Goal: Task Accomplishment & Management: Manage account settings

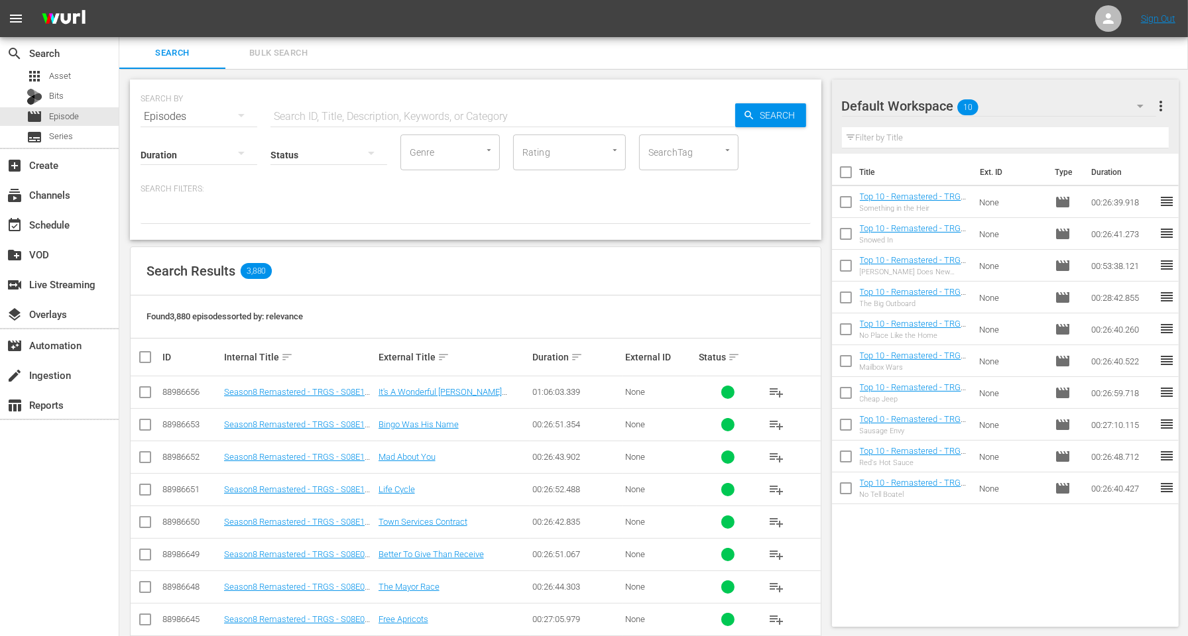
click at [528, 308] on div "Found 3,880 episodes sorted by: relevance" at bounding box center [476, 317] width 690 height 43
click at [600, 82] on div "SEARCH BY Search By Episodes Search ID, Title, Description, Keywords, or Catego…" at bounding box center [475, 160] width 691 height 160
click at [447, 299] on div "Found 3,880 episodes sorted by: relevance" at bounding box center [476, 317] width 690 height 43
click at [350, 123] on div "Status" at bounding box center [328, 147] width 117 height 48
click at [348, 110] on input "text" at bounding box center [502, 117] width 465 height 32
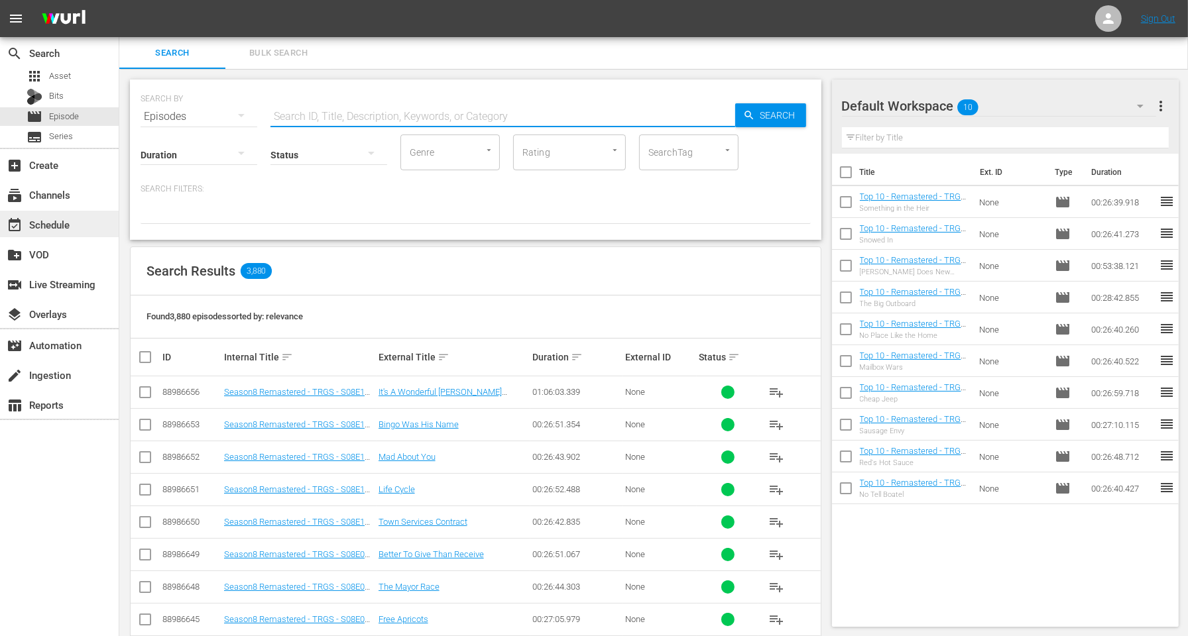
click at [91, 229] on div "event_available Schedule" at bounding box center [59, 224] width 119 height 27
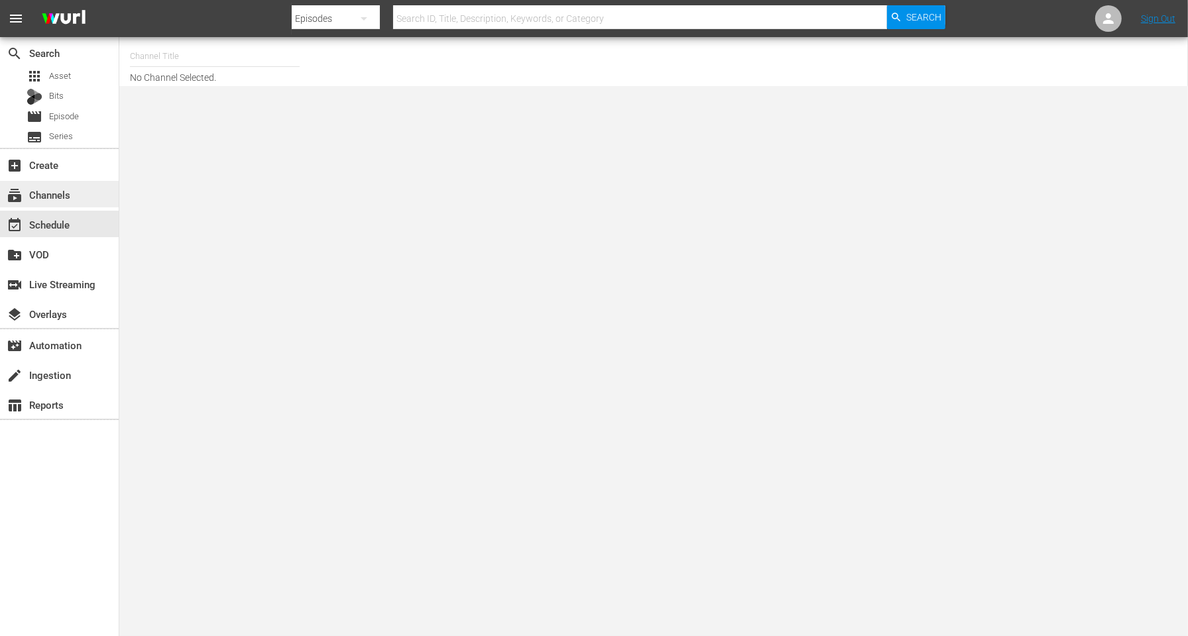
click at [75, 196] on div "subscriptions Channels" at bounding box center [59, 194] width 119 height 27
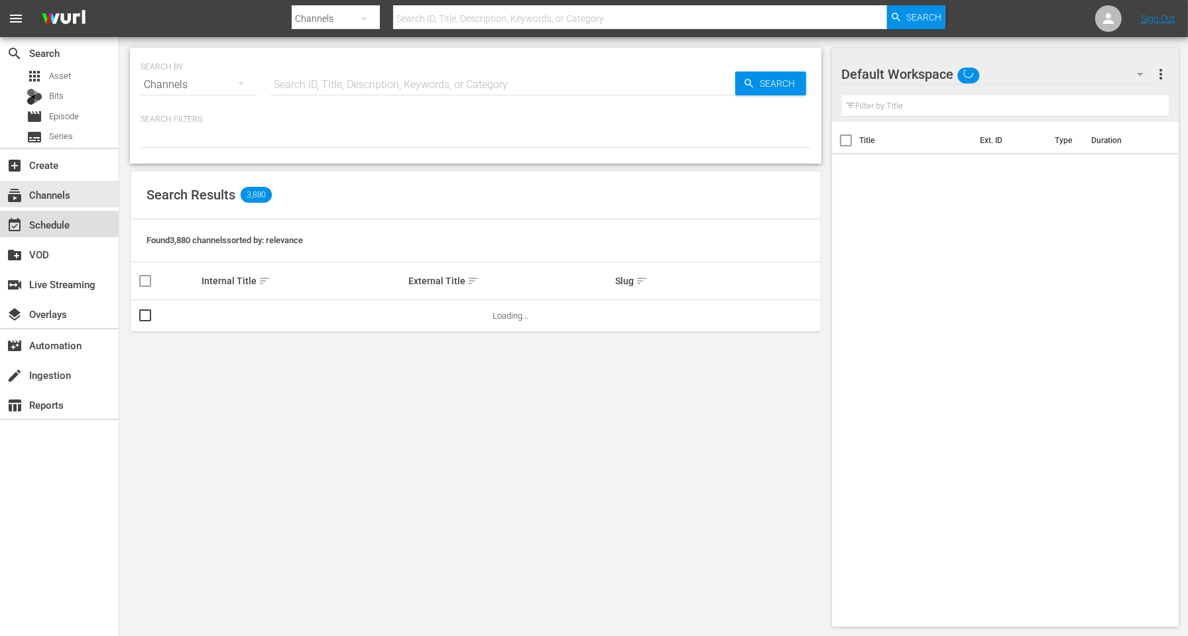
click at [61, 215] on div "event_available Schedule" at bounding box center [59, 224] width 119 height 27
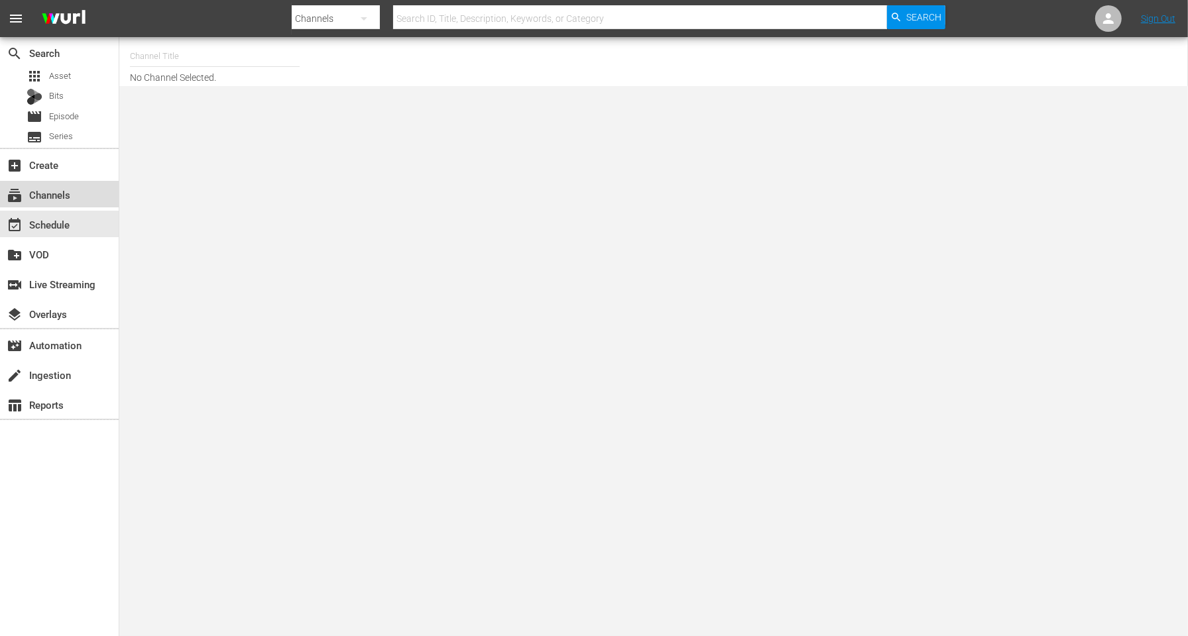
click at [112, 181] on div "subscriptions Channels" at bounding box center [59, 194] width 119 height 27
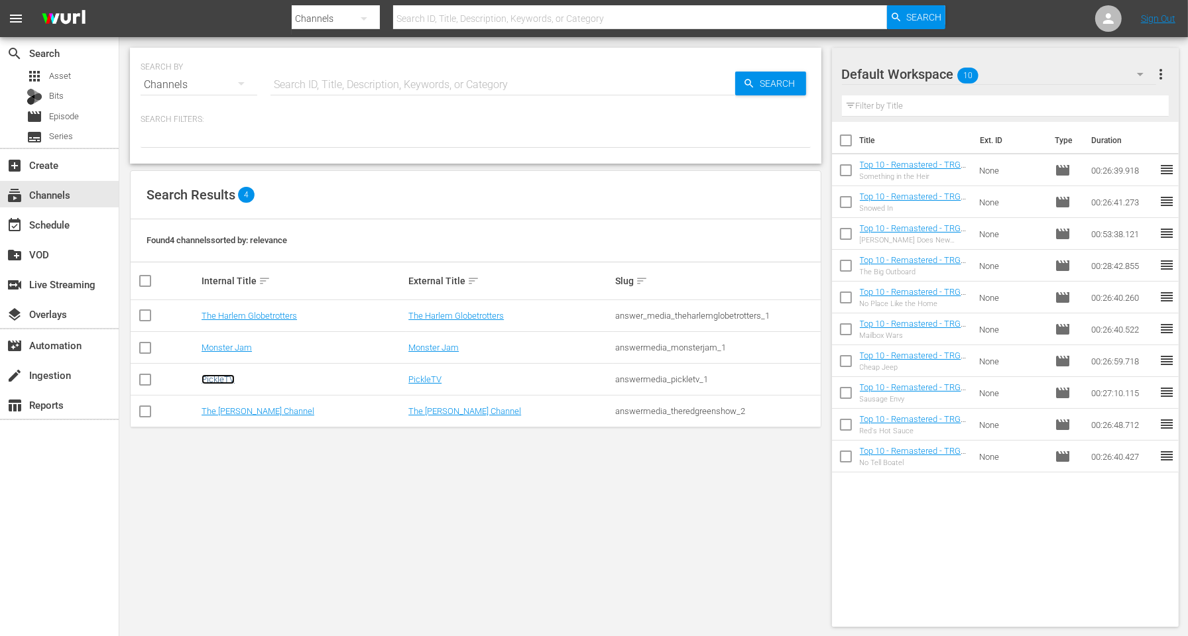
click at [225, 374] on link "PickleTV" at bounding box center [217, 379] width 33 height 10
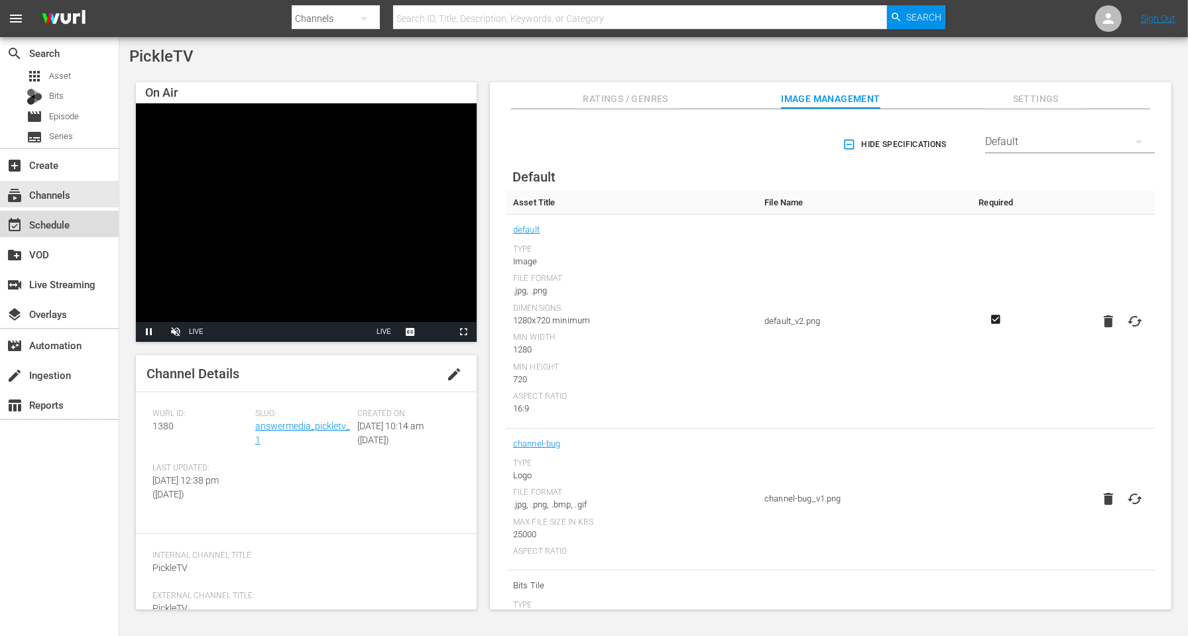
click at [61, 227] on div "event_available Schedule" at bounding box center [37, 223] width 74 height 12
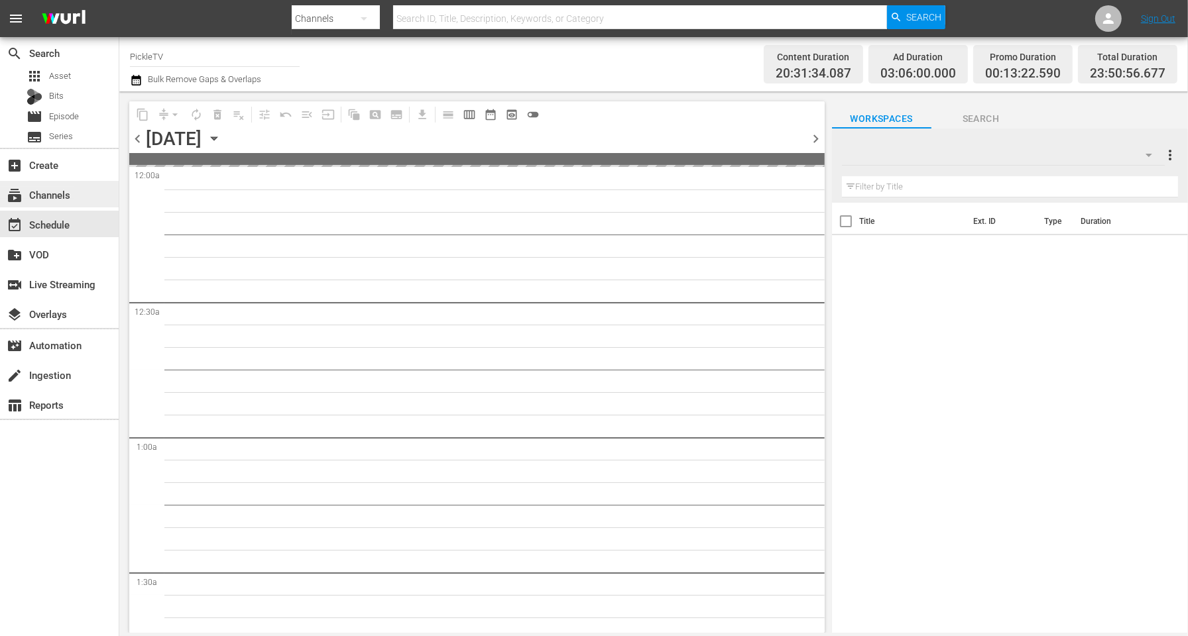
click at [62, 193] on div "subscriptions Channels" at bounding box center [37, 193] width 74 height 12
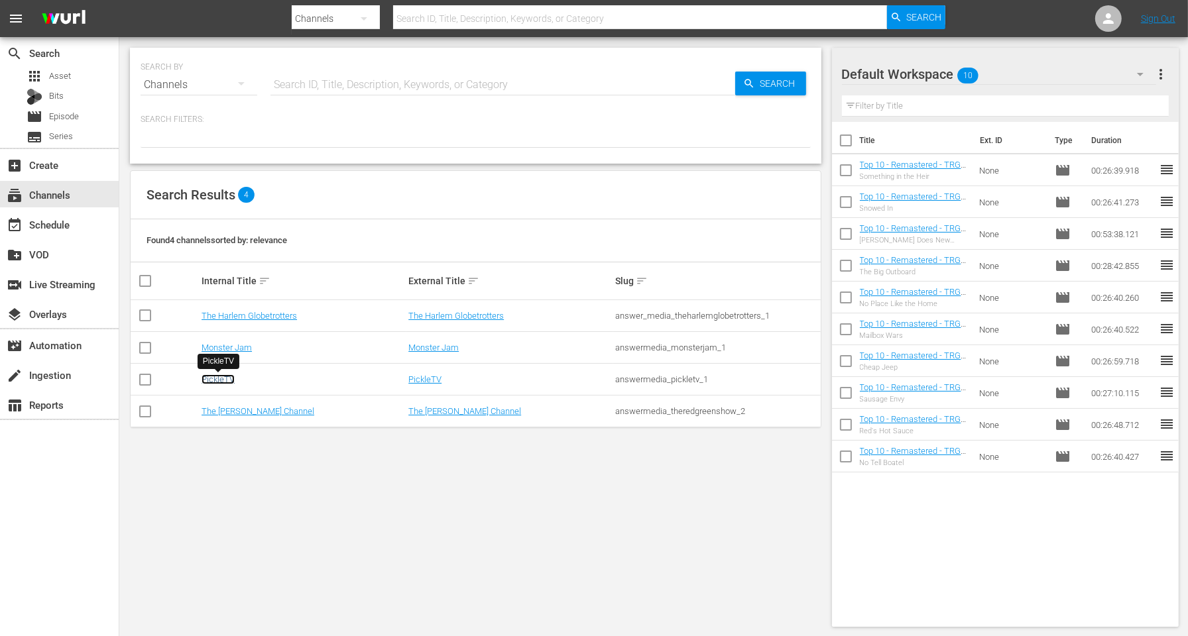
click at [223, 382] on link "PickleTV" at bounding box center [217, 379] width 33 height 10
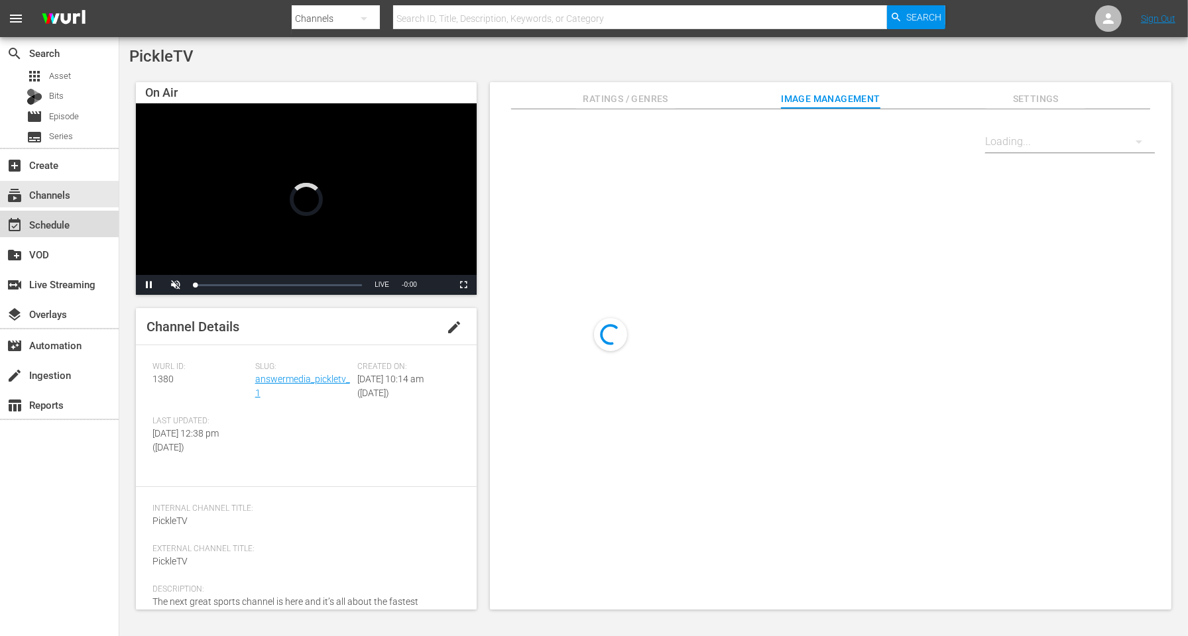
click at [72, 219] on div "event_available Schedule" at bounding box center [37, 223] width 74 height 12
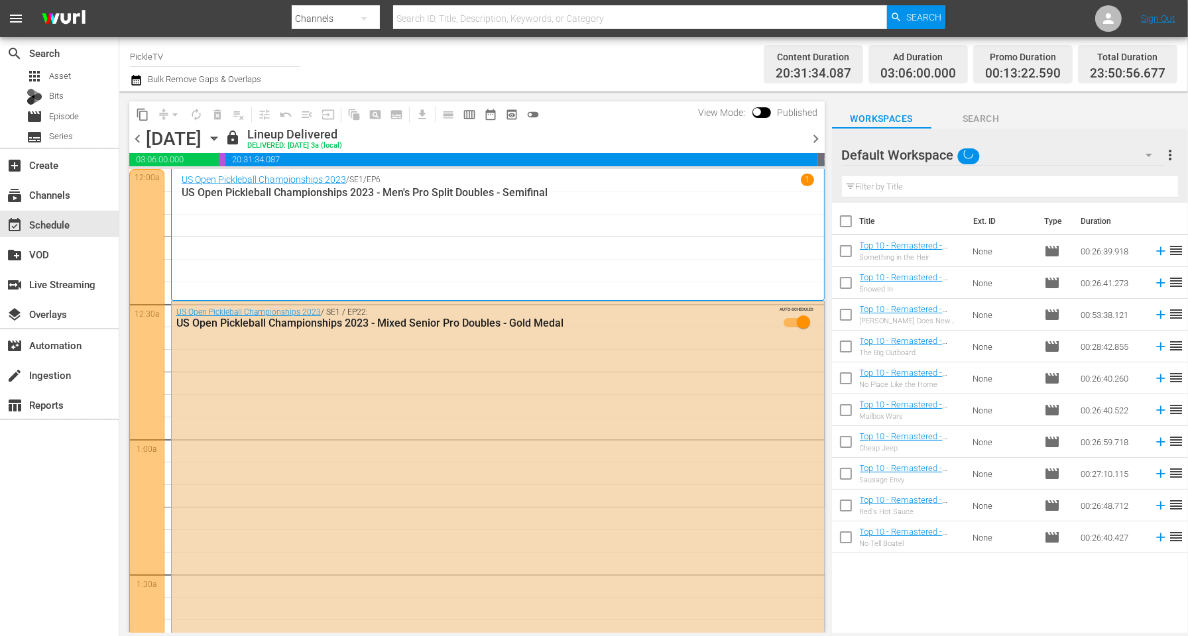
click at [135, 80] on icon "button" at bounding box center [136, 80] width 13 height 16
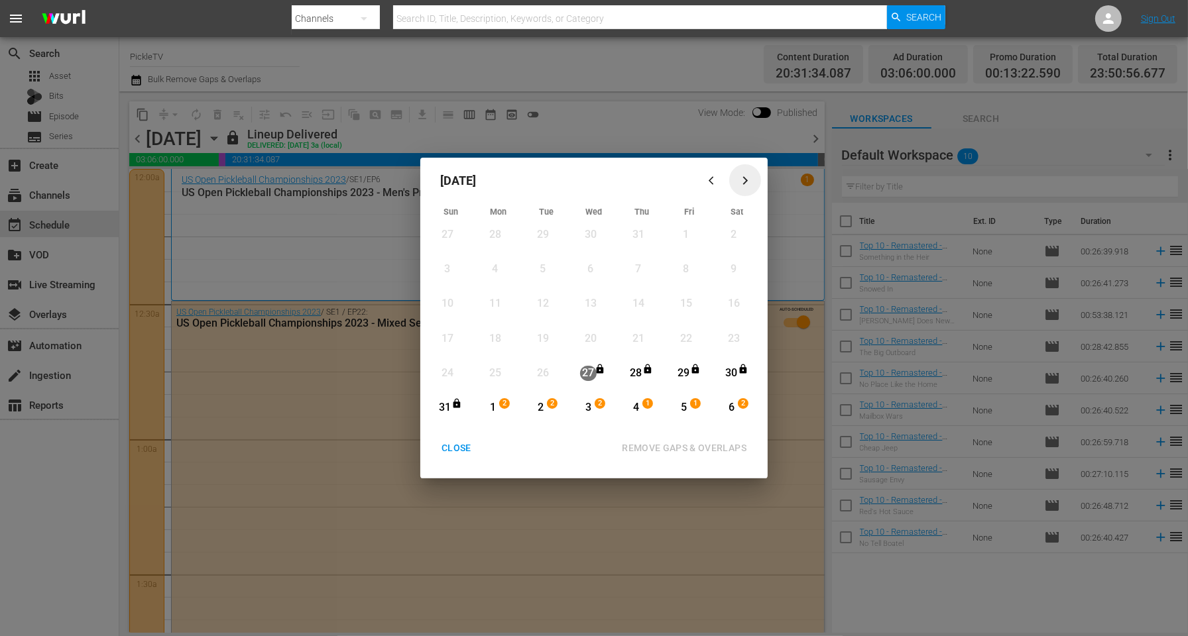
click at [752, 176] on div "button" at bounding box center [745, 181] width 16 height 10
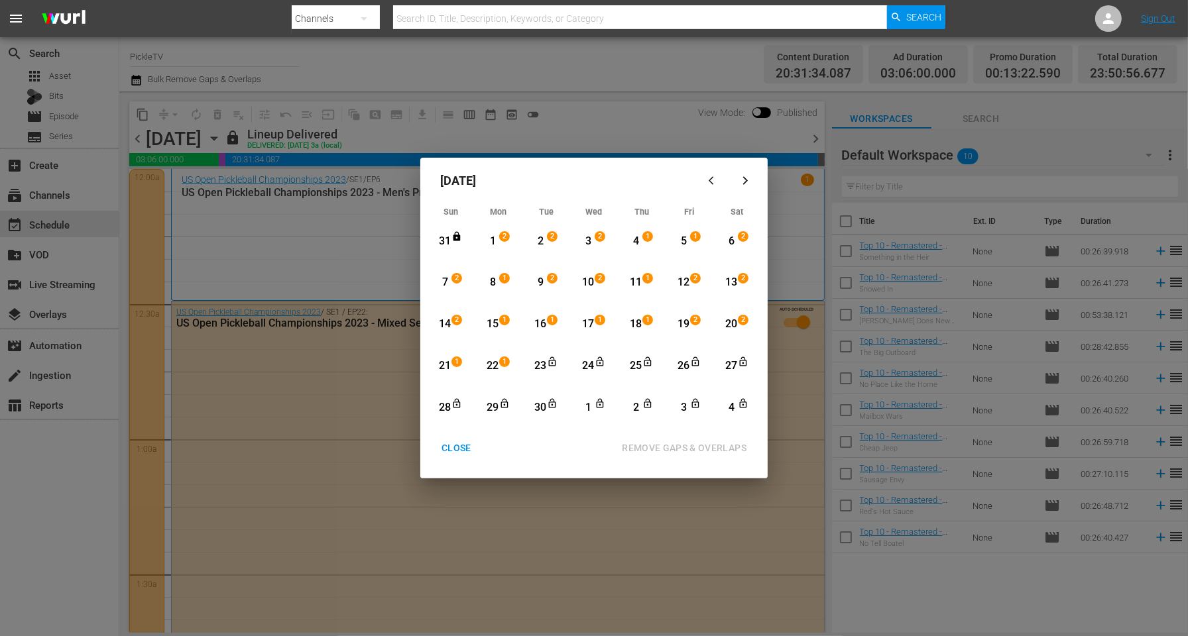
click at [495, 317] on div "15" at bounding box center [492, 324] width 17 height 15
click at [727, 404] on div "4" at bounding box center [731, 407] width 17 height 15
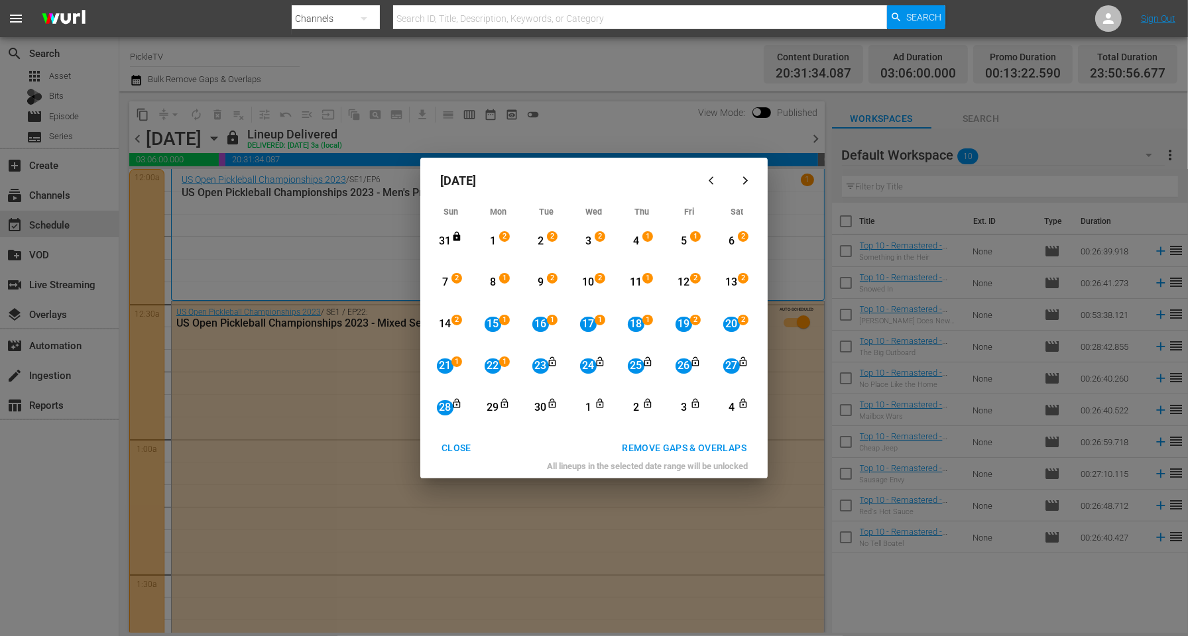
click at [667, 443] on div "REMOVE GAPS & OVERLAPS" at bounding box center [684, 448] width 146 height 17
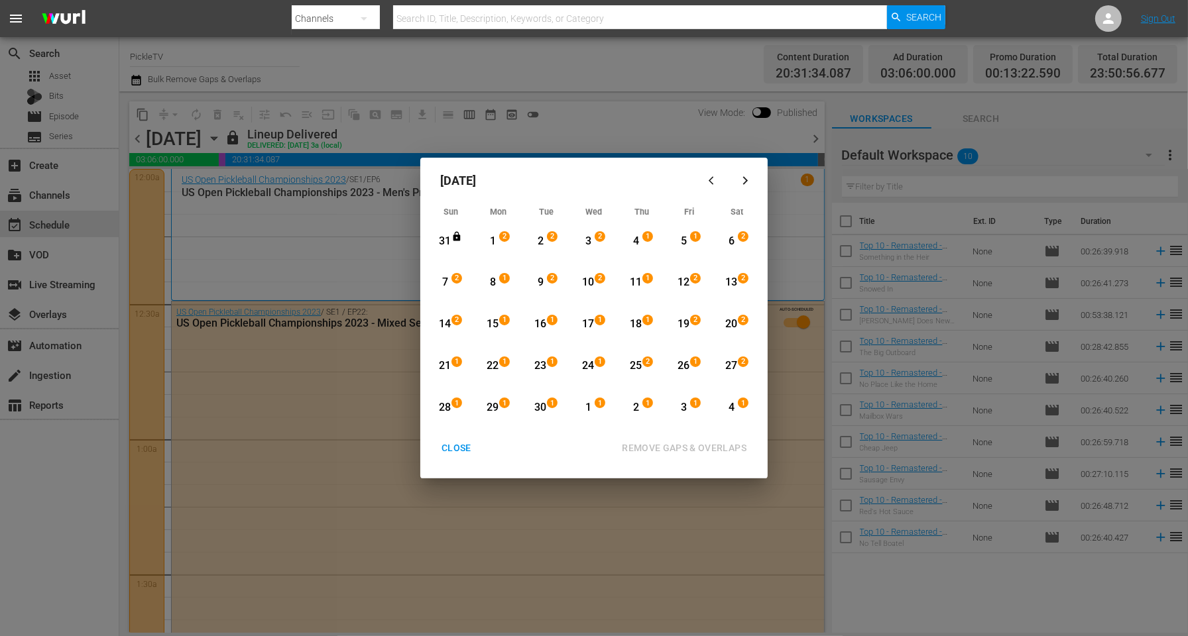
click at [496, 366] on div "22" at bounding box center [492, 366] width 17 height 15
click at [735, 407] on div "4" at bounding box center [731, 407] width 17 height 15
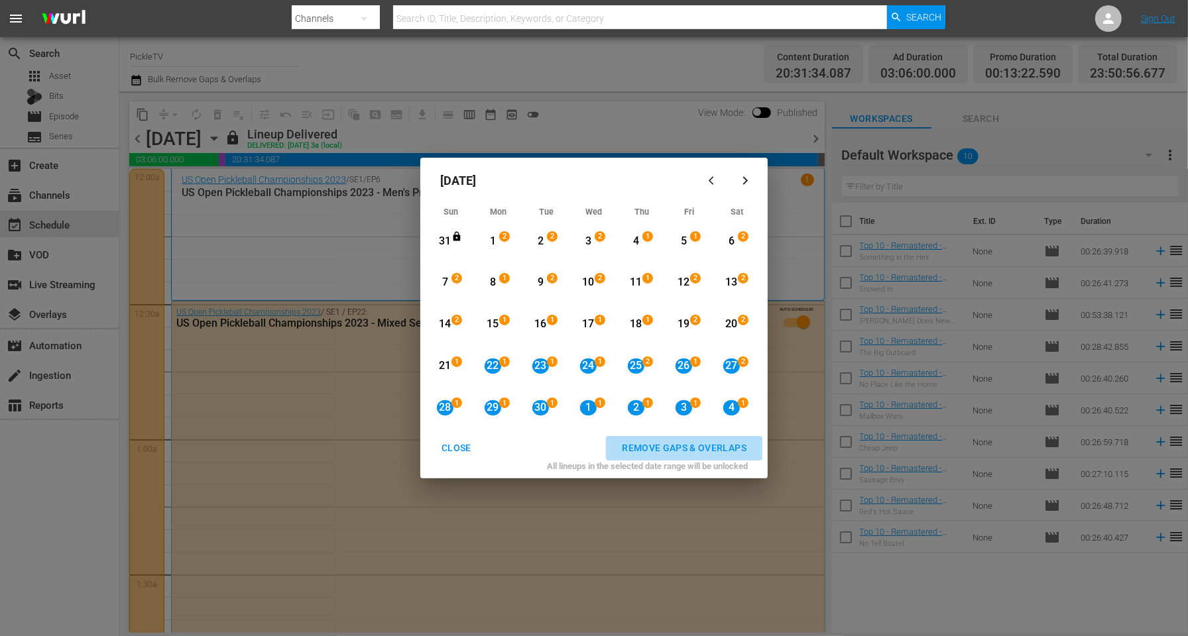
click at [722, 441] on div "REMOVE GAPS & OVERLAPS" at bounding box center [684, 448] width 146 height 17
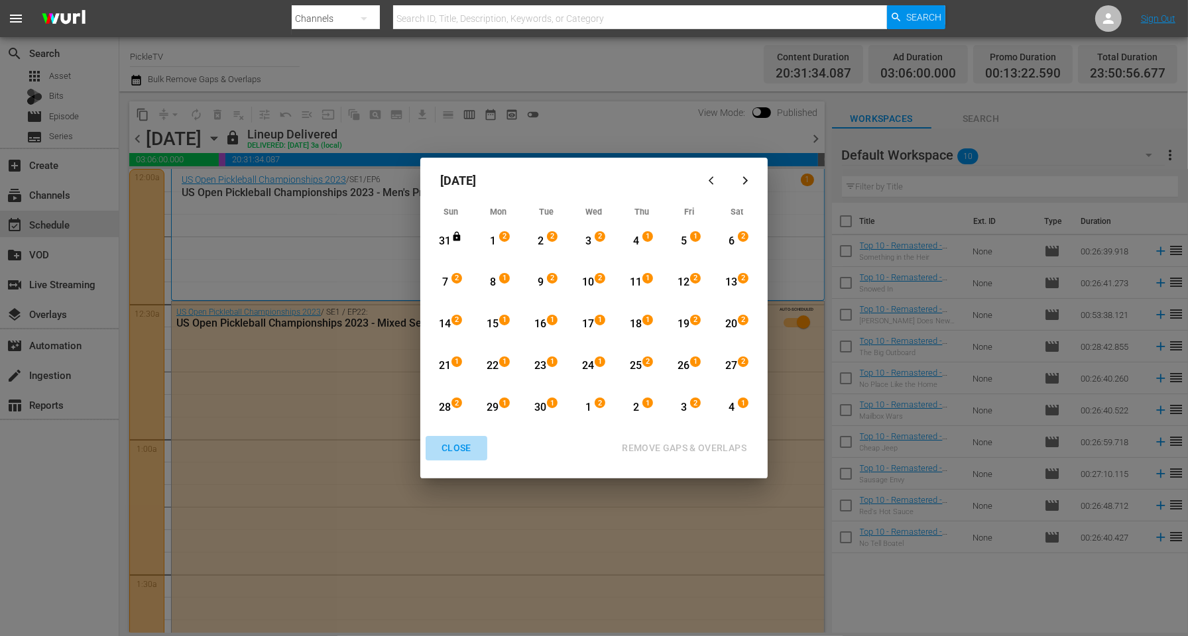
click at [474, 448] on div "CLOSE" at bounding box center [456, 448] width 51 height 17
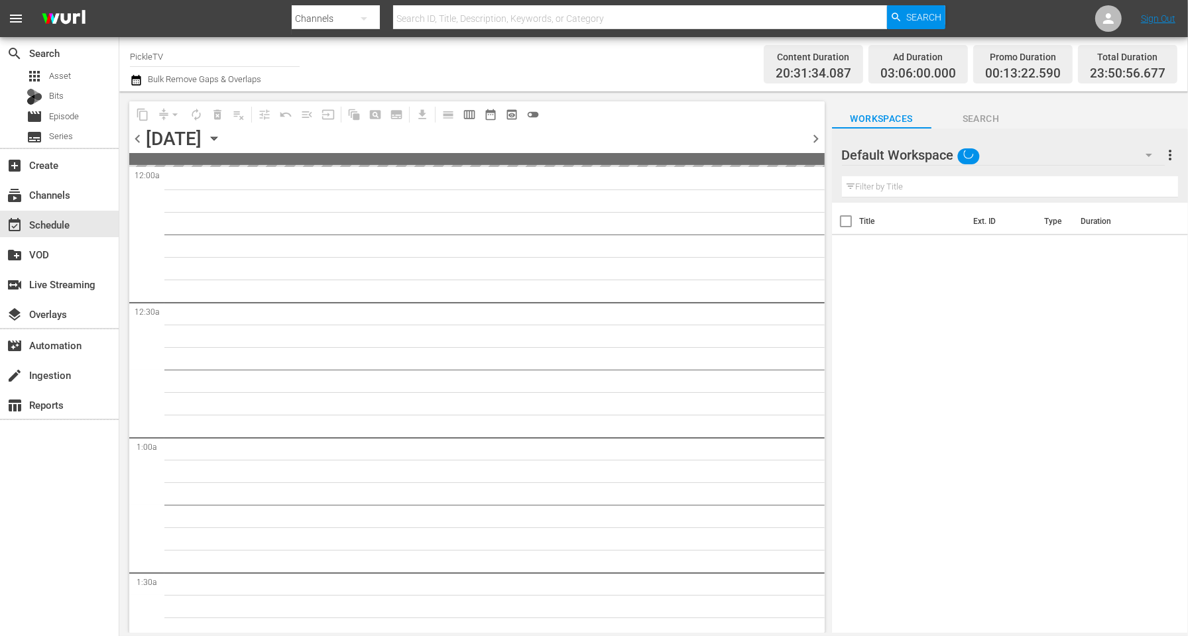
click at [370, 91] on div "content_copy compress arrow_drop_down autorenew_outlined delete_forever_outline…" at bounding box center [473, 361] width 708 height 541
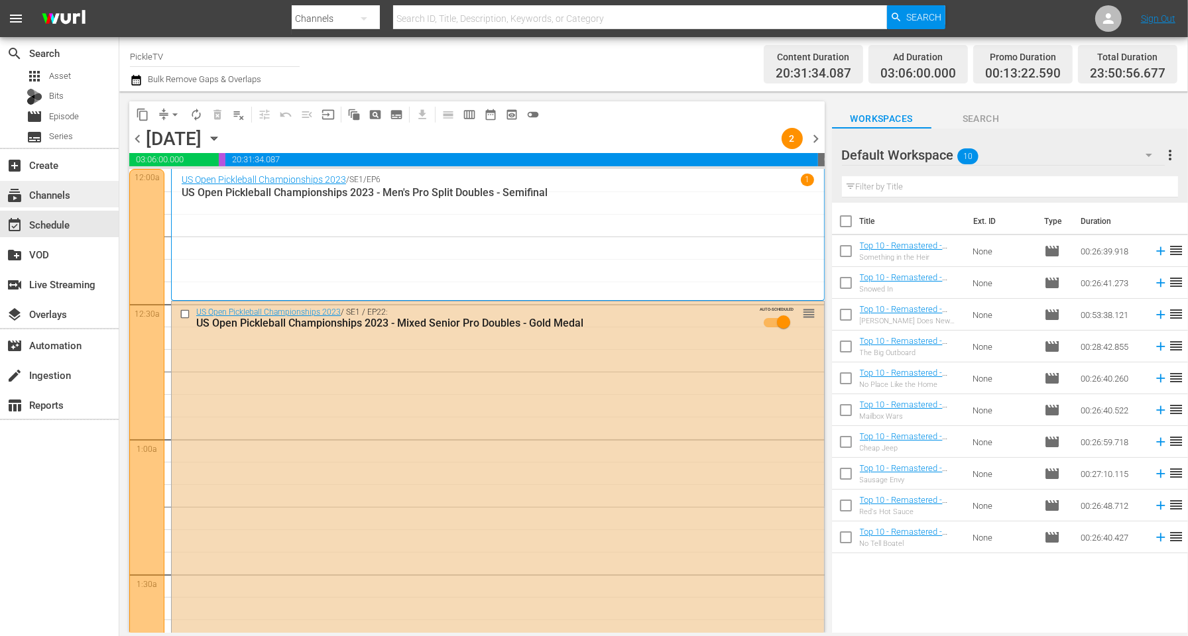
click at [68, 203] on div "subscriptions Channels" at bounding box center [59, 194] width 119 height 27
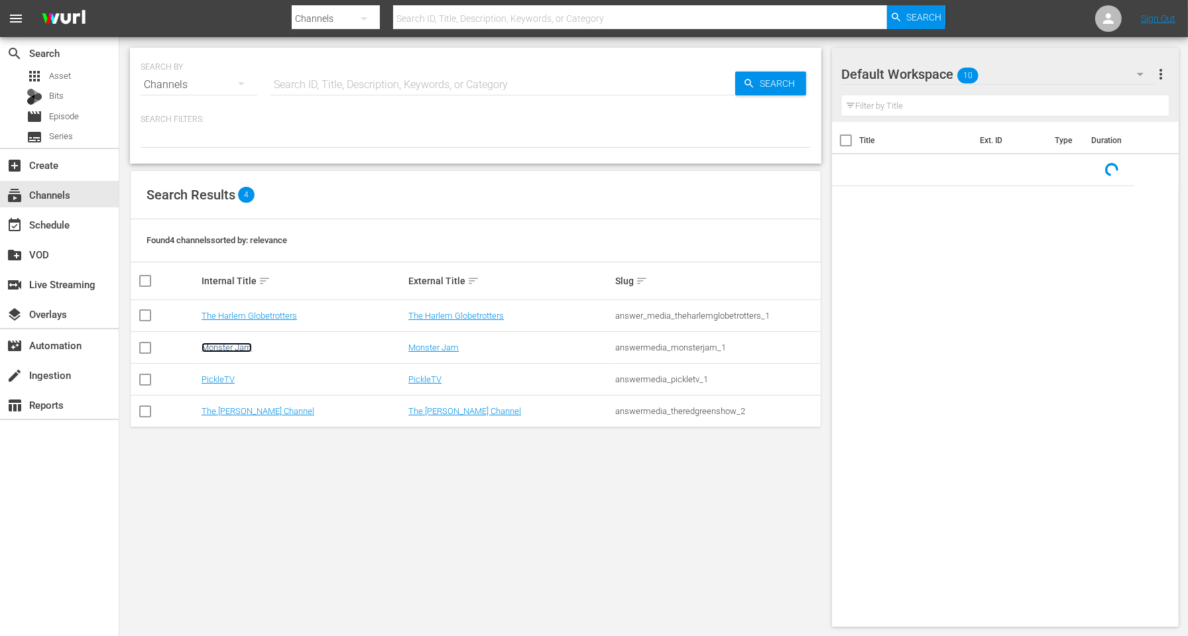
click at [240, 349] on link "Monster Jam" at bounding box center [226, 348] width 50 height 10
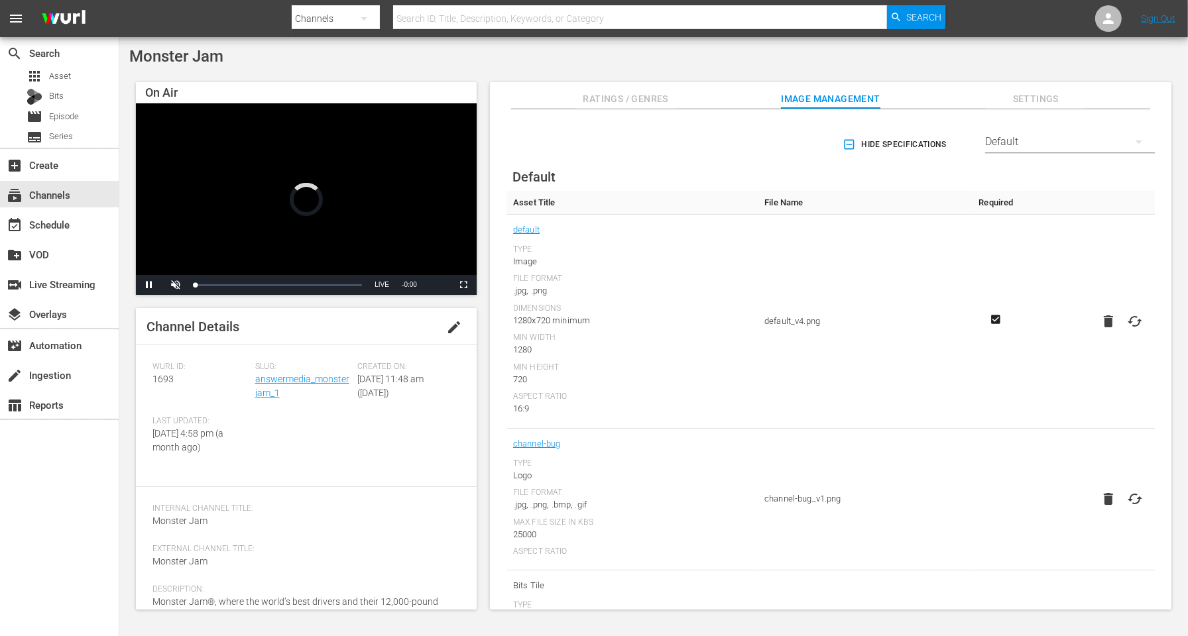
click at [463, 68] on div "Monster Jam On Air Video Player is loading. Pause Unmute Current Time 0:00 / Du…" at bounding box center [653, 332] width 1068 height 590
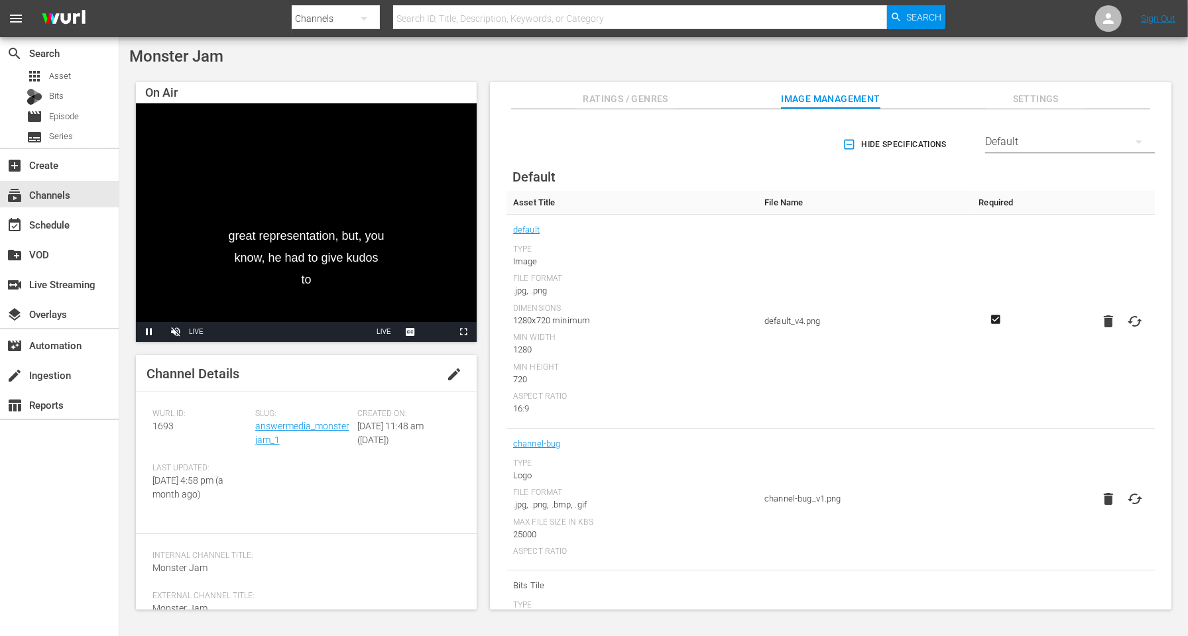
click at [484, 106] on div "On Air great representation, but, you know, he had to give kudos to Video Playe…" at bounding box center [653, 340] width 1048 height 528
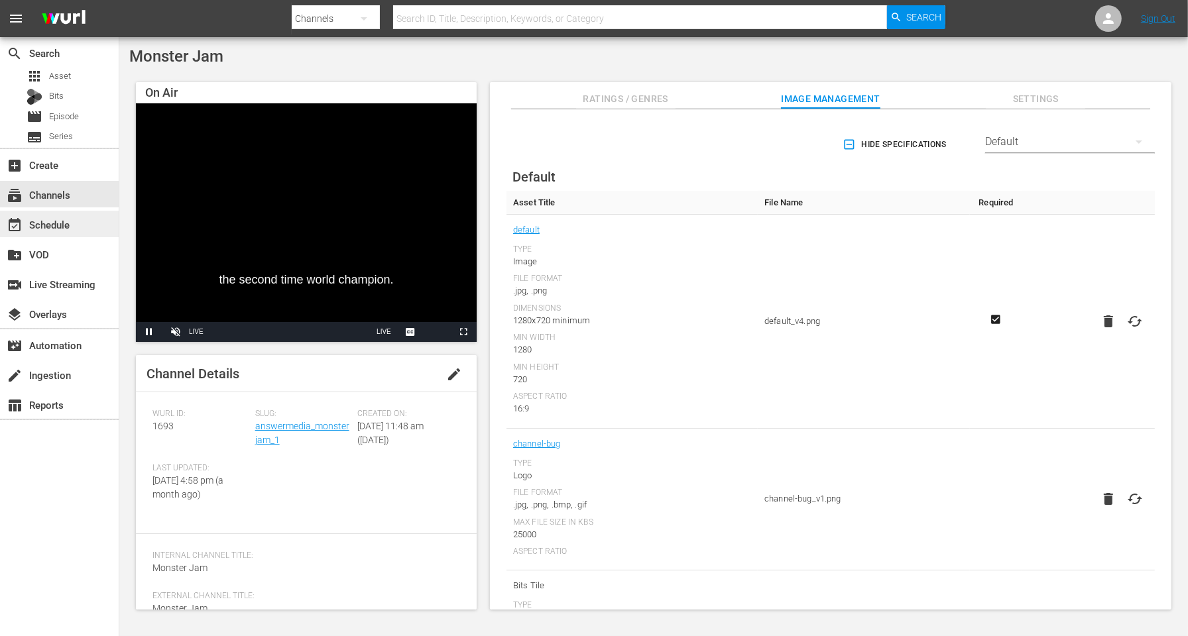
click at [80, 221] on div "event_available Schedule" at bounding box center [59, 224] width 119 height 27
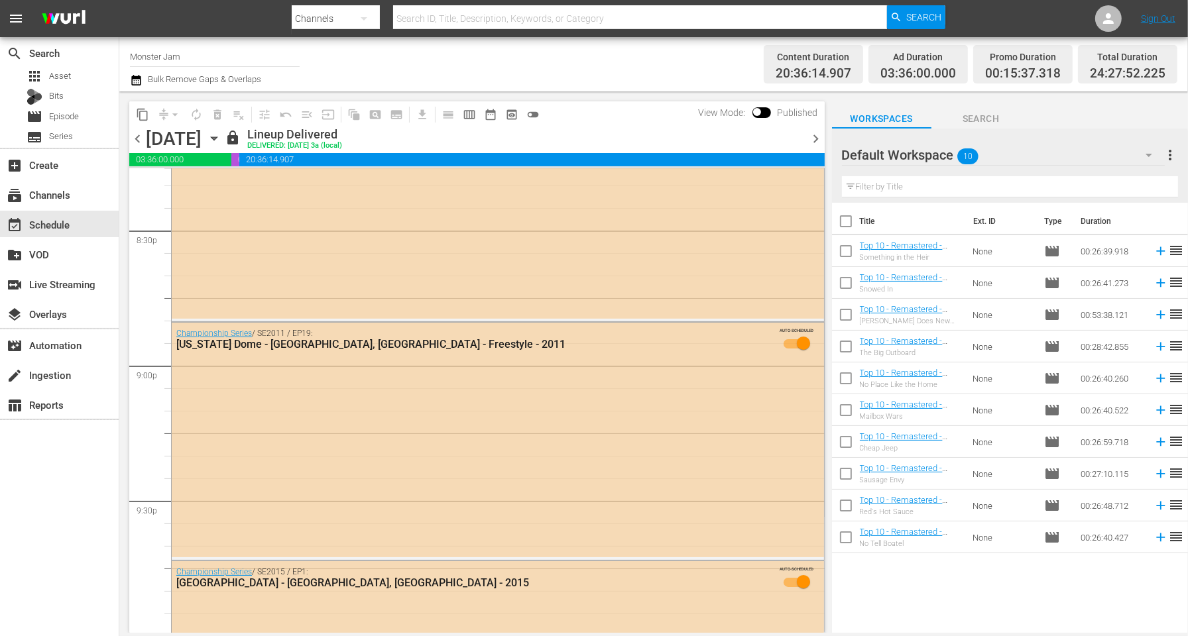
scroll to position [6212, 0]
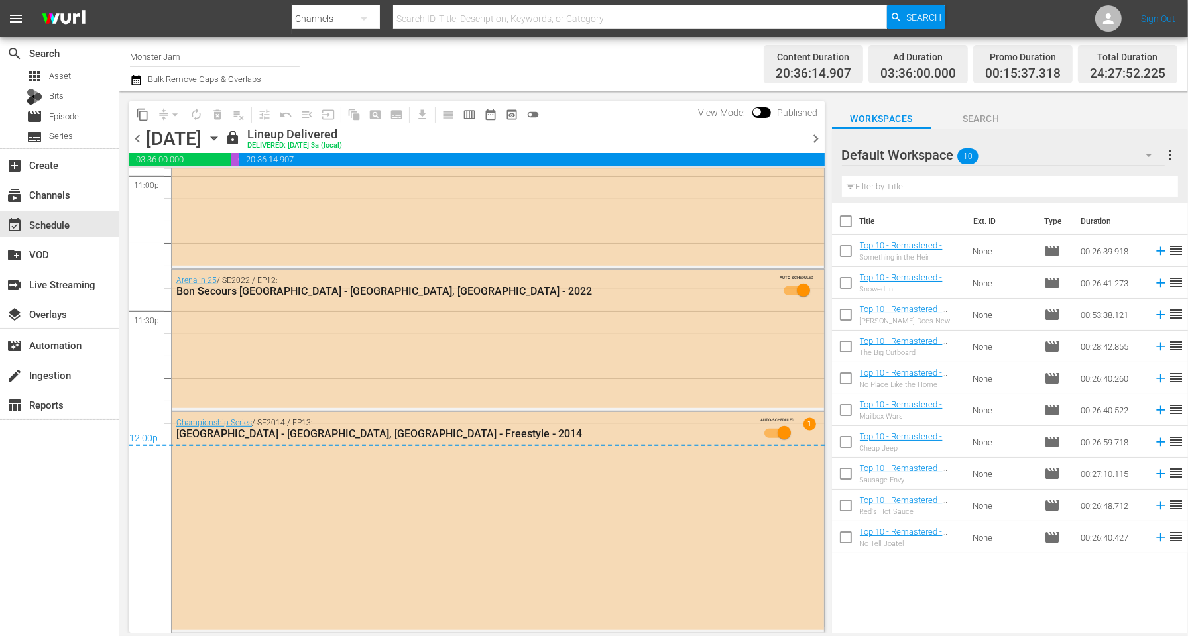
click at [142, 78] on button "button" at bounding box center [138, 80] width 16 height 16
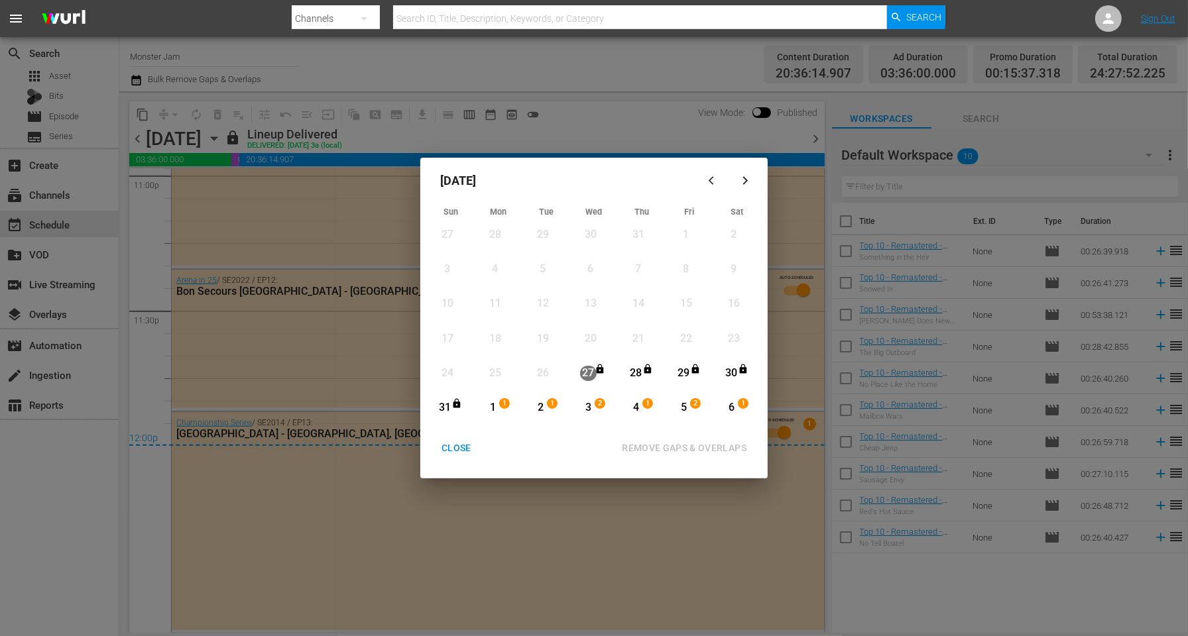
click at [743, 182] on icon "button" at bounding box center [745, 181] width 10 height 10
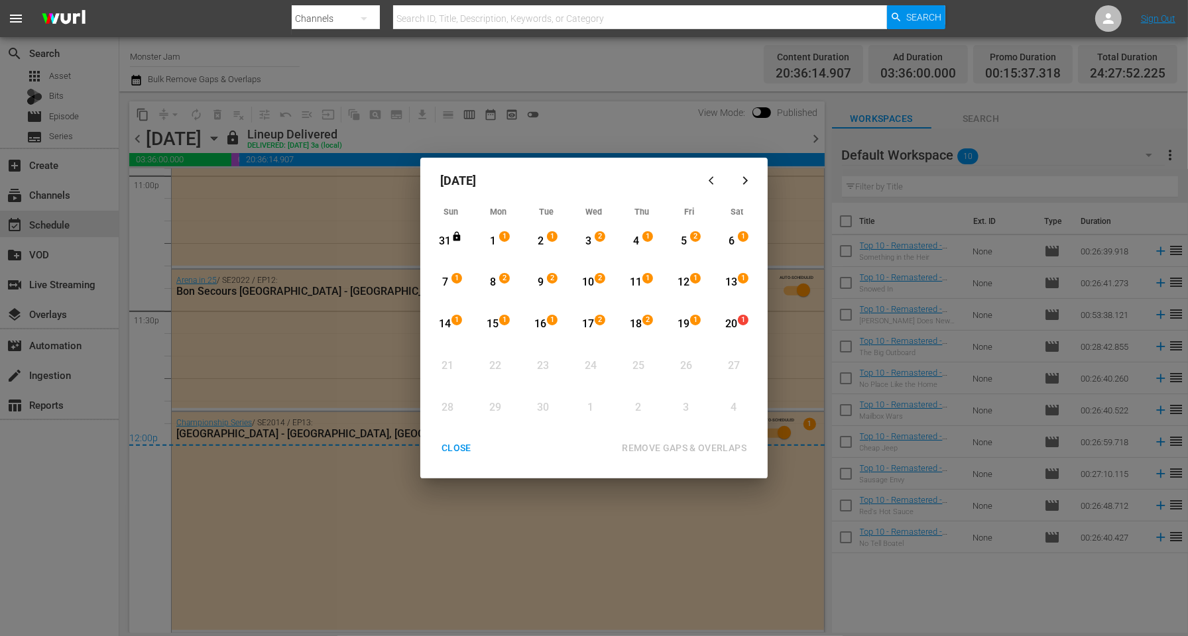
click at [470, 443] on div "CLOSE" at bounding box center [456, 448] width 51 height 17
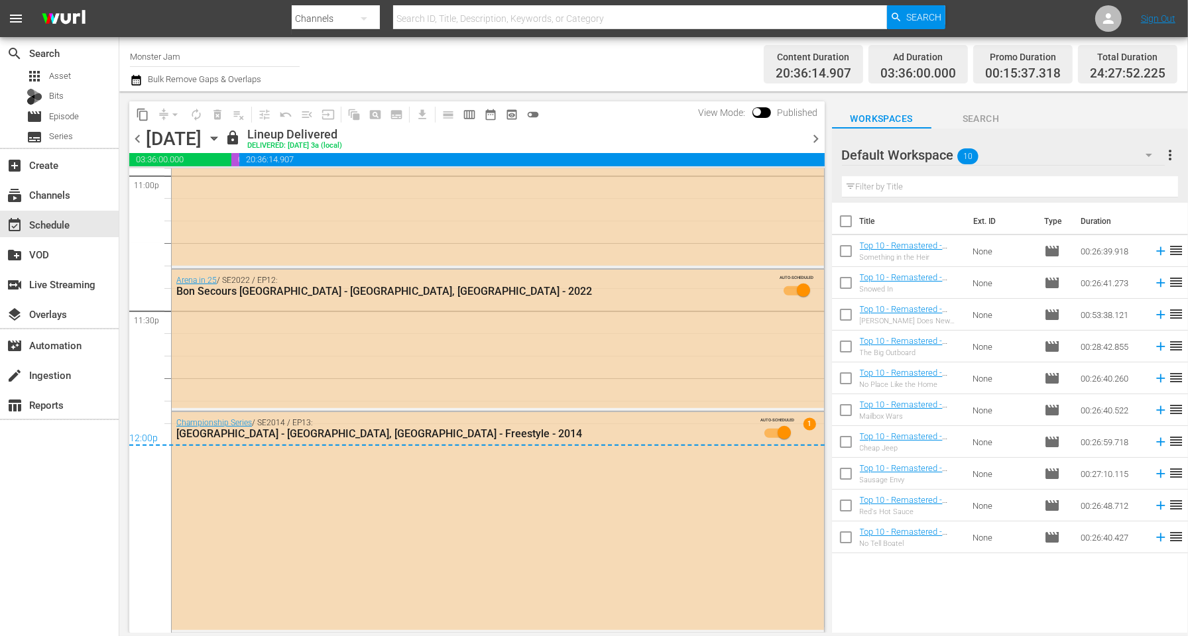
click at [221, 144] on div "Wednesday, August 27th August 27th" at bounding box center [184, 139] width 76 height 22
click at [221, 140] on icon "button" at bounding box center [214, 138] width 15 height 15
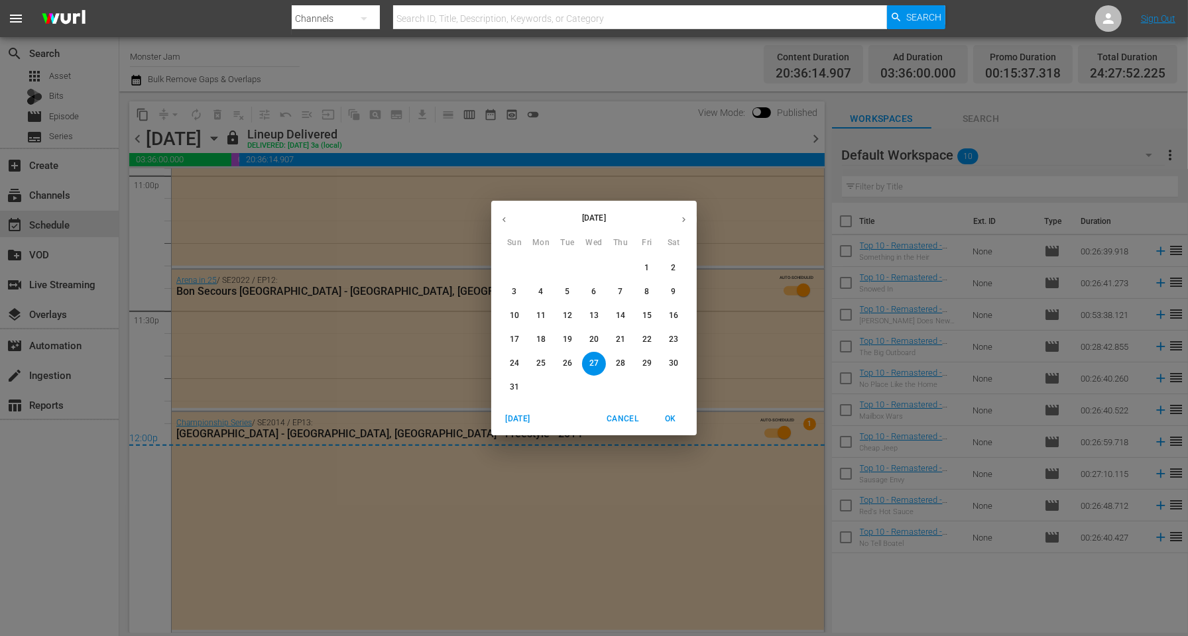
drag, startPoint x: 679, startPoint y: 219, endPoint x: 668, endPoint y: 229, distance: 15.0
click at [680, 219] on icon "button" at bounding box center [684, 220] width 10 height 10
click at [669, 313] on p "20" at bounding box center [673, 315] width 9 height 11
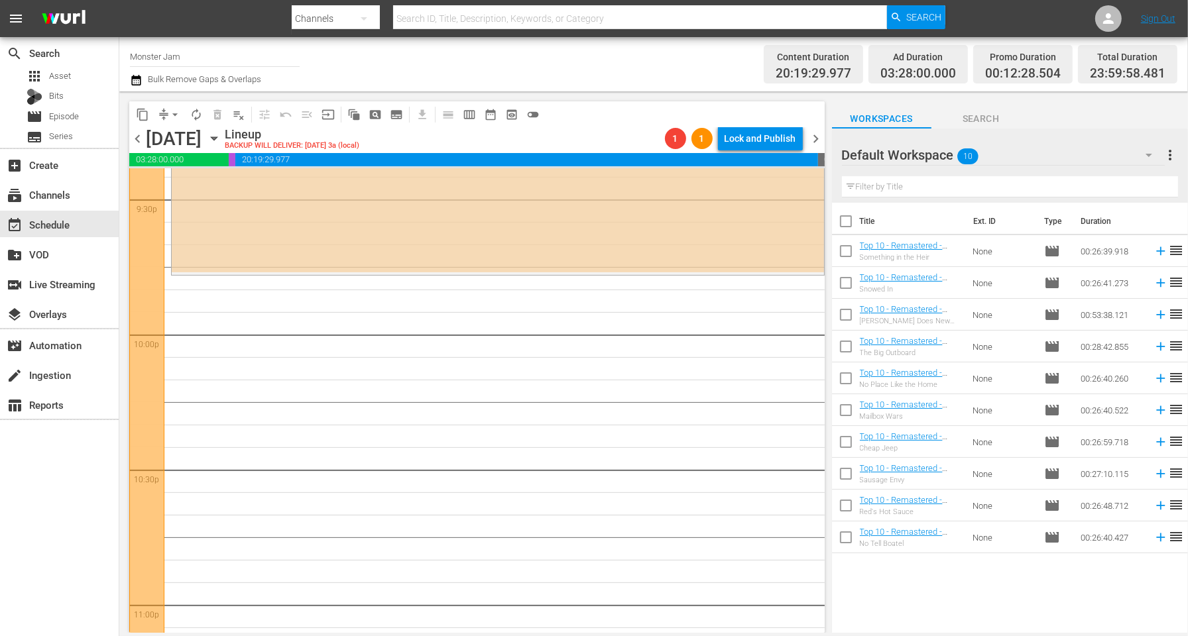
scroll to position [5862, 0]
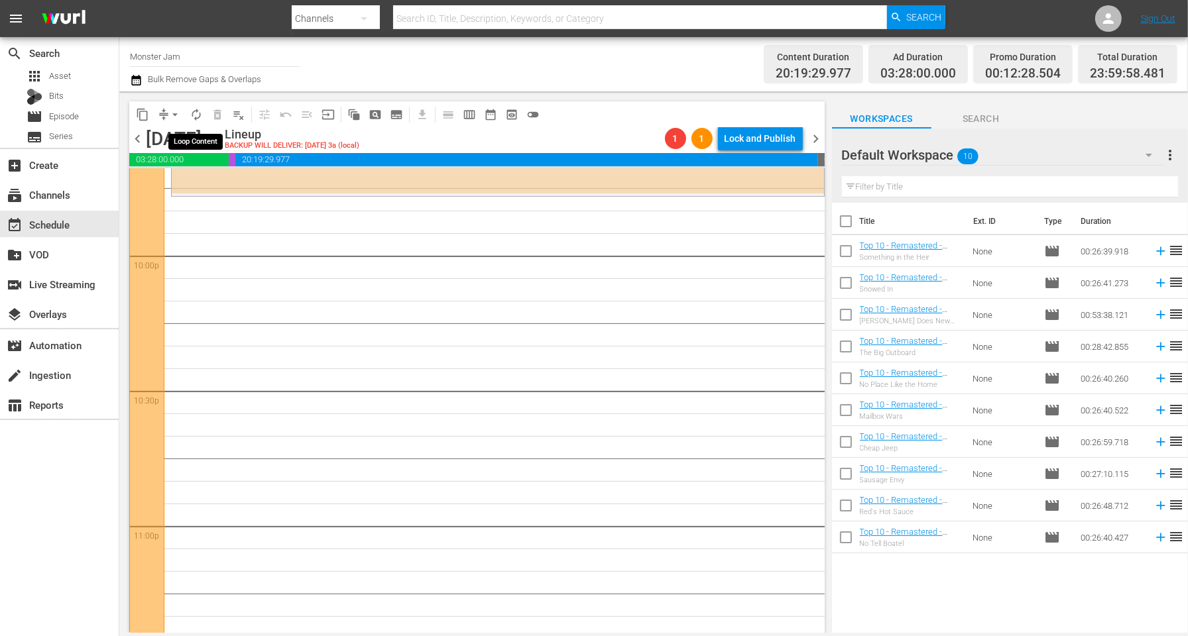
click at [192, 110] on span "autorenew_outlined" at bounding box center [196, 114] width 13 height 13
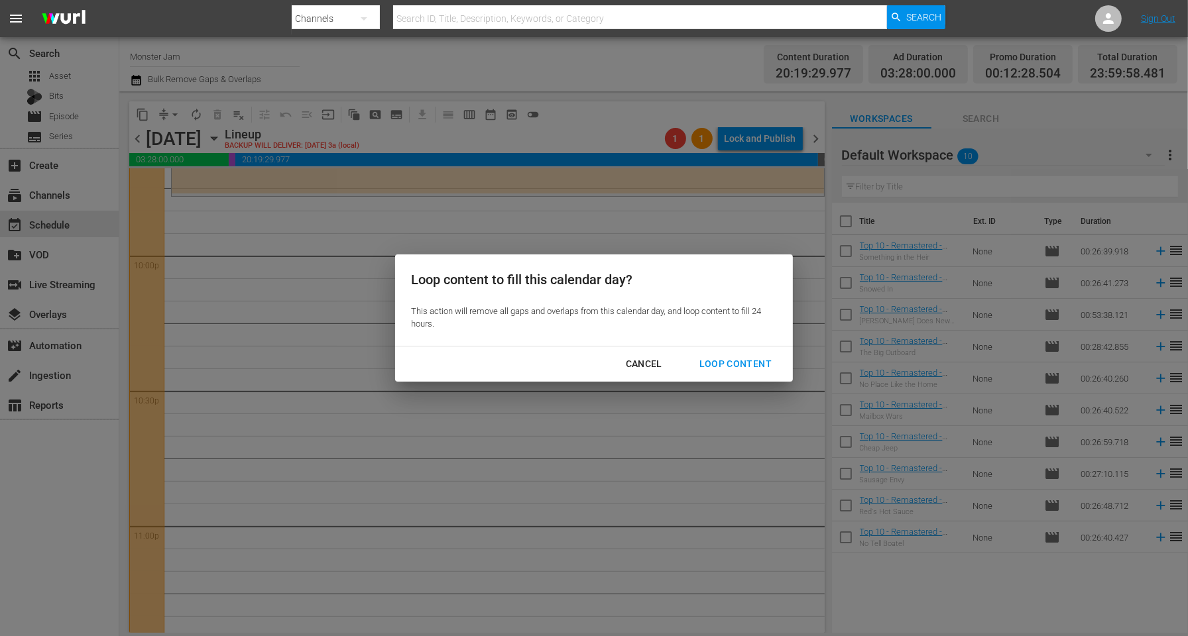
click at [754, 363] on div "Loop Content" at bounding box center [735, 364] width 93 height 17
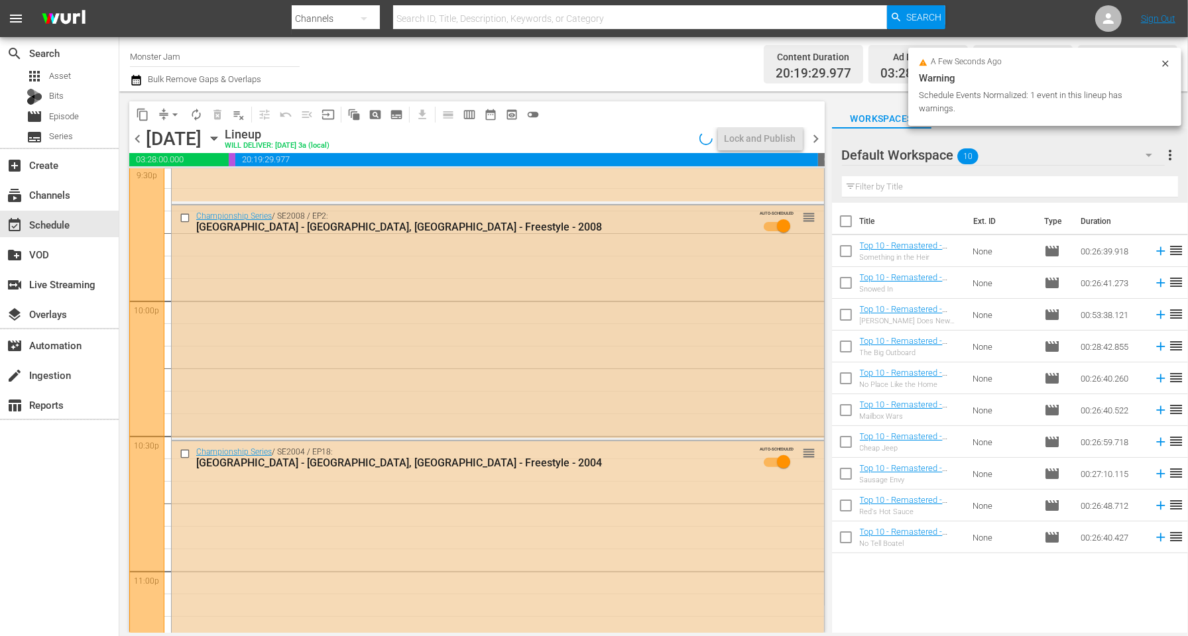
scroll to position [6086, 0]
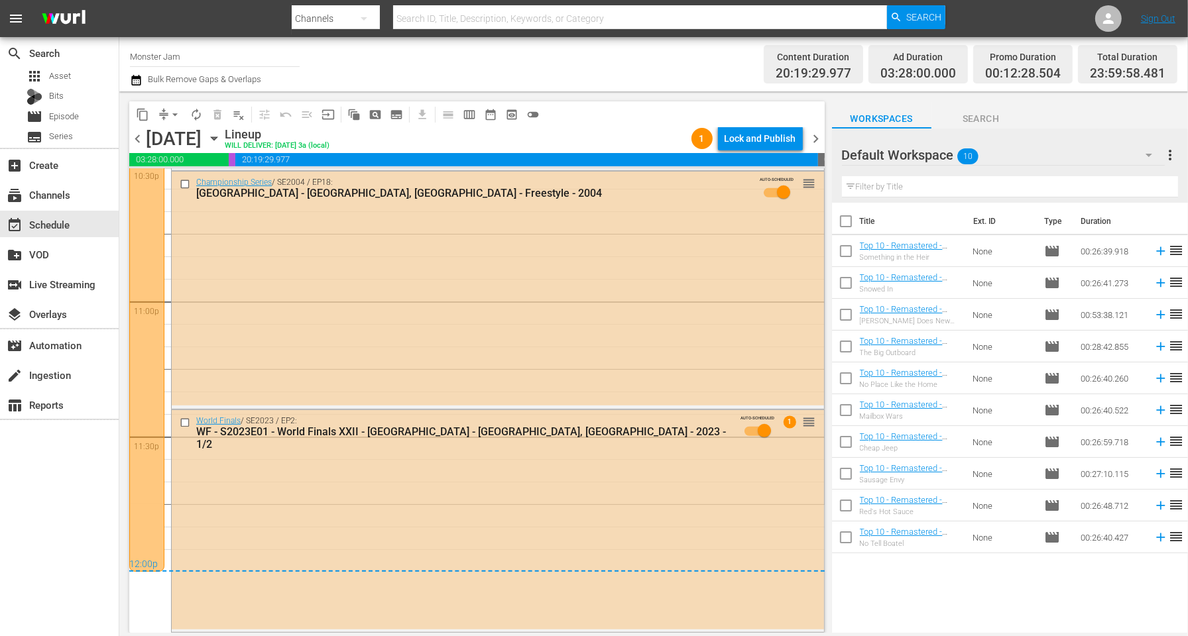
click at [811, 134] on span "chevron_right" at bounding box center [816, 139] width 17 height 17
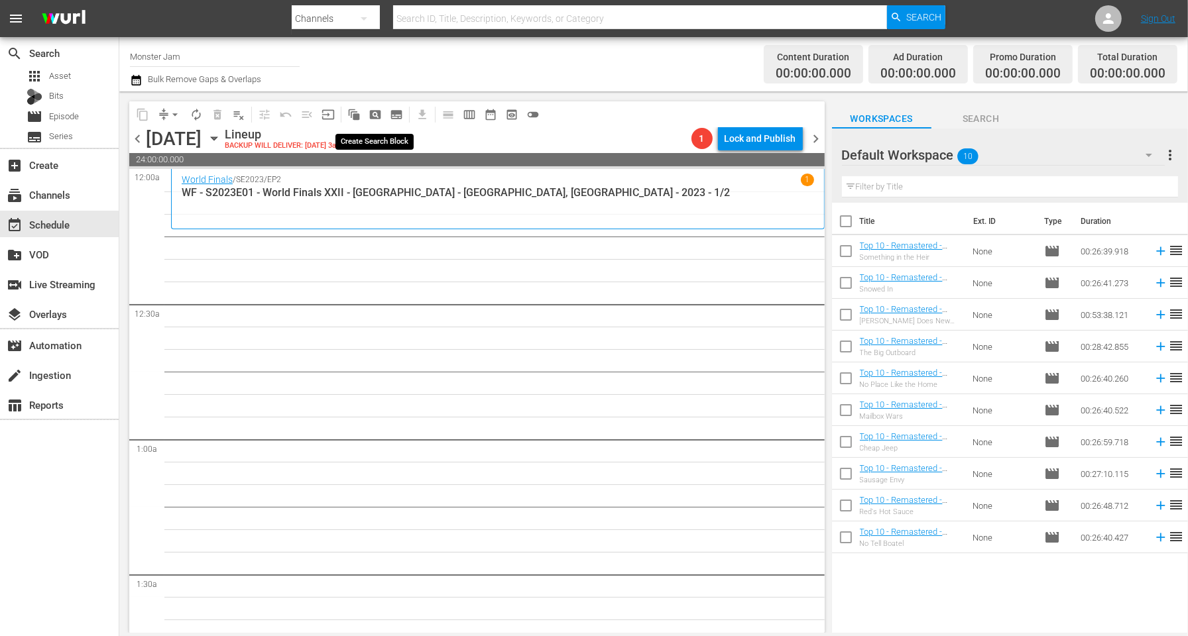
click at [373, 111] on span "pageview_outlined" at bounding box center [374, 114] width 13 height 13
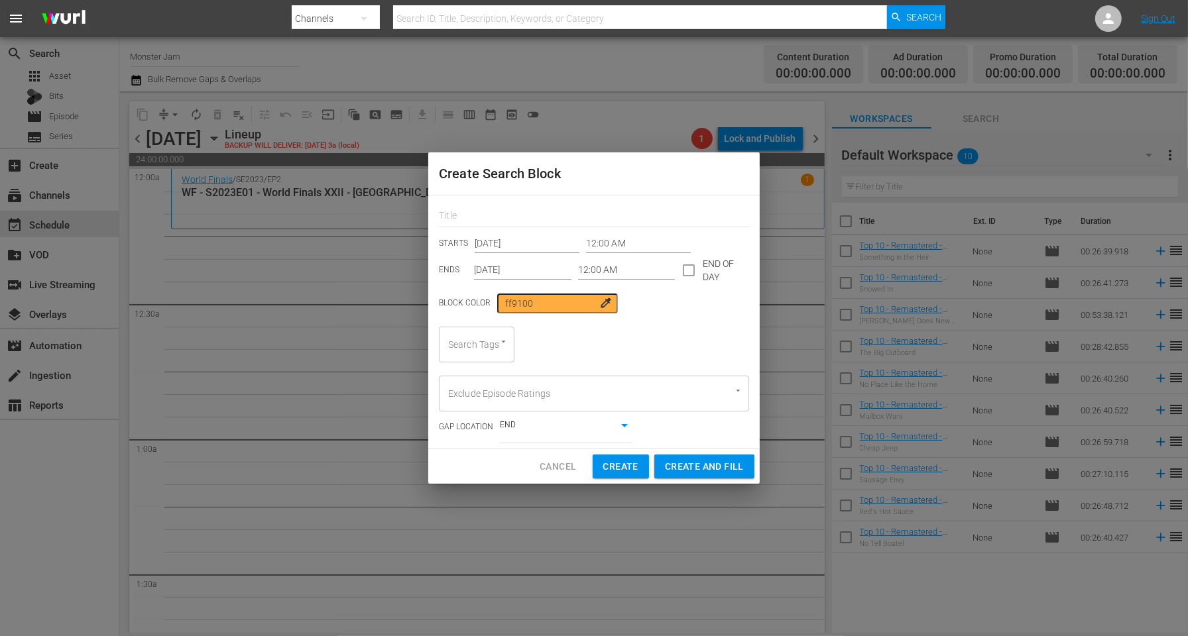
click at [479, 336] on div "Search Tags" at bounding box center [477, 345] width 76 height 36
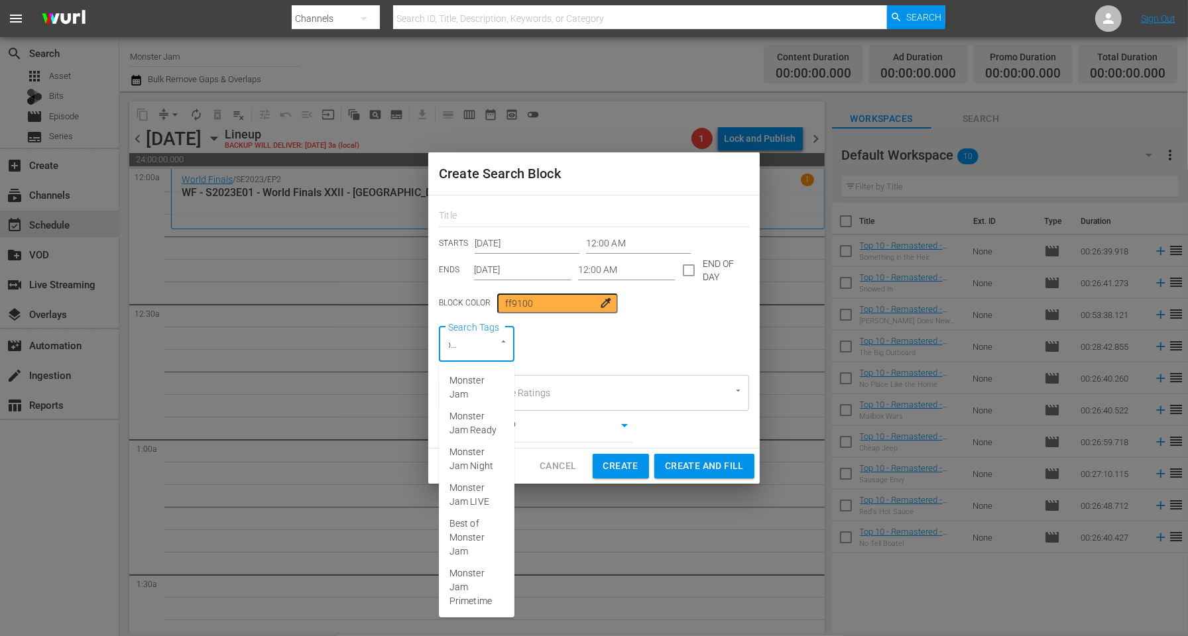
type input "Monster"
click at [486, 418] on span "Monster Jam Ready" at bounding box center [476, 424] width 54 height 28
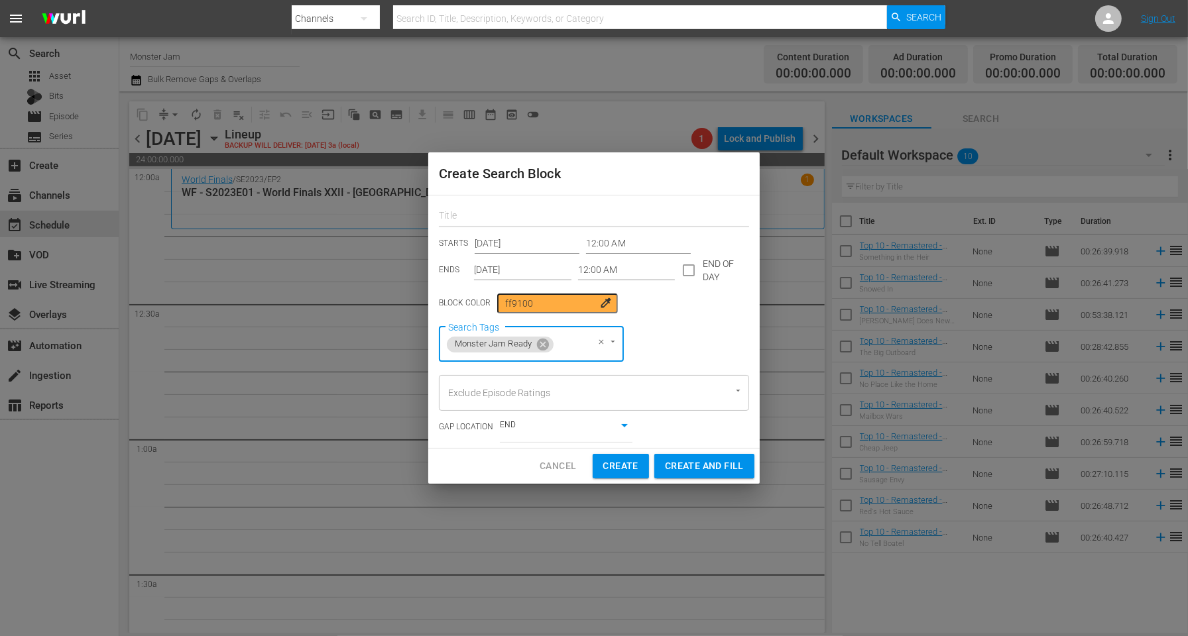
click at [525, 215] on input "text" at bounding box center [594, 217] width 310 height 21
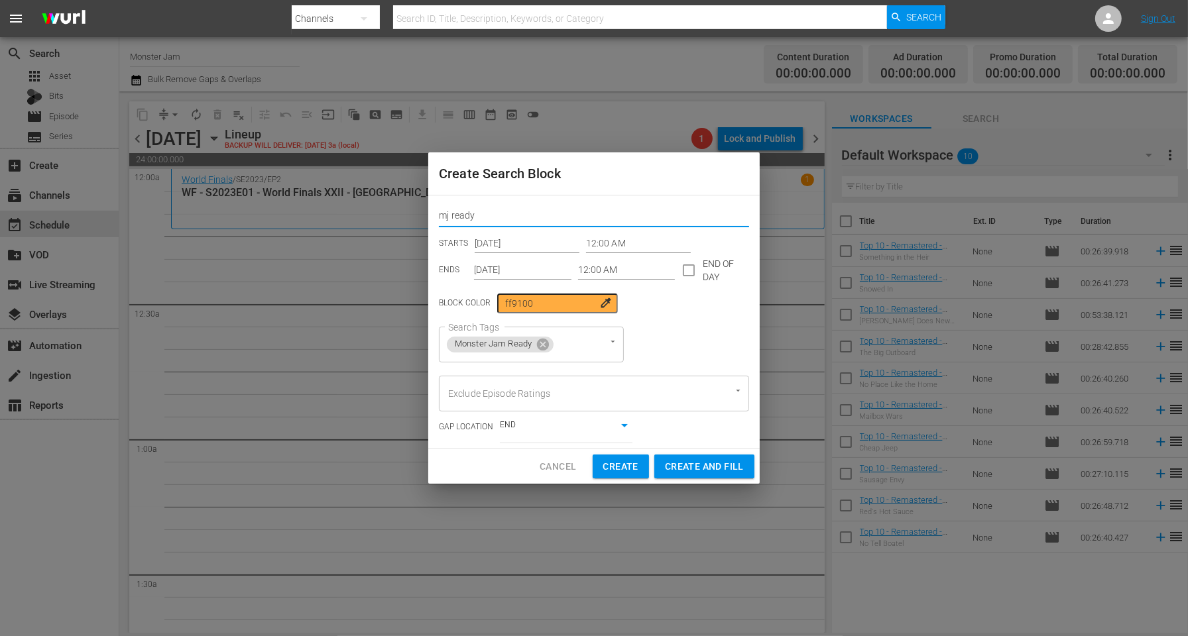
type input "mj ready"
click at [498, 395] on input "Exclude Episode Ratings" at bounding box center [575, 394] width 261 height 24
click at [696, 434] on div "GAP LOCATION END false" at bounding box center [594, 428] width 310 height 32
click at [689, 272] on input "checkbox" at bounding box center [689, 273] width 28 height 28
checkbox input "true"
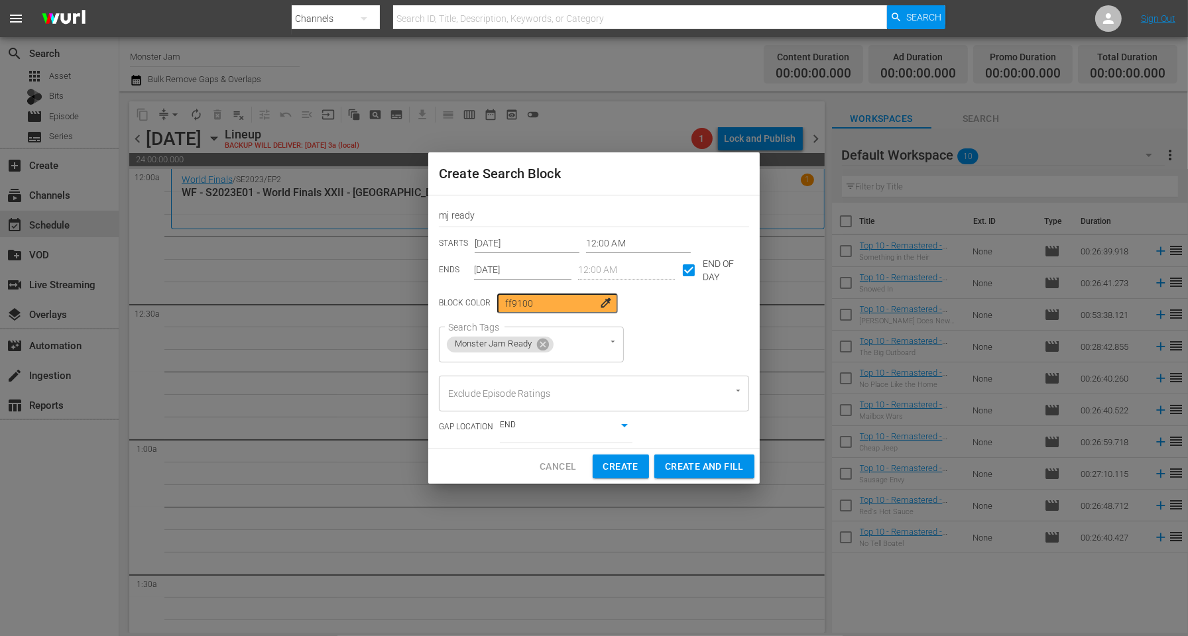
click at [539, 272] on input "Sep 21st 2025" at bounding box center [522, 270] width 97 height 20
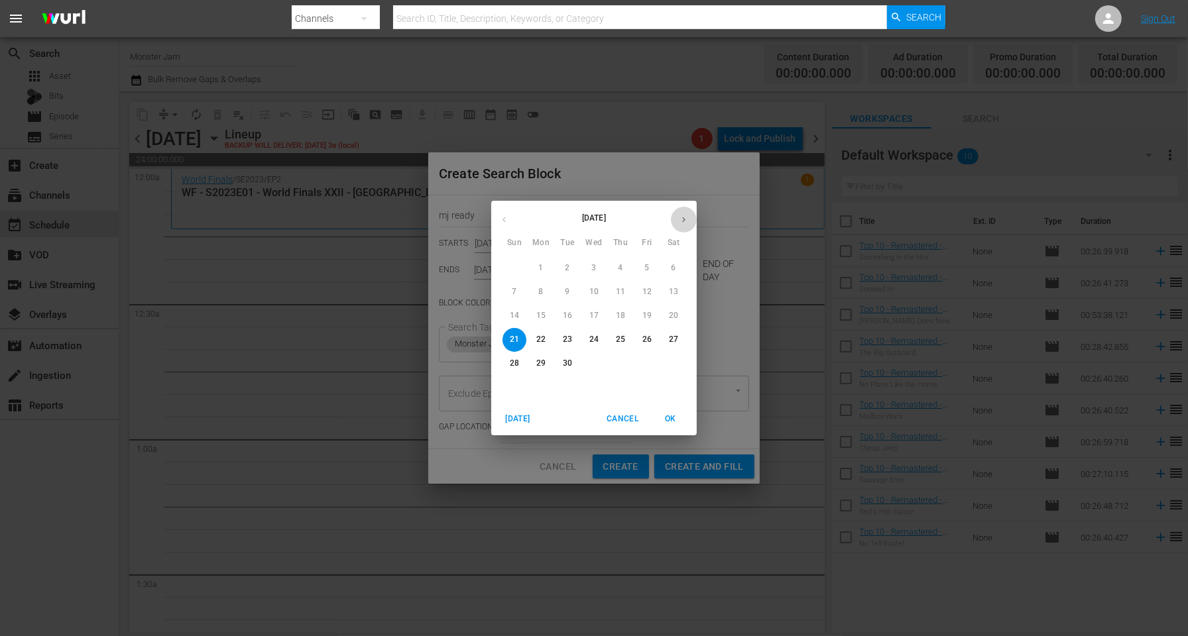
click at [680, 217] on icon "button" at bounding box center [684, 220] width 10 height 10
click at [647, 362] on p "31" at bounding box center [646, 363] width 9 height 11
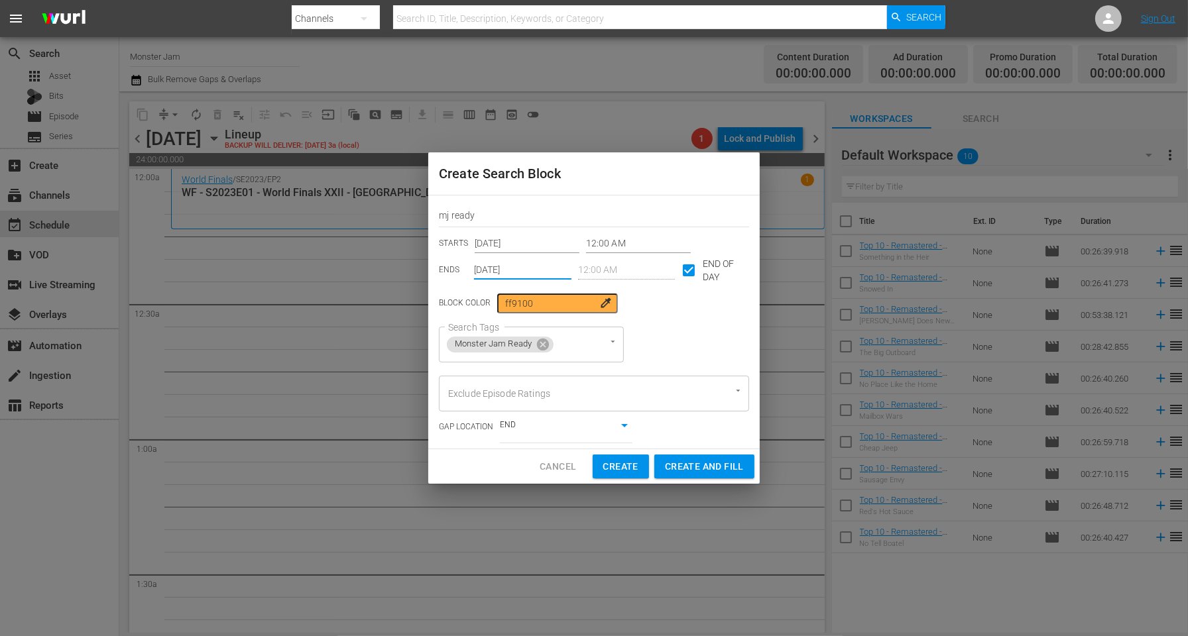
click at [550, 269] on input "Oct 31st 2025" at bounding box center [522, 270] width 97 height 20
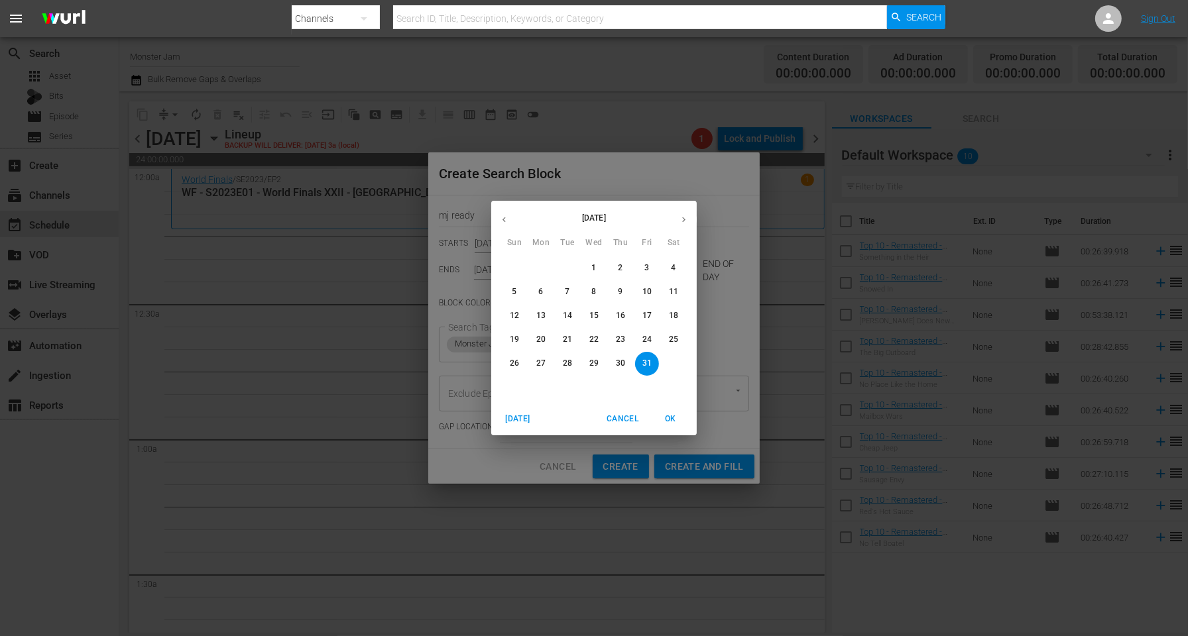
click at [571, 335] on p "21" at bounding box center [567, 339] width 9 height 11
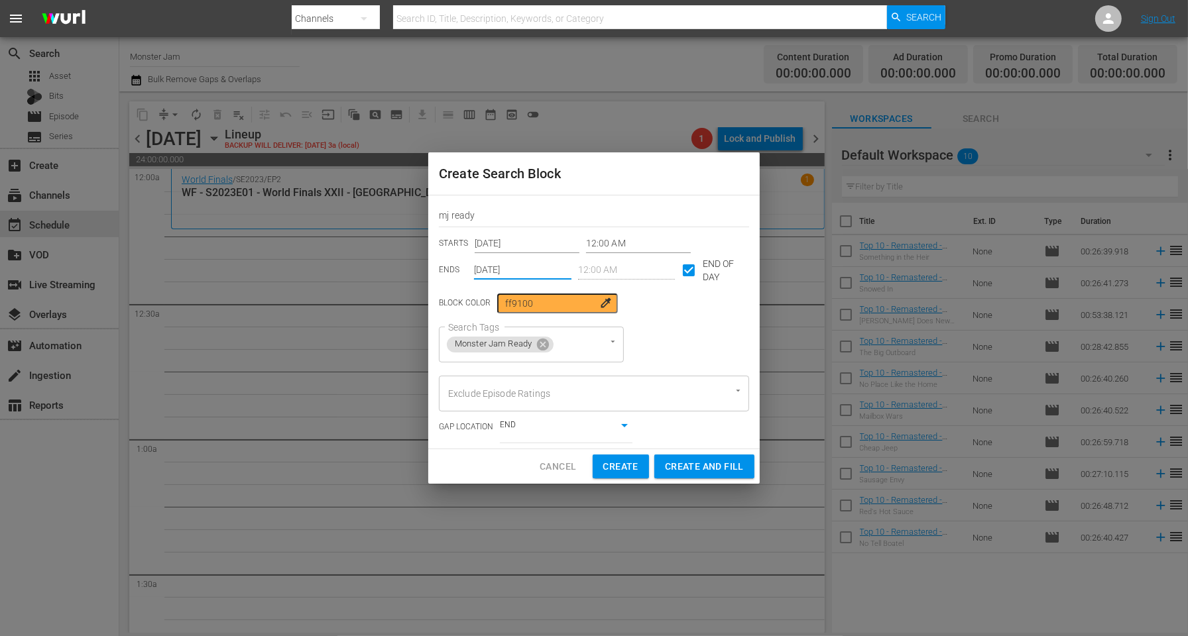
click at [660, 331] on div "Search Tags Monster Jam Ready Search Tags" at bounding box center [594, 345] width 310 height 36
click at [701, 464] on span "Create and Fill" at bounding box center [704, 467] width 79 height 17
type input "Sep 21st 2025"
checkbox input "false"
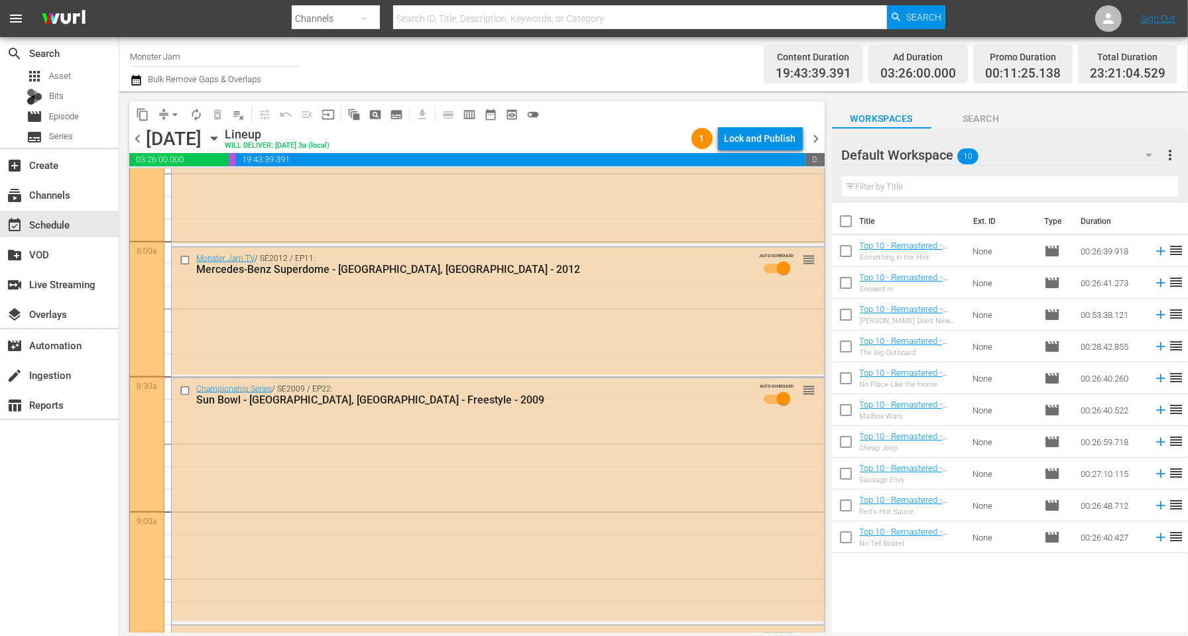
scroll to position [2098, 0]
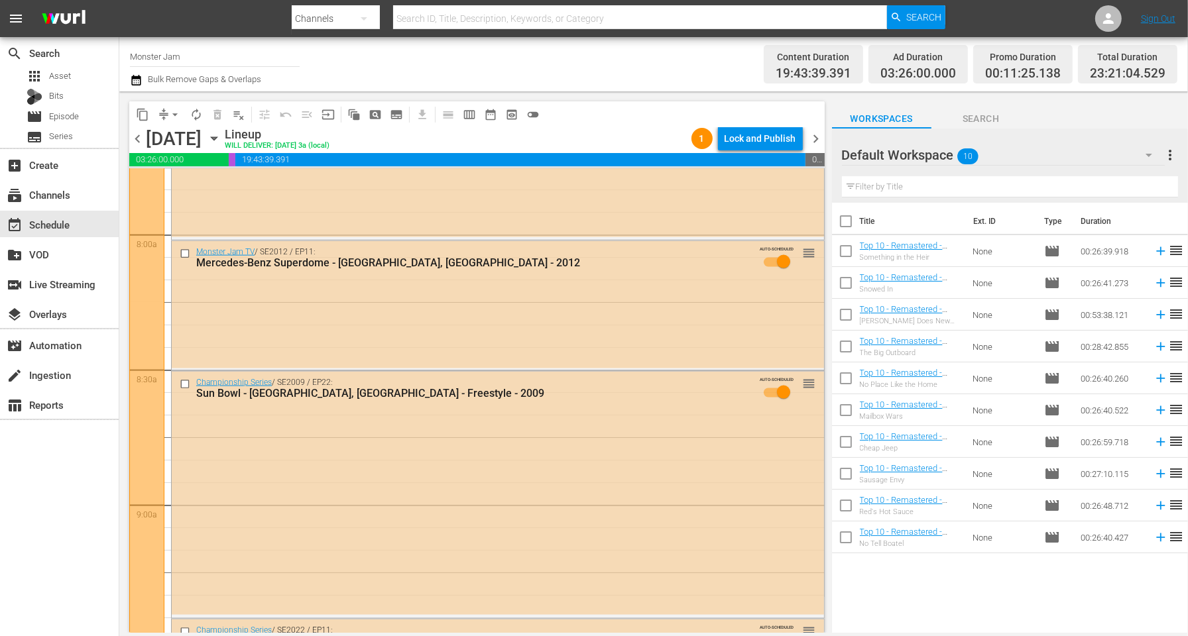
click at [140, 76] on icon "button" at bounding box center [135, 80] width 9 height 11
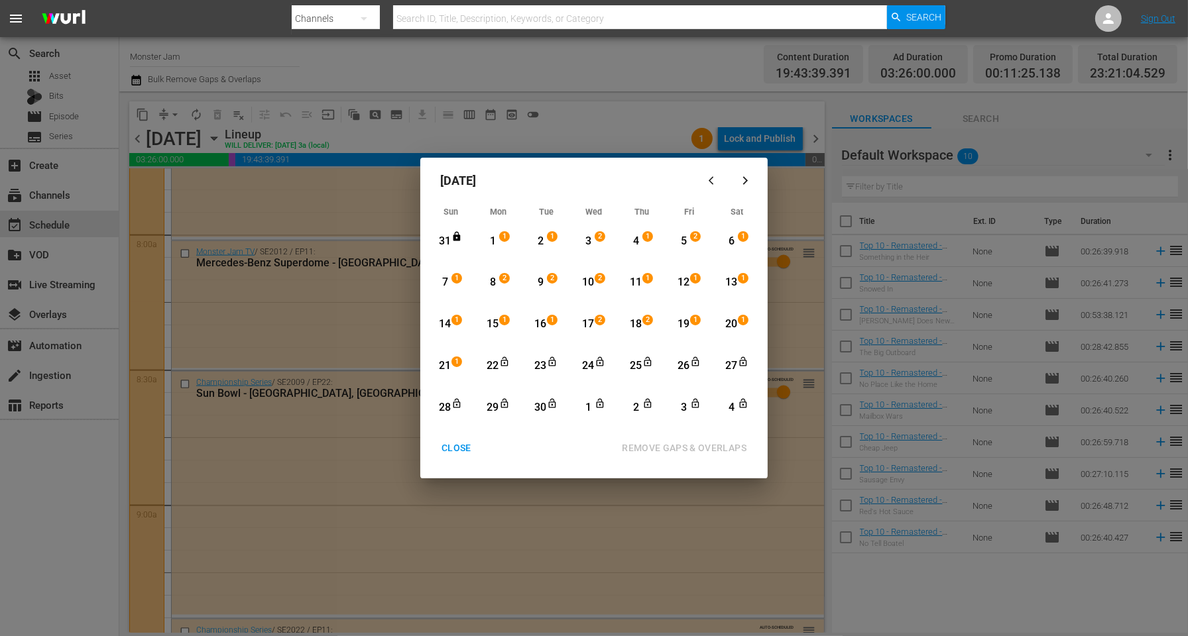
click at [730, 321] on div "20" at bounding box center [731, 324] width 17 height 15
click at [734, 405] on div "4" at bounding box center [731, 407] width 17 height 15
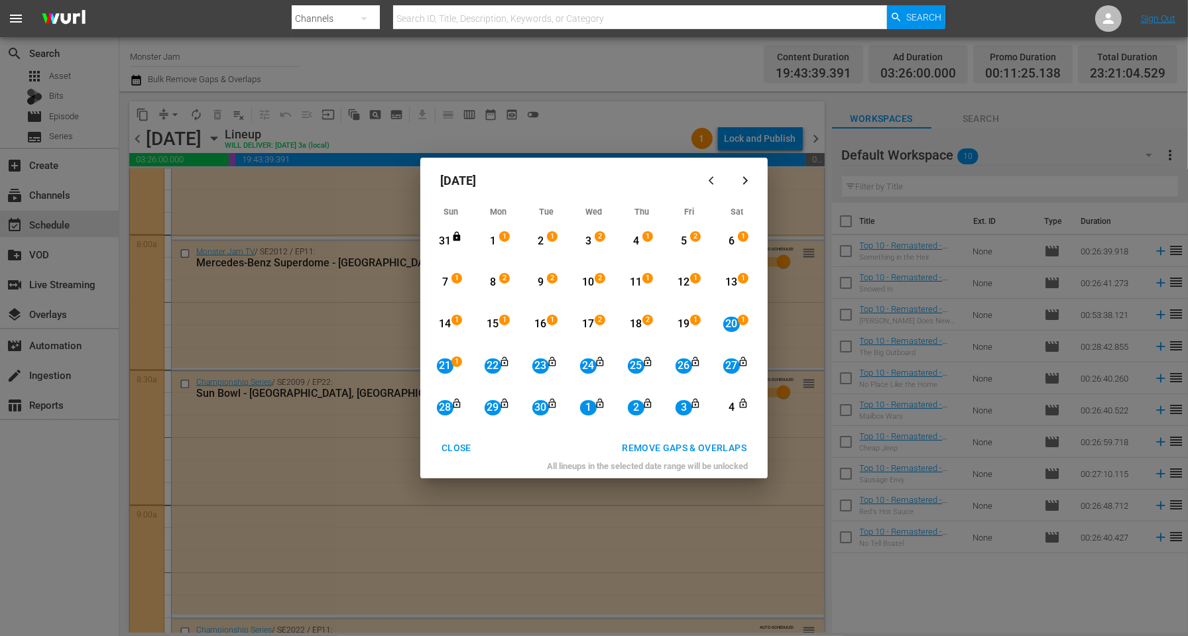
click at [708, 443] on div "REMOVE GAPS & OVERLAPS" at bounding box center [684, 448] width 146 height 17
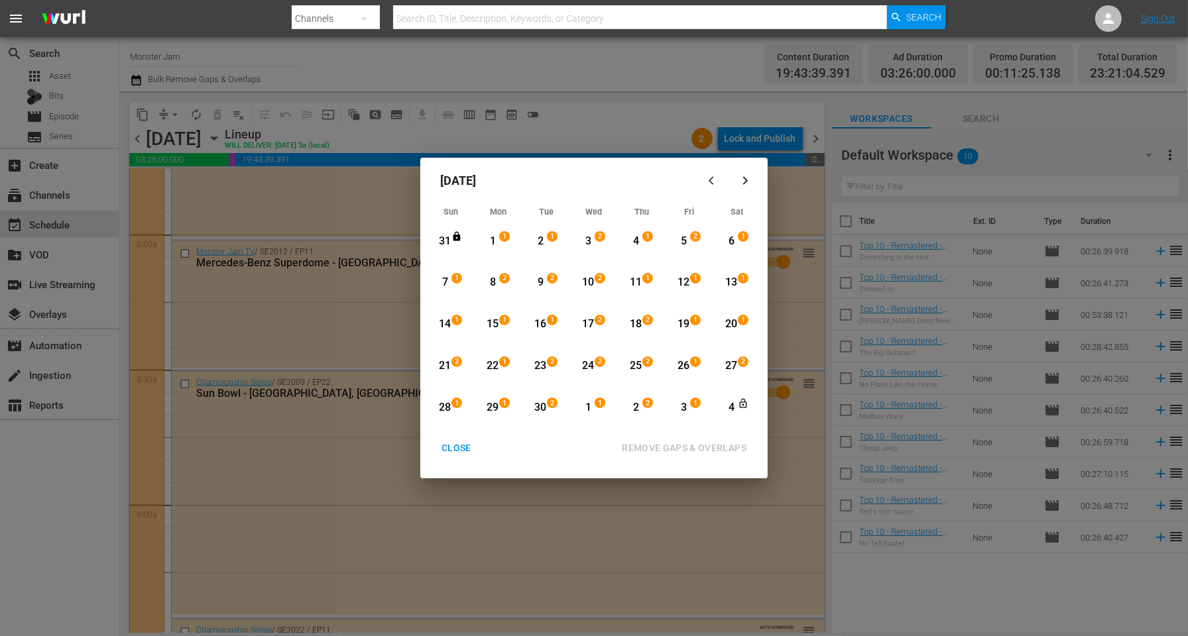
click at [741, 177] on icon "button" at bounding box center [745, 181] width 10 height 10
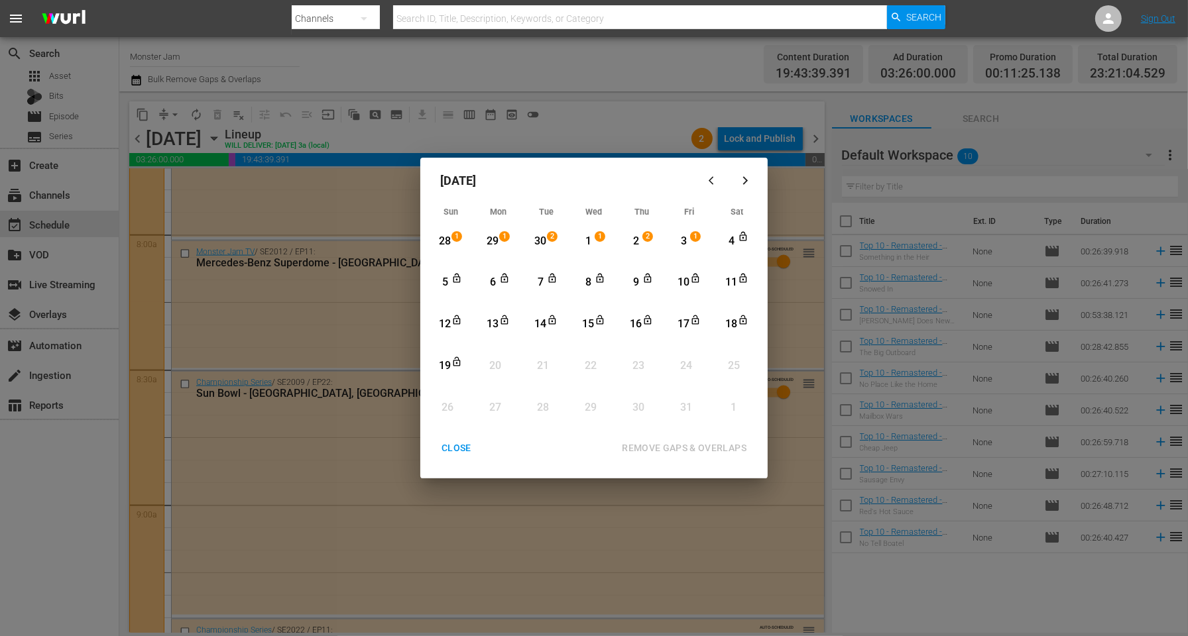
click at [680, 234] on div "3" at bounding box center [683, 241] width 17 height 15
click at [684, 329] on div "17" at bounding box center [683, 324] width 17 height 15
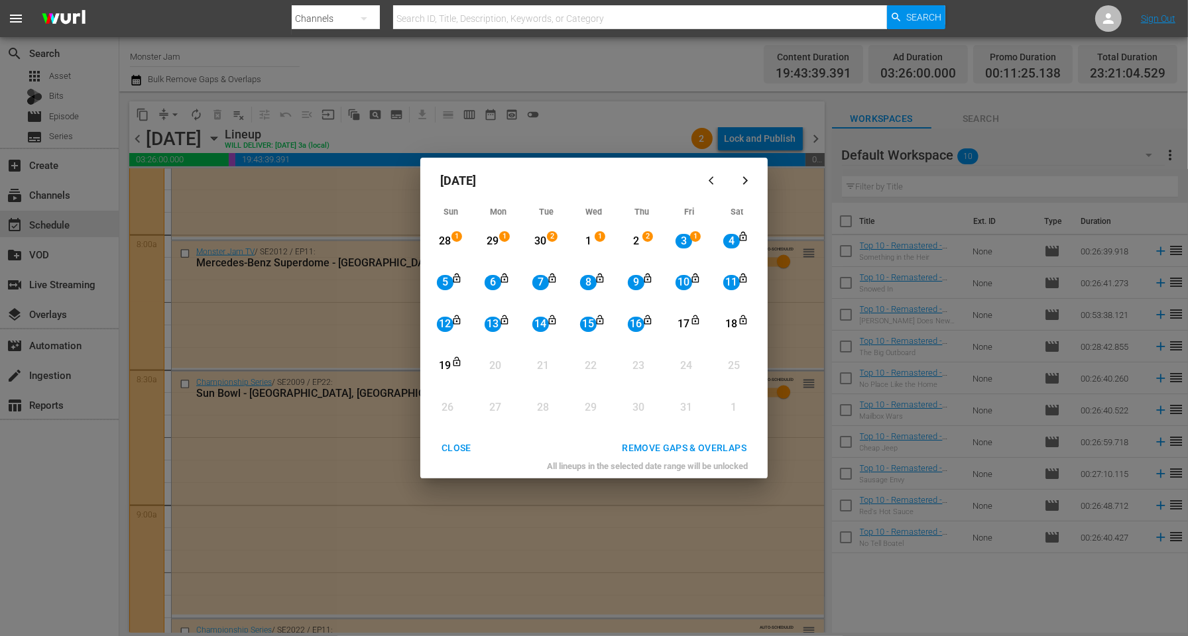
click at [682, 442] on div "REMOVE GAPS & OVERLAPS" at bounding box center [684, 448] width 146 height 17
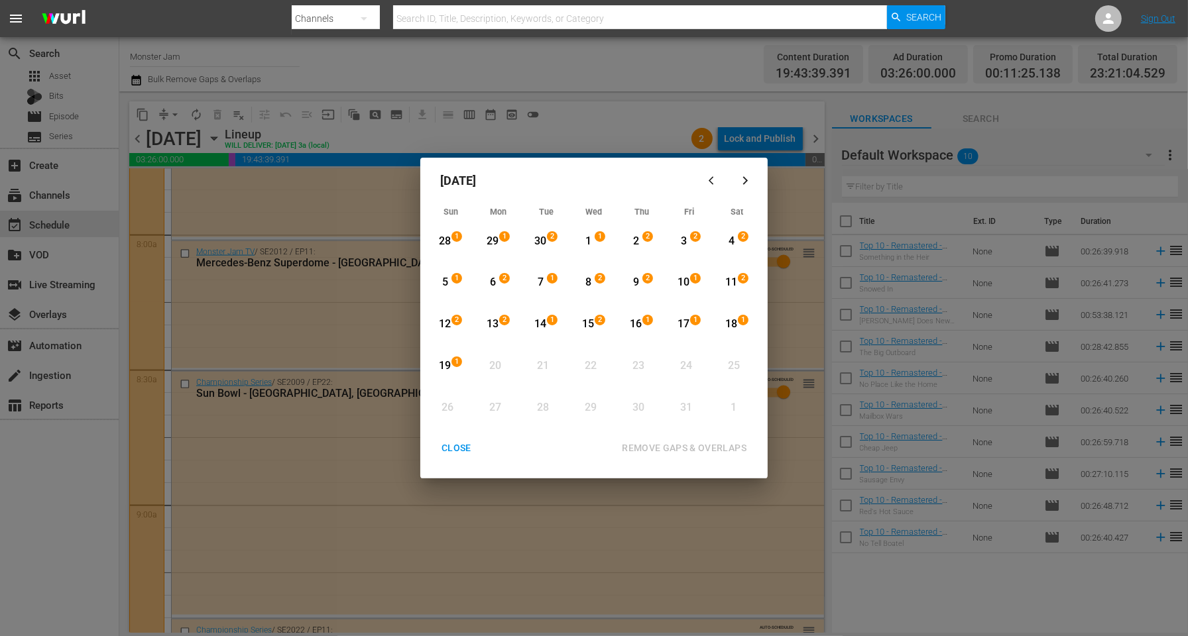
drag, startPoint x: 724, startPoint y: 238, endPoint x: 722, endPoint y: 246, distance: 8.2
click at [724, 238] on div "4" at bounding box center [731, 241] width 17 height 15
click at [728, 318] on div "18" at bounding box center [731, 324] width 17 height 15
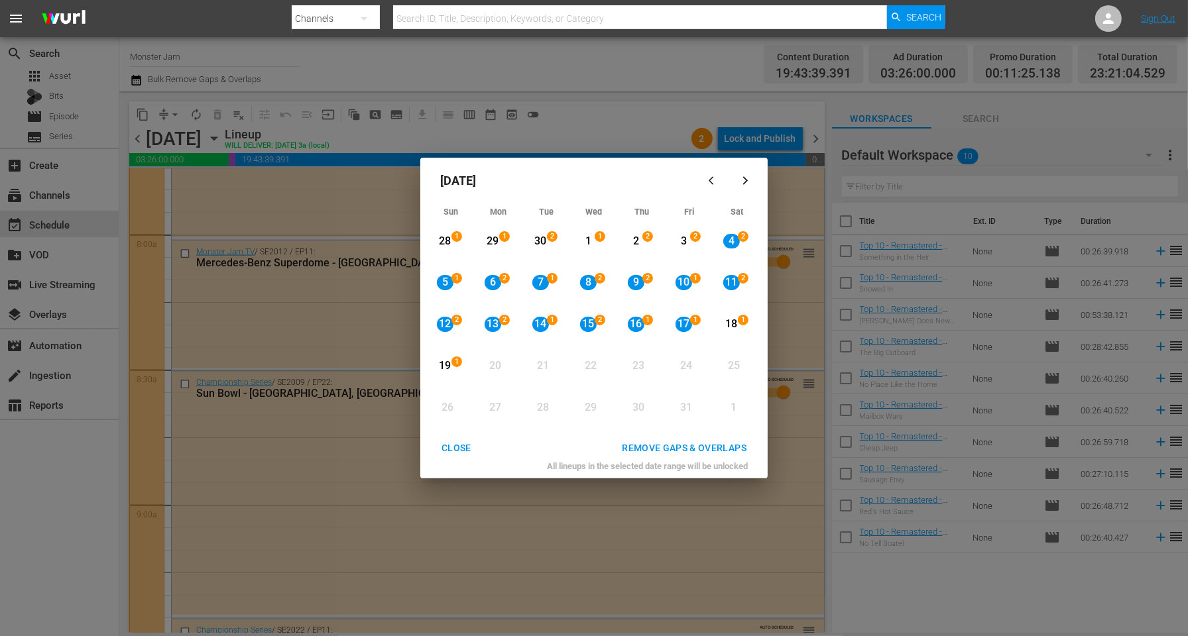
click at [710, 438] on button "REMOVE GAPS & OVERLAPS" at bounding box center [684, 448] width 156 height 25
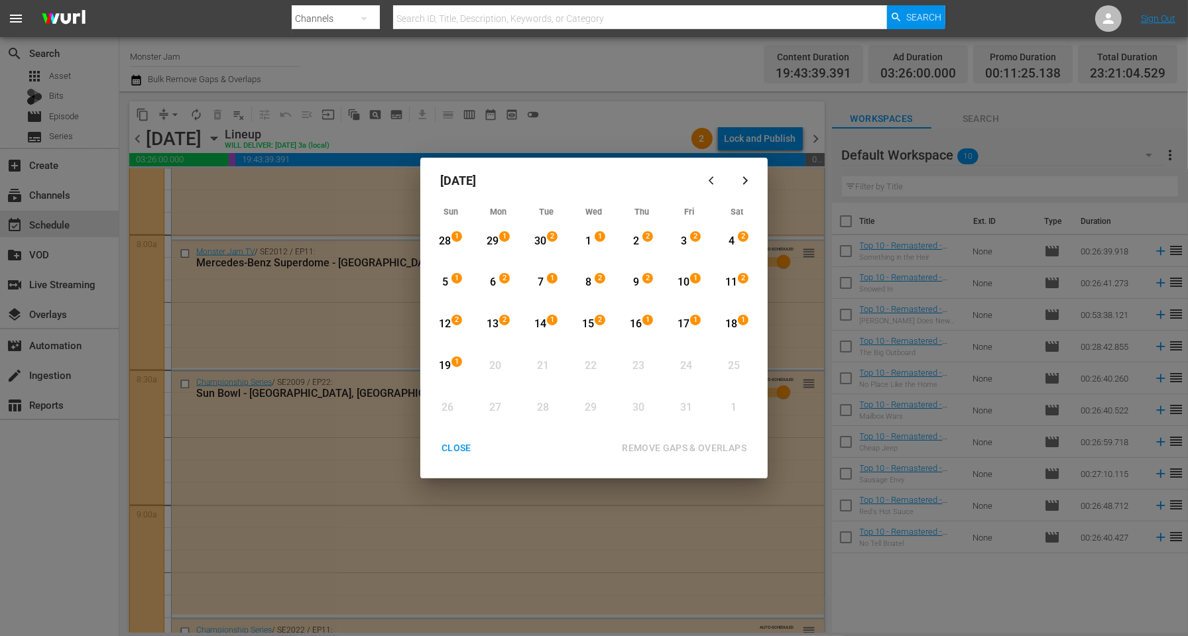
click at [481, 439] on button "CLOSE" at bounding box center [456, 448] width 62 height 25
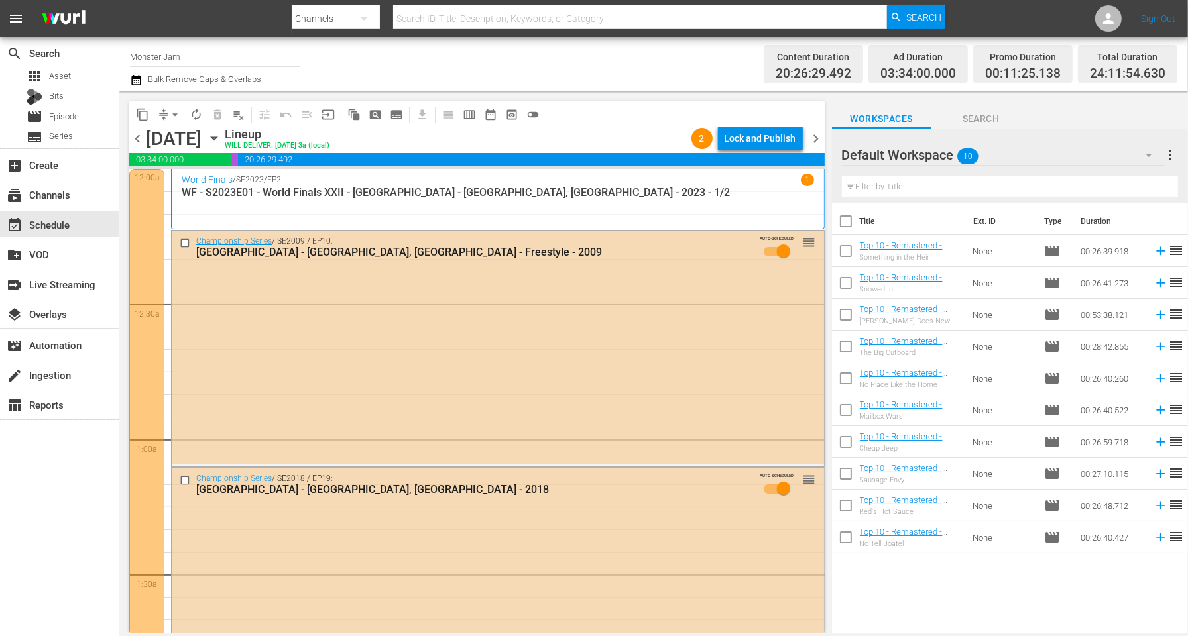
click at [293, 83] on div "Channel Title Monster Jam Bulk Remove Gaps & Overlaps" at bounding box center [415, 64] width 571 height 48
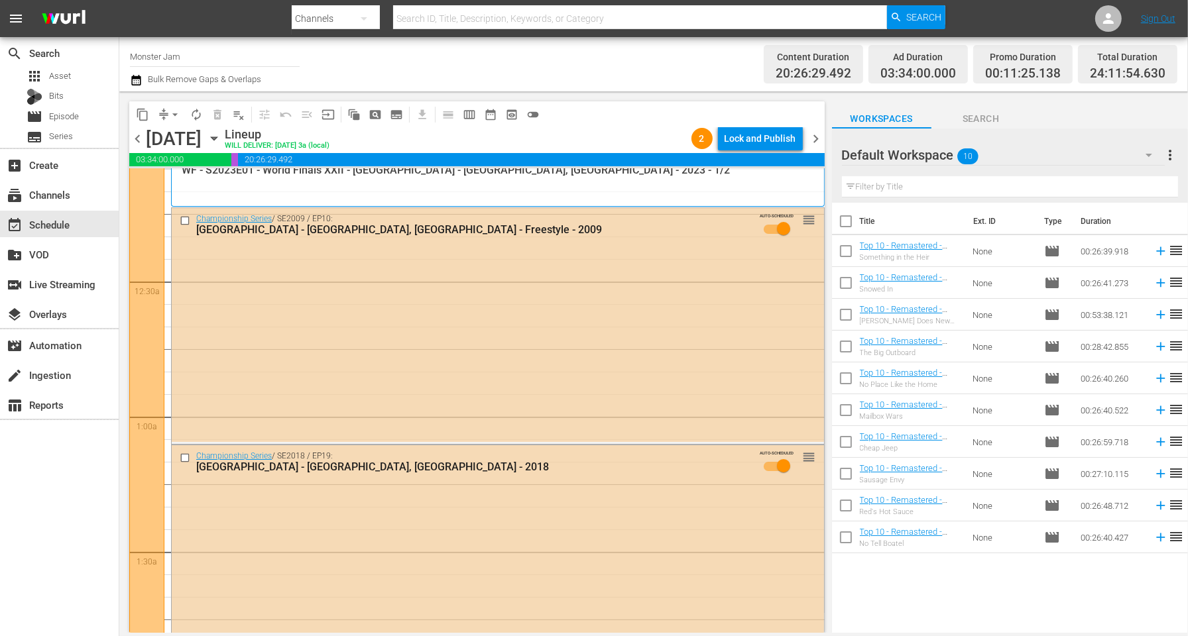
click at [596, 77] on div "Channel Title Monster Jam Bulk Remove Gaps & Overlaps" at bounding box center [415, 64] width 571 height 48
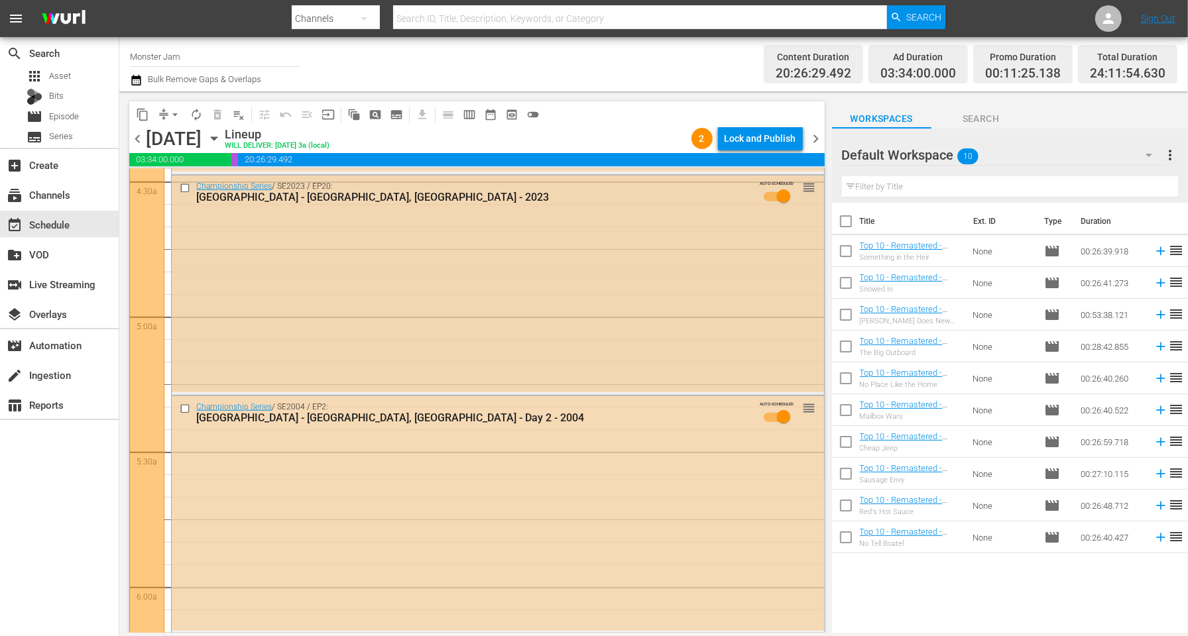
scroll to position [1209, 0]
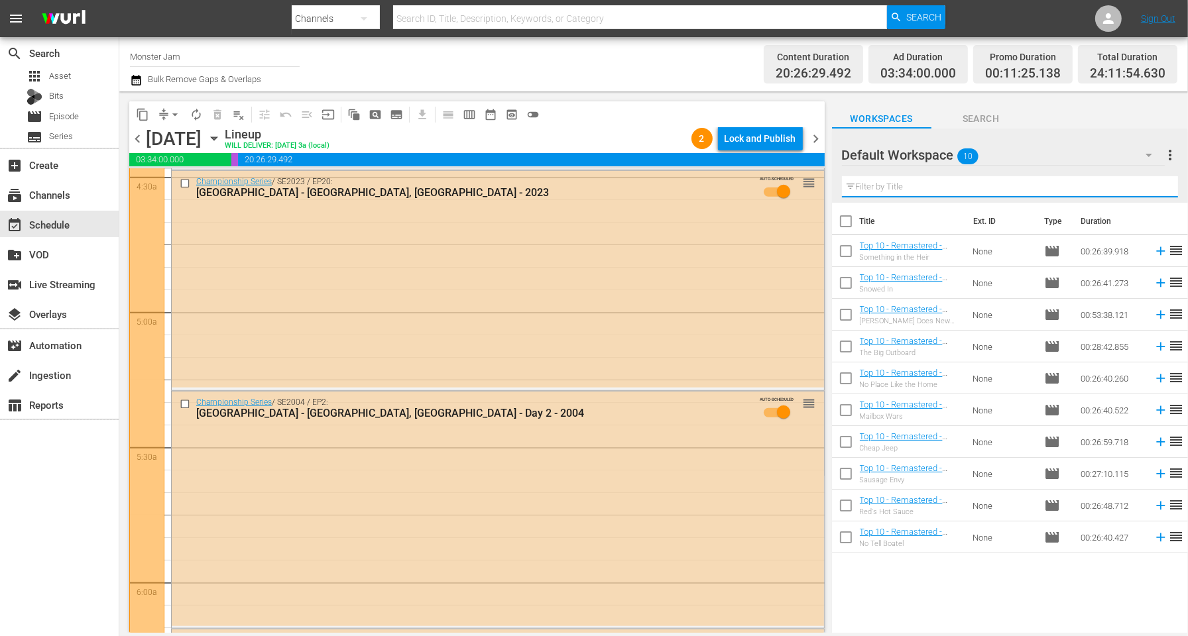
click at [908, 188] on input "text" at bounding box center [1010, 186] width 336 height 21
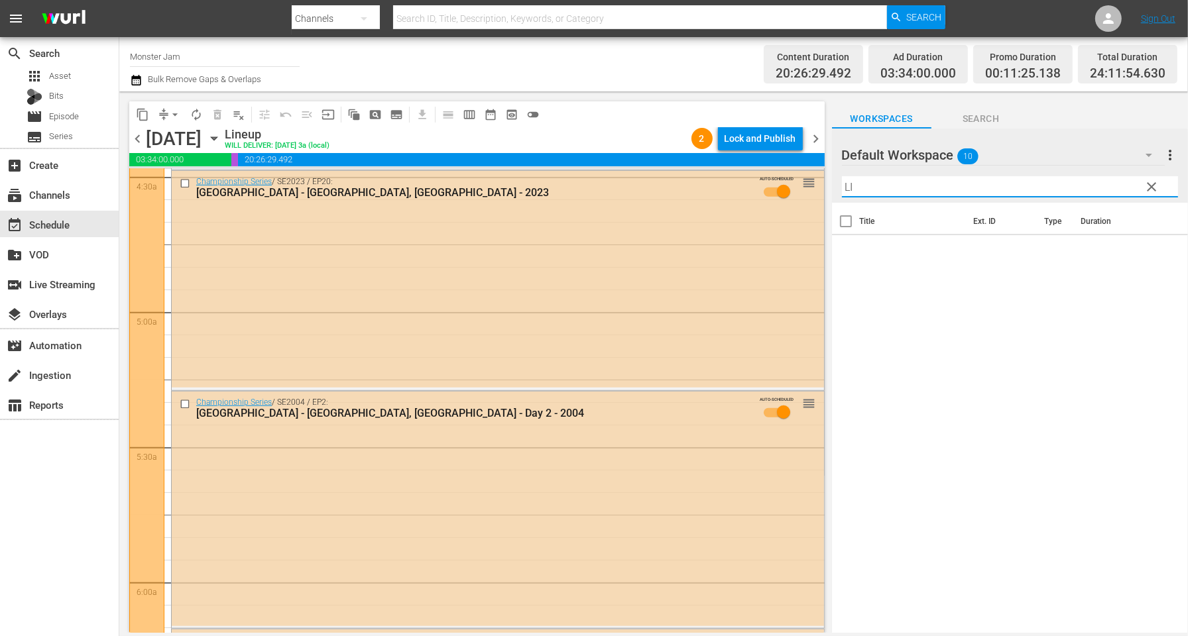
type input "L"
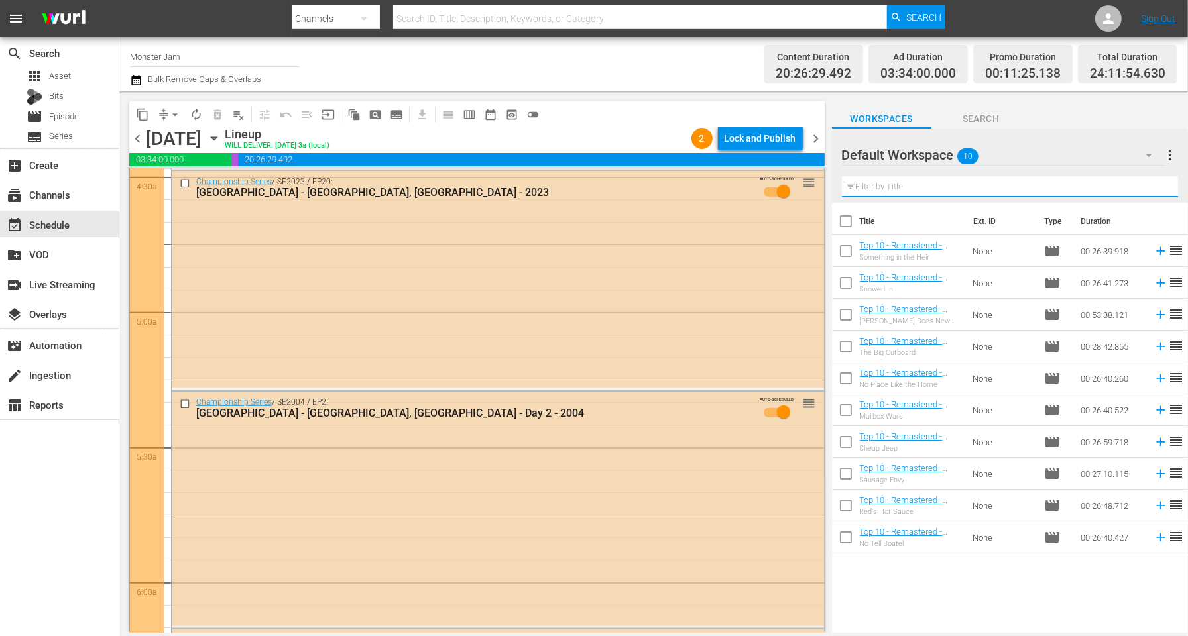
click at [1006, 118] on span "Search" at bounding box center [980, 119] width 99 height 17
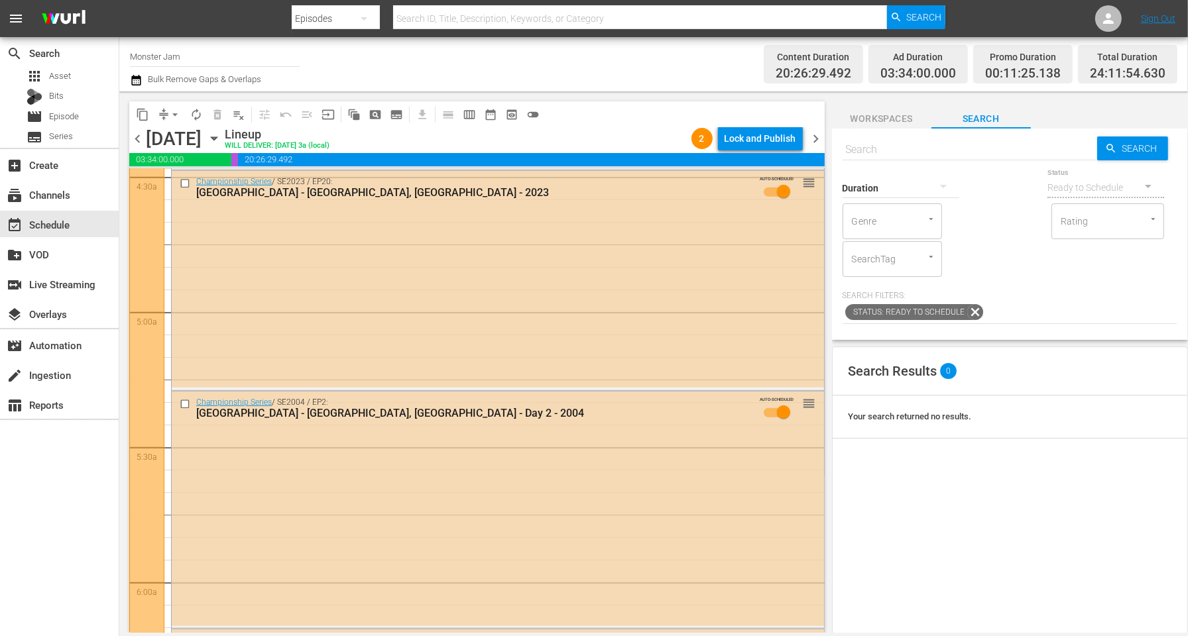
click at [912, 150] on input "text" at bounding box center [969, 150] width 254 height 32
type input "LIVE:"
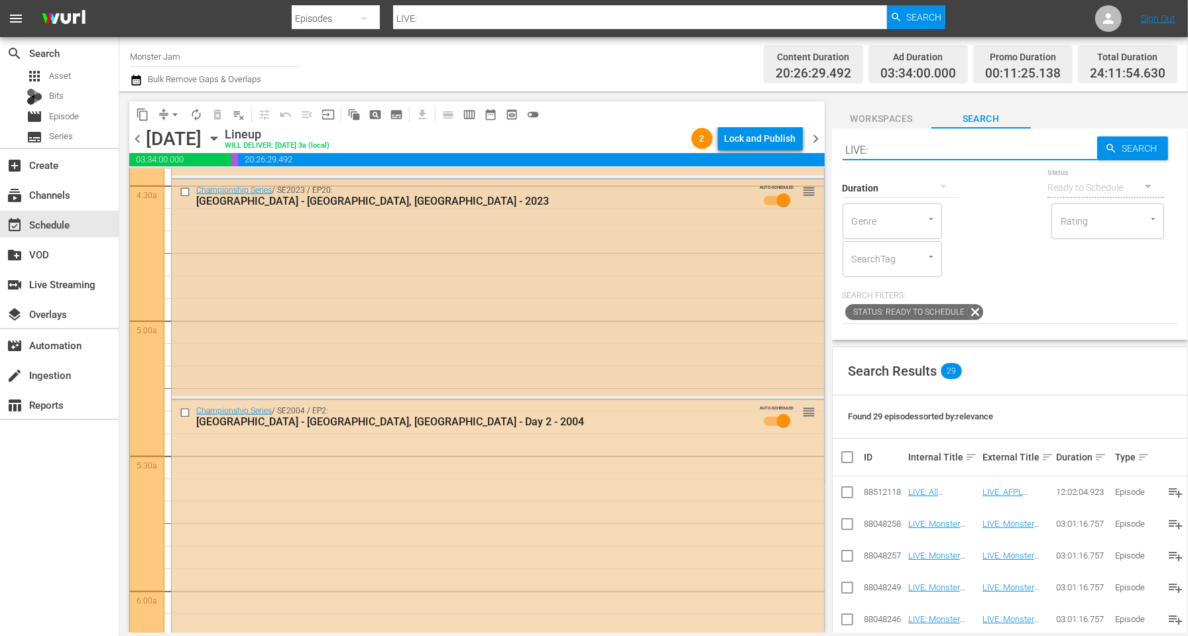
scroll to position [1202, 0]
type input "LIVE:"
click at [636, 99] on div "content_copy compress arrow_drop_down autorenew_outlined delete_forever_outline…" at bounding box center [473, 361] width 708 height 541
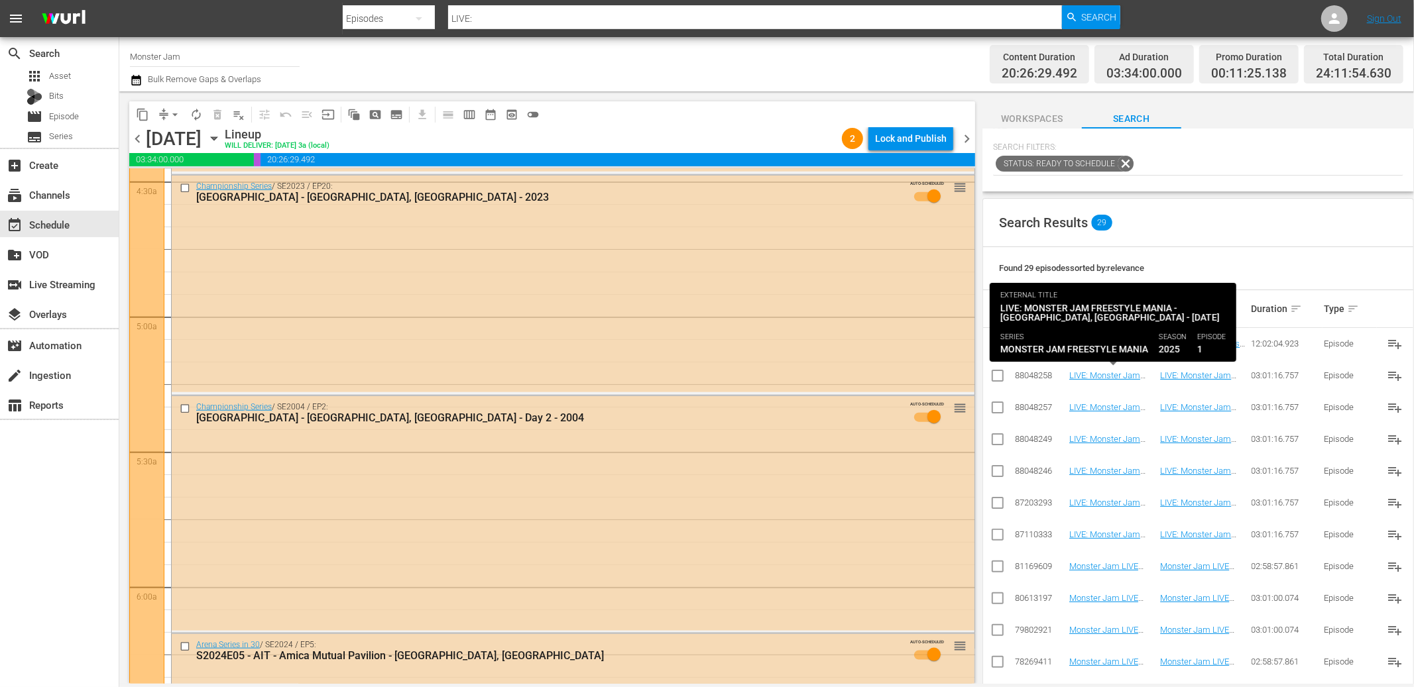
scroll to position [111, 0]
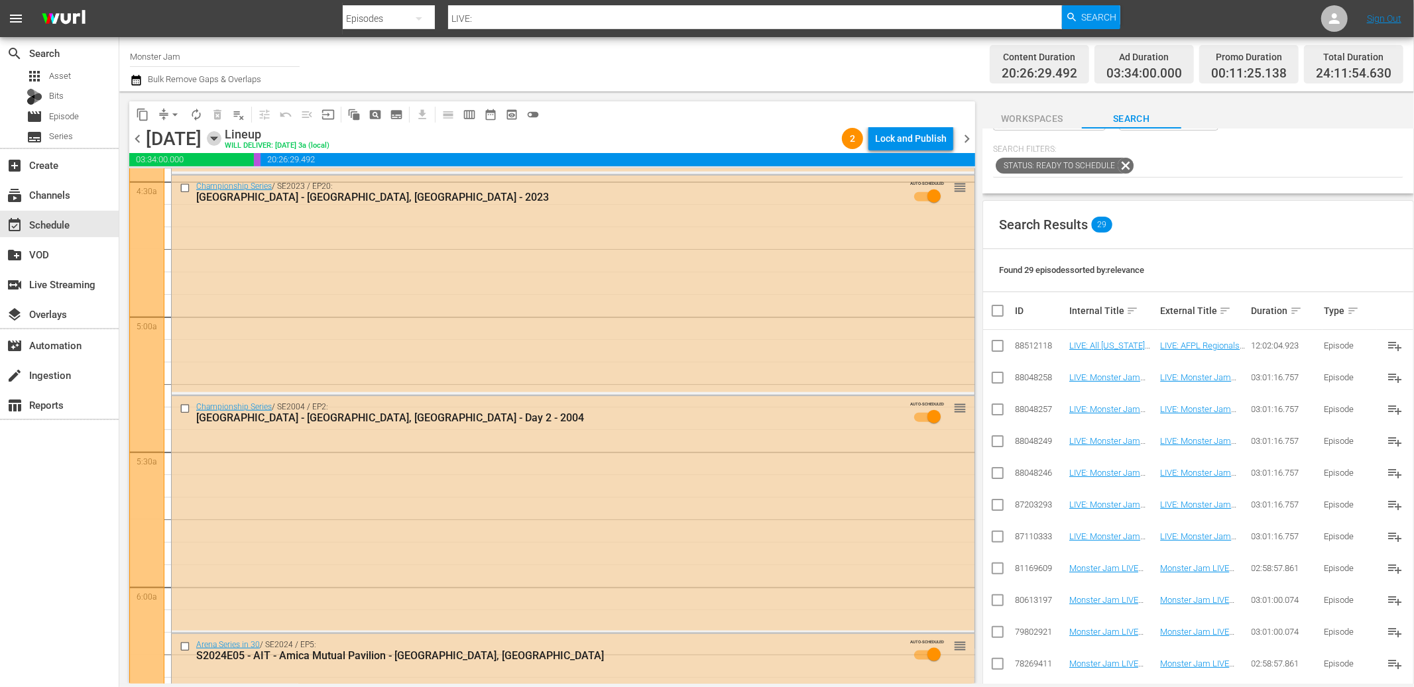
click at [221, 133] on icon "button" at bounding box center [214, 138] width 15 height 15
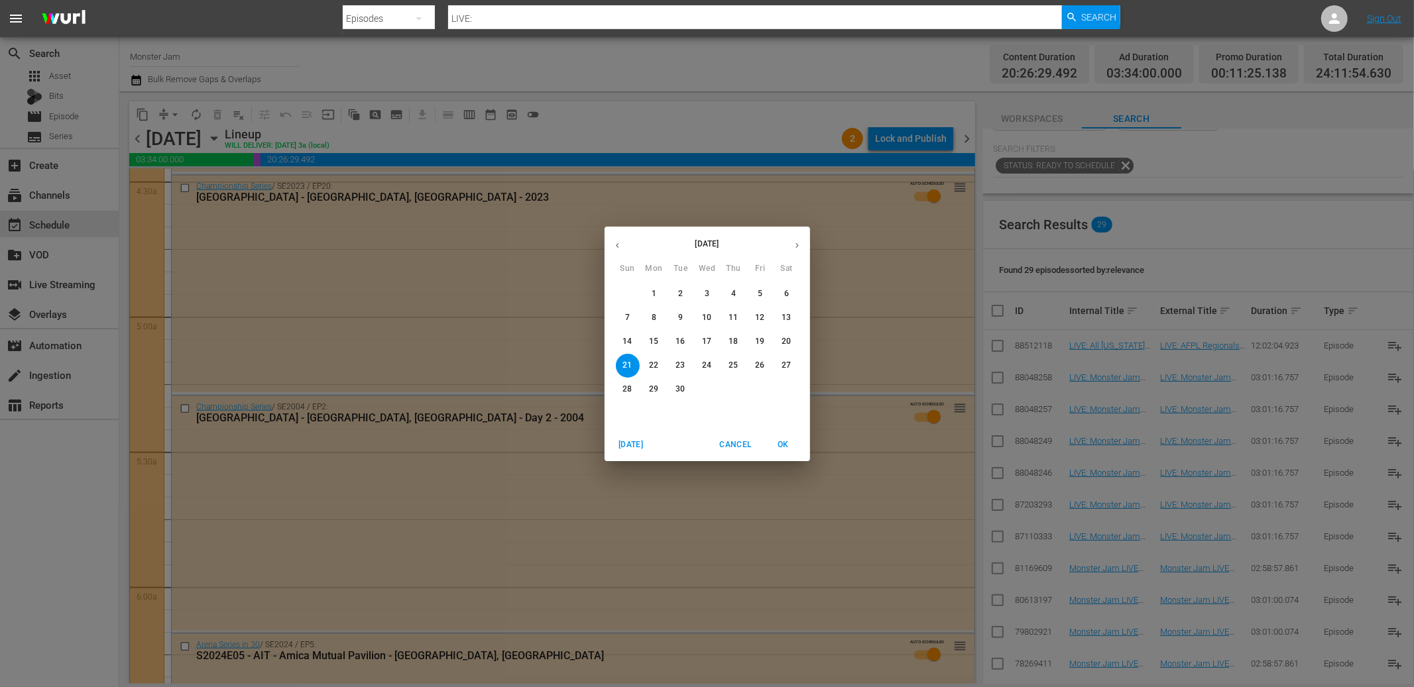
click at [782, 297] on span "6" at bounding box center [787, 293] width 24 height 11
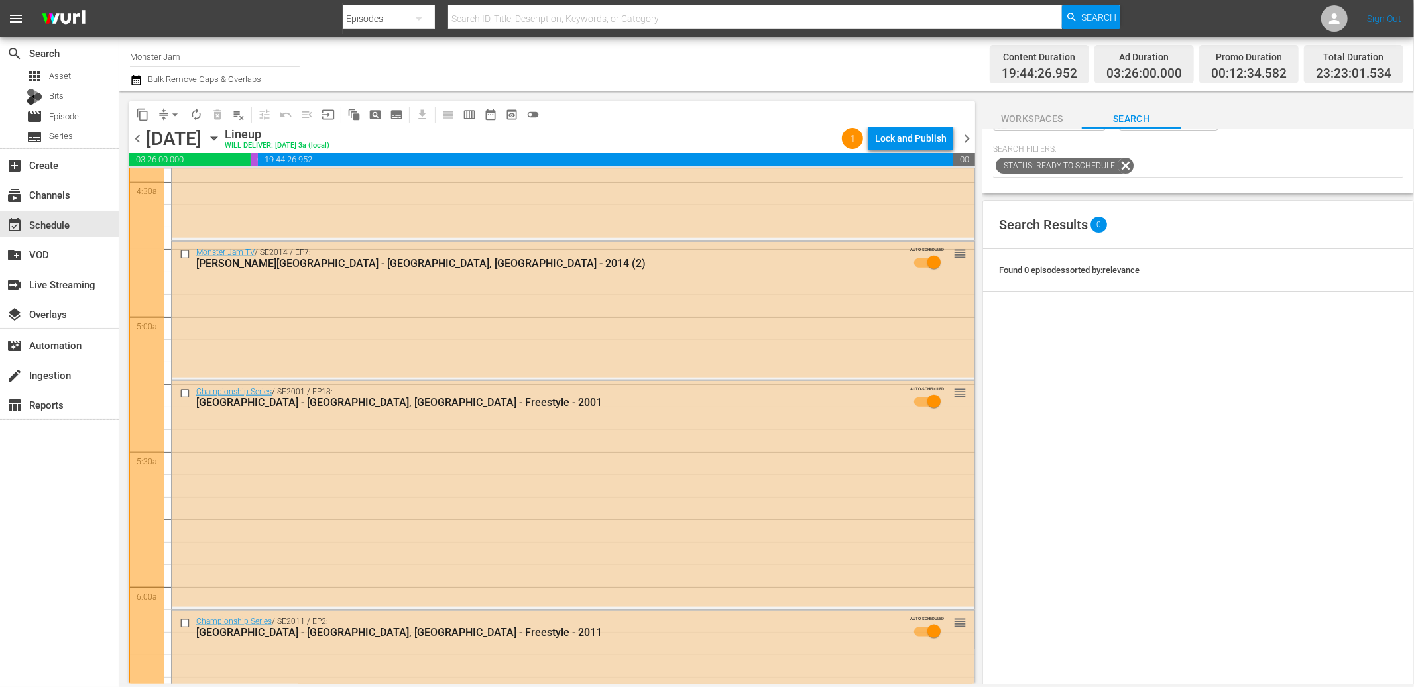
drag, startPoint x: 1148, startPoint y: 139, endPoint x: 1135, endPoint y: 158, distance: 23.3
click at [1149, 139] on div "Duration Status Ready to Schedule Genre Genre Rating Rating SearchTag SearchTag…" at bounding box center [1198, 116] width 410 height 123
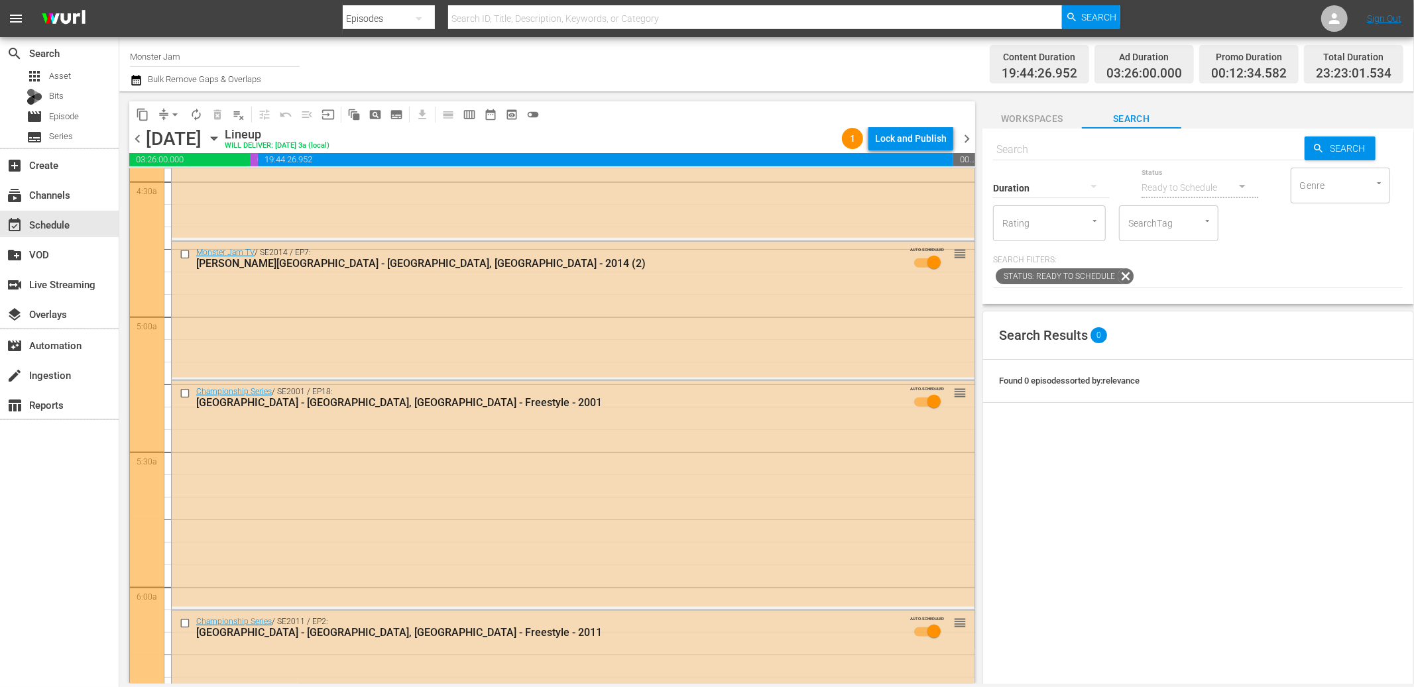
click at [1125, 150] on input "text" at bounding box center [1148, 150] width 311 height 32
type input "LIVE:"
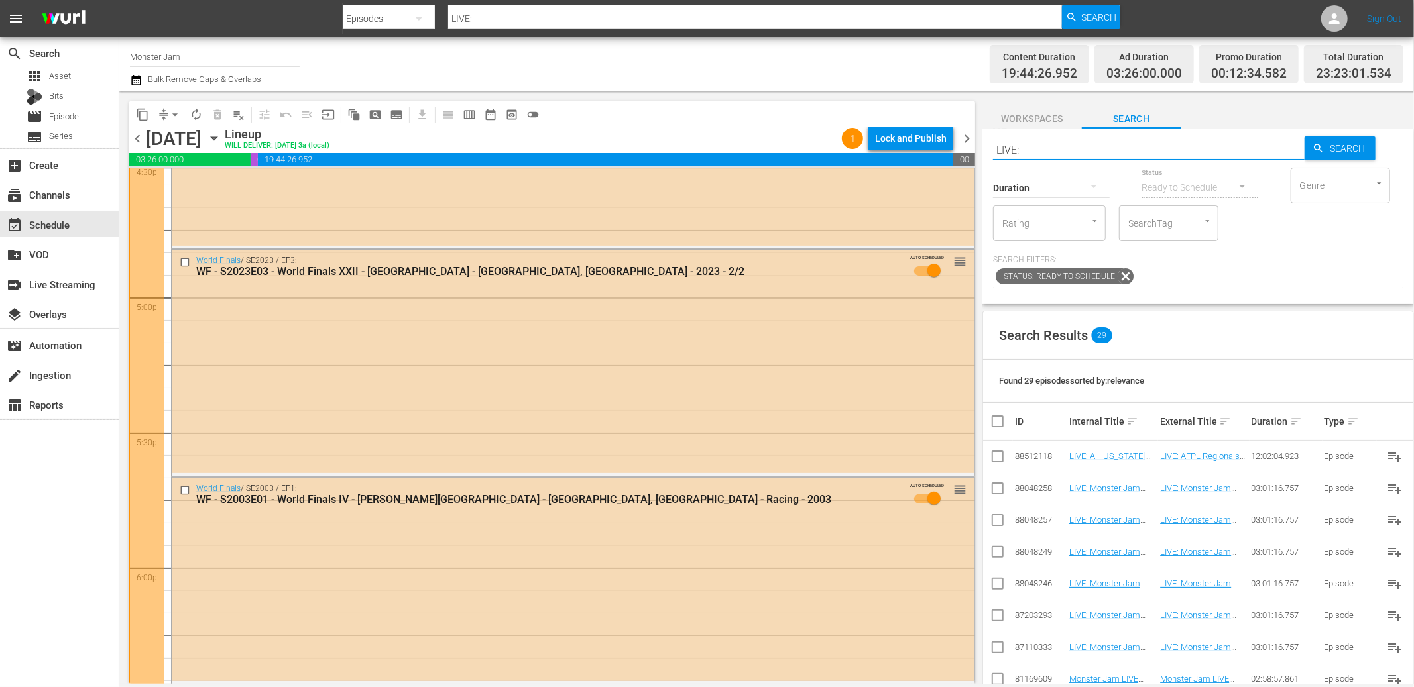
scroll to position [4467, 0]
type input "LIVE:"
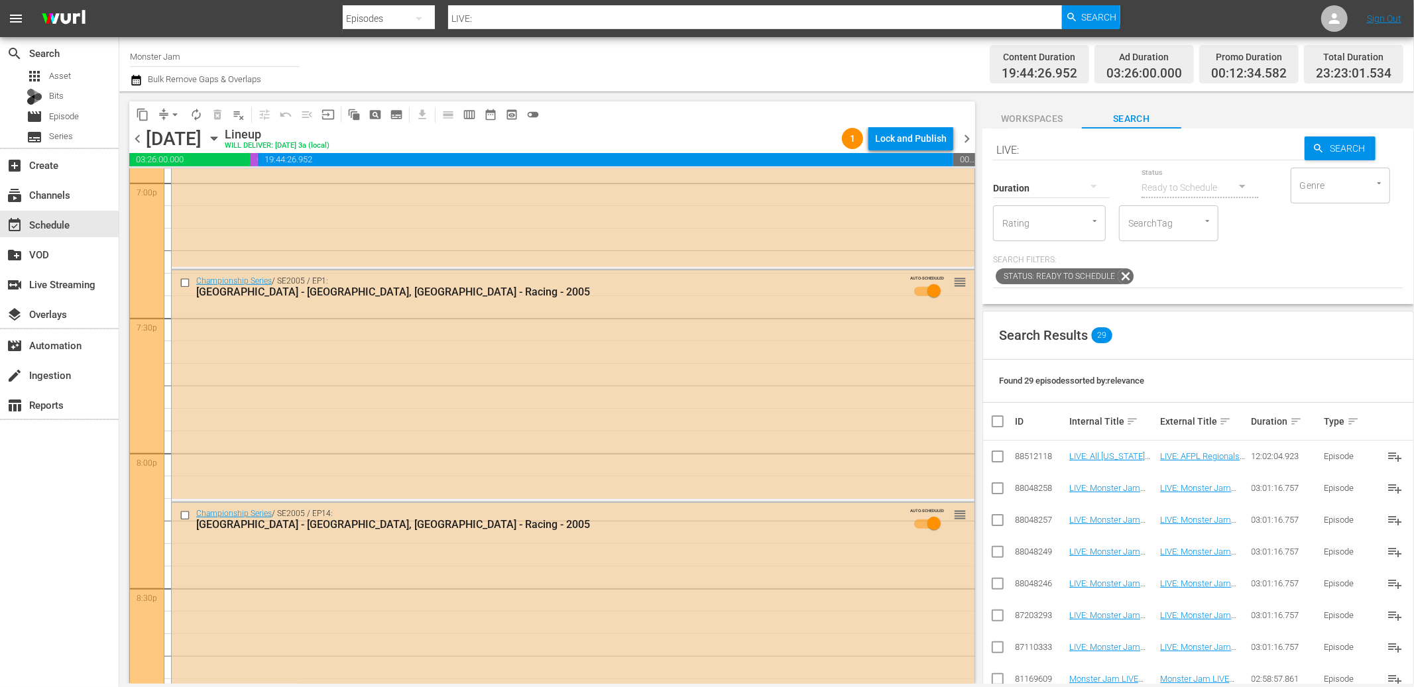
scroll to position [5160, 0]
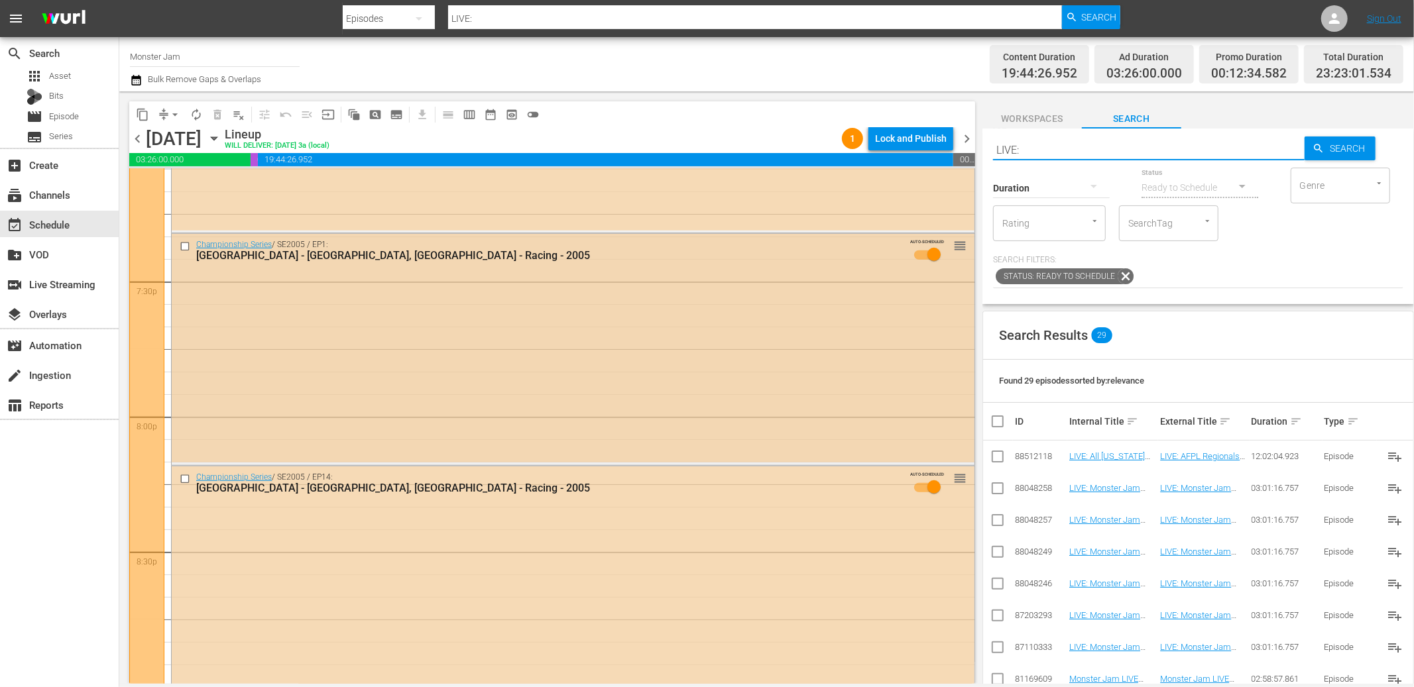
click at [183, 246] on input "checkbox" at bounding box center [187, 246] width 14 height 11
click at [221, 117] on span "delete_forever_outlined" at bounding box center [217, 114] width 13 height 13
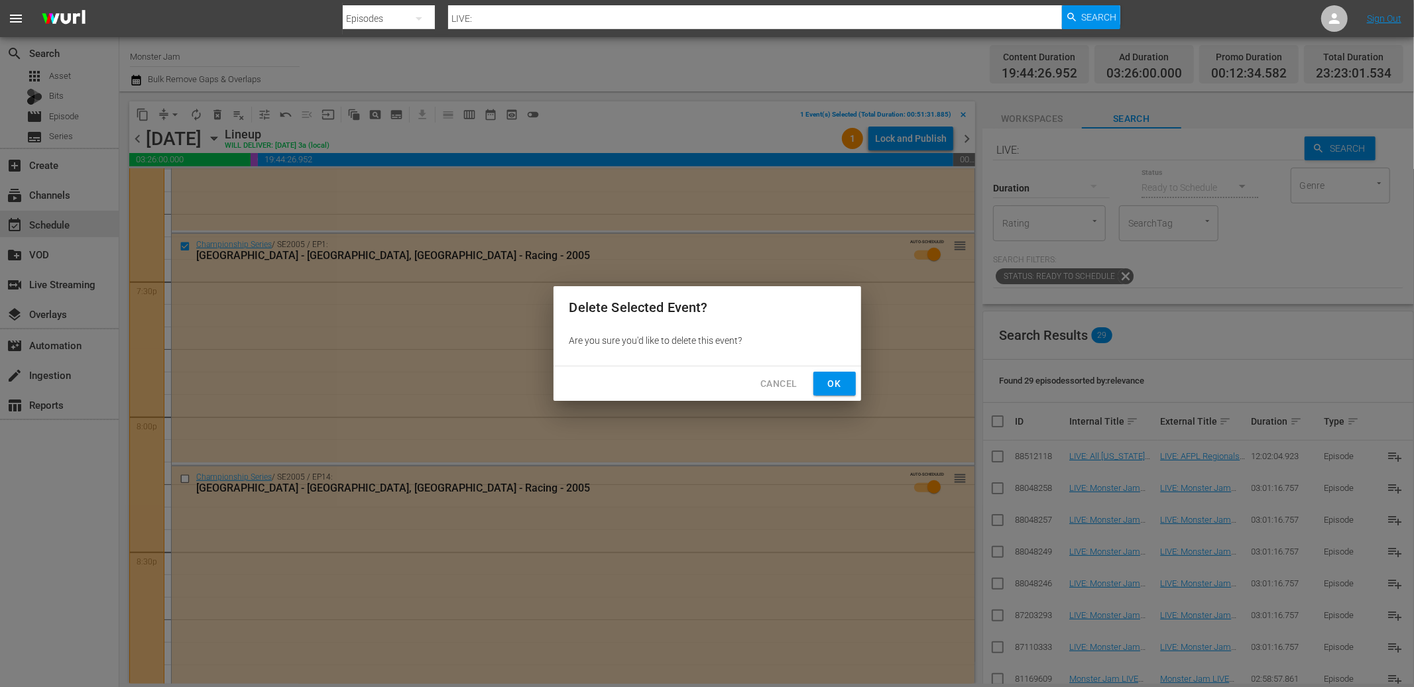
click at [832, 387] on span "Ok" at bounding box center [834, 384] width 21 height 17
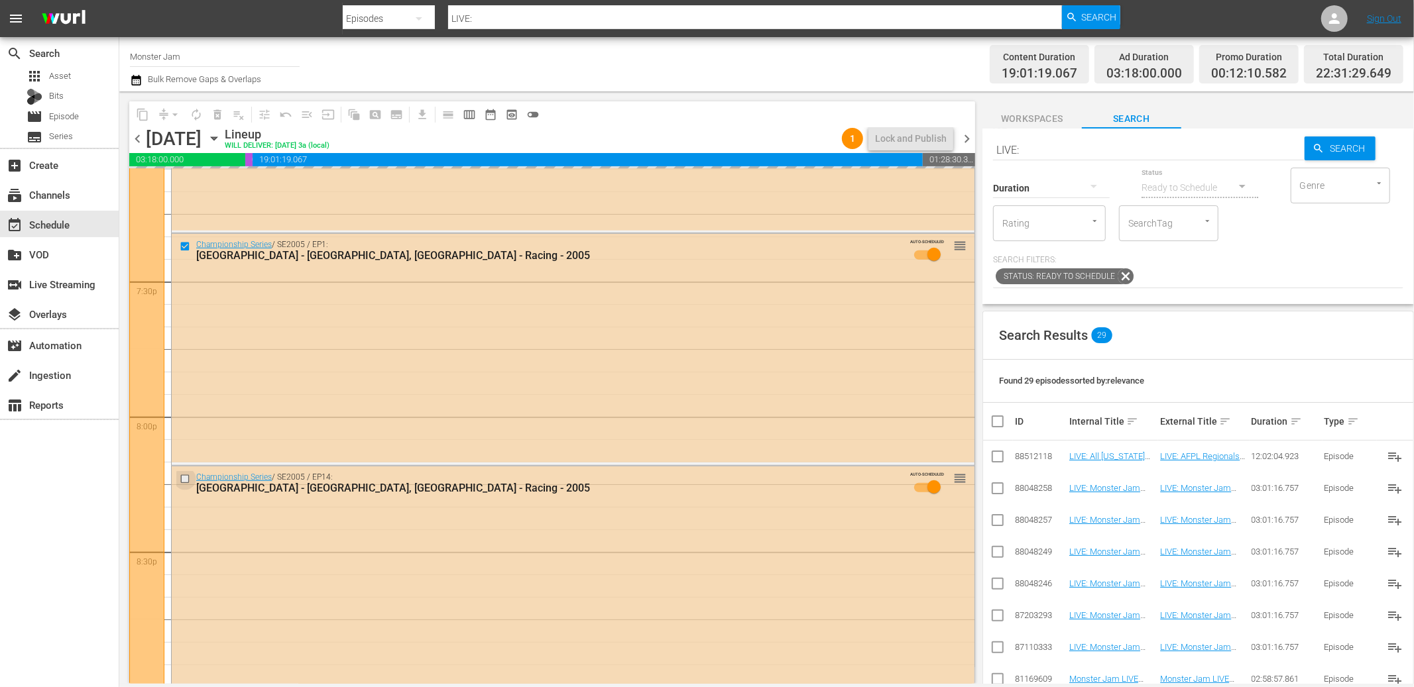
click at [184, 478] on input "checkbox" at bounding box center [187, 478] width 14 height 11
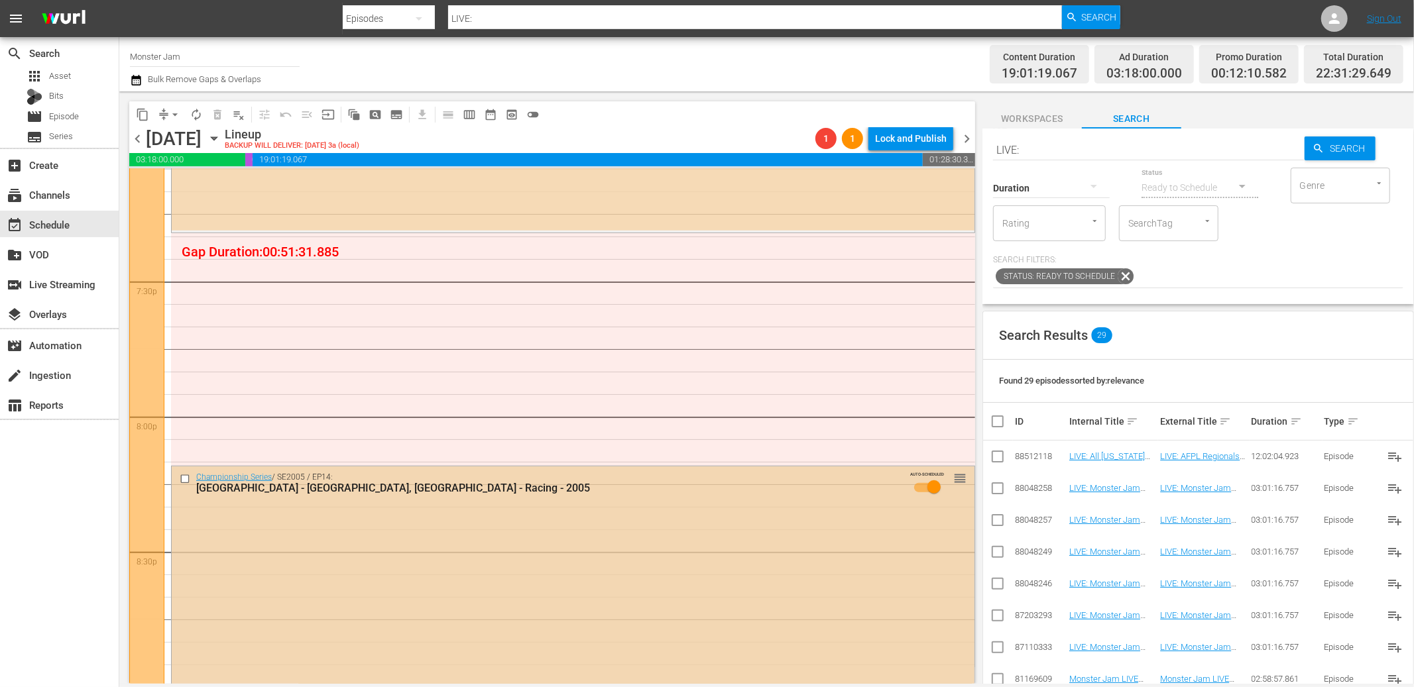
click at [184, 476] on input "checkbox" at bounding box center [187, 478] width 14 height 11
click at [219, 114] on span "delete_forever_outlined" at bounding box center [217, 114] width 13 height 13
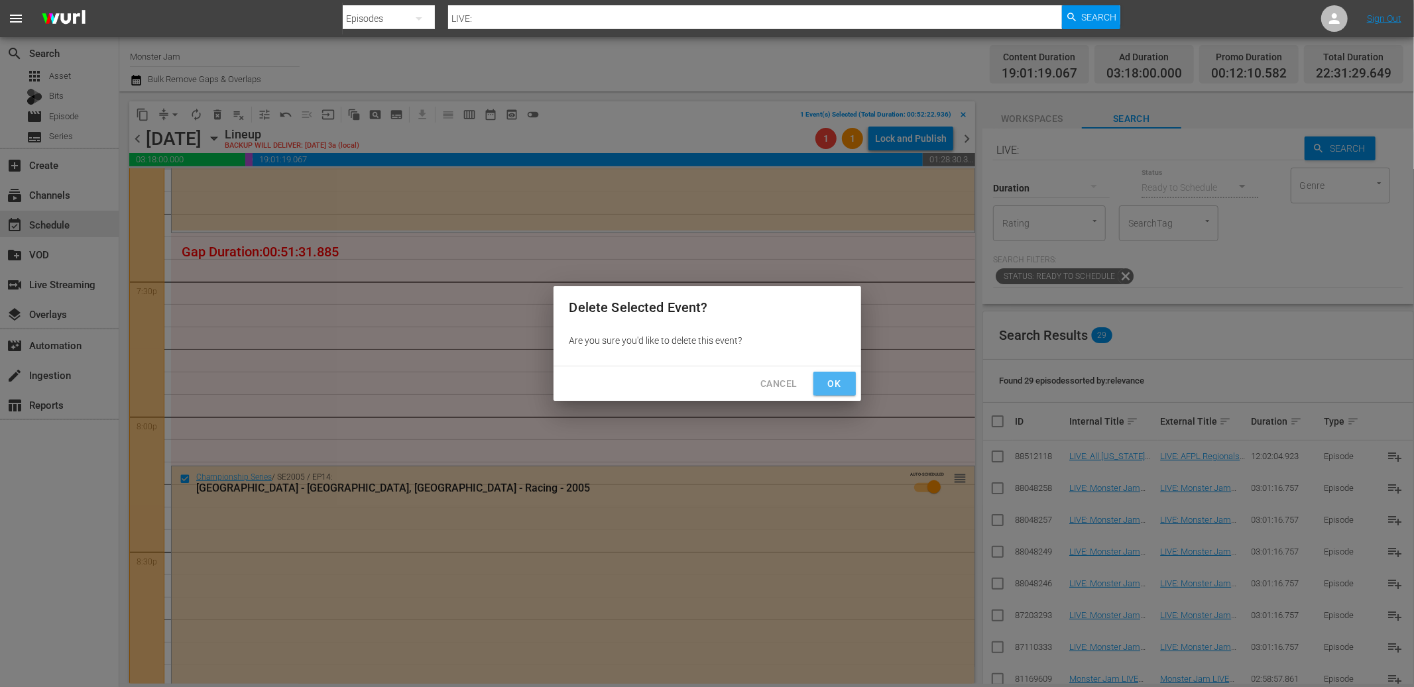
click at [829, 392] on span "Ok" at bounding box center [834, 384] width 21 height 17
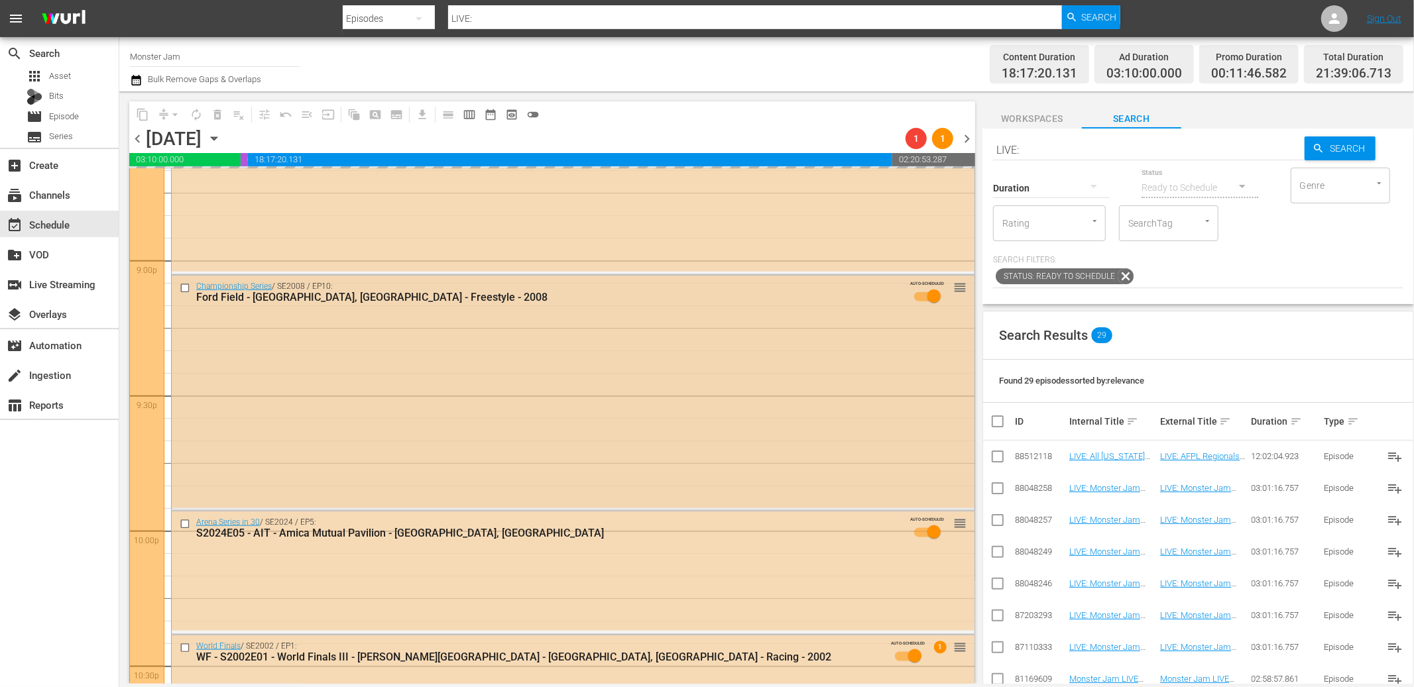
scroll to position [5568, 0]
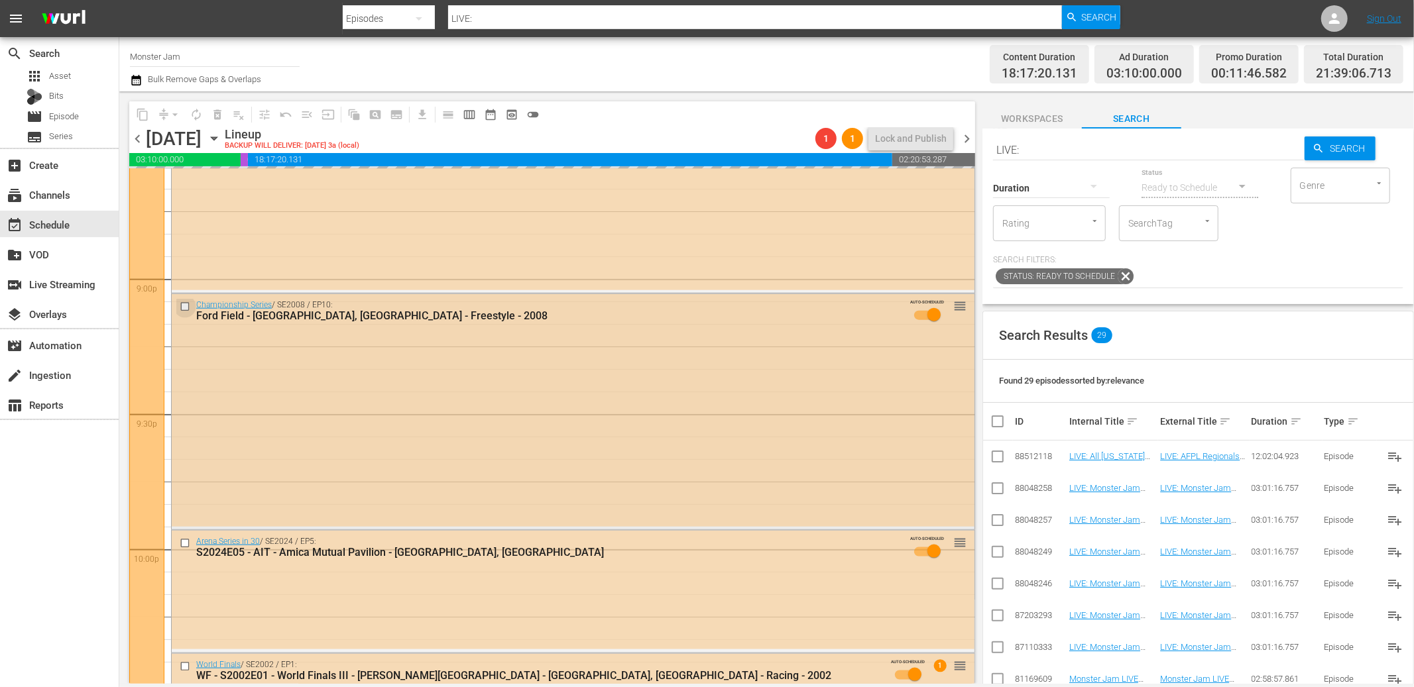
click at [184, 308] on input "checkbox" at bounding box center [187, 307] width 14 height 11
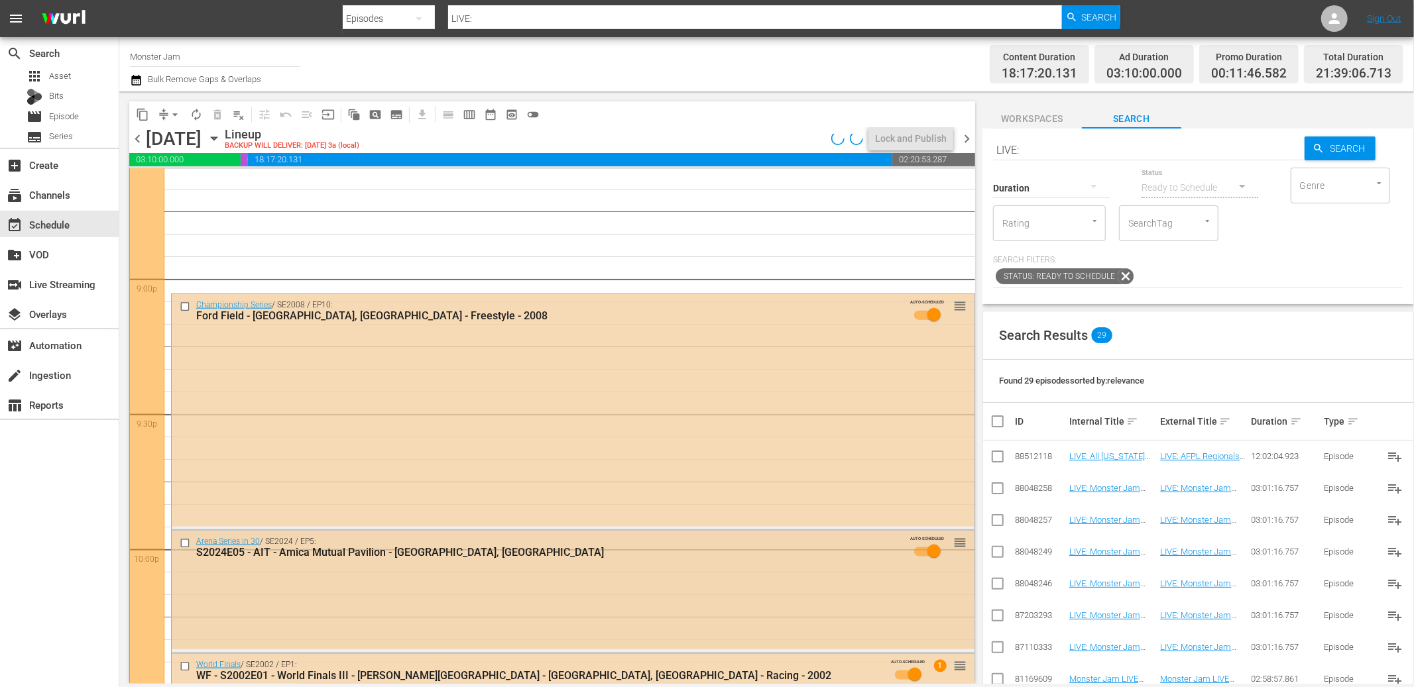
click at [184, 541] on input "checkbox" at bounding box center [187, 542] width 14 height 11
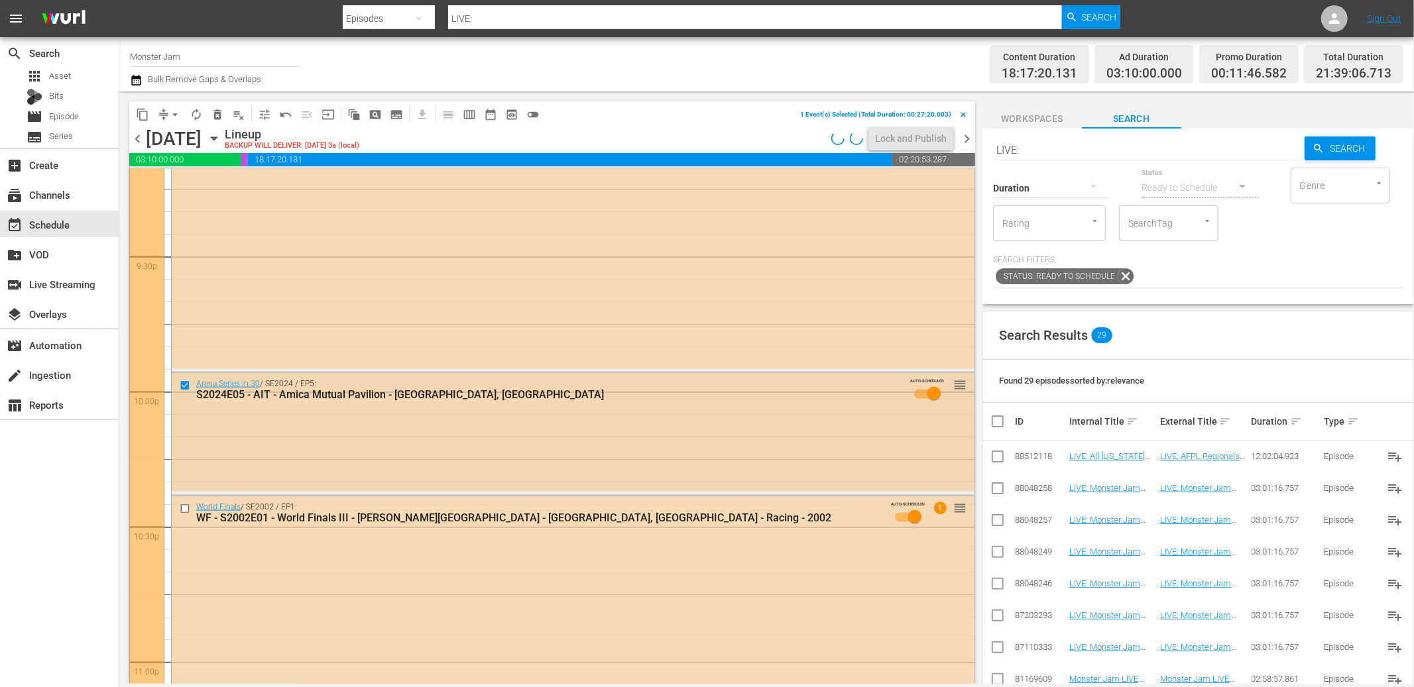
scroll to position [5791, 0]
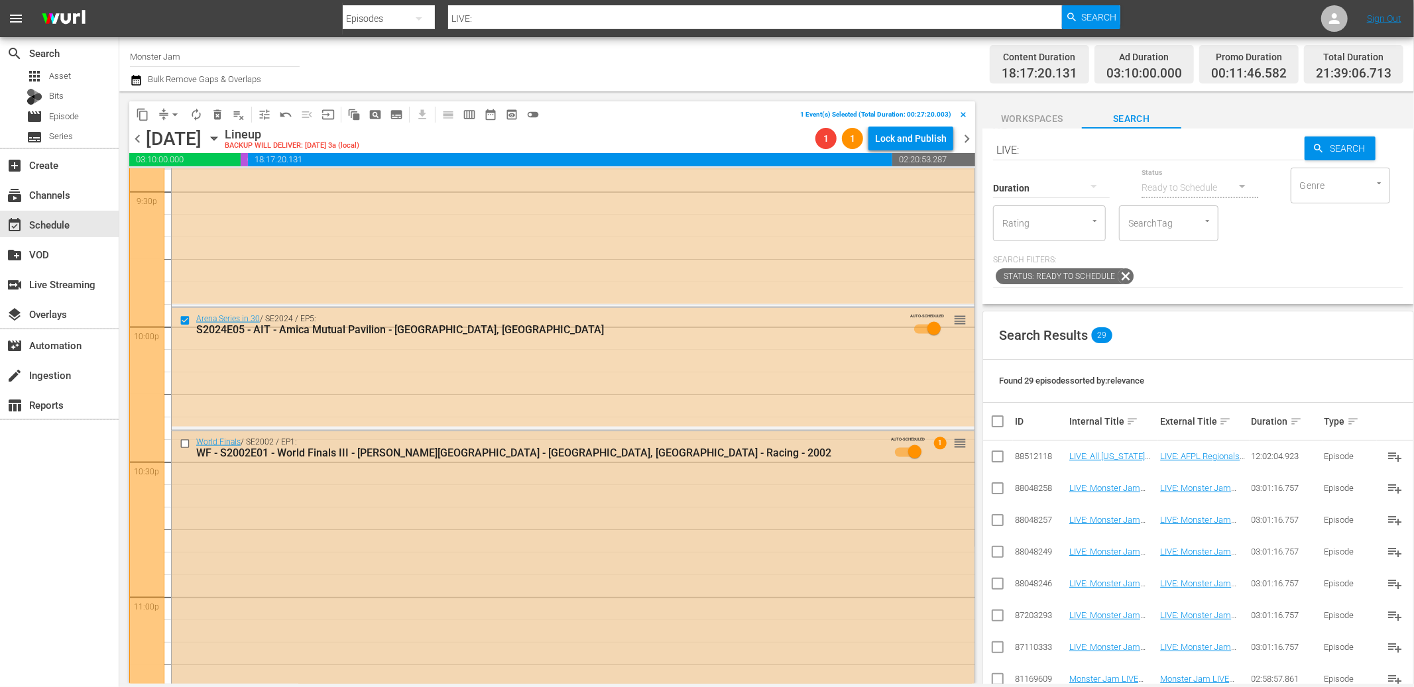
click at [184, 442] on input "checkbox" at bounding box center [187, 443] width 14 height 11
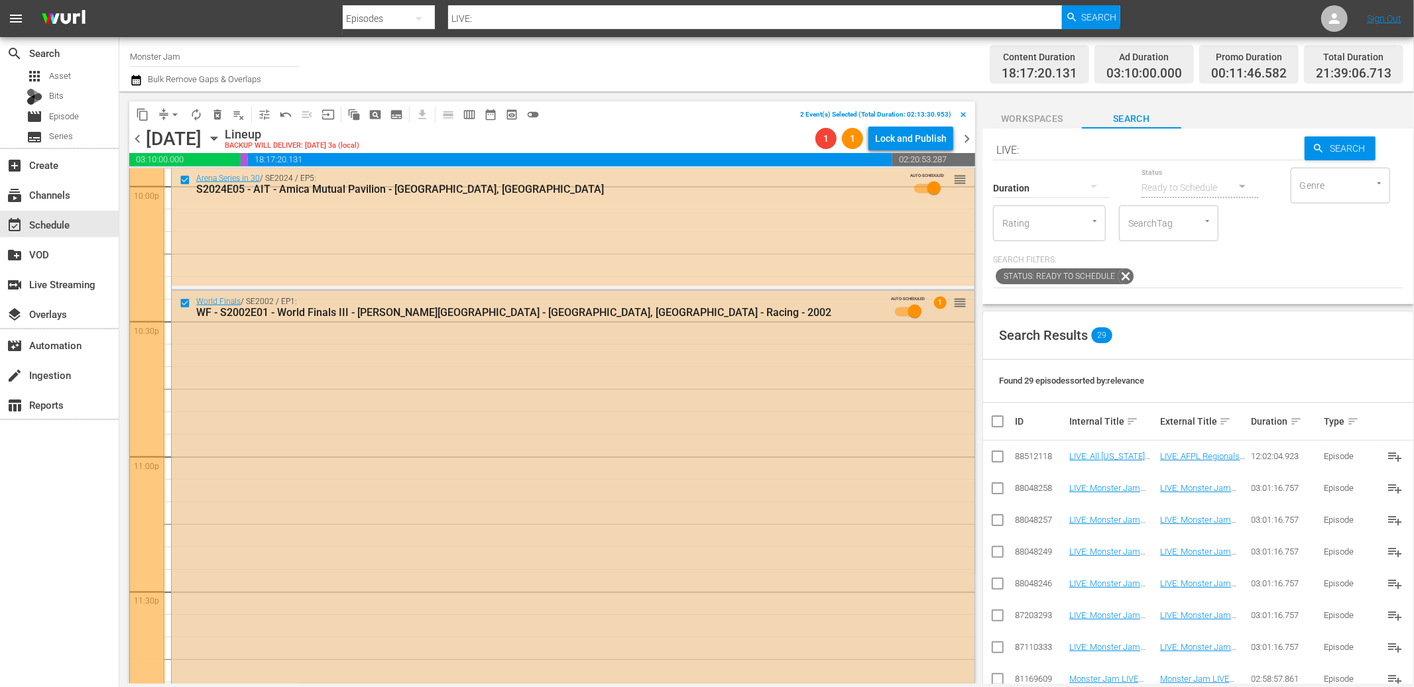
scroll to position [5906, 0]
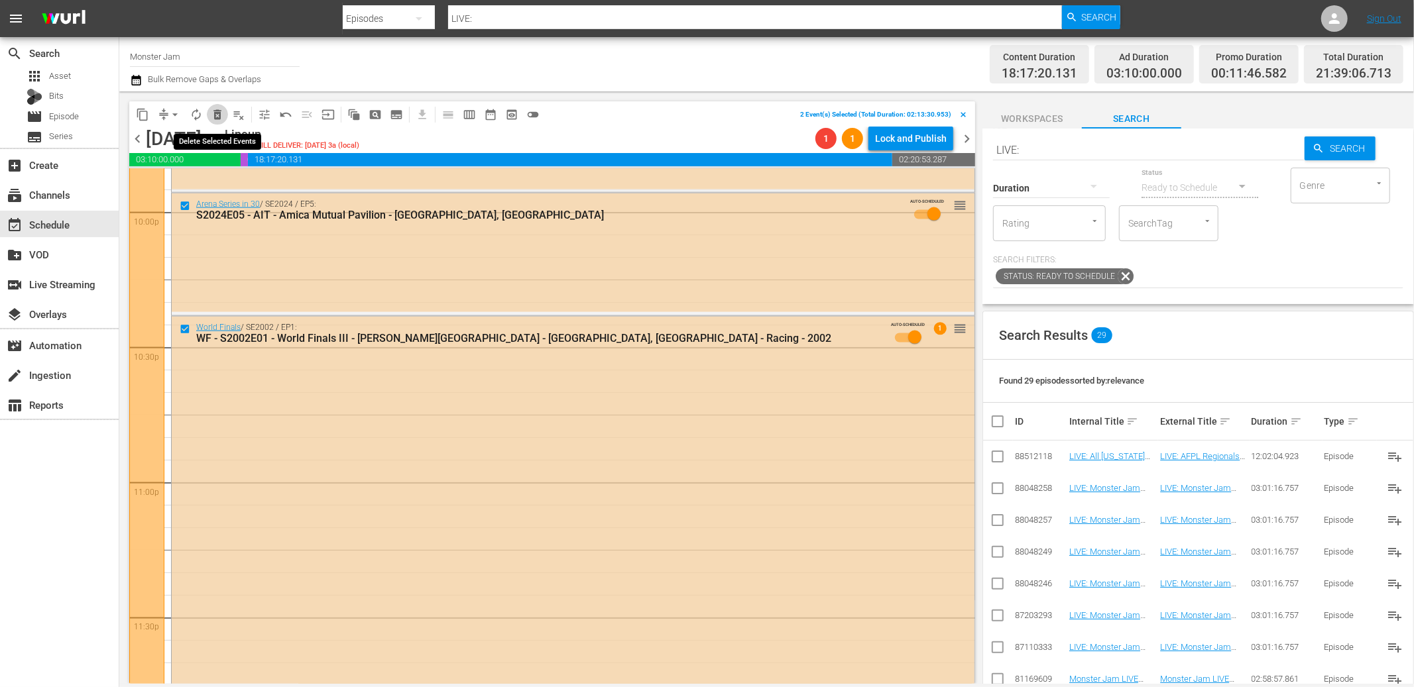
click at [218, 115] on span "delete_forever_outlined" at bounding box center [217, 114] width 13 height 13
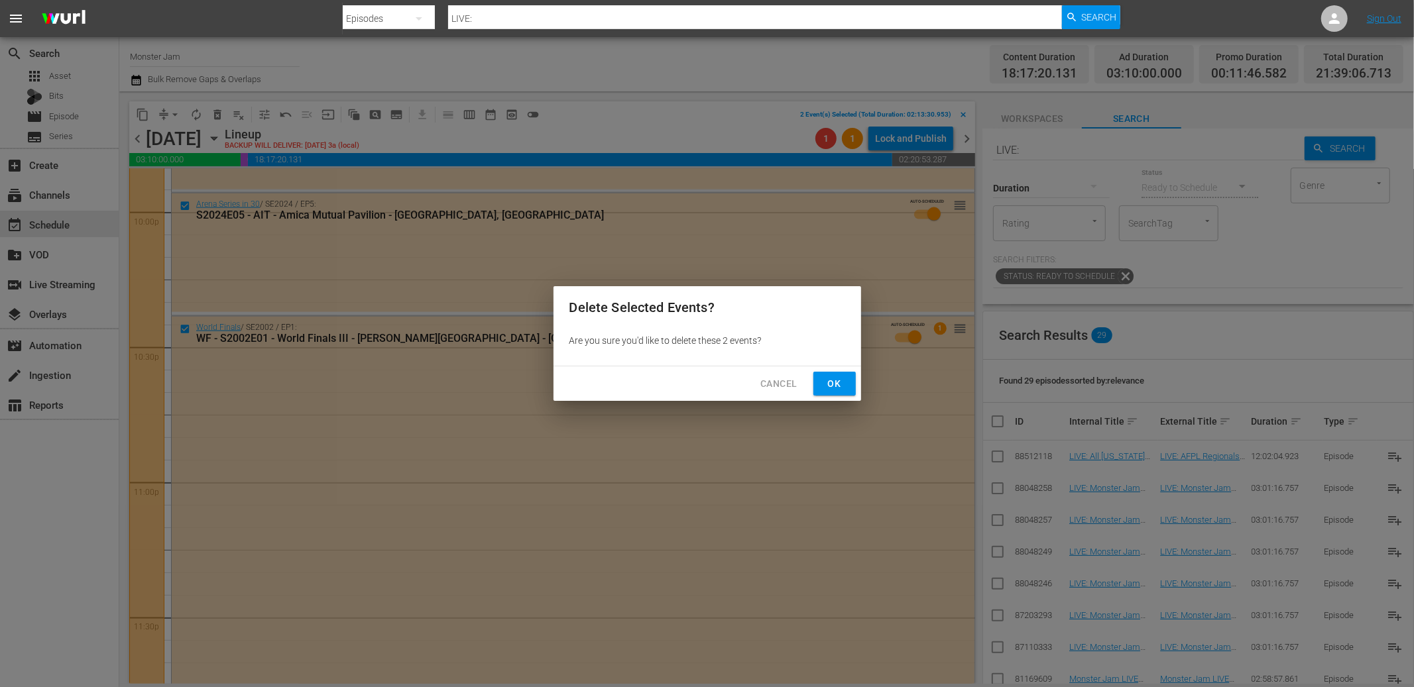
click at [844, 390] on span "Ok" at bounding box center [834, 384] width 21 height 17
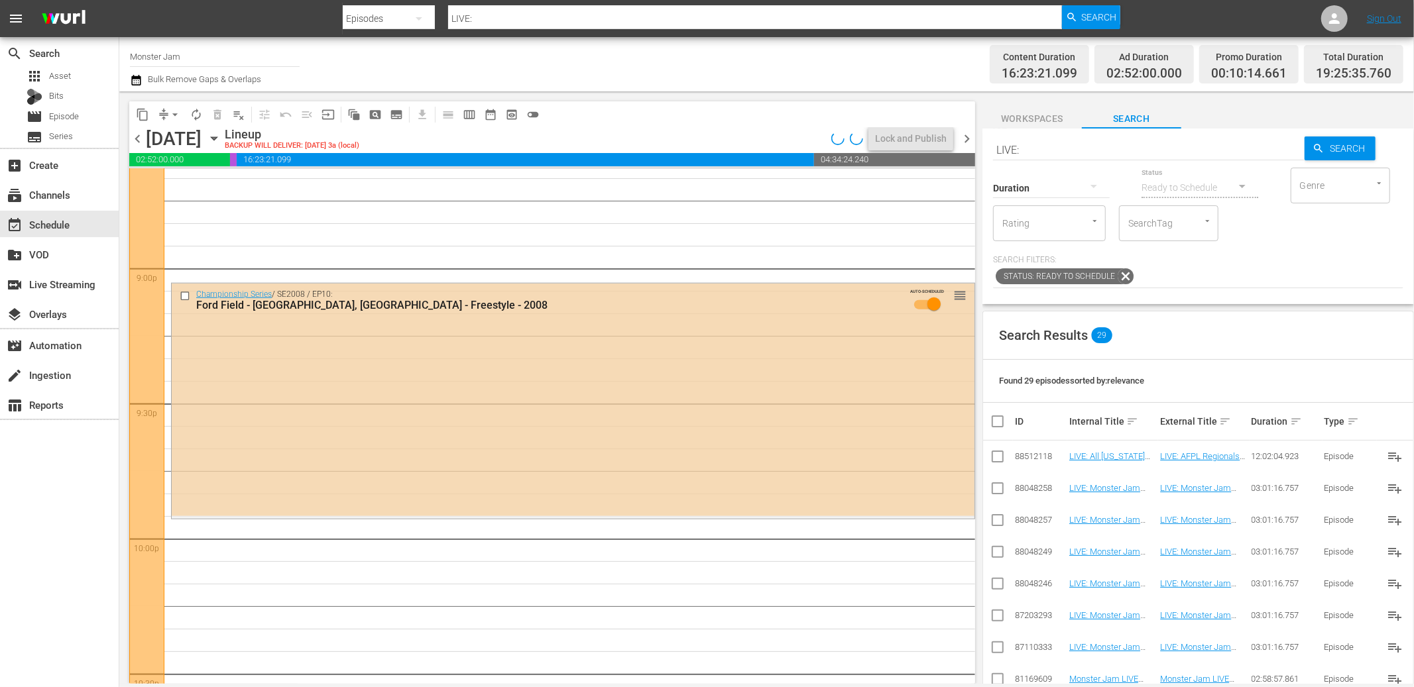
scroll to position [5580, 0]
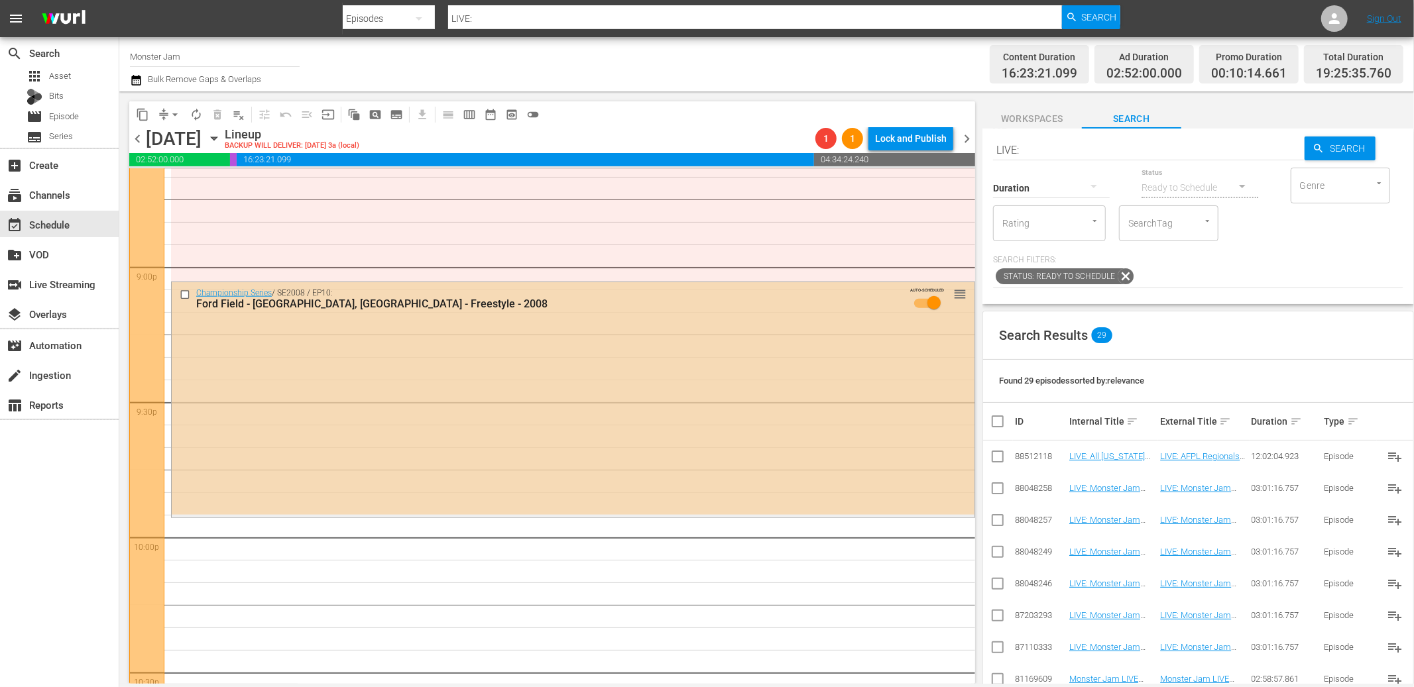
click at [188, 296] on input "checkbox" at bounding box center [187, 295] width 14 height 11
click at [213, 114] on span "delete_forever_outlined" at bounding box center [217, 114] width 13 height 13
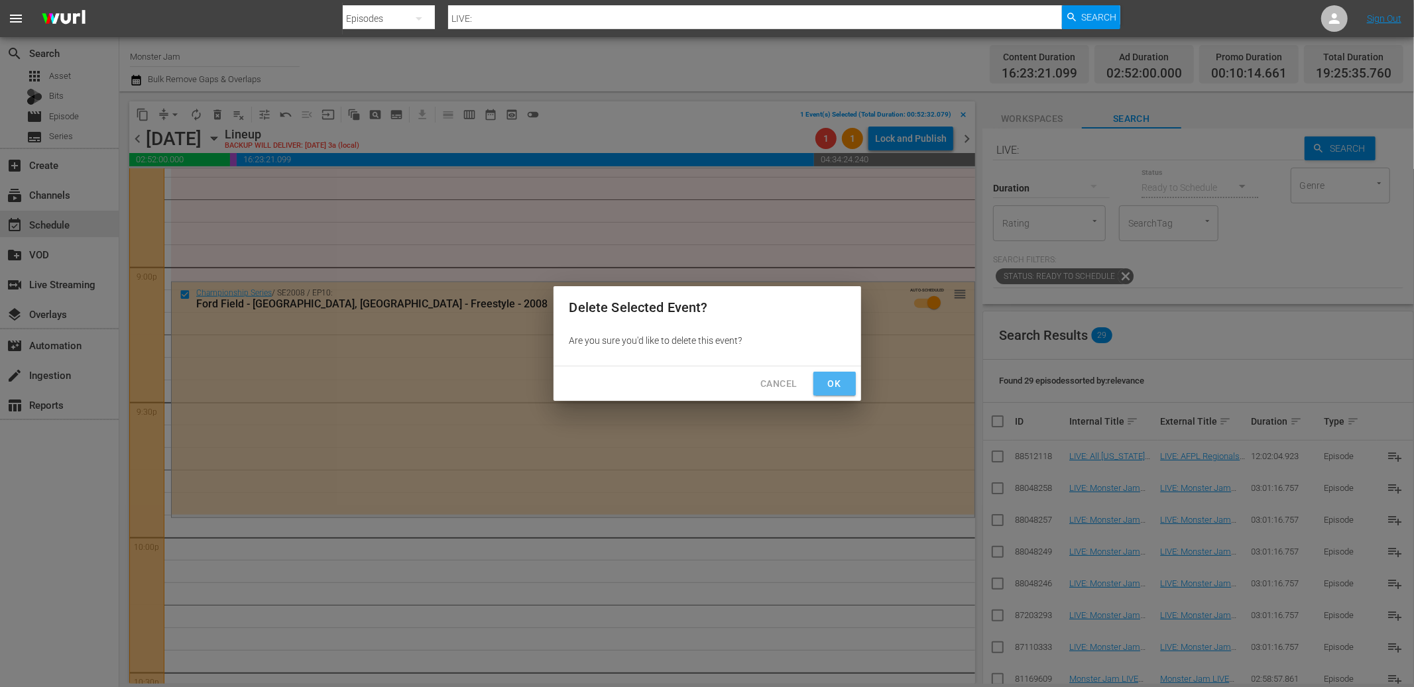
click at [837, 383] on span "Ok" at bounding box center [834, 384] width 21 height 17
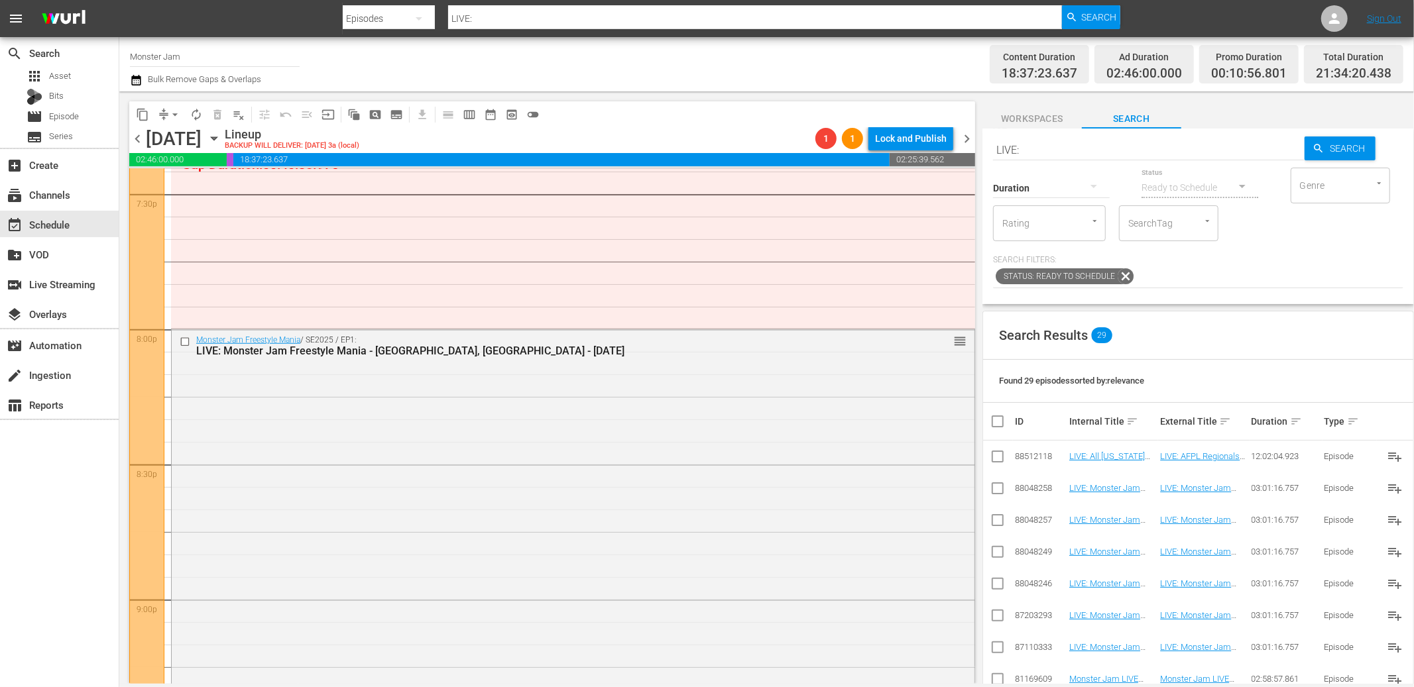
scroll to position [5258, 0]
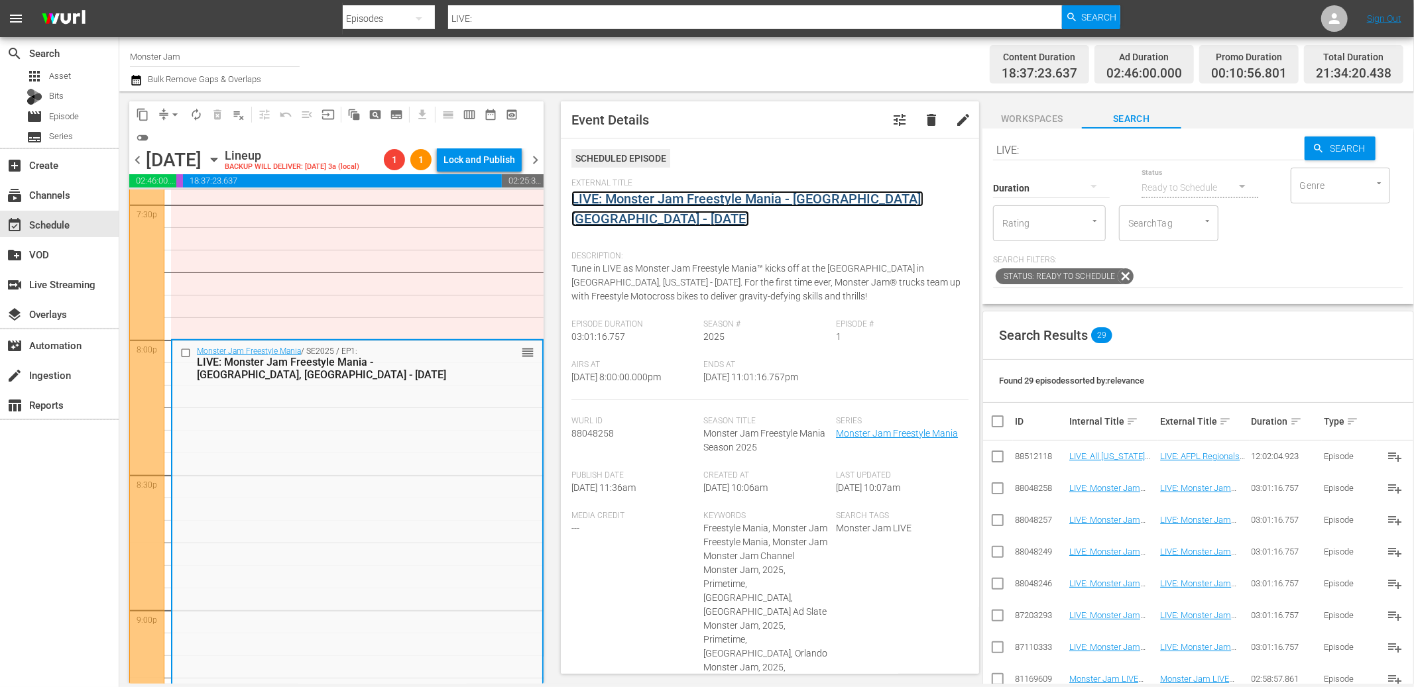
click at [727, 206] on link "LIVE: Monster Jam Freestyle Mania - [GEOGRAPHIC_DATA], [GEOGRAPHIC_DATA] - [DAT…" at bounding box center [747, 209] width 352 height 36
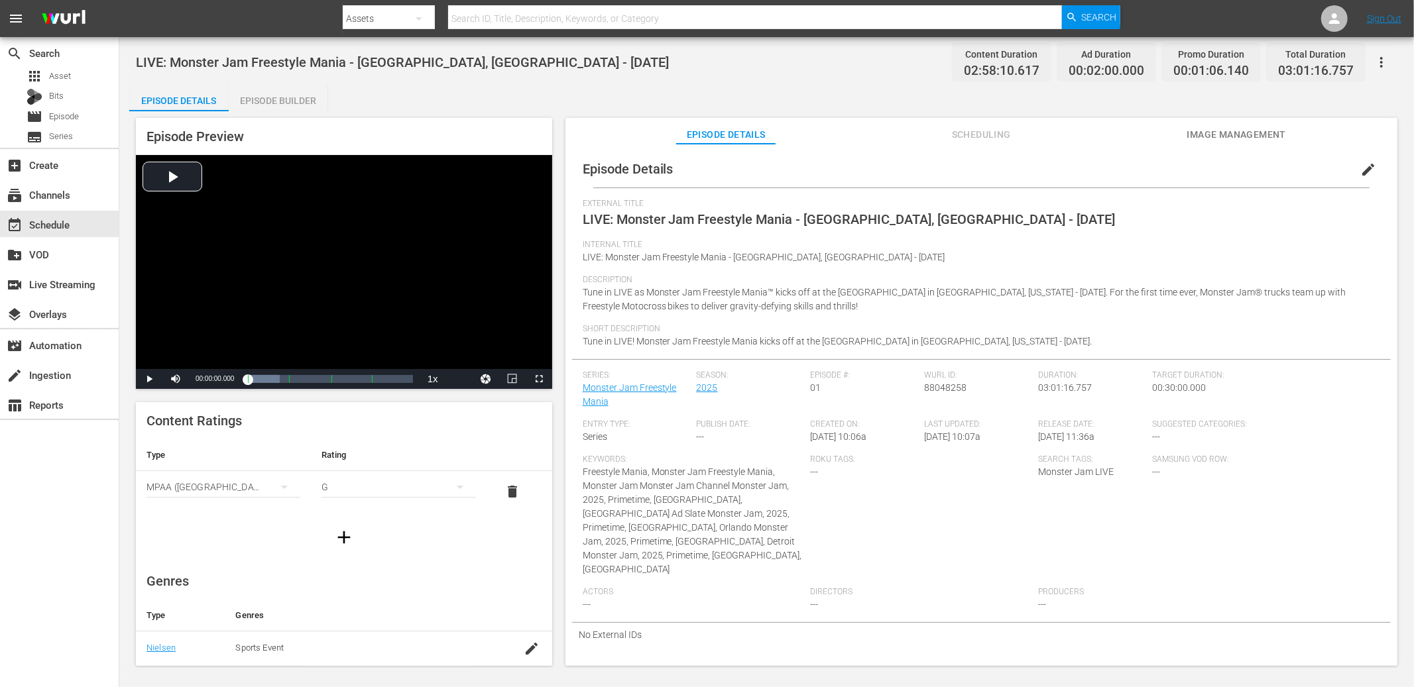
click at [983, 130] on span "Scheduling" at bounding box center [980, 135] width 99 height 17
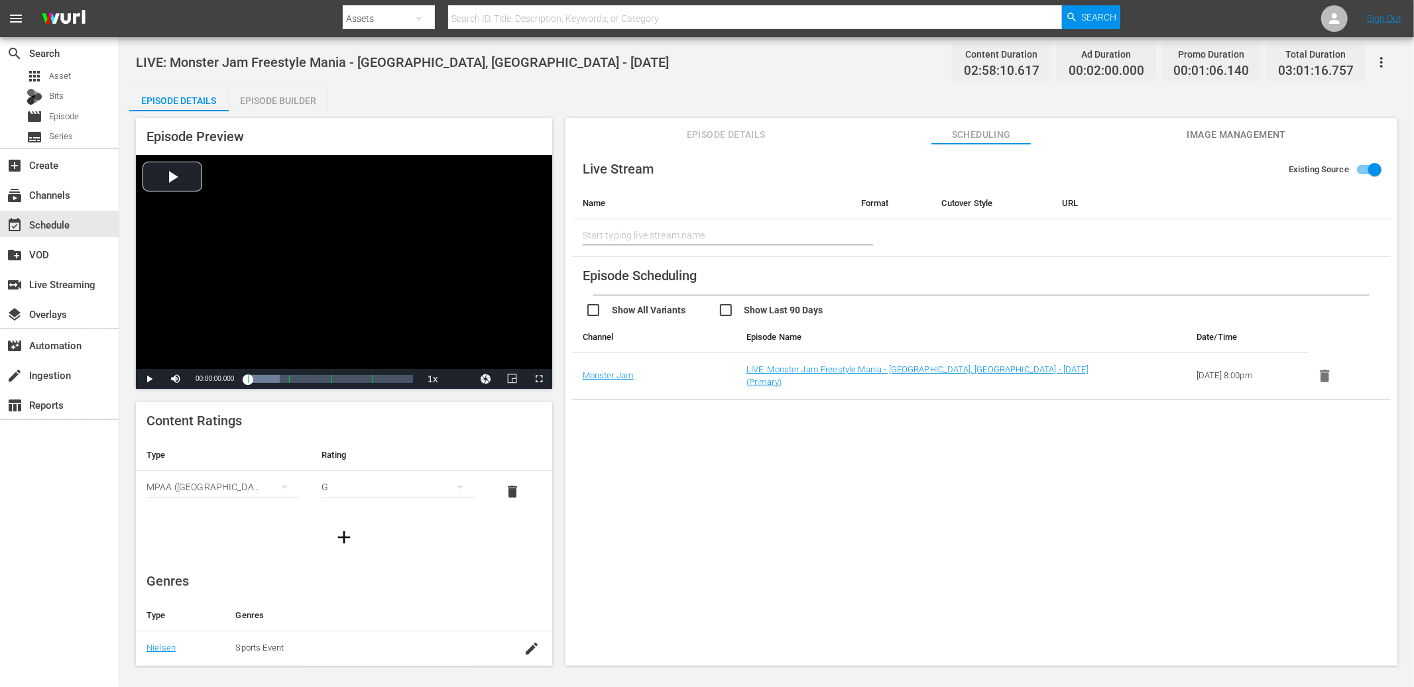
click at [1187, 136] on span "Image Management" at bounding box center [1235, 135] width 99 height 17
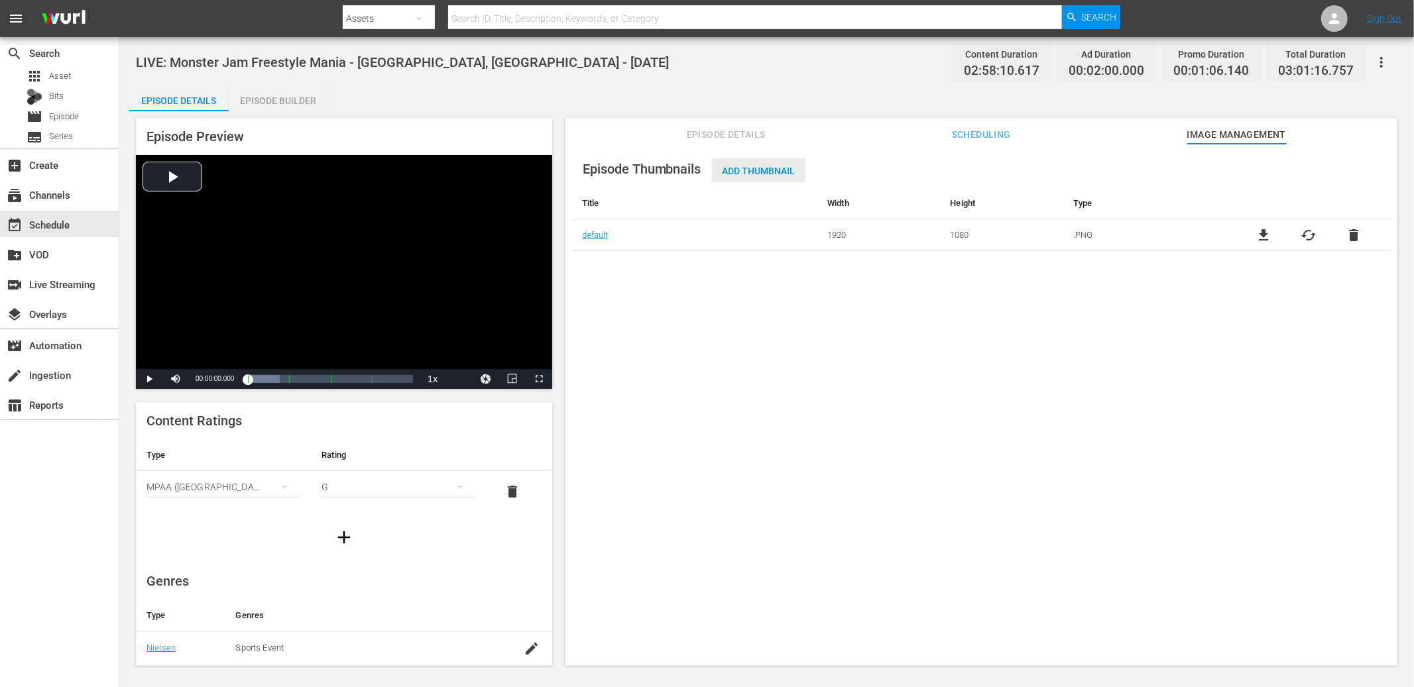
click at [763, 167] on span "Add Thumbnail" at bounding box center [759, 171] width 94 height 11
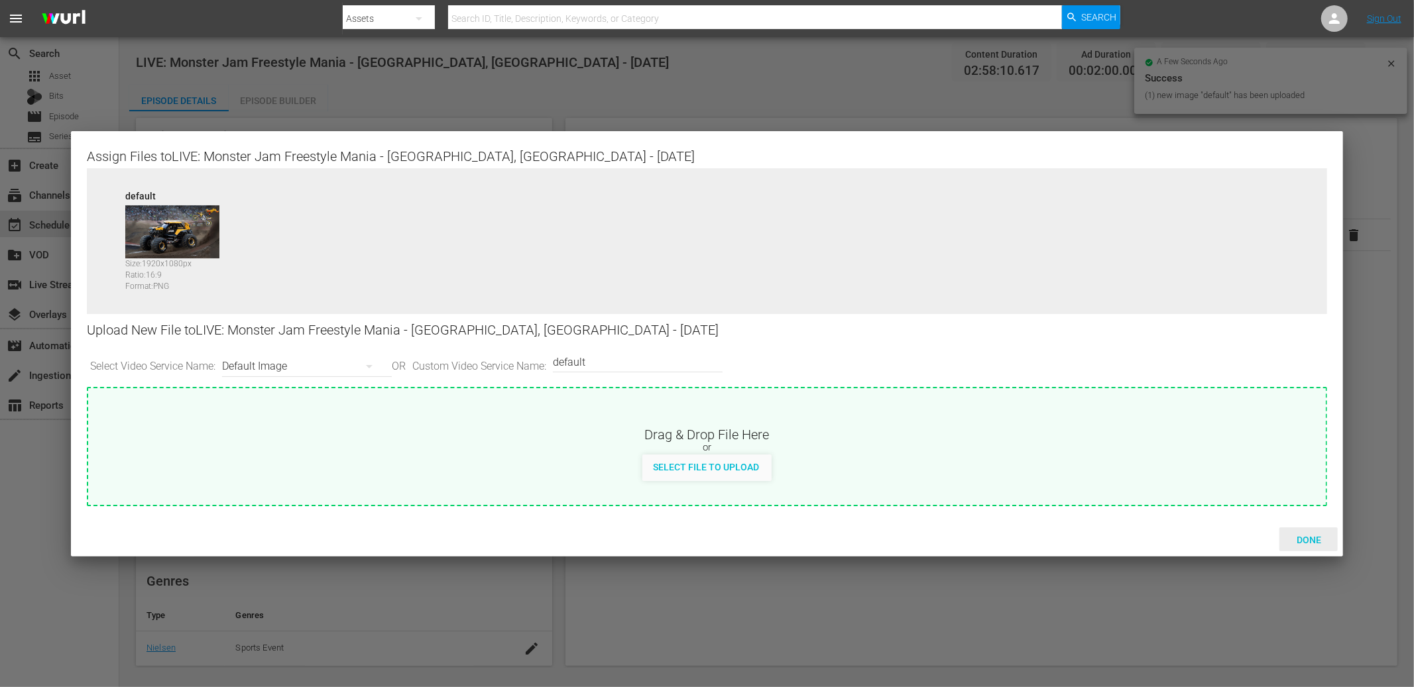
click at [1187, 532] on div "Done" at bounding box center [1308, 540] width 58 height 25
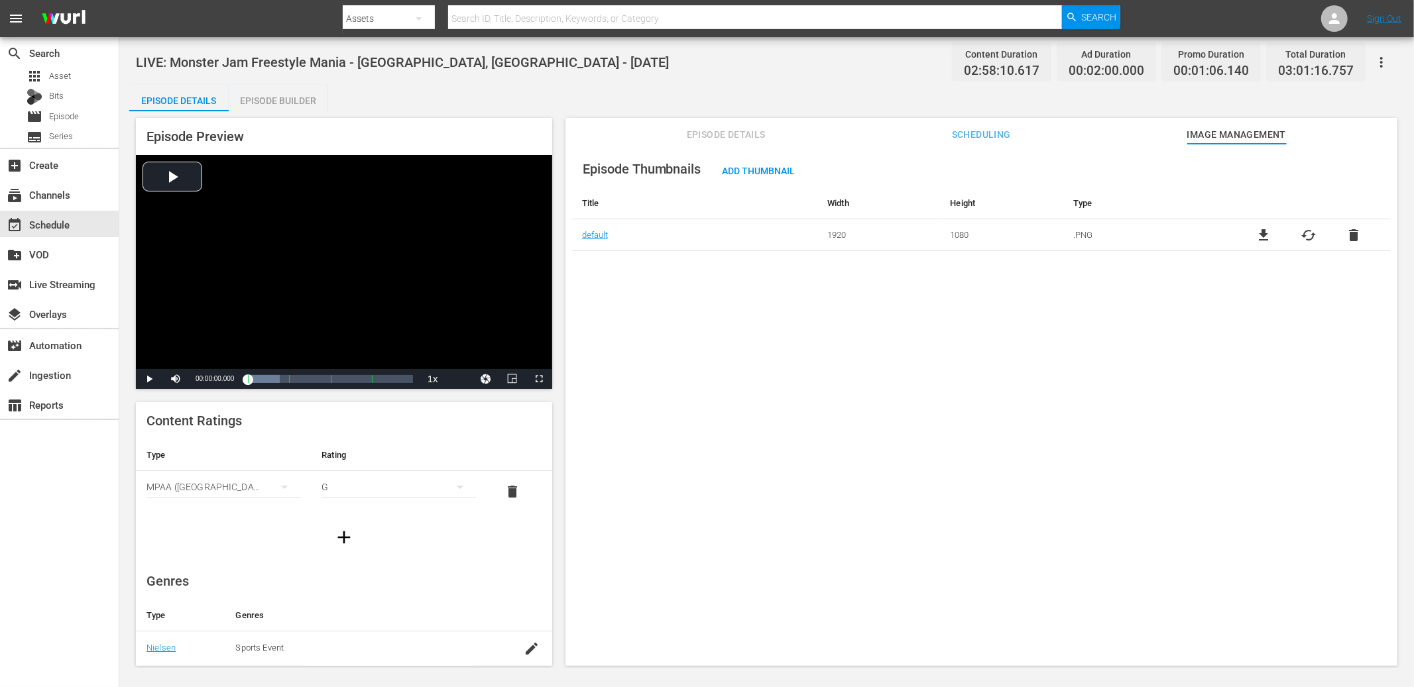
click at [710, 74] on div "LIVE: Monster Jam Freestyle Mania - [GEOGRAPHIC_DATA], [GEOGRAPHIC_DATA] - [DAT…" at bounding box center [766, 62] width 1261 height 30
click at [291, 101] on div "Episode Builder" at bounding box center [278, 101] width 99 height 32
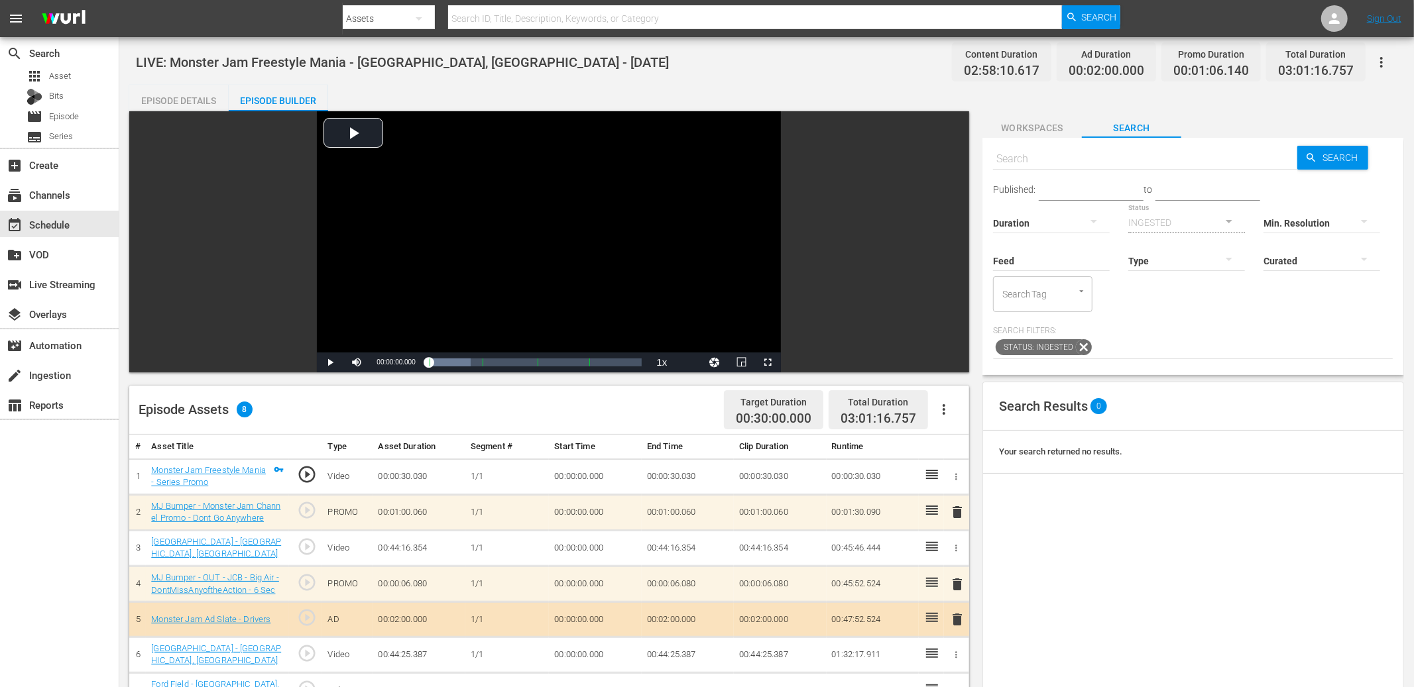
click at [199, 102] on div "Episode Details" at bounding box center [178, 101] width 99 height 32
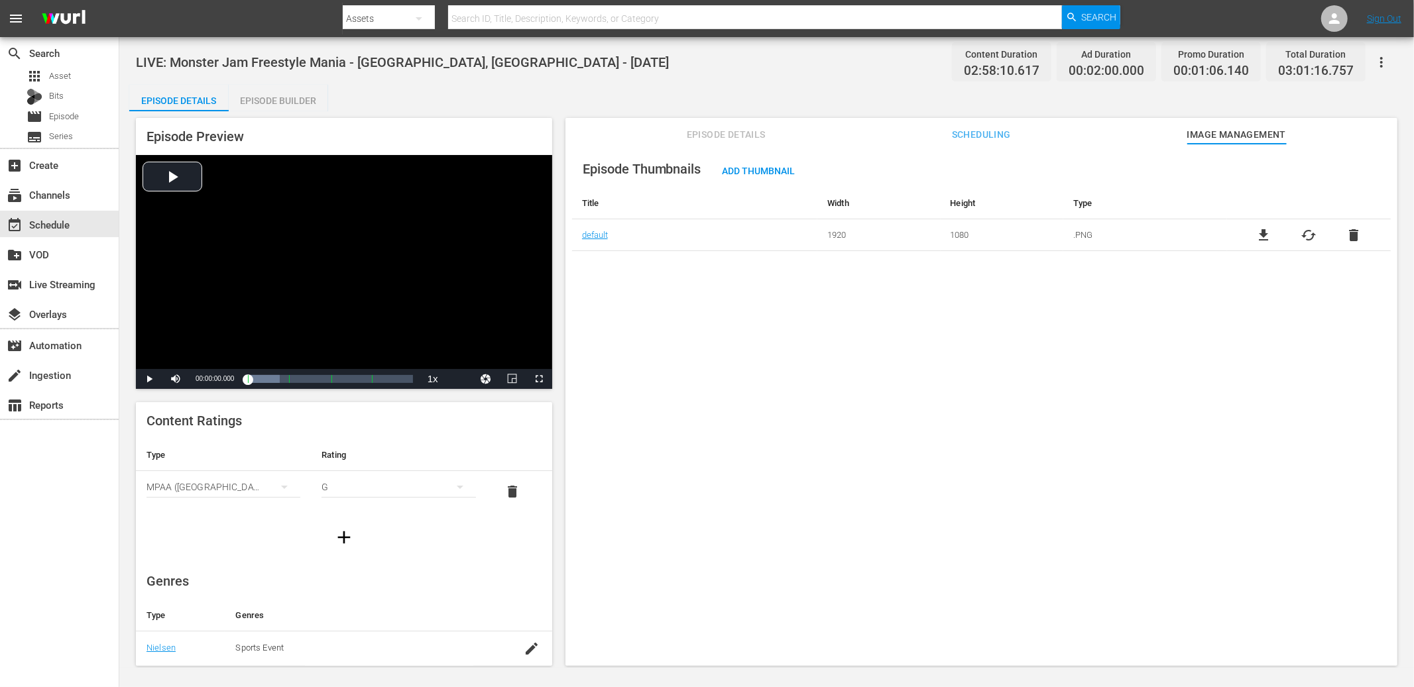
click at [706, 133] on span "Episode Details" at bounding box center [725, 135] width 99 height 17
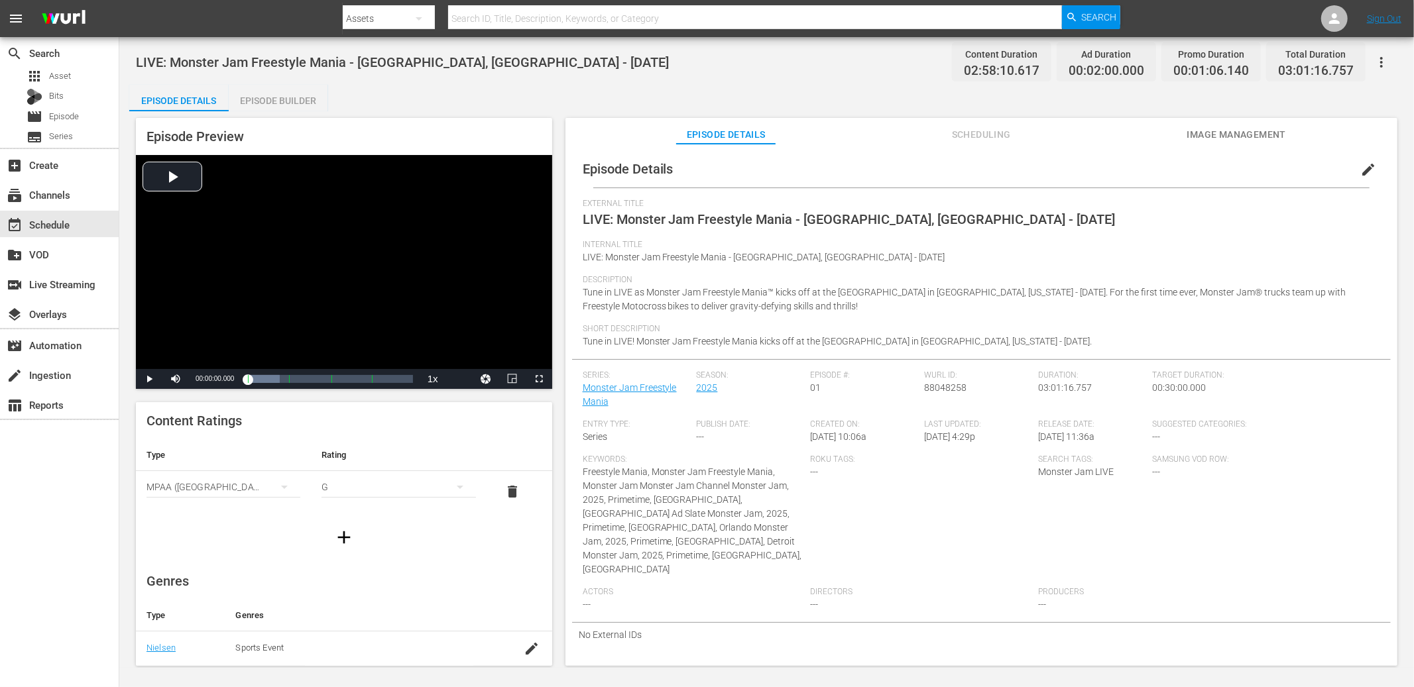
click at [1187, 167] on span "edit" at bounding box center [1368, 170] width 16 height 16
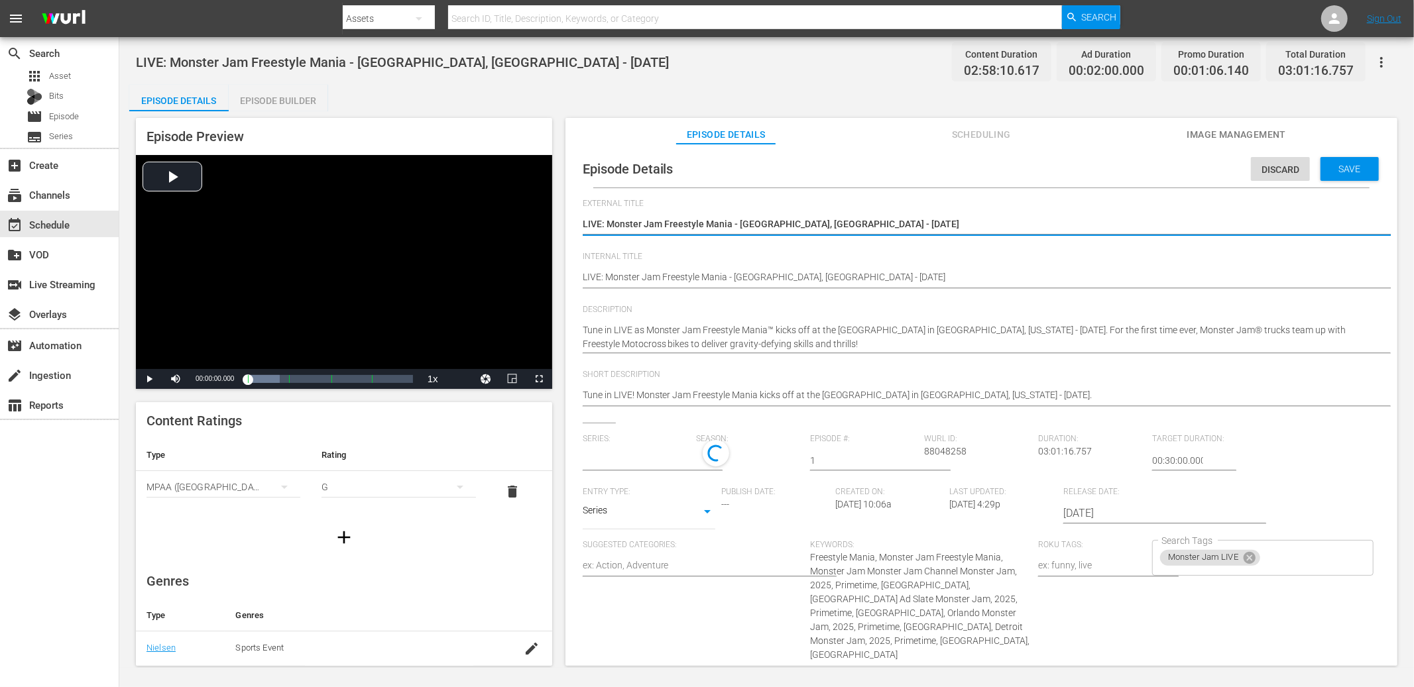
type input "Monster Jam Freestyle Mania"
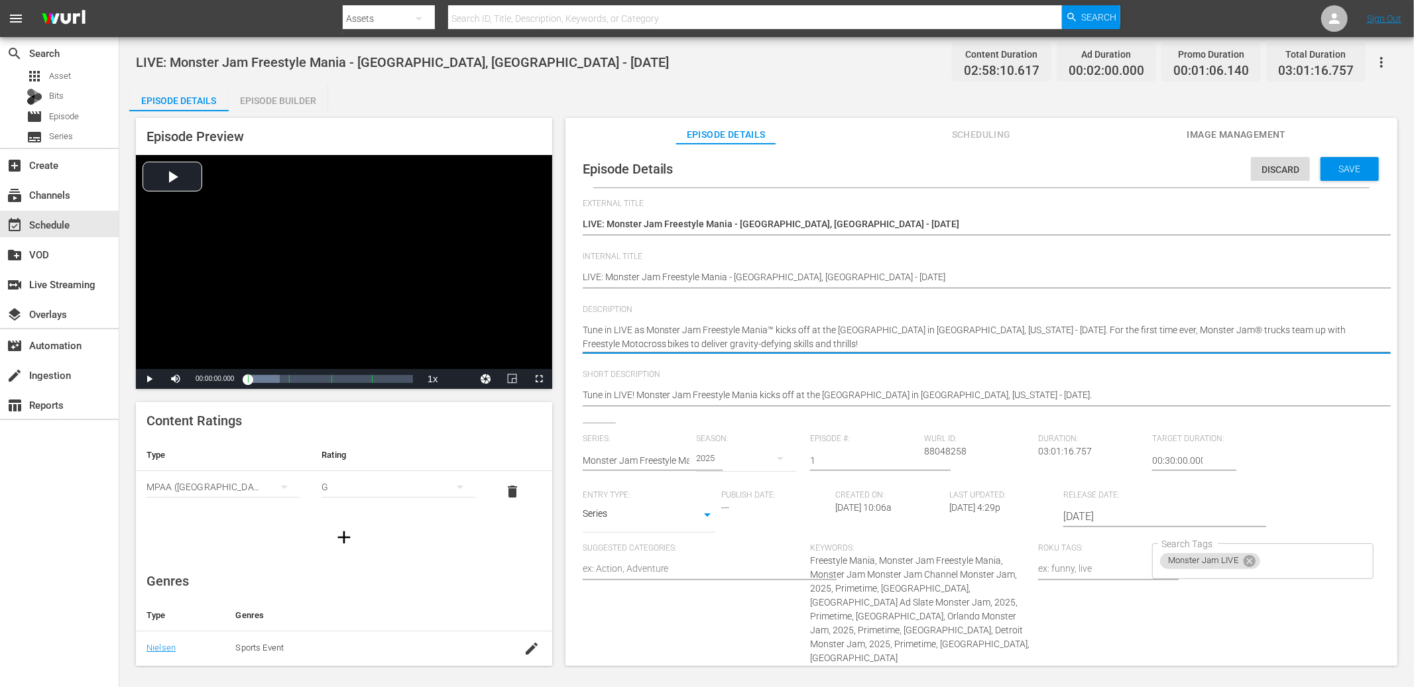
type textarea "Tune in LIVE as Monster Jam Freestyle Mania kicks off at the [GEOGRAPHIC_DATA] …"
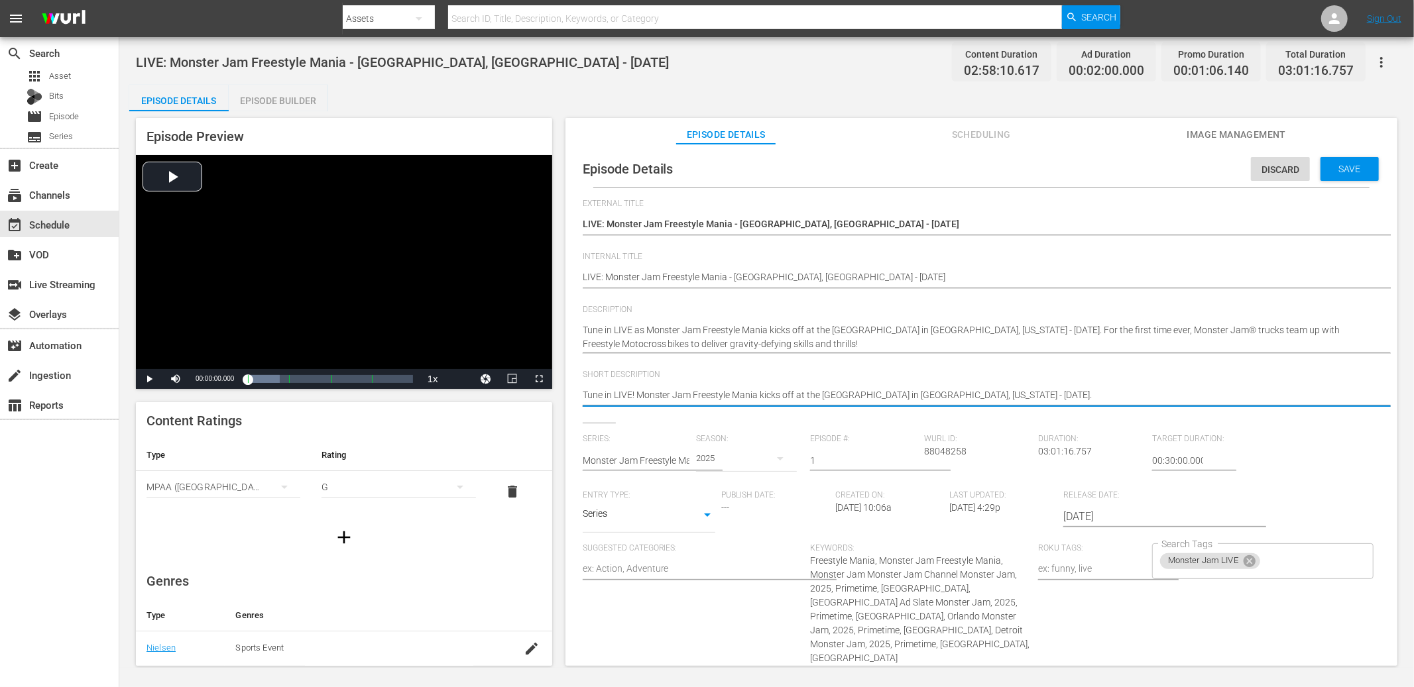
click at [1047, 402] on textarea "Tune in LIVE! Monster Jam Freestyle Mania kicks off at the [GEOGRAPHIC_DATA] in…" at bounding box center [978, 396] width 791 height 16
click at [1187, 174] on span "Save" at bounding box center [1349, 169] width 43 height 11
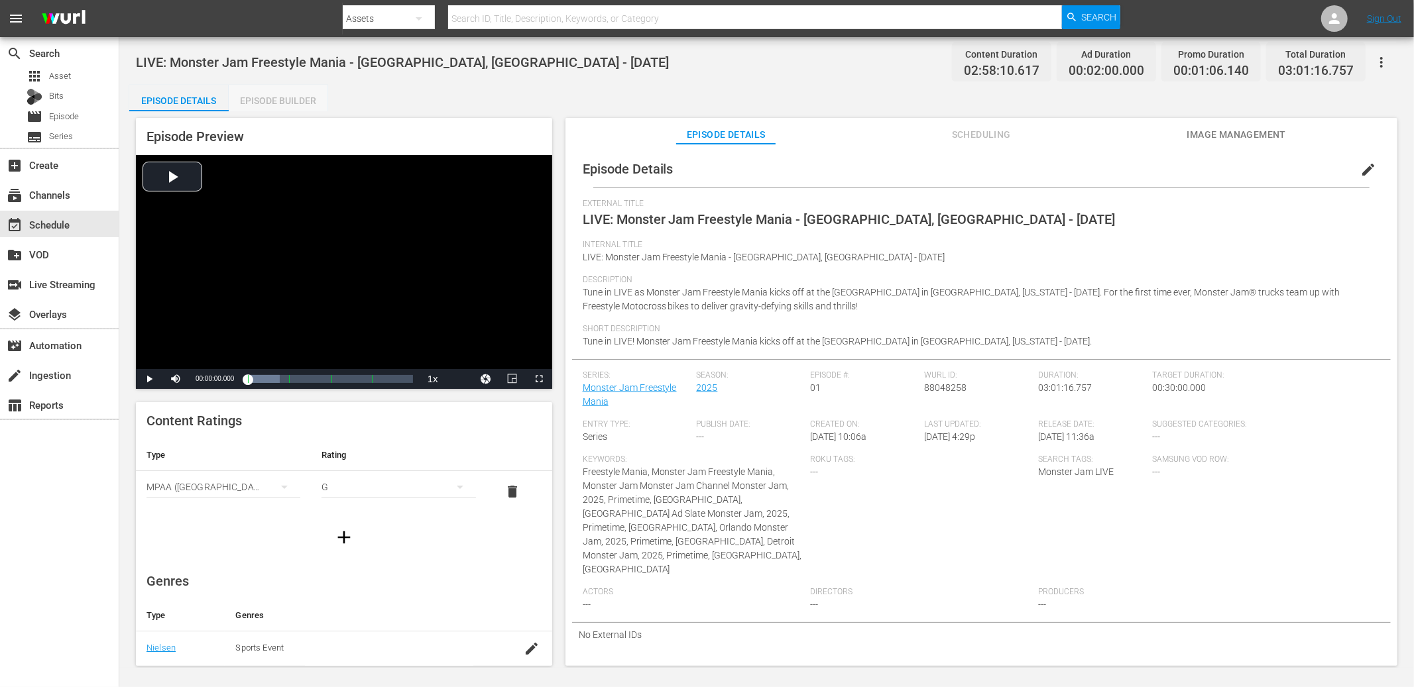
click at [268, 103] on div "Episode Builder" at bounding box center [278, 101] width 99 height 32
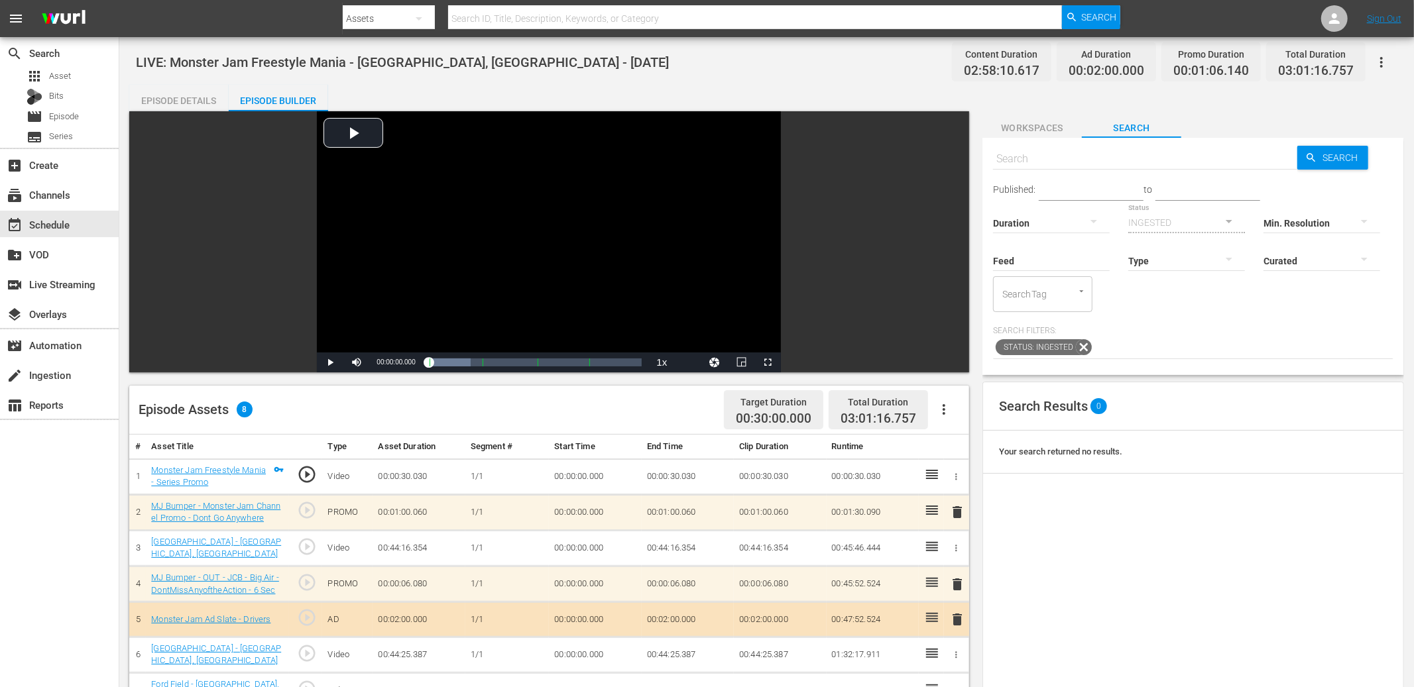
click at [980, 188] on div "Video Player is loading. Play Video Play Mute Current Time 00:00:00.000 / Durat…" at bounding box center [766, 566] width 1274 height 911
click at [738, 80] on div "LIVE: Monster Jam Freestyle Mania - [GEOGRAPHIC_DATA], [GEOGRAPHIC_DATA] - [DAT…" at bounding box center [766, 534] width 1294 height 995
click at [201, 97] on div "Episode Details" at bounding box center [178, 101] width 99 height 32
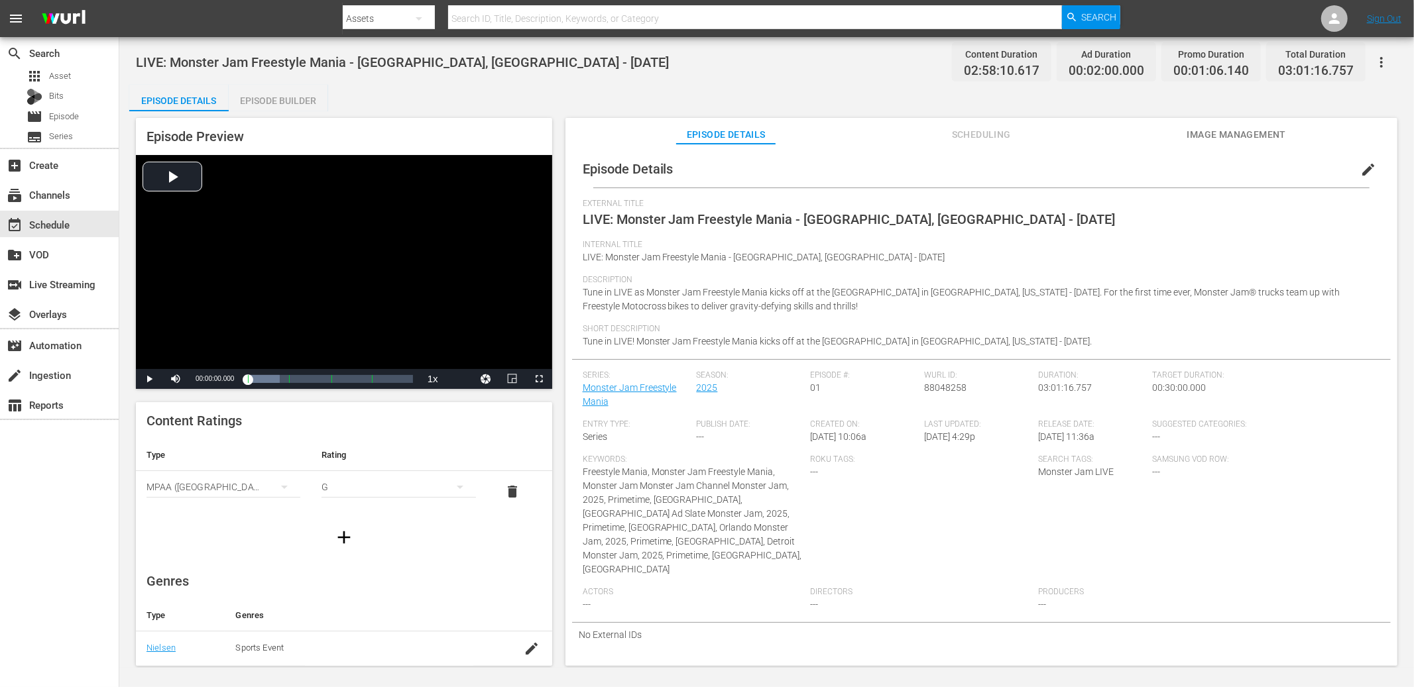
click at [709, 68] on div "LIVE: Monster Jam Freestyle Mania - [GEOGRAPHIC_DATA], [GEOGRAPHIC_DATA] - [DAT…" at bounding box center [766, 62] width 1261 height 30
click at [999, 137] on span "Scheduling" at bounding box center [980, 135] width 99 height 17
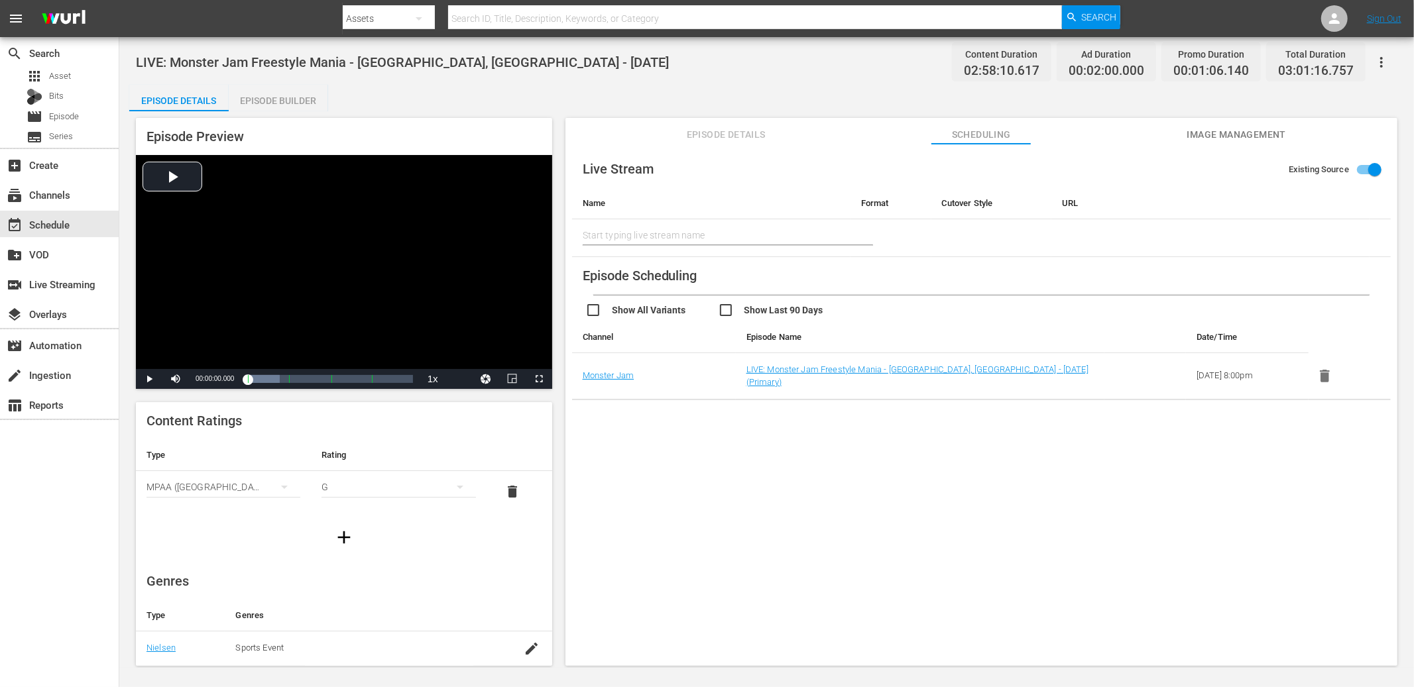
click at [1187, 133] on span "Image Management" at bounding box center [1235, 135] width 99 height 17
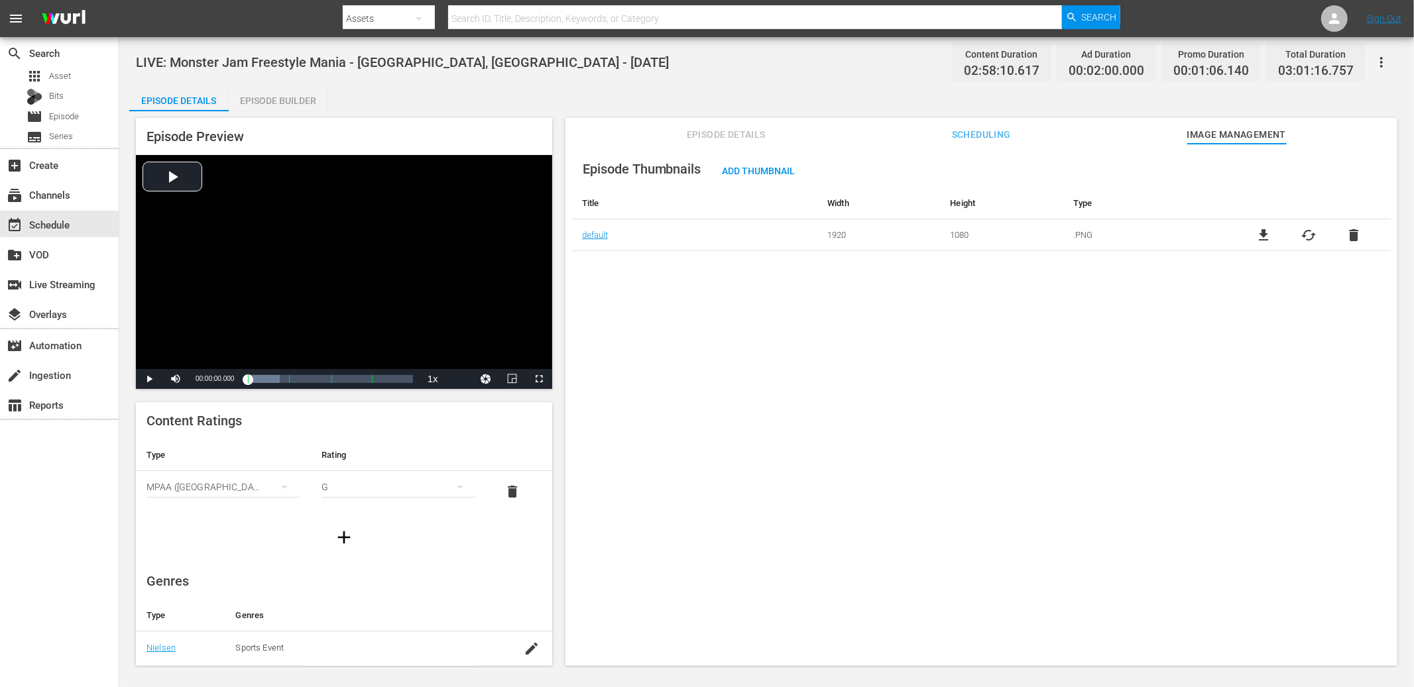
click at [564, 64] on div "LIVE: Monster Jam Freestyle Mania - [GEOGRAPHIC_DATA], [GEOGRAPHIC_DATA] - [DAT…" at bounding box center [766, 62] width 1261 height 30
click at [310, 109] on div "Episode Builder" at bounding box center [278, 101] width 99 height 32
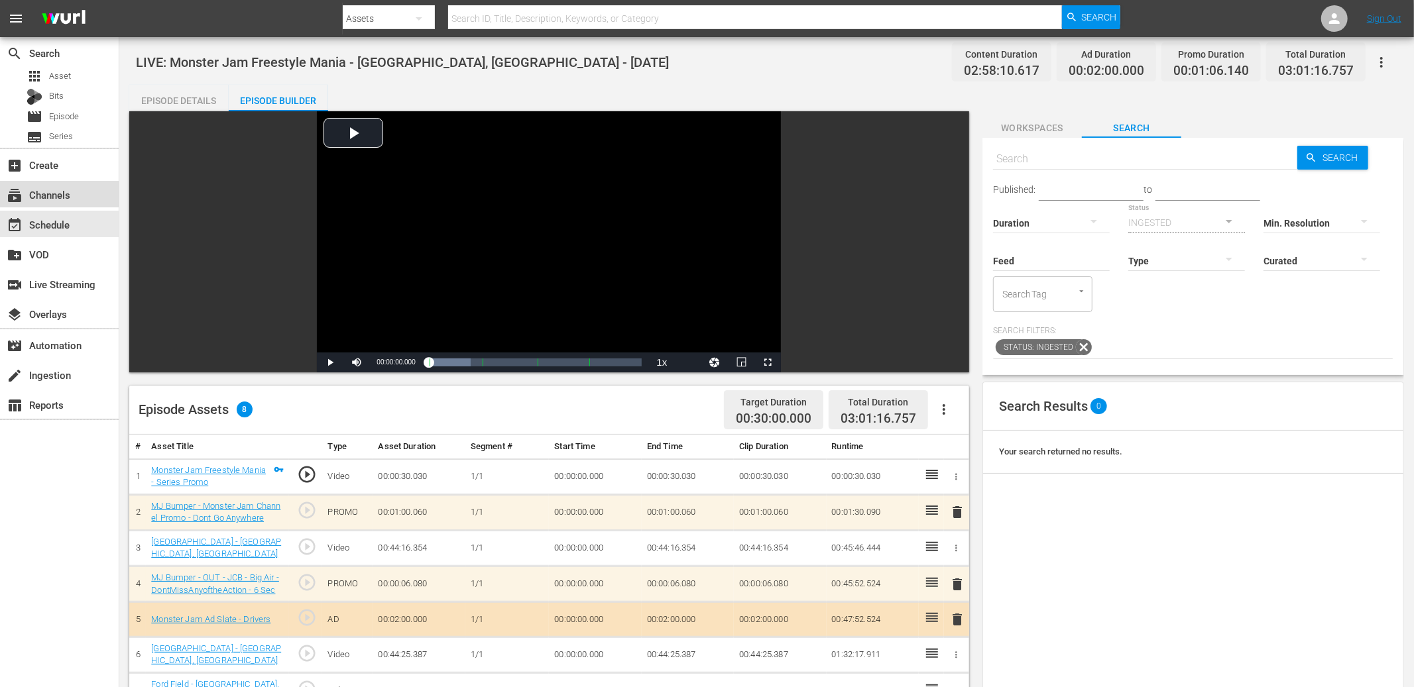
click at [89, 205] on div "subscriptions Channels" at bounding box center [59, 194] width 119 height 27
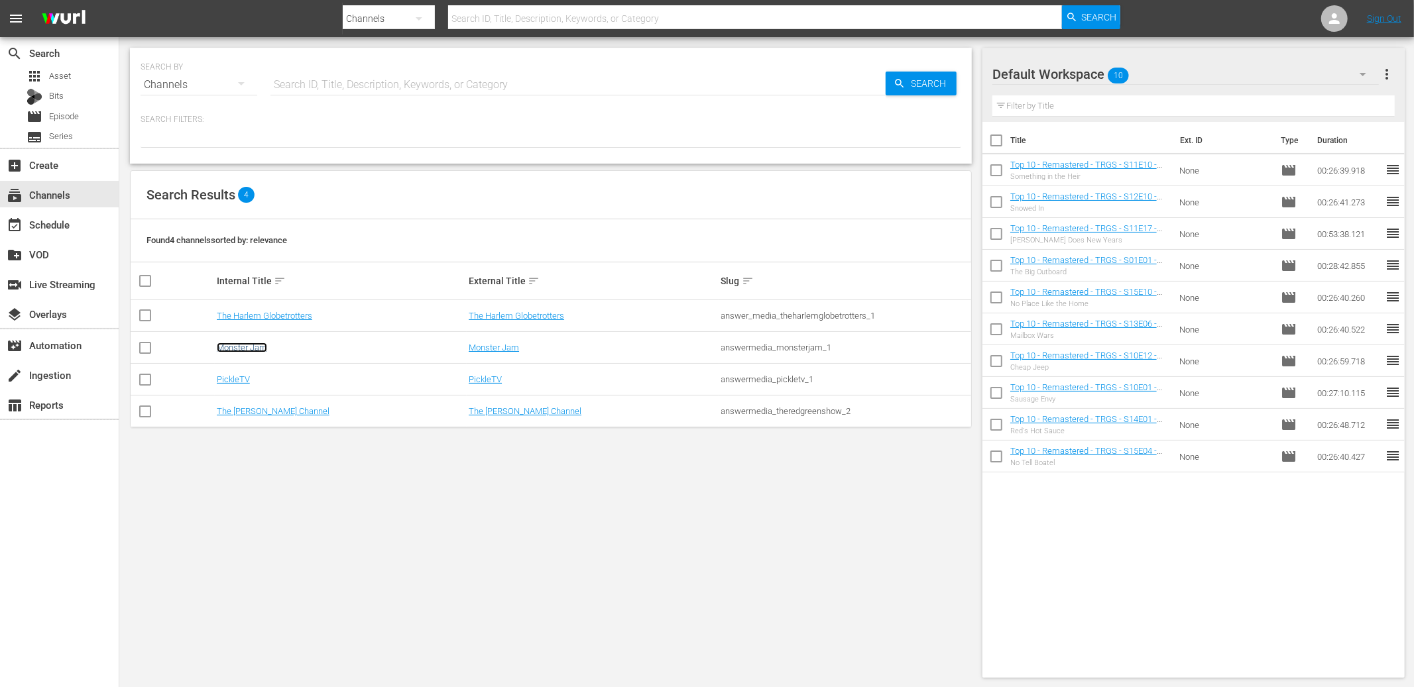
click at [245, 350] on link "Monster Jam" at bounding box center [242, 348] width 50 height 10
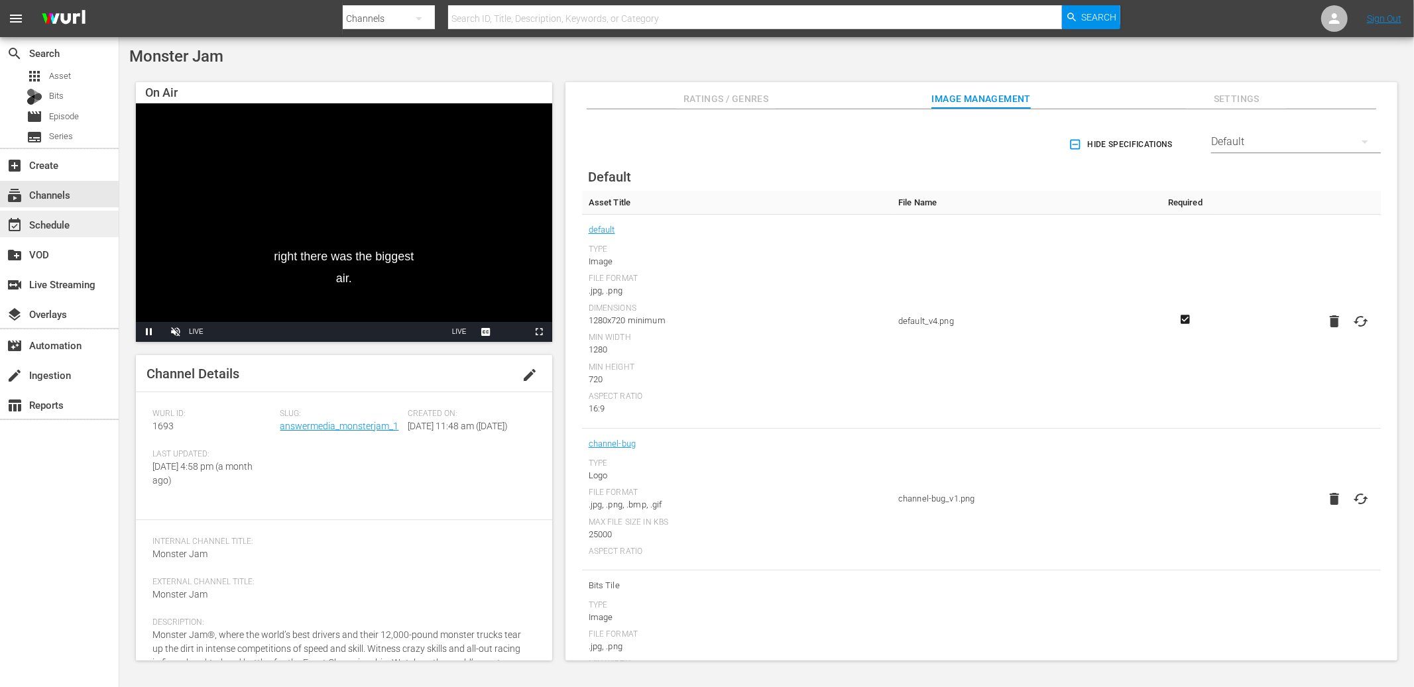
click at [62, 225] on div "event_available Schedule" at bounding box center [37, 223] width 74 height 12
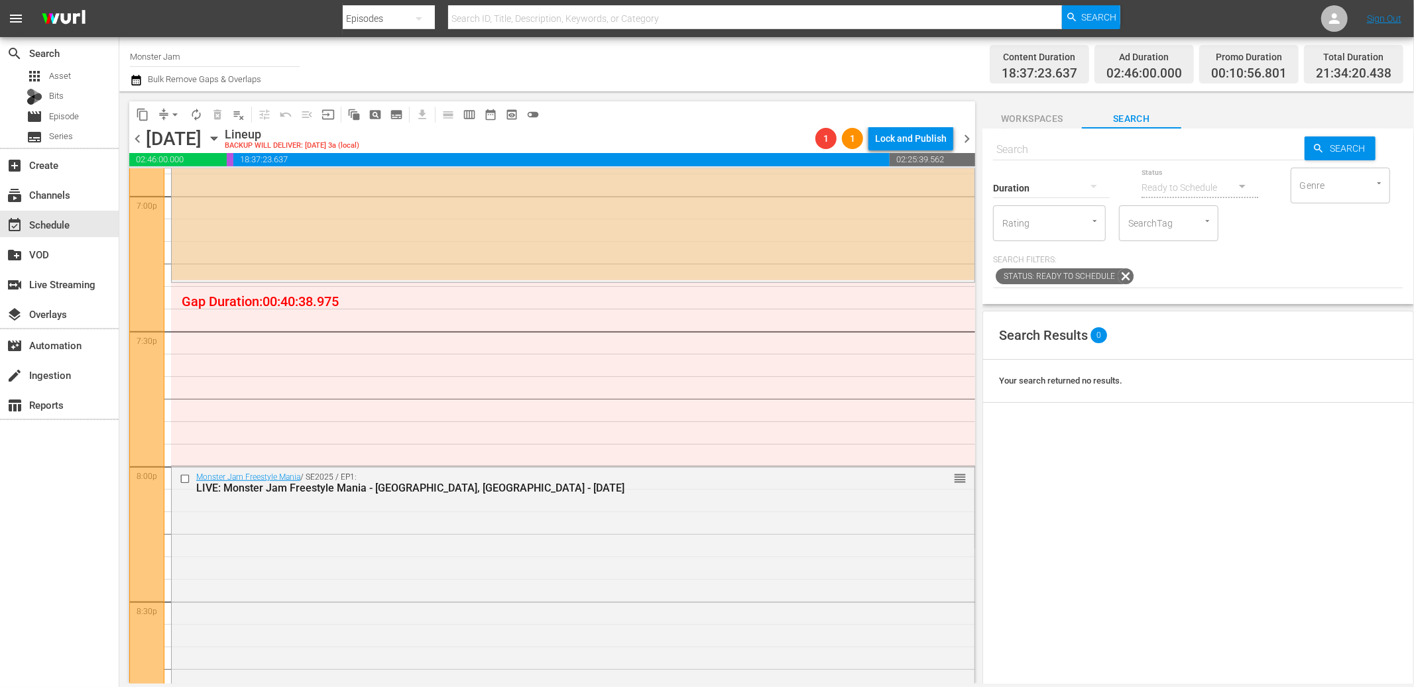
scroll to position [5110, 0]
click at [1169, 154] on input "text" at bounding box center [1148, 150] width 311 height 32
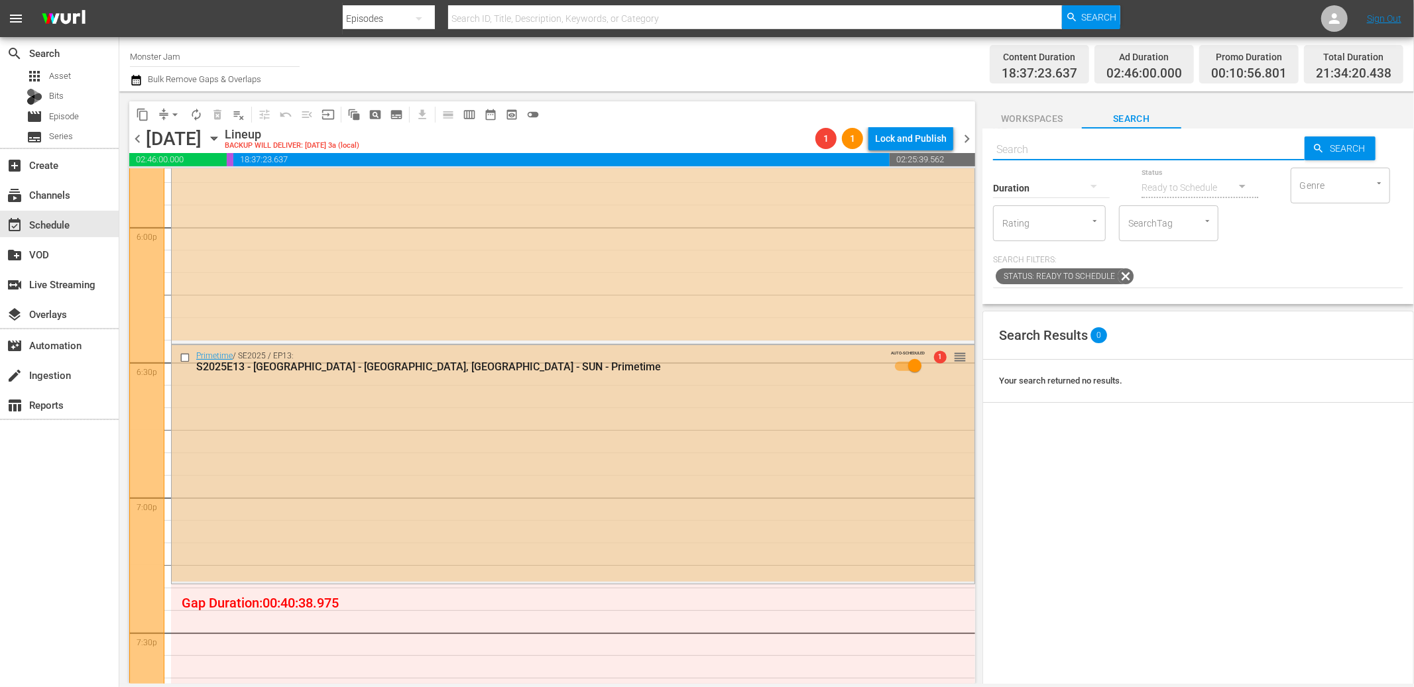
scroll to position [4808, 0]
click at [1067, 154] on input "text" at bounding box center [1148, 150] width 311 height 32
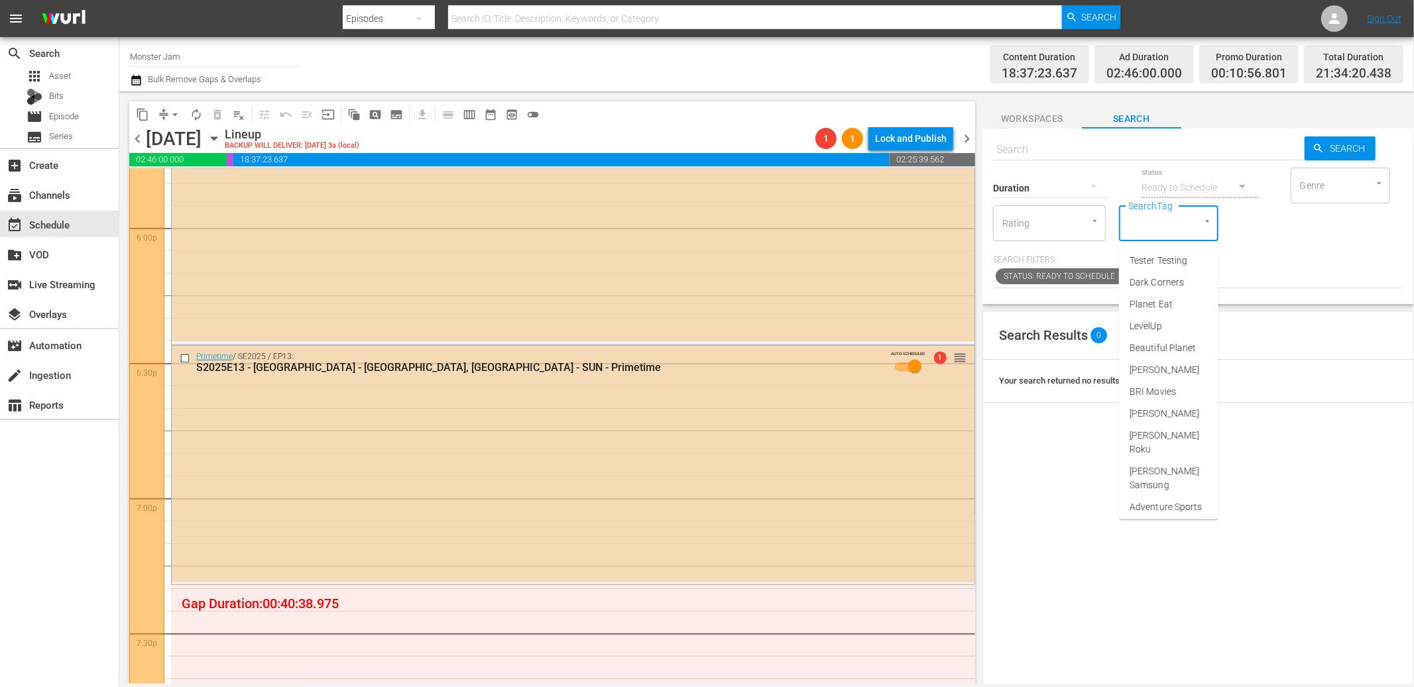
click at [1140, 218] on input "SearchTag" at bounding box center [1150, 223] width 50 height 24
type input "primetime"
click at [1158, 268] on span "Monster Jam Primetime" at bounding box center [1168, 268] width 78 height 28
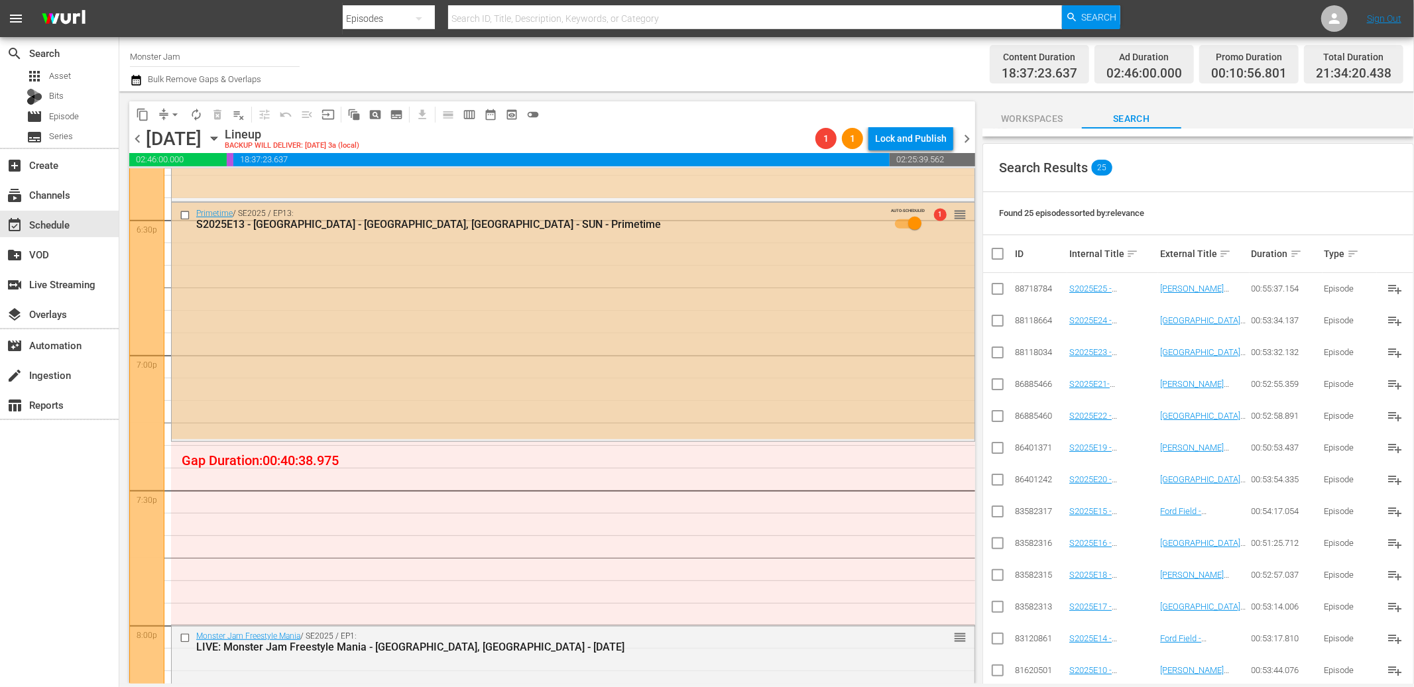
scroll to position [4959, 0]
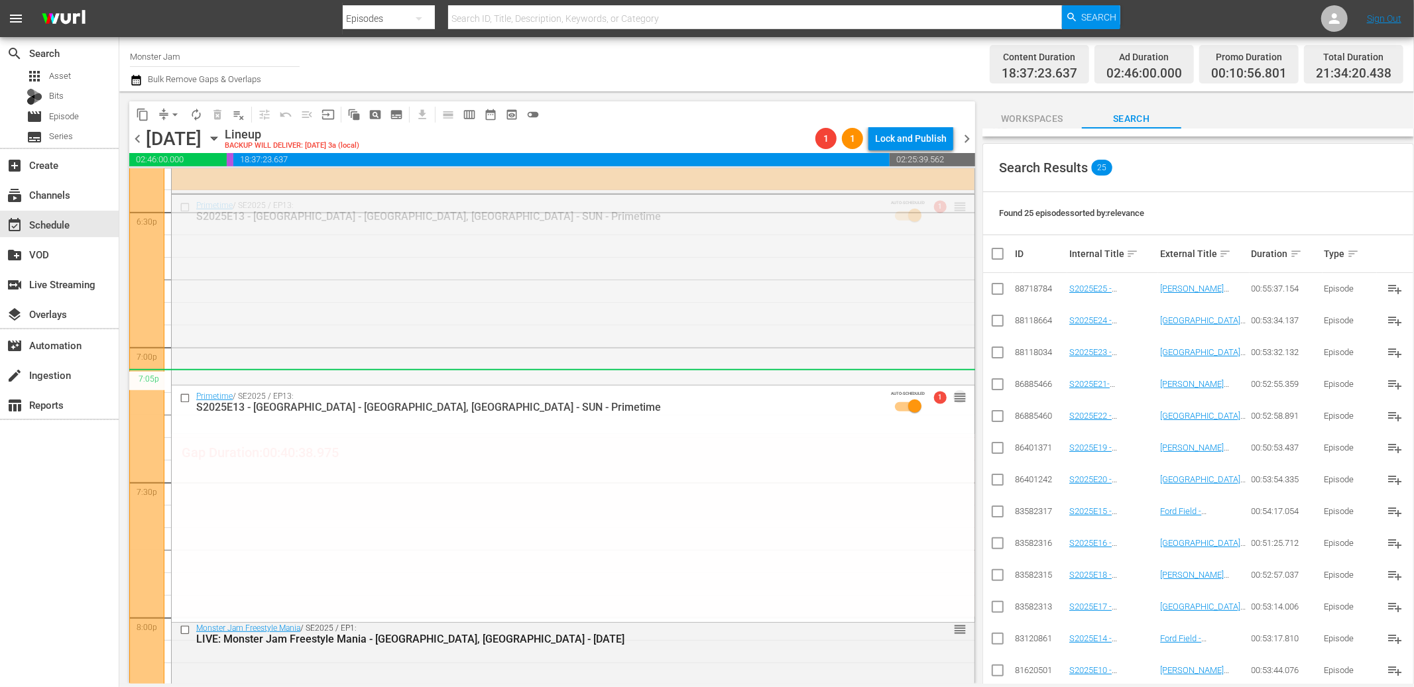
drag, startPoint x: 958, startPoint y: 208, endPoint x: 944, endPoint y: 376, distance: 168.9
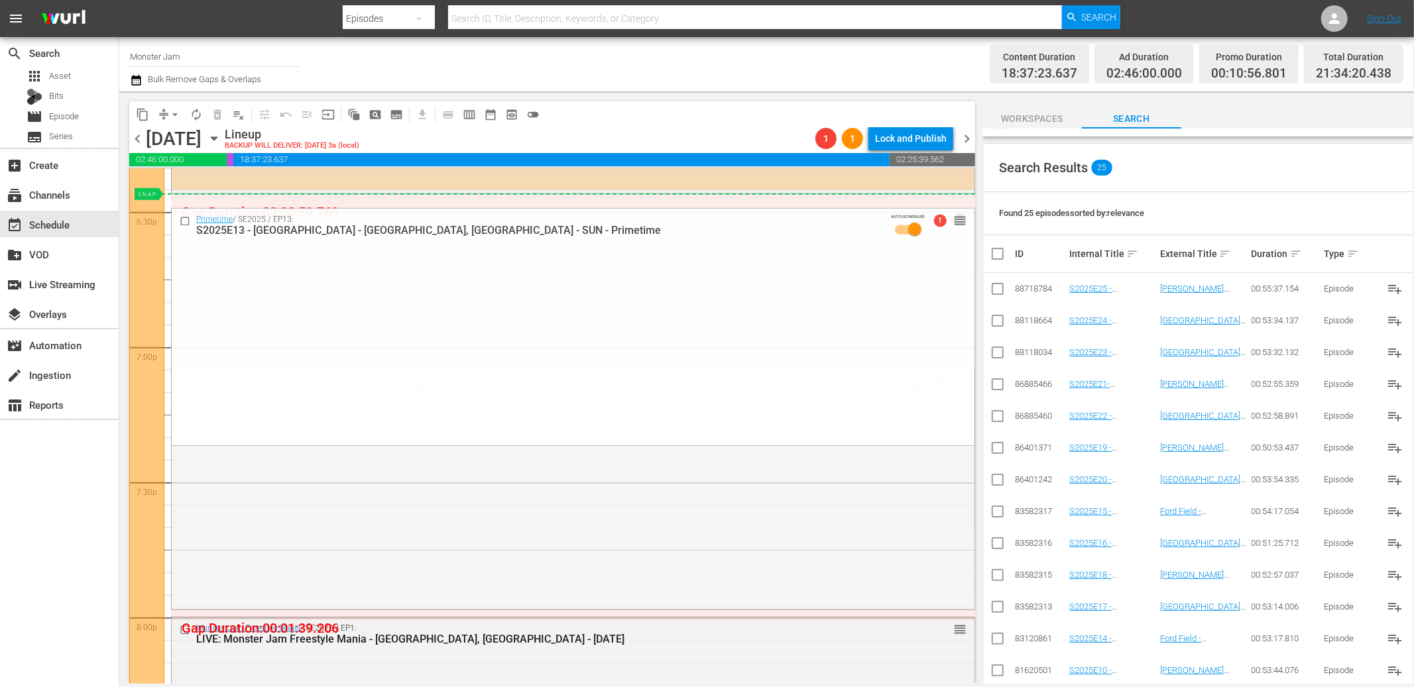
drag, startPoint x: 956, startPoint y: 382, endPoint x: 946, endPoint y: 196, distance: 186.5
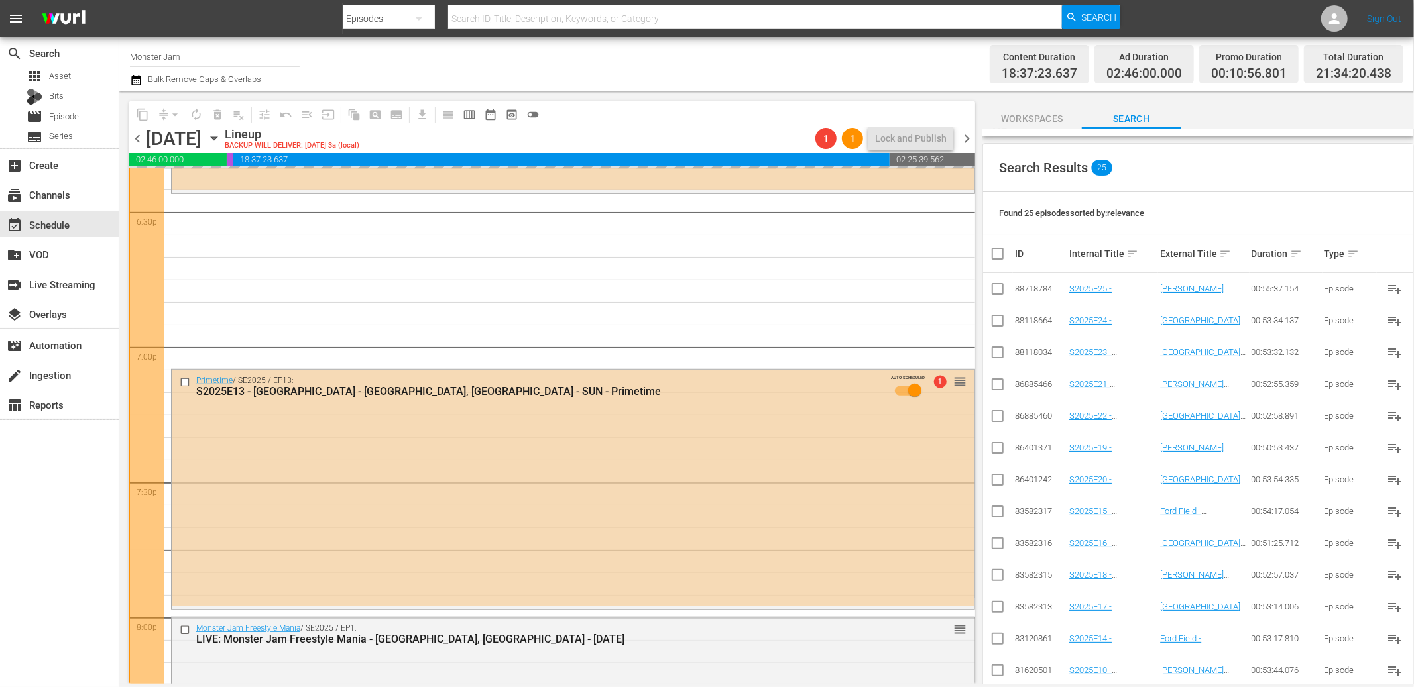
click at [1187, 203] on div "Found 25 episodes sorted by: relevance" at bounding box center [1198, 213] width 430 height 43
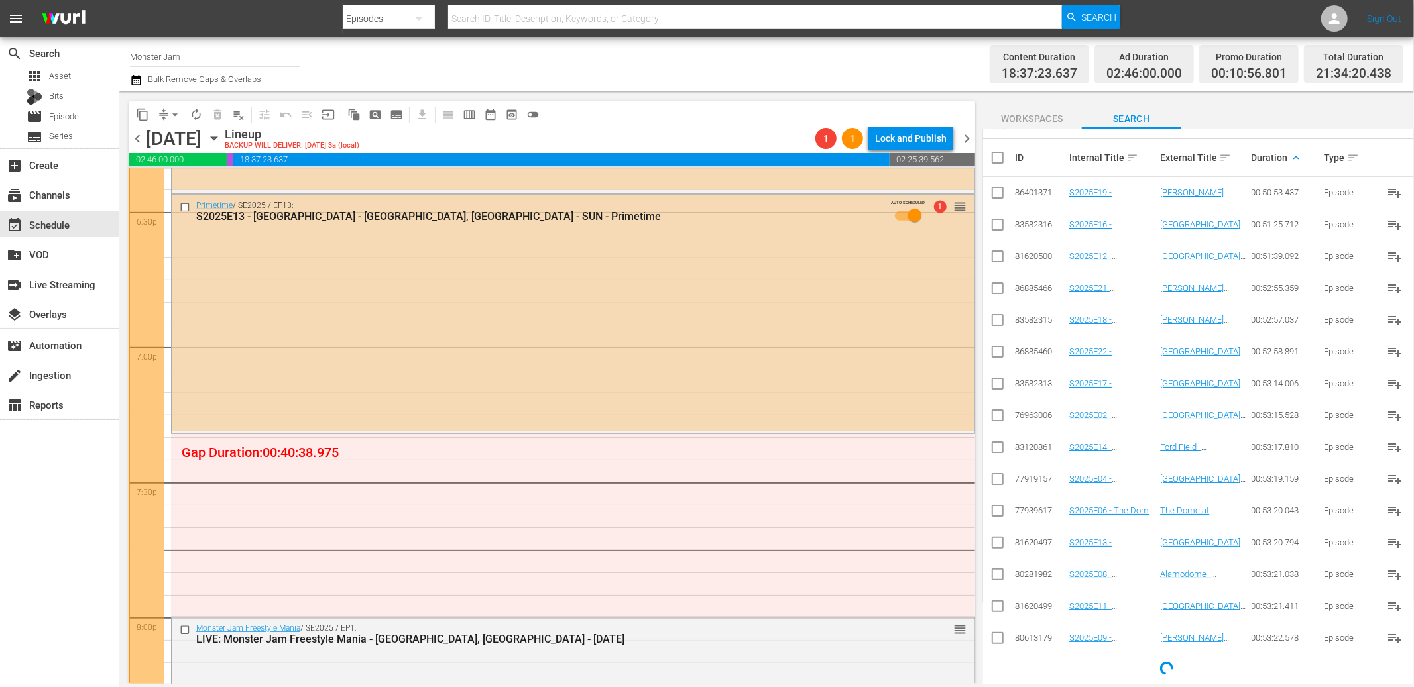
scroll to position [0, 0]
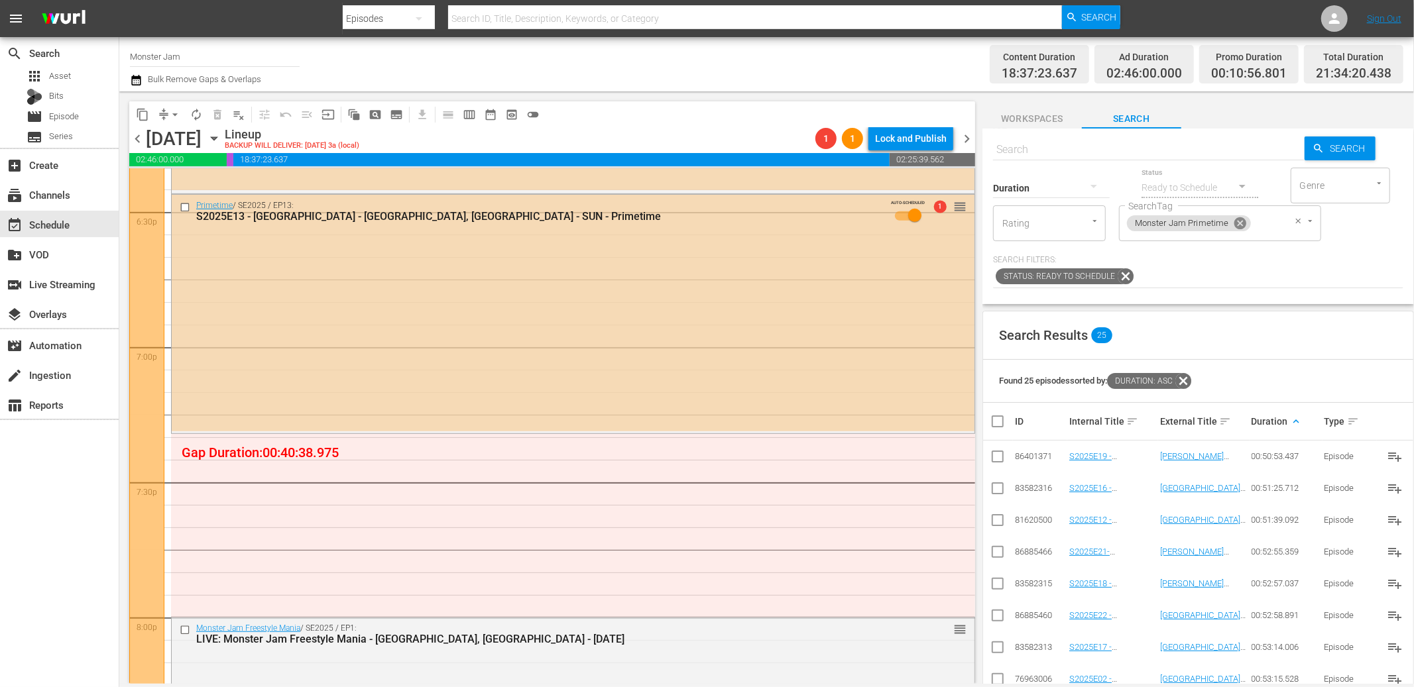
click at [1187, 226] on icon at bounding box center [1239, 223] width 12 height 12
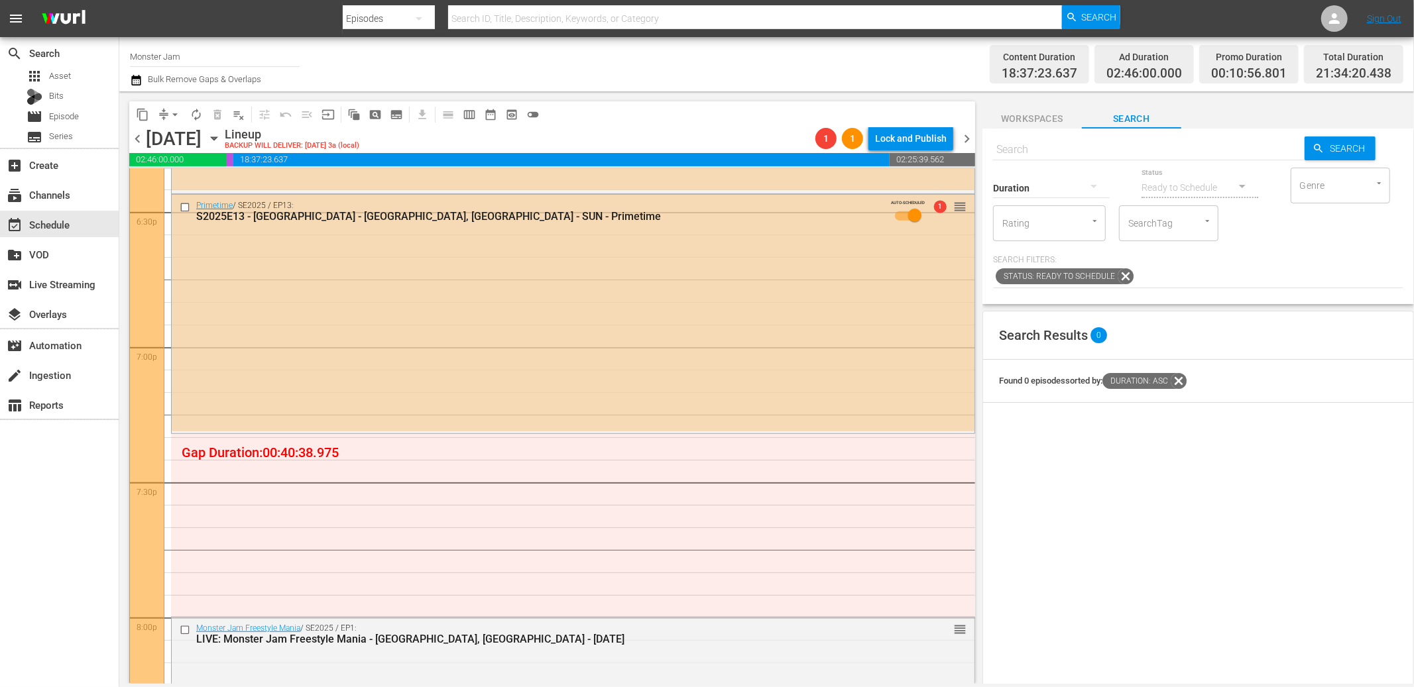
click at [1176, 225] on div "SearchTag" at bounding box center [1168, 223] width 99 height 36
type input "monster"
click at [1172, 288] on span "Monster Jam Ready" at bounding box center [1168, 290] width 78 height 28
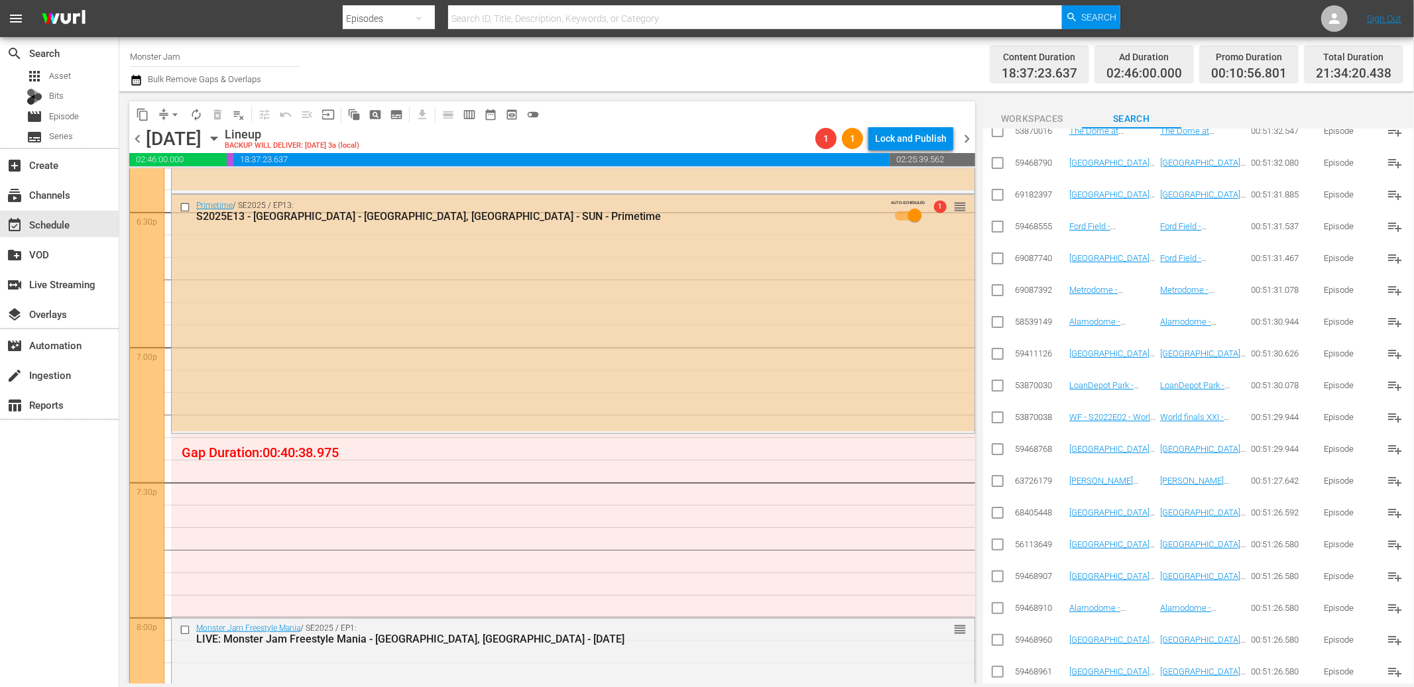
scroll to position [9328, 0]
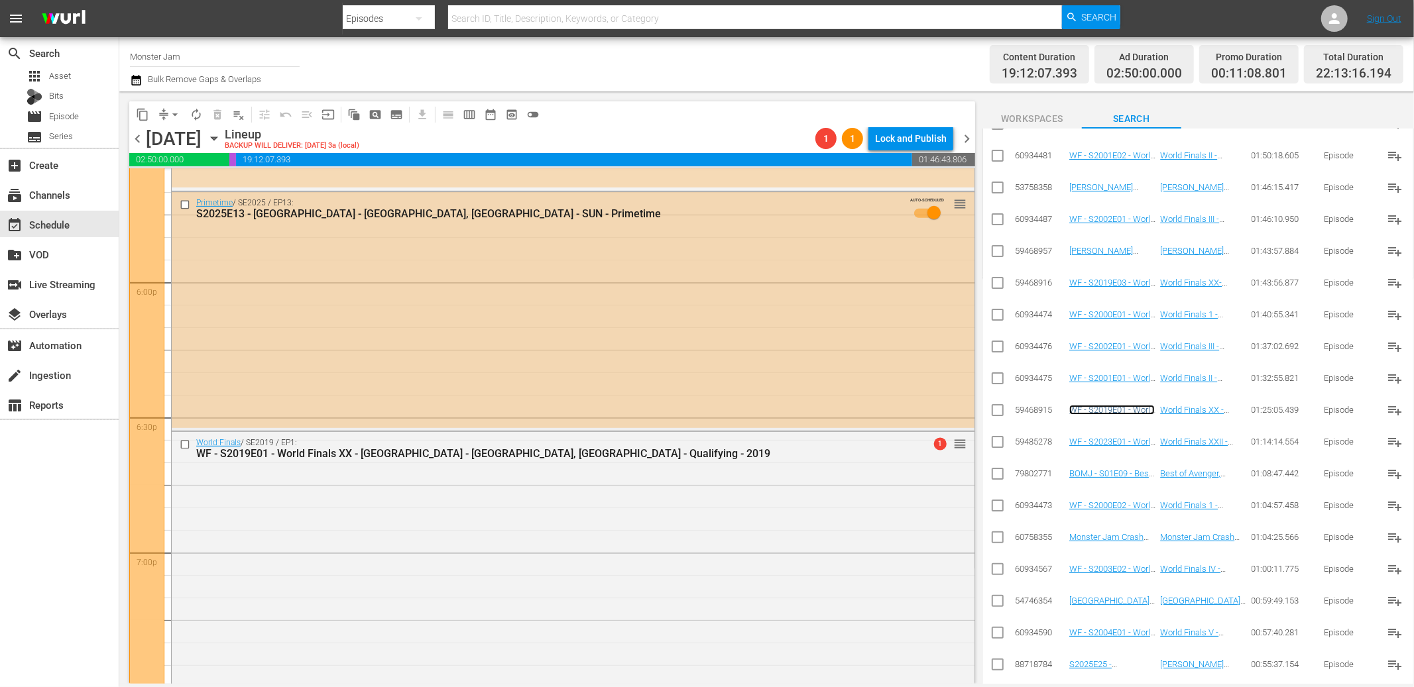
scroll to position [4755, 0]
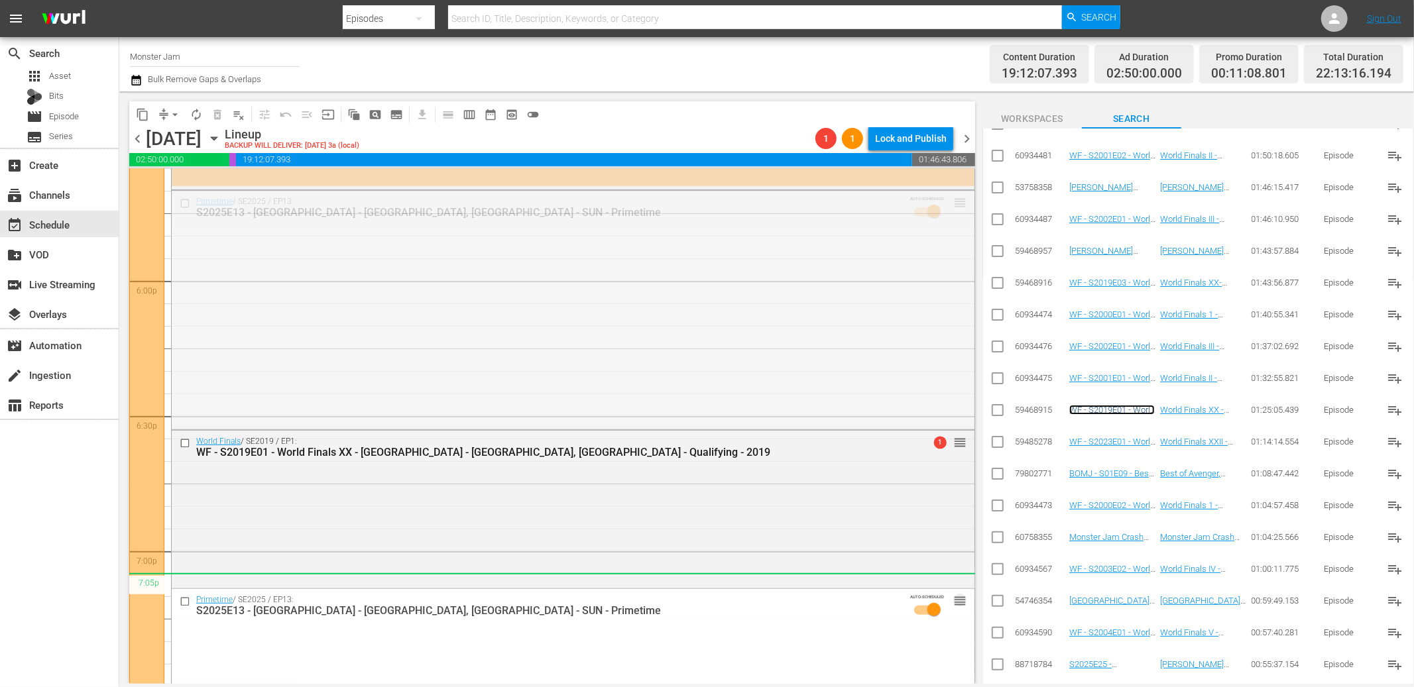
drag, startPoint x: 958, startPoint y: 202, endPoint x: 919, endPoint y: 573, distance: 373.1
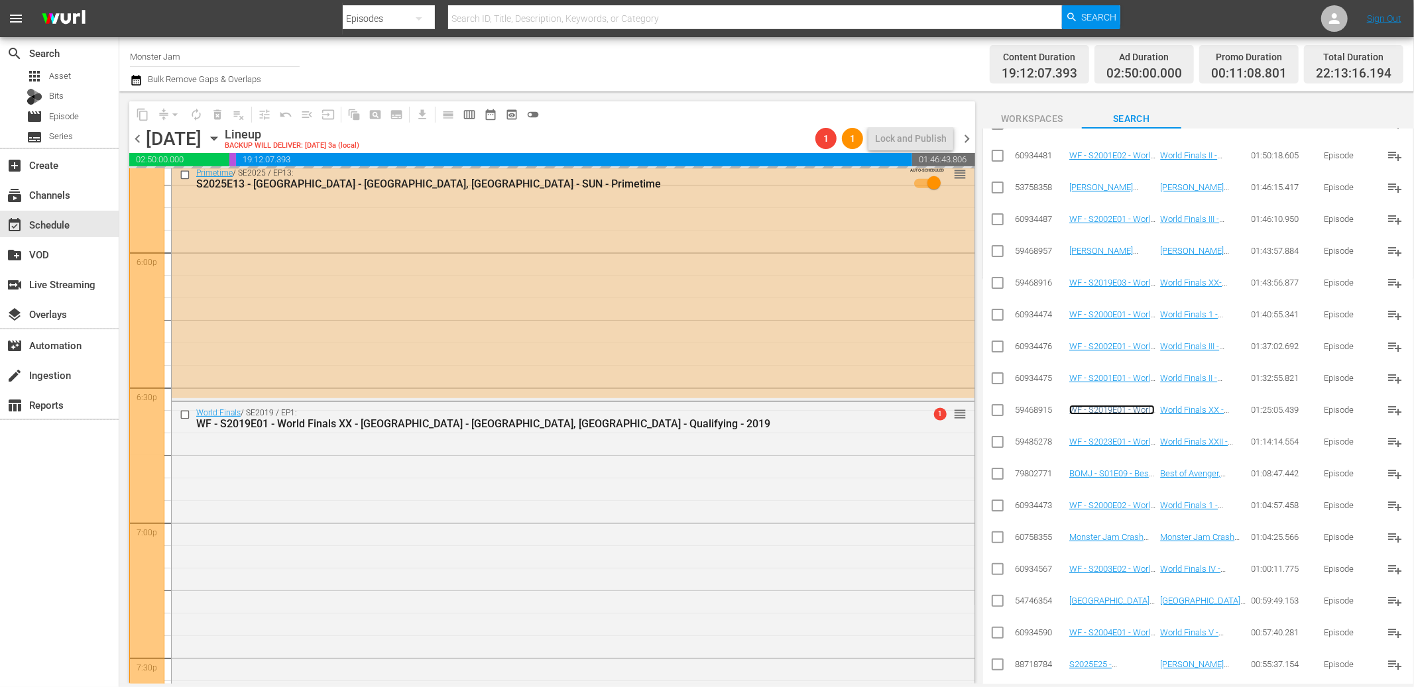
scroll to position [4782, 0]
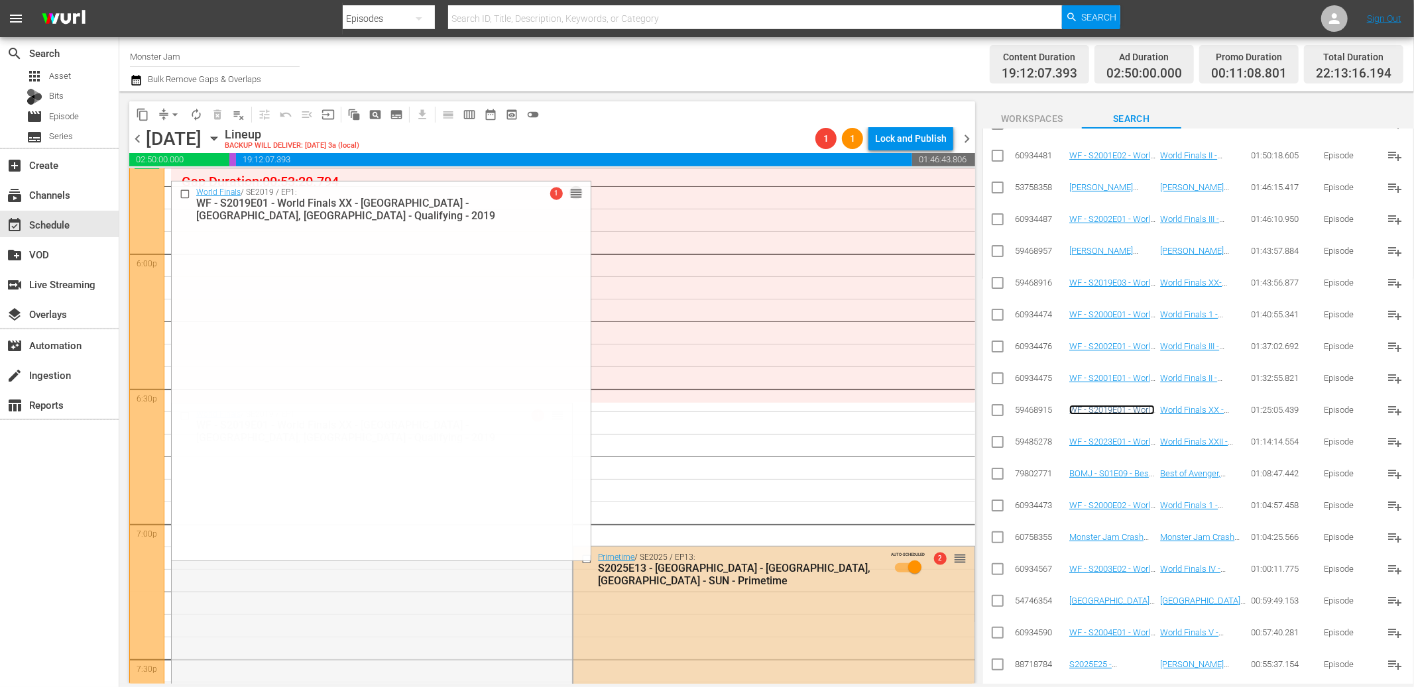
drag, startPoint x: 555, startPoint y: 413, endPoint x: 567, endPoint y: 227, distance: 185.9
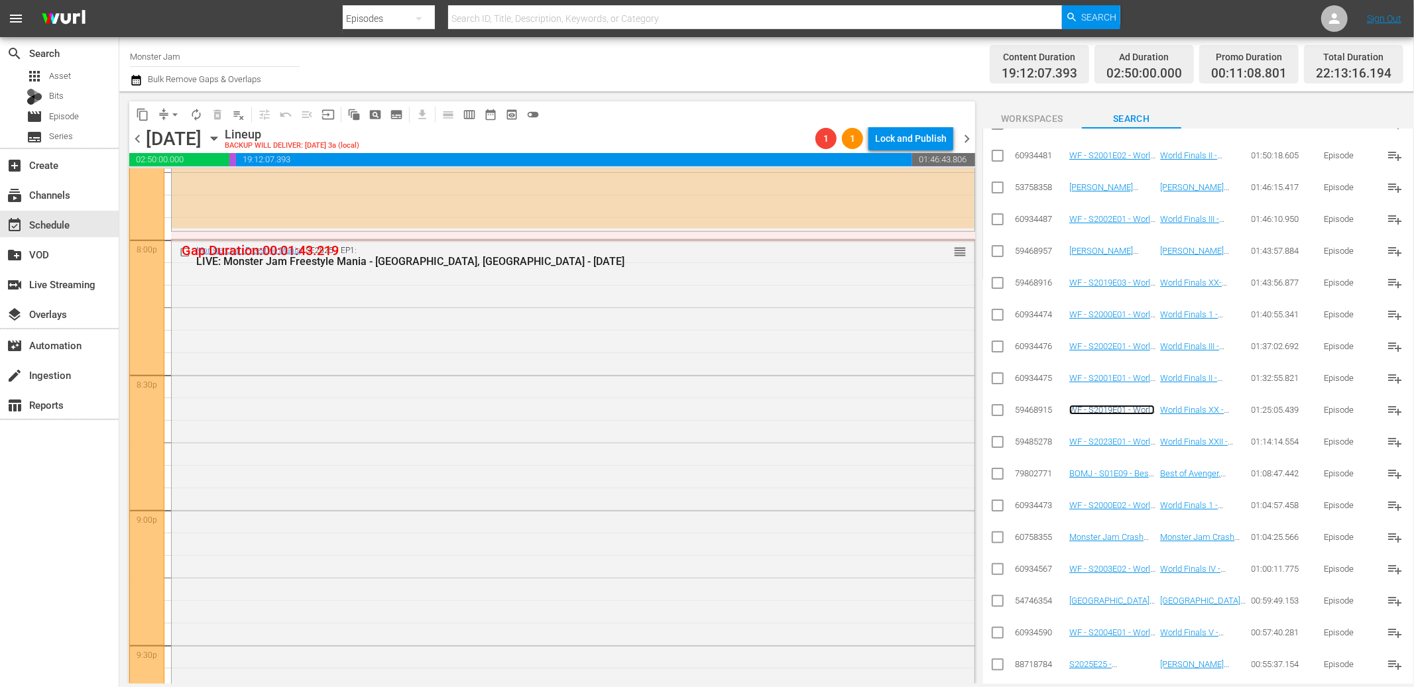
scroll to position [5293, 0]
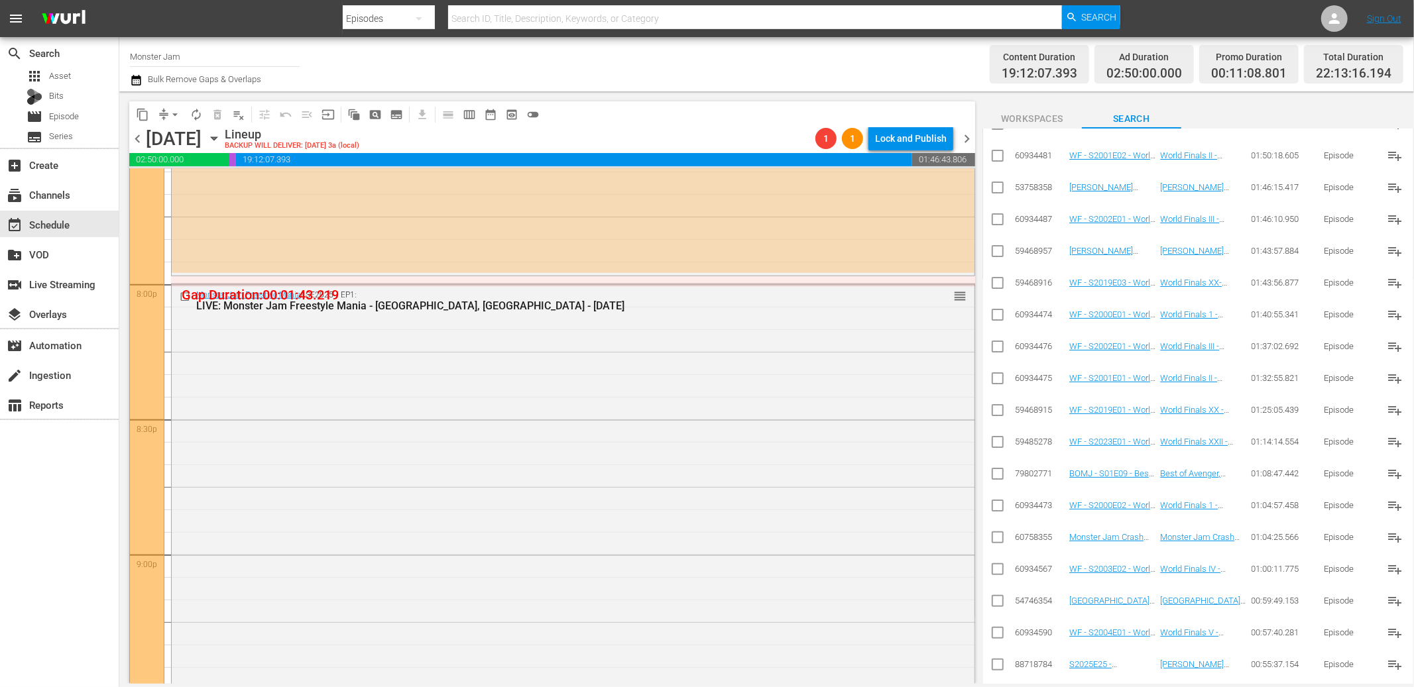
click at [662, 468] on div "Monster Jam Freestyle Mania / SE2025 / EP1: LIVE: Monster Jam Freestyle Mania -…" at bounding box center [573, 690] width 803 height 813
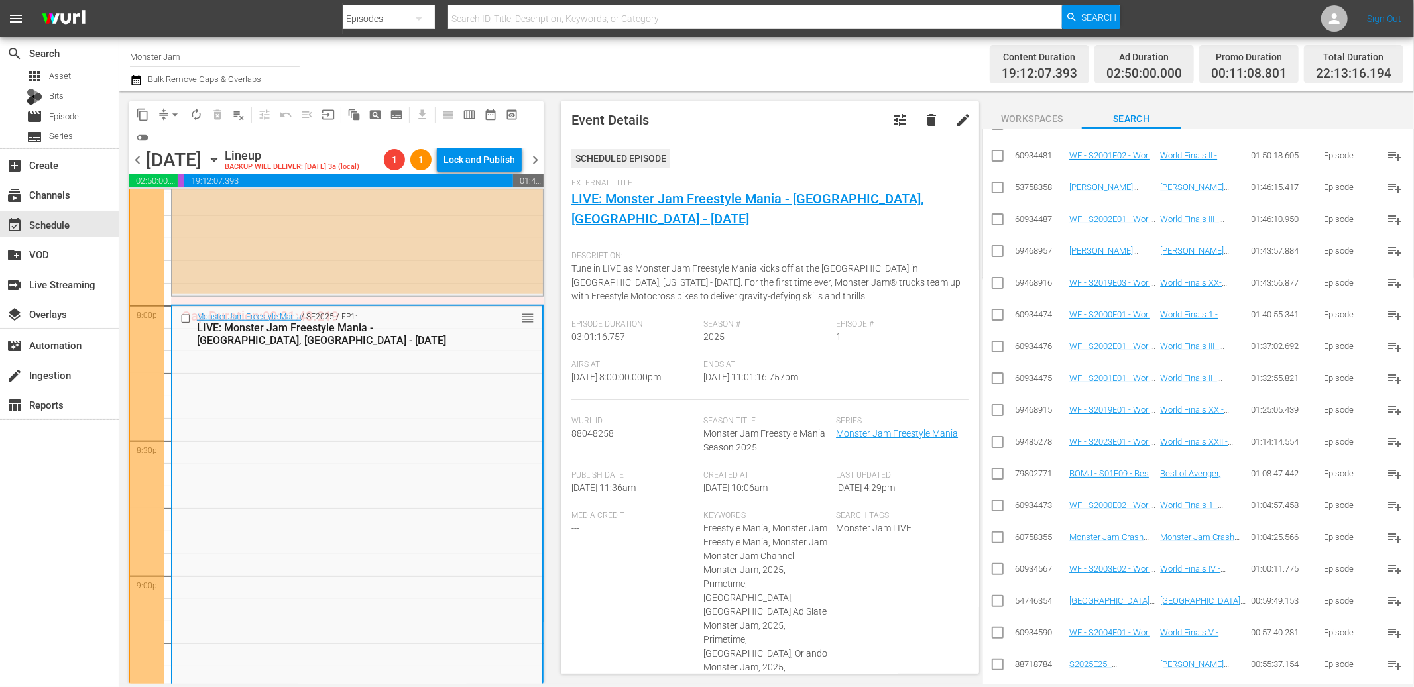
click at [473, 288] on div "Primetime / SE2025 / EP13: S2025E13 - Angel Stadium - Anaheim, CA - SUN - Prime…" at bounding box center [357, 176] width 371 height 237
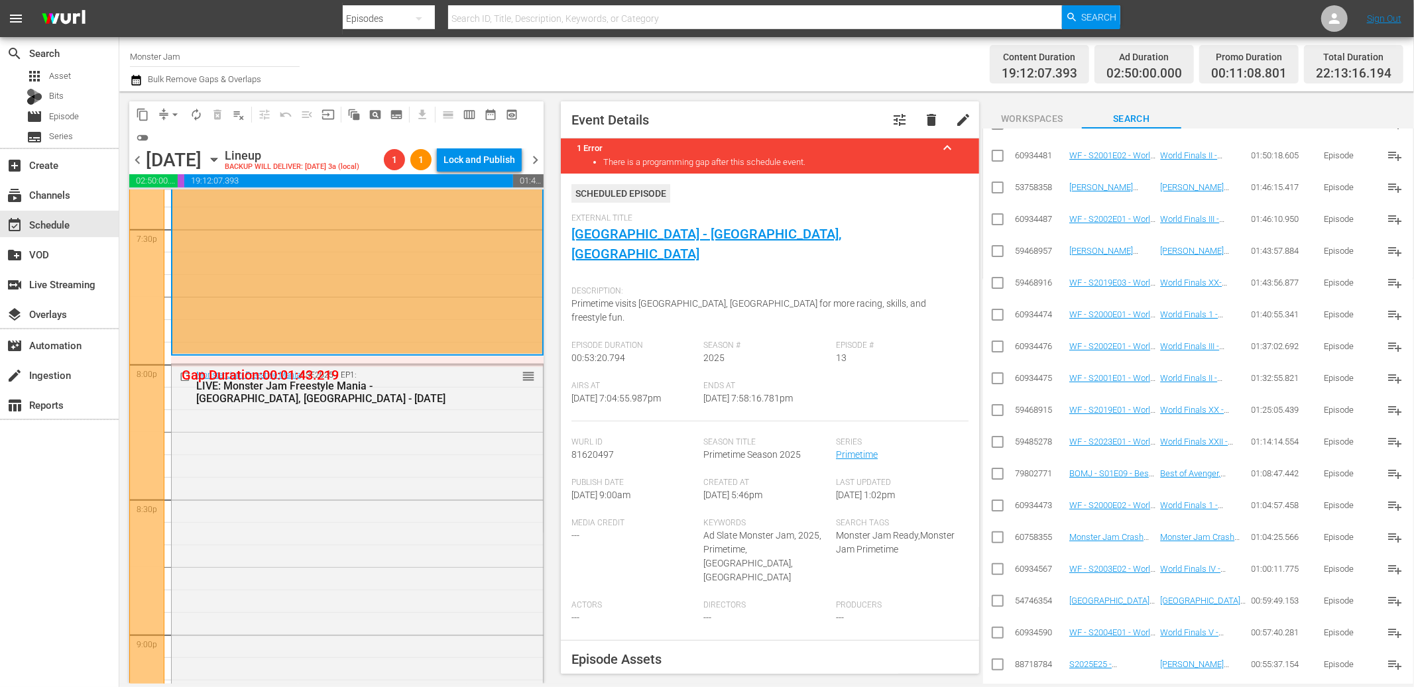
scroll to position [5218, 0]
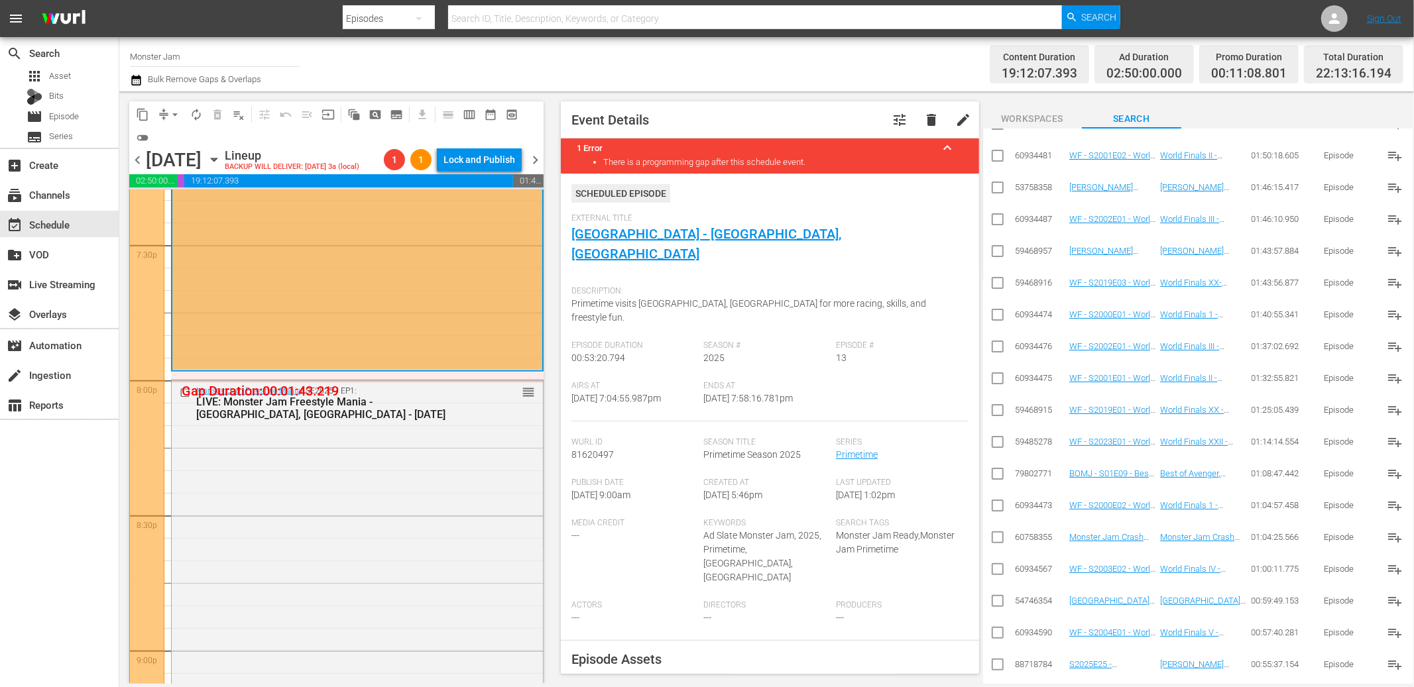
click at [406, 339] on div "Primetime / SE2025 / EP13: S2025E13 - Angel Stadium - Anaheim, CA - SUN - Prime…" at bounding box center [357, 251] width 370 height 237
click at [642, 232] on link "[GEOGRAPHIC_DATA] - [GEOGRAPHIC_DATA], [GEOGRAPHIC_DATA]" at bounding box center [706, 244] width 270 height 36
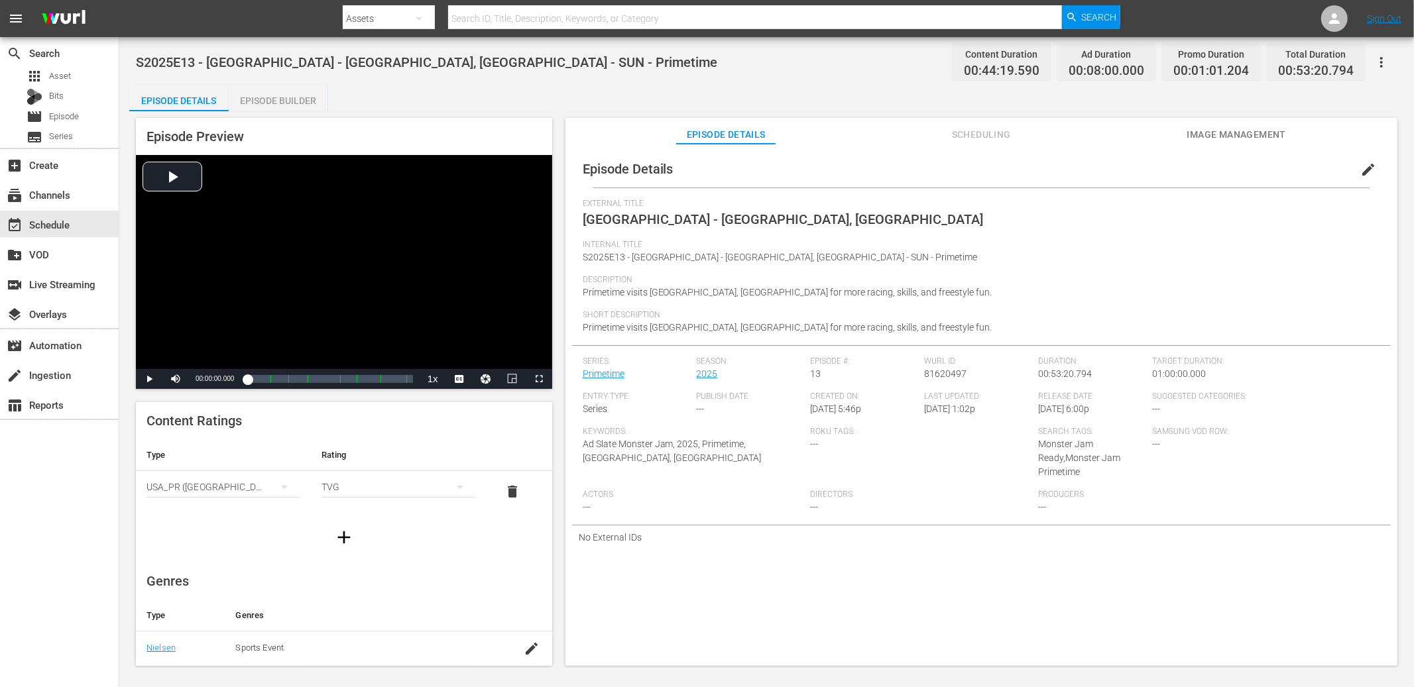
click at [320, 99] on div "Episode Builder" at bounding box center [278, 101] width 99 height 32
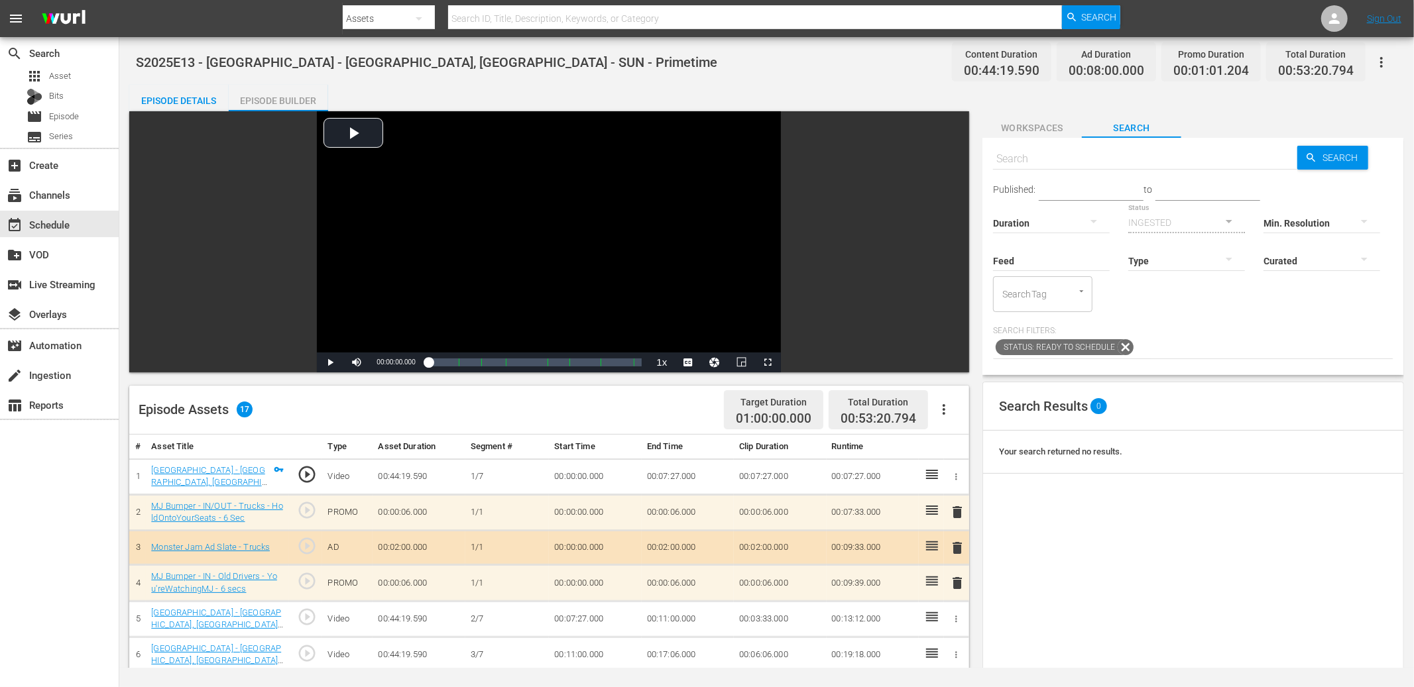
drag, startPoint x: 510, startPoint y: 80, endPoint x: 429, endPoint y: 82, distance: 80.9
click at [510, 80] on div "S2025E13 - Angel Stadium - Anaheim, CA - SUN - Primetime Content Duration 00:44…" at bounding box center [766, 352] width 1294 height 631
click at [56, 227] on div "event_available Schedule" at bounding box center [37, 223] width 74 height 12
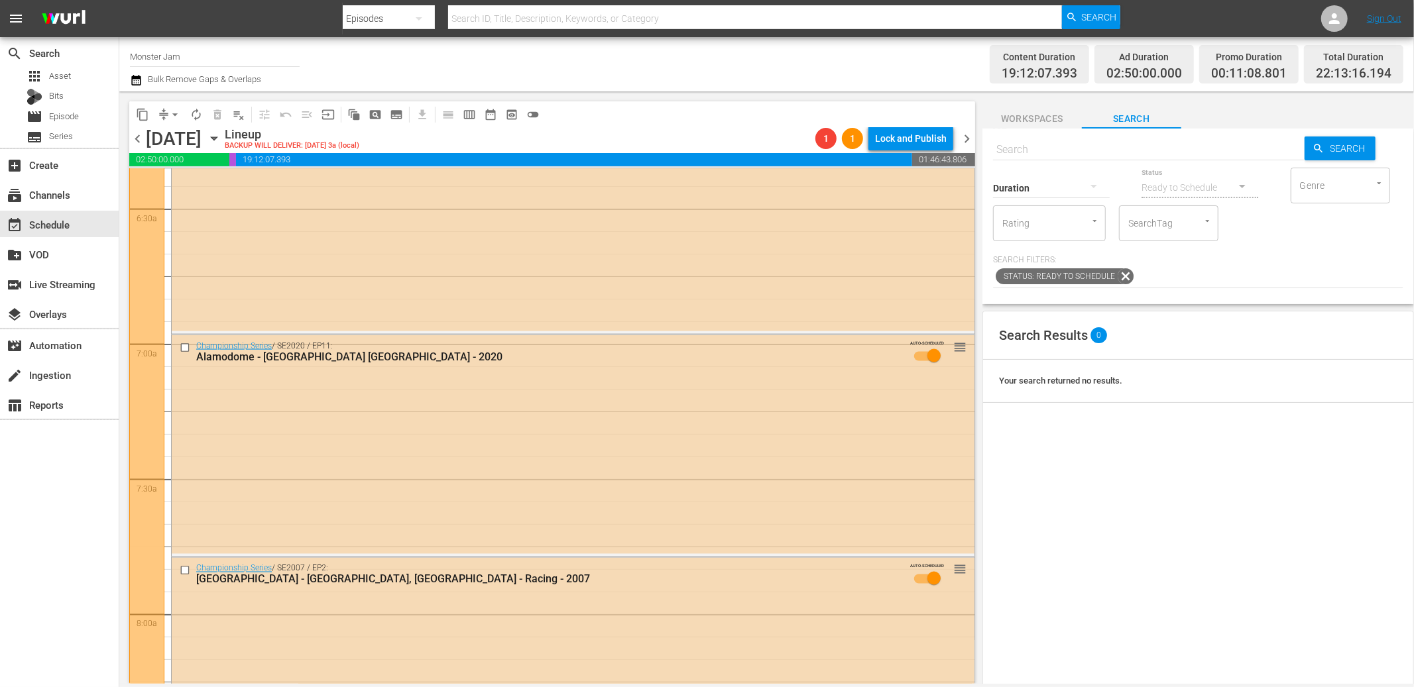
scroll to position [1911, 0]
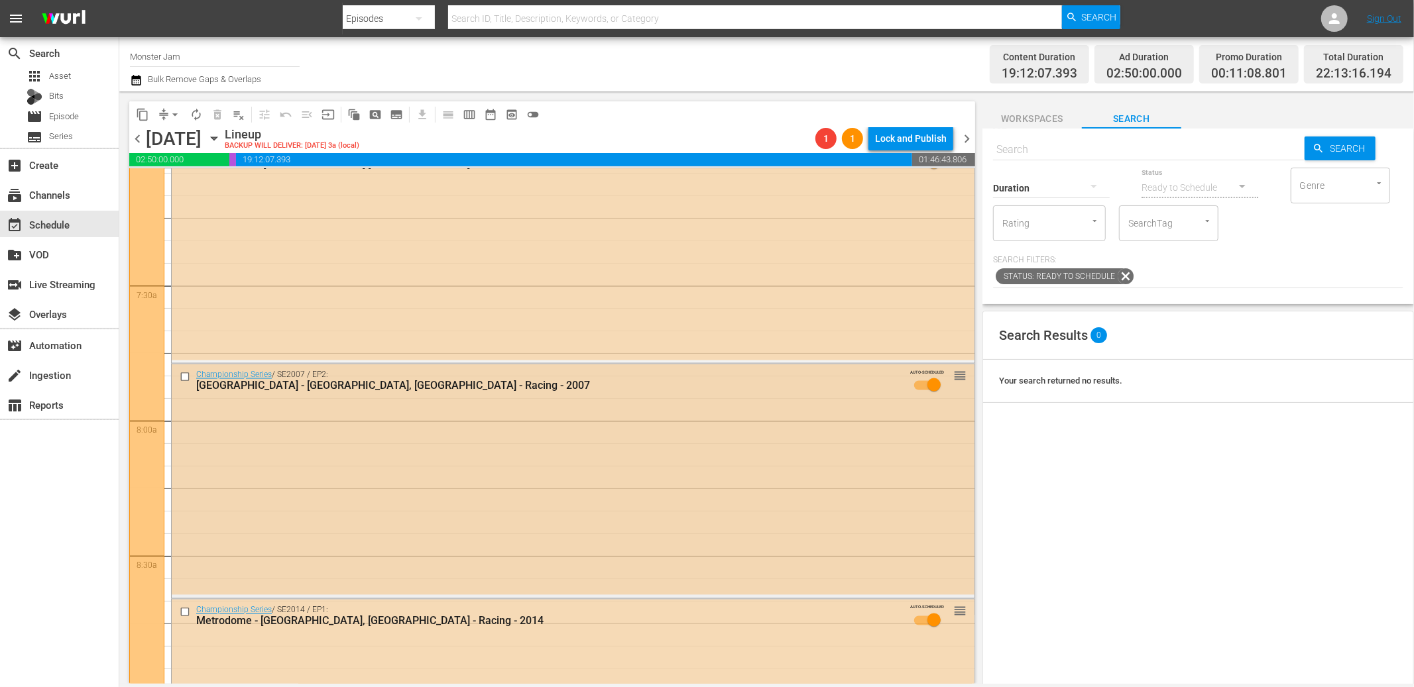
click at [542, 449] on div "Championship Series / SE2007 / EP2: Reliant Stadium - Houston, TX - Racing - 20…" at bounding box center [573, 479] width 803 height 231
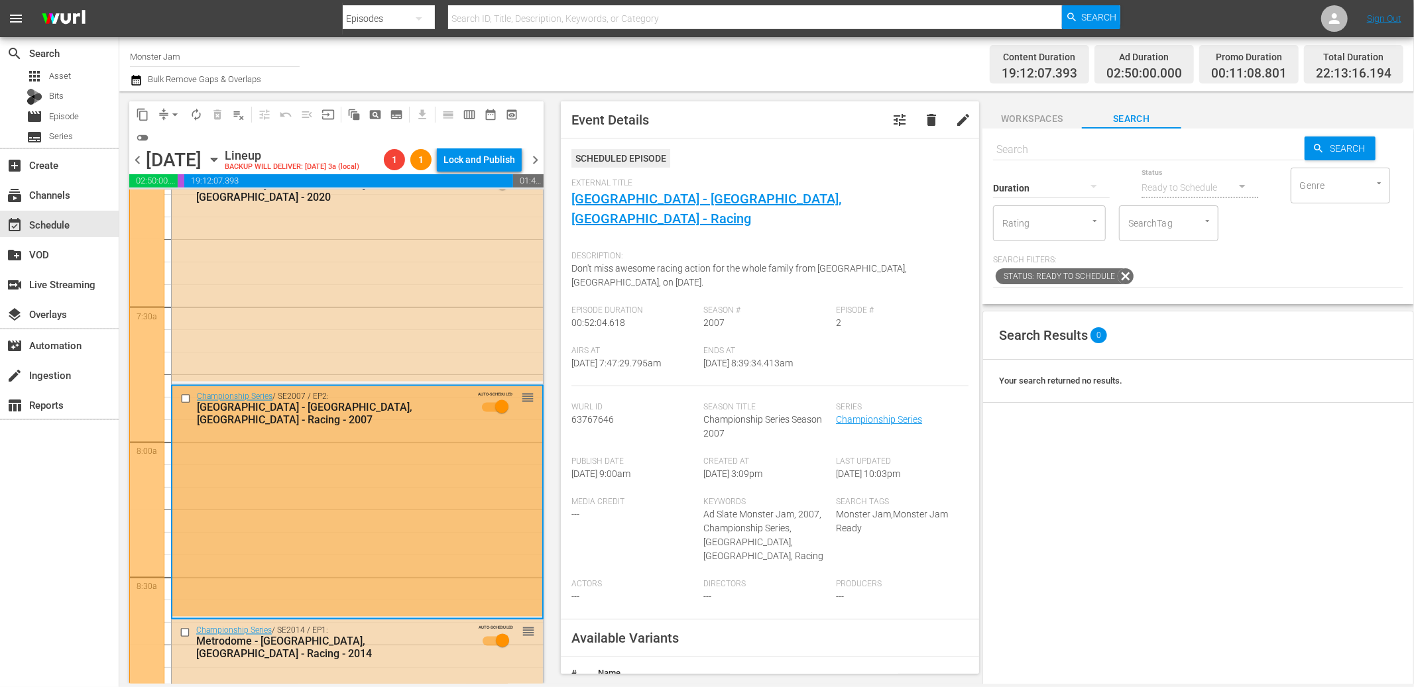
click at [660, 209] on div "External Title Reliant Stadium - Houston, TX - Racing" at bounding box center [769, 211] width 397 height 66
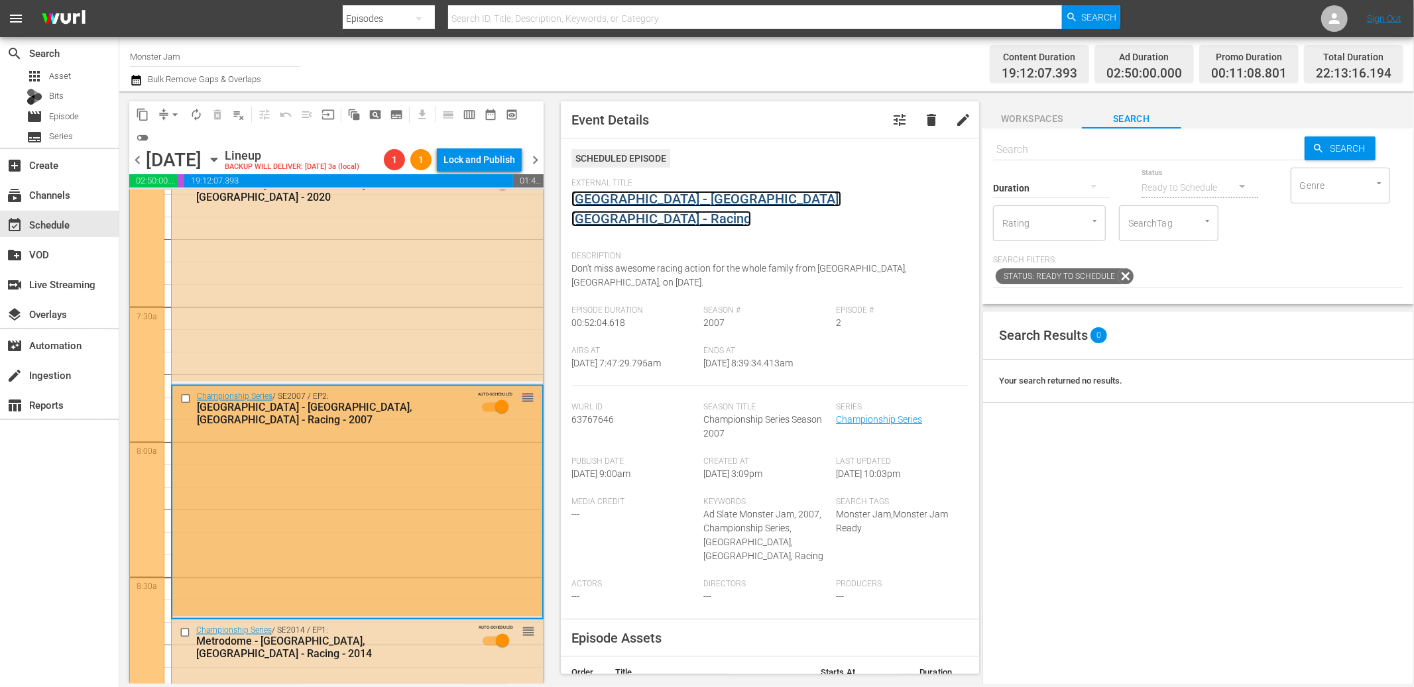
click at [665, 201] on link "[GEOGRAPHIC_DATA] - [GEOGRAPHIC_DATA], [GEOGRAPHIC_DATA] - Racing" at bounding box center [706, 209] width 270 height 36
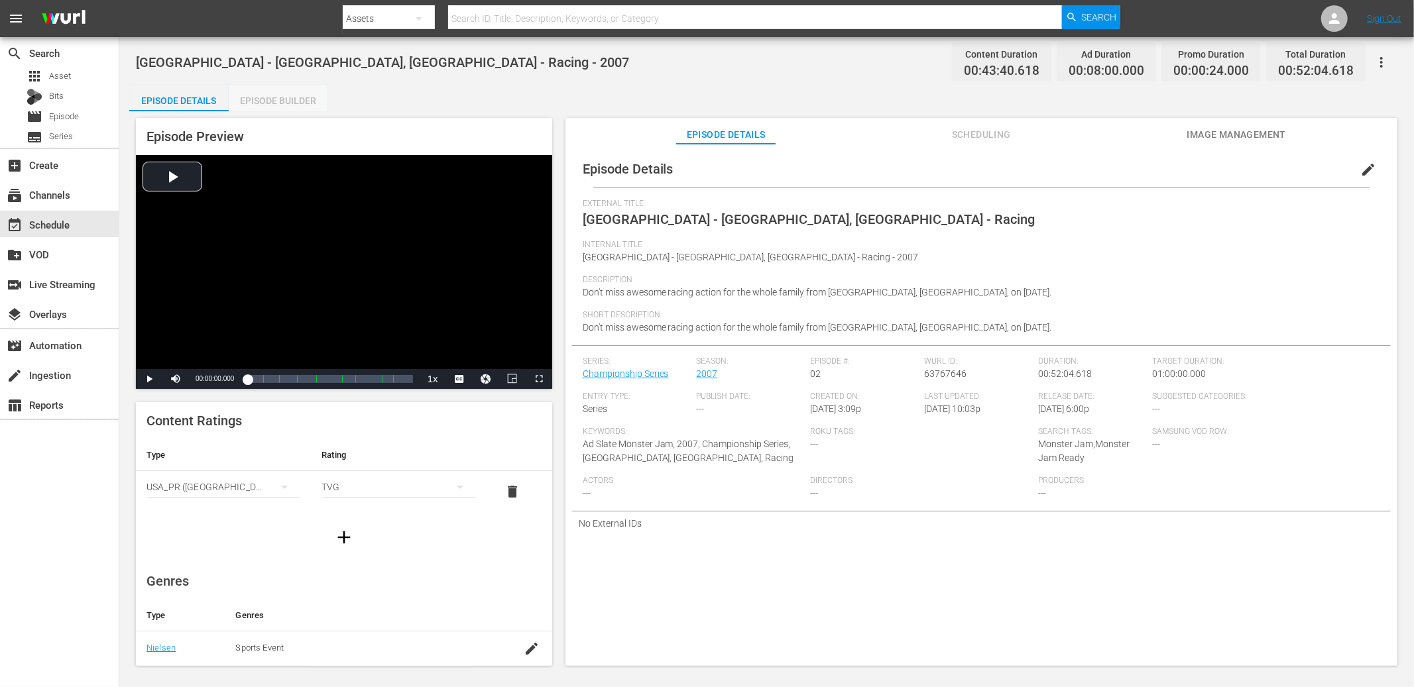
click at [298, 105] on div "Episode Builder" at bounding box center [278, 101] width 99 height 32
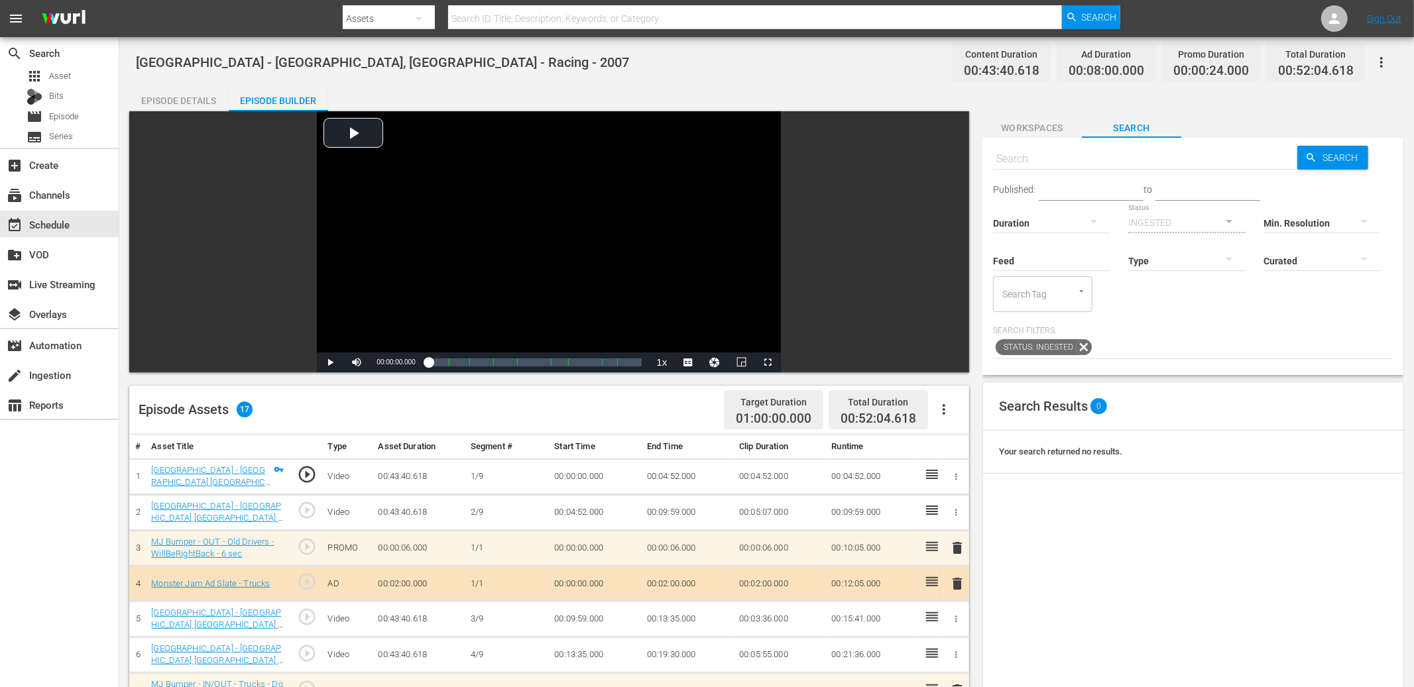
drag, startPoint x: 1046, startPoint y: 125, endPoint x: 1060, endPoint y: 132, distance: 15.1
click at [1047, 125] on span "Workspaces" at bounding box center [1031, 128] width 99 height 17
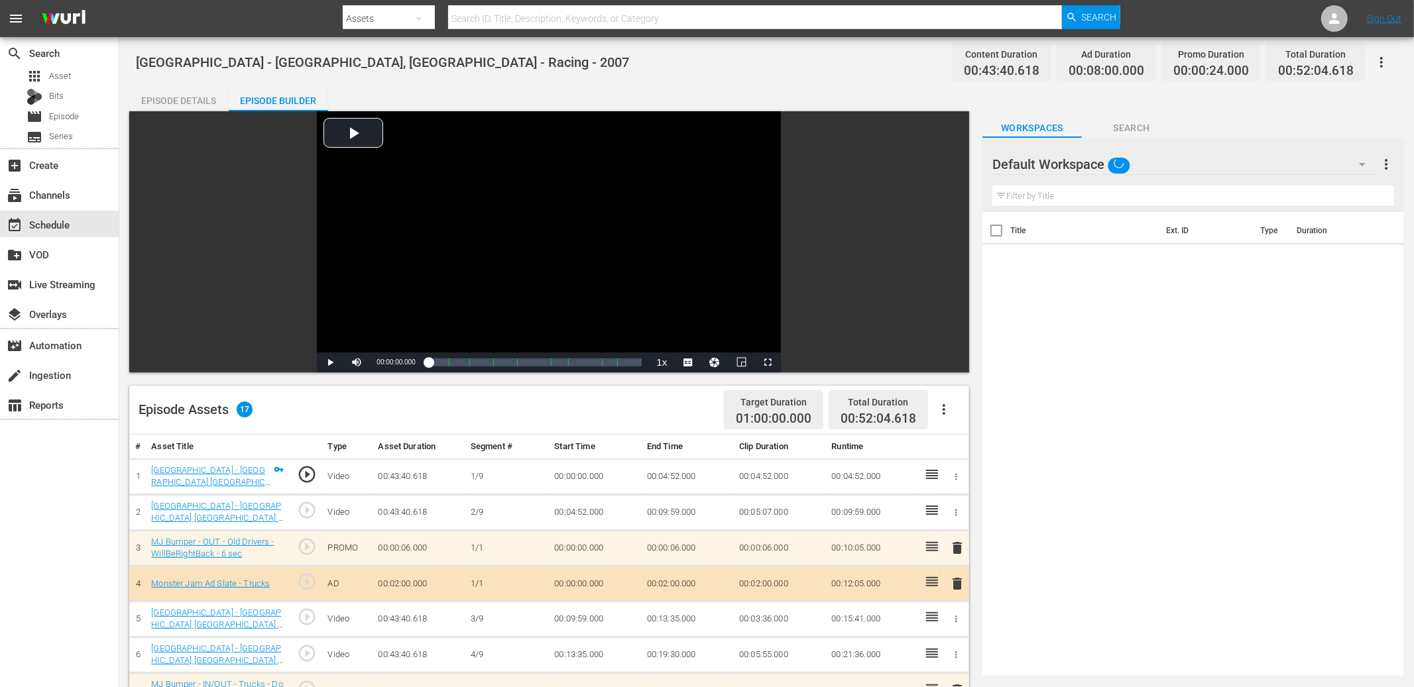
click at [1253, 158] on div "Default Workspace" at bounding box center [1185, 164] width 386 height 37
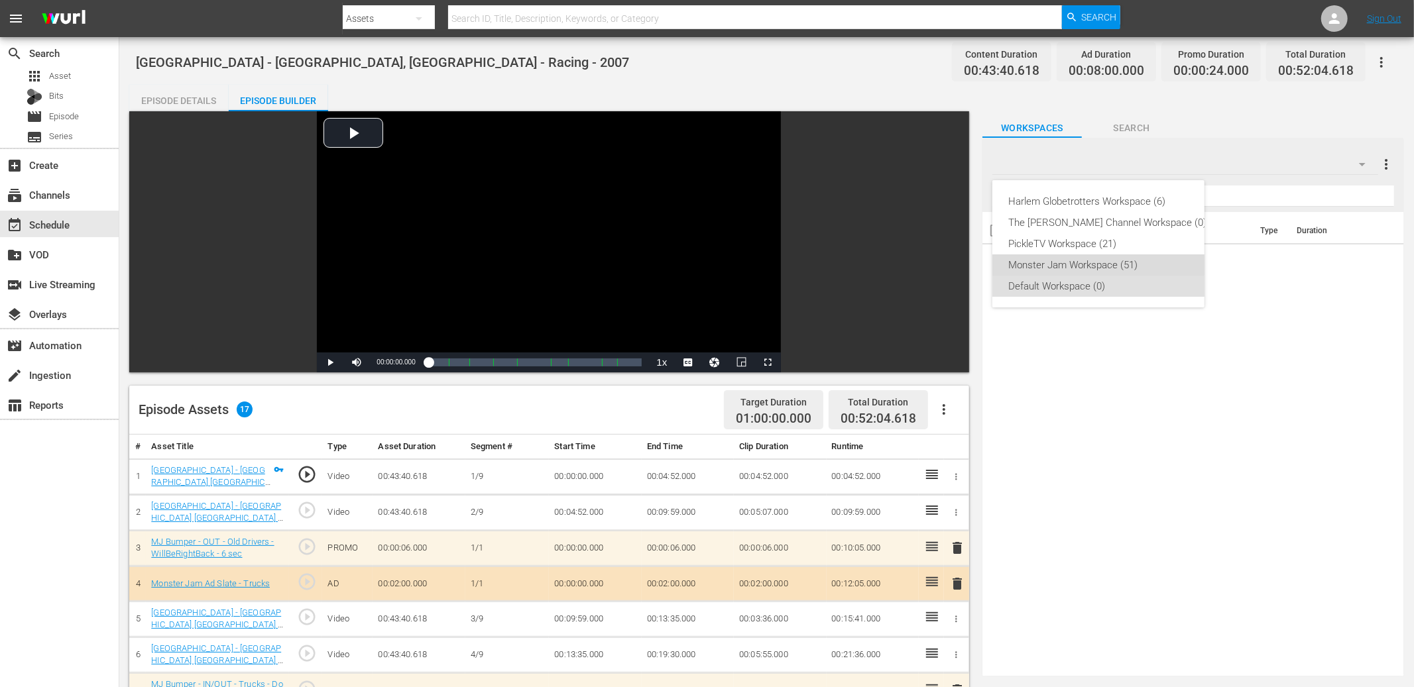
click at [1090, 259] on div "Monster Jam Workspace (51)" at bounding box center [1107, 264] width 198 height 21
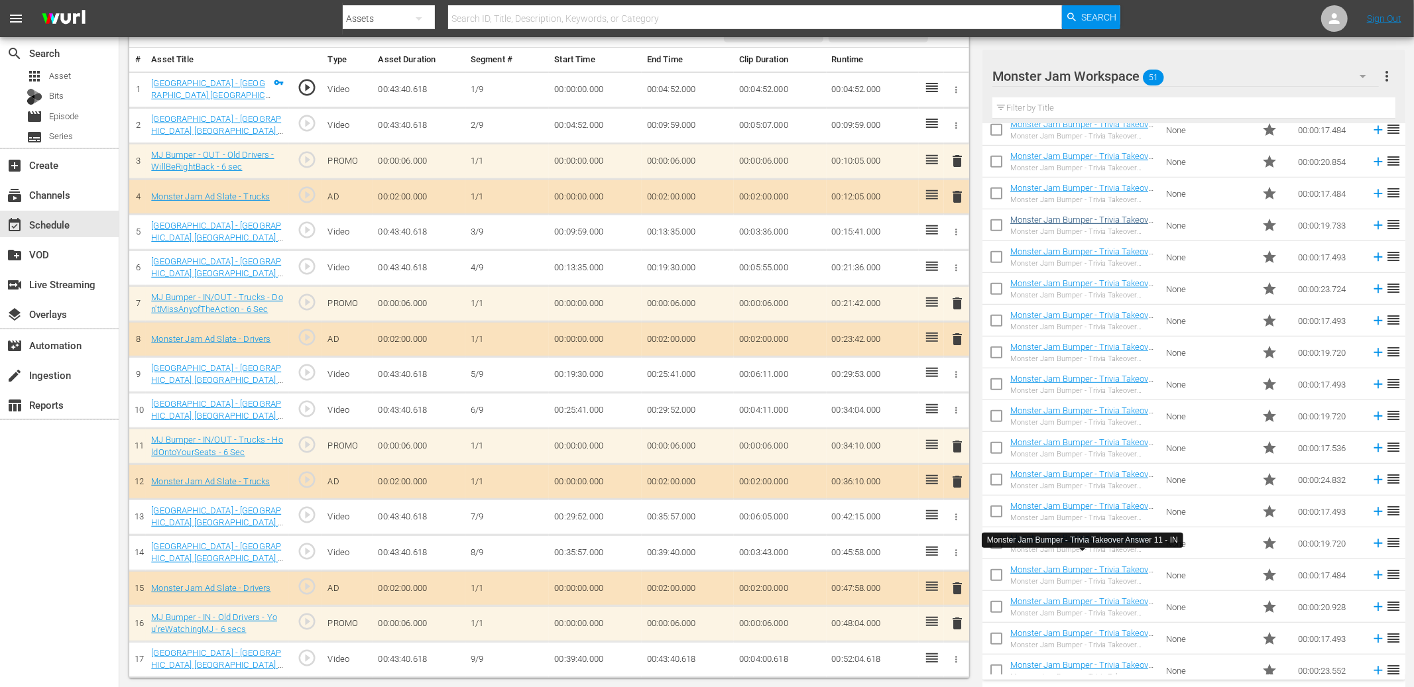
scroll to position [1103, 0]
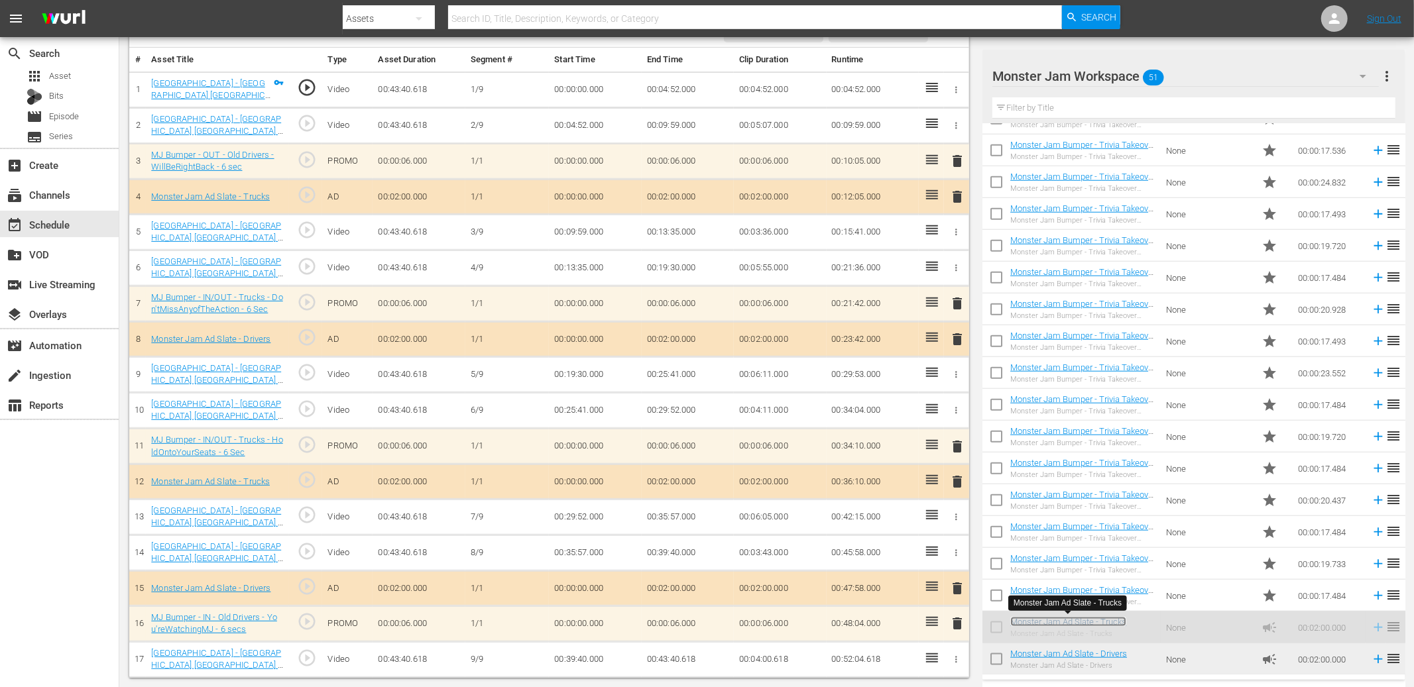
click at [834, 681] on div "Reliant Stadium - Houston, TX - Racing - 2007 Content Duration 00:43:40.618 Ad …" at bounding box center [766, 169] width 1294 height 1038
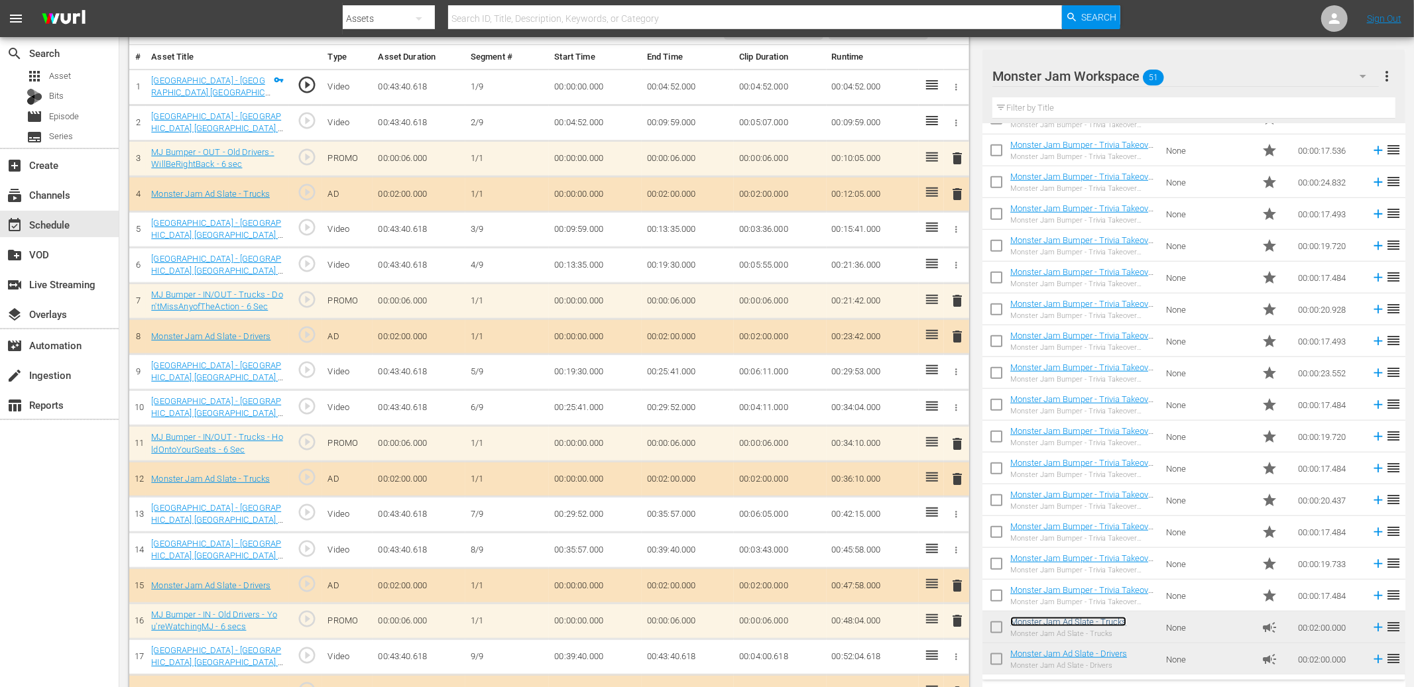
scroll to position [421, 0]
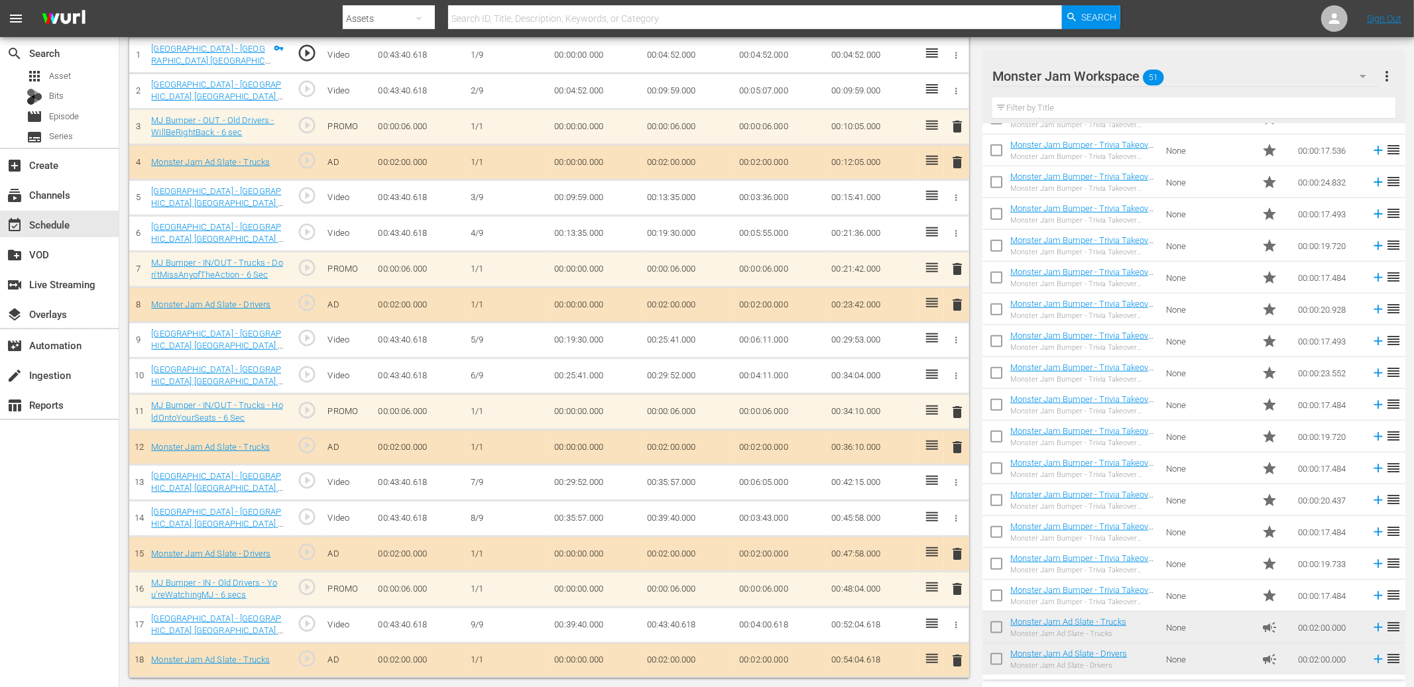
click at [959, 653] on span "delete" at bounding box center [957, 661] width 16 height 16
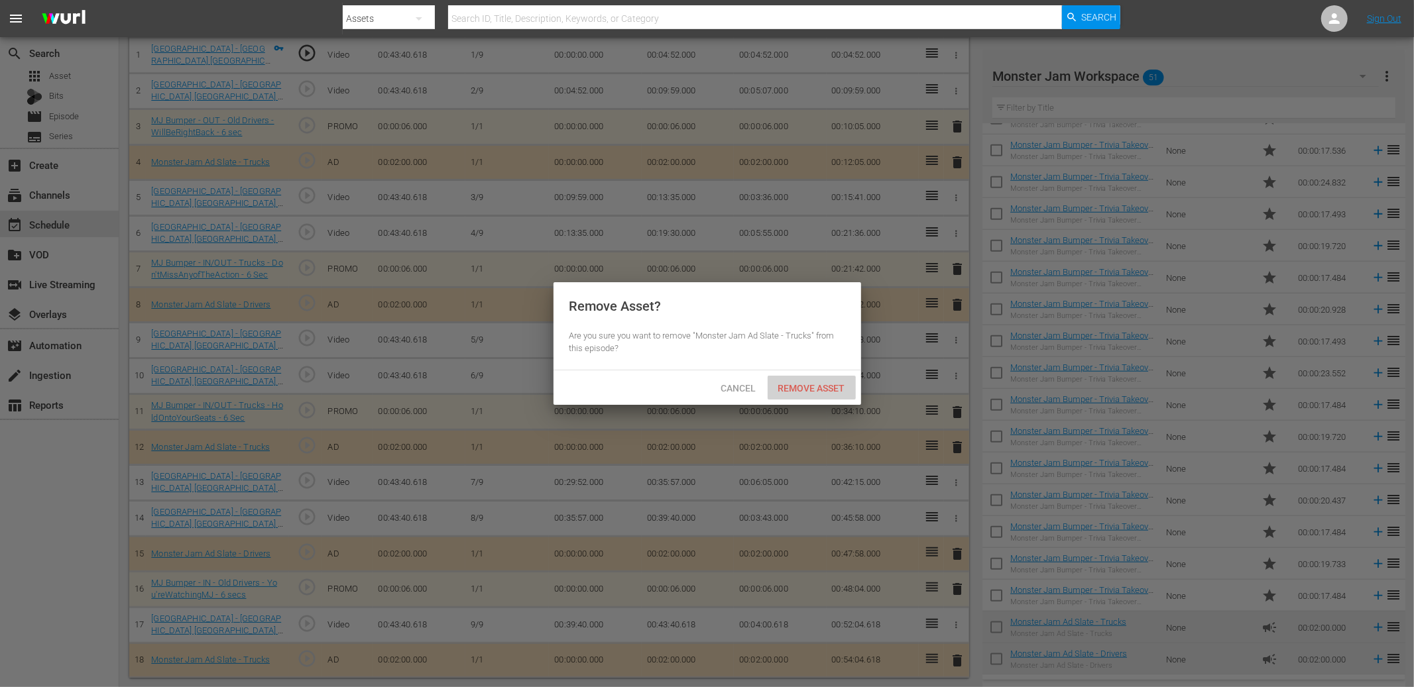
click at [789, 389] on span "Remove Asset" at bounding box center [811, 388] width 88 height 11
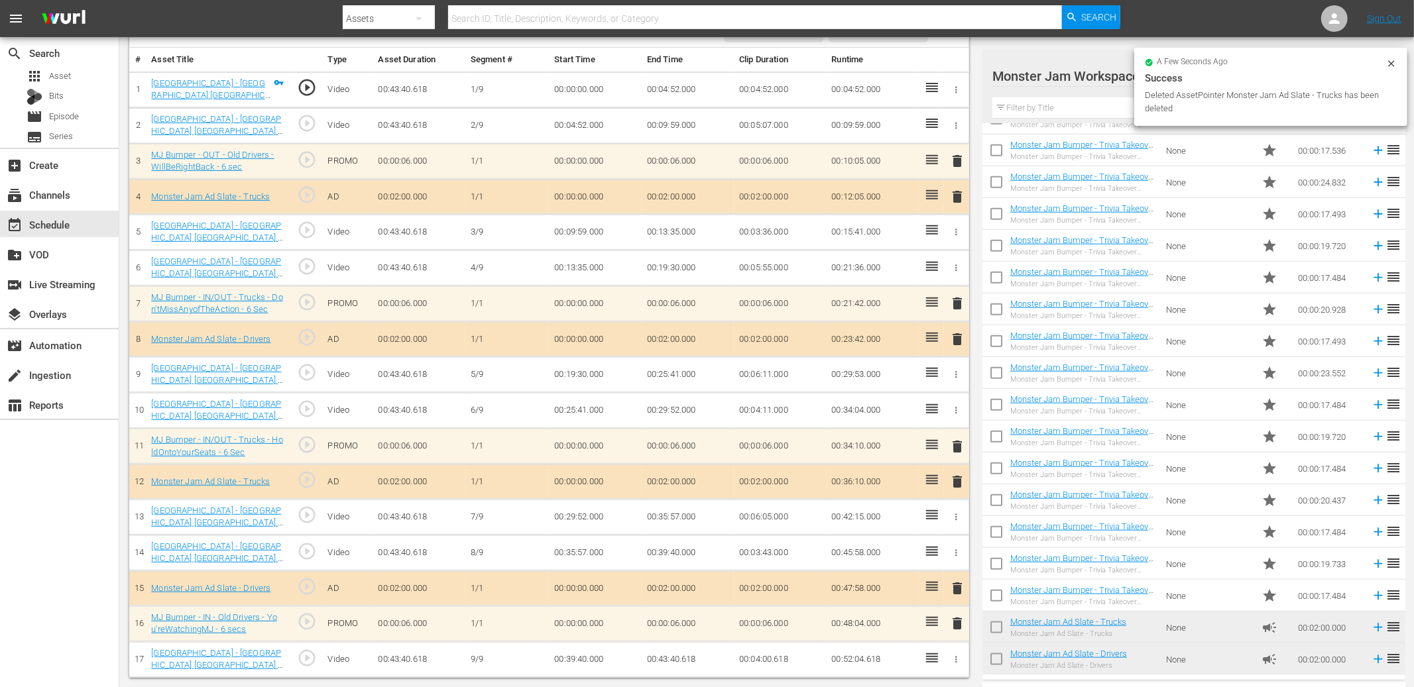
scroll to position [0, 0]
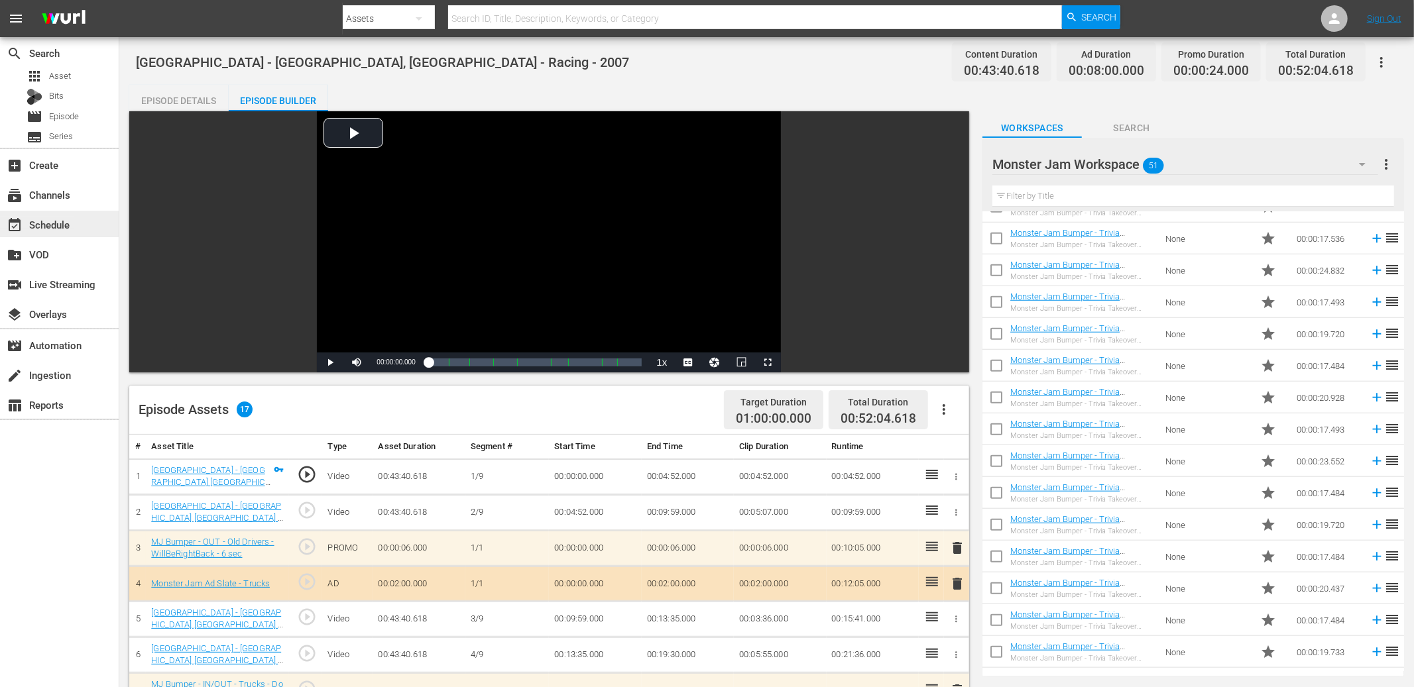
click at [66, 219] on div "event_available Schedule" at bounding box center [37, 223] width 74 height 12
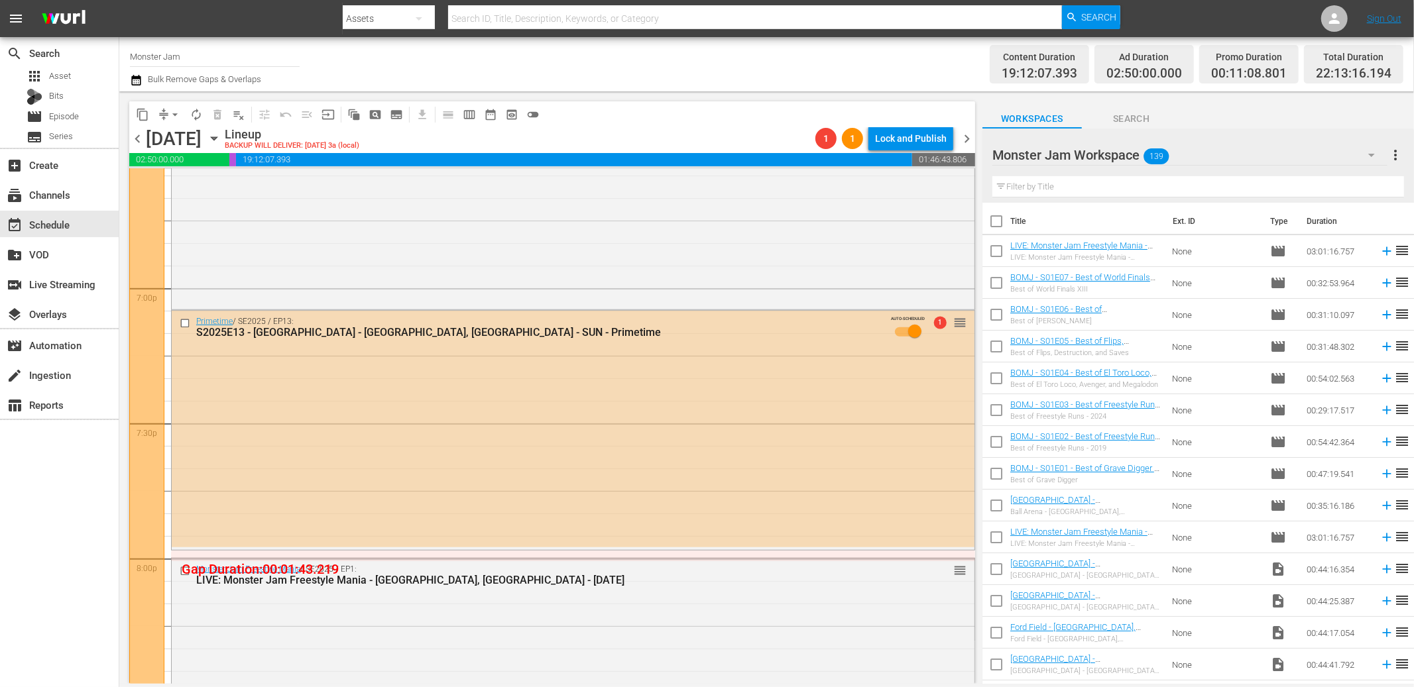
scroll to position [4997, 0]
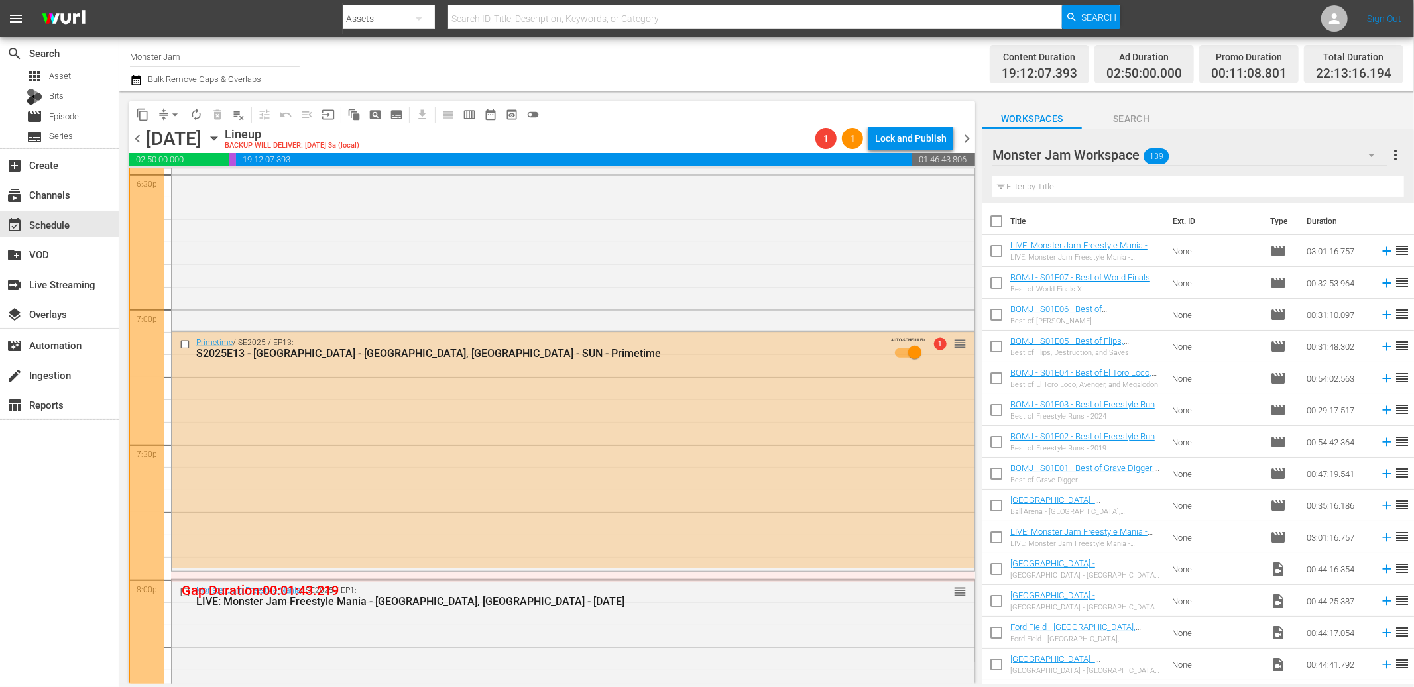
click at [684, 404] on div "Primetime / SE2025 / EP13: S2025E13 - Angel Stadium - Anaheim, CA - SUN - Prime…" at bounding box center [573, 450] width 803 height 237
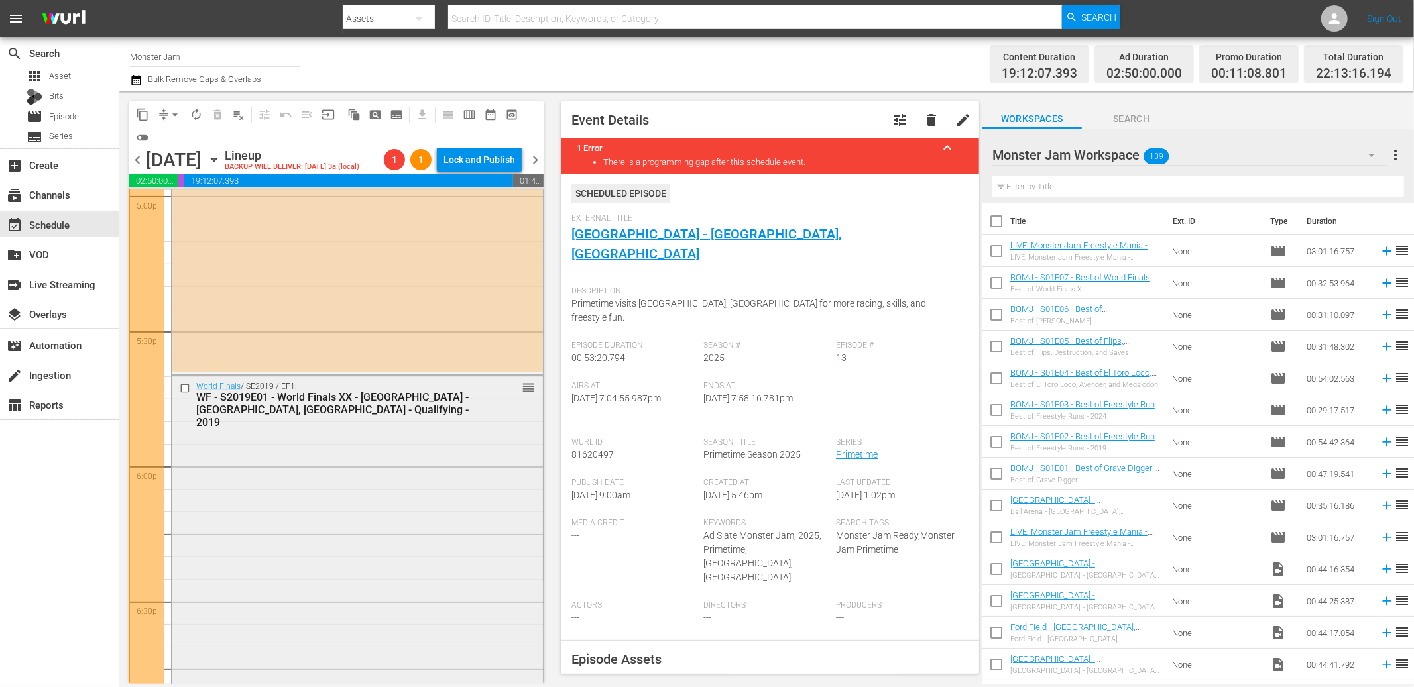
scroll to position [4591, 0]
click at [355, 406] on div "WF - S2019E01 - World Finals XX - [GEOGRAPHIC_DATA] - [GEOGRAPHIC_DATA], [GEOGR…" at bounding box center [335, 409] width 278 height 38
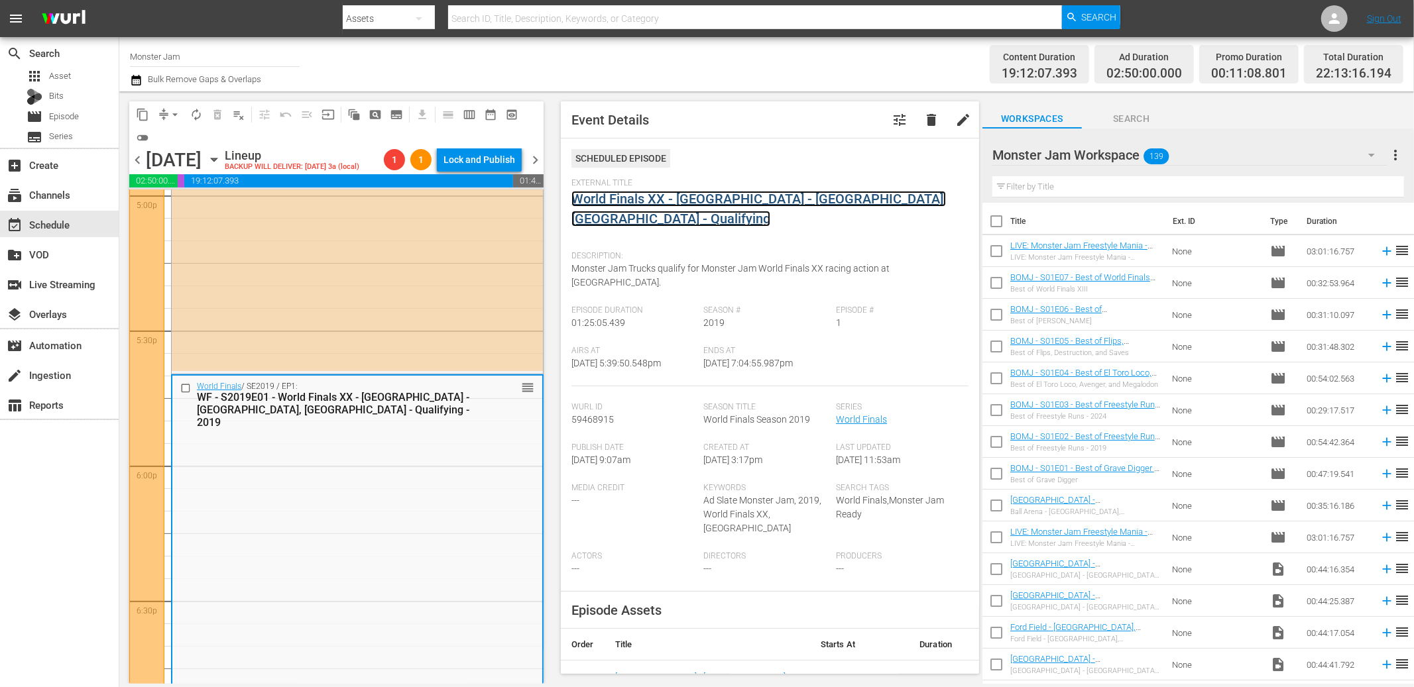
click at [658, 202] on link "World Finals XX - [GEOGRAPHIC_DATA] - [GEOGRAPHIC_DATA], [GEOGRAPHIC_DATA] - Qu…" at bounding box center [758, 209] width 374 height 36
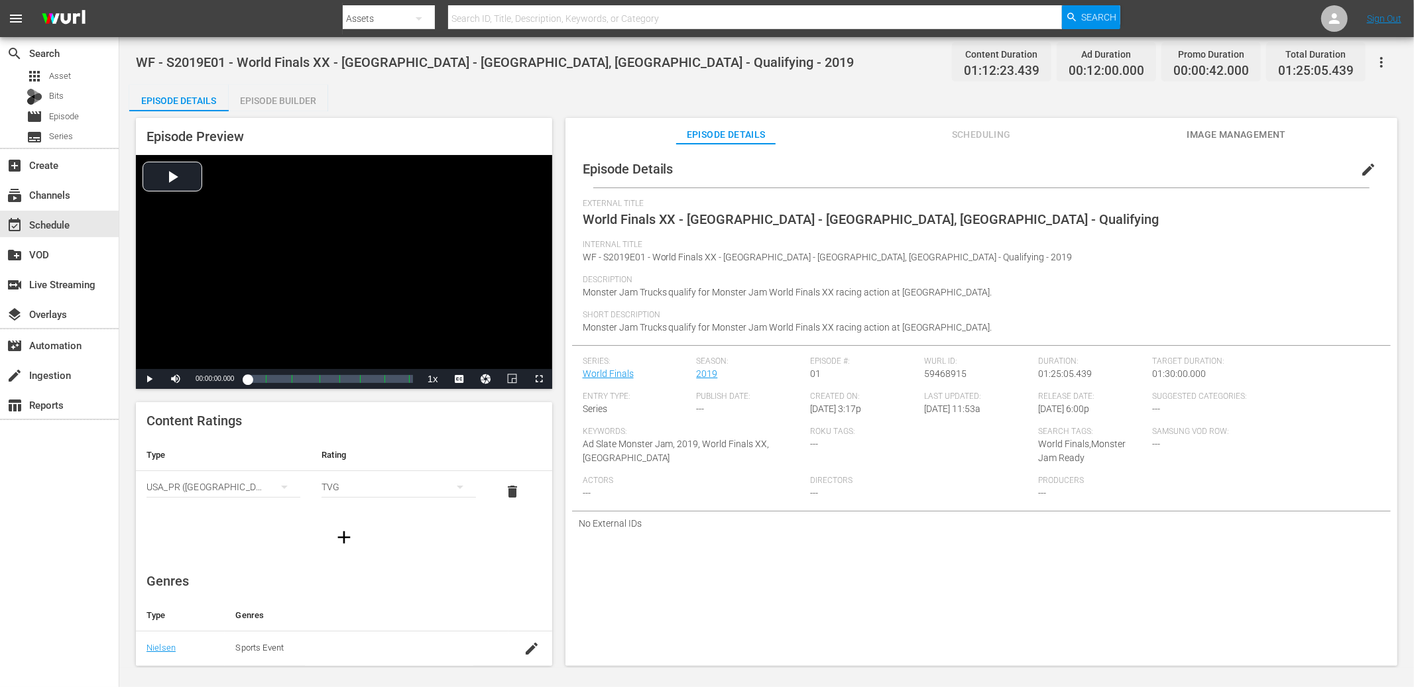
click at [1383, 63] on icon "button" at bounding box center [1381, 62] width 16 height 16
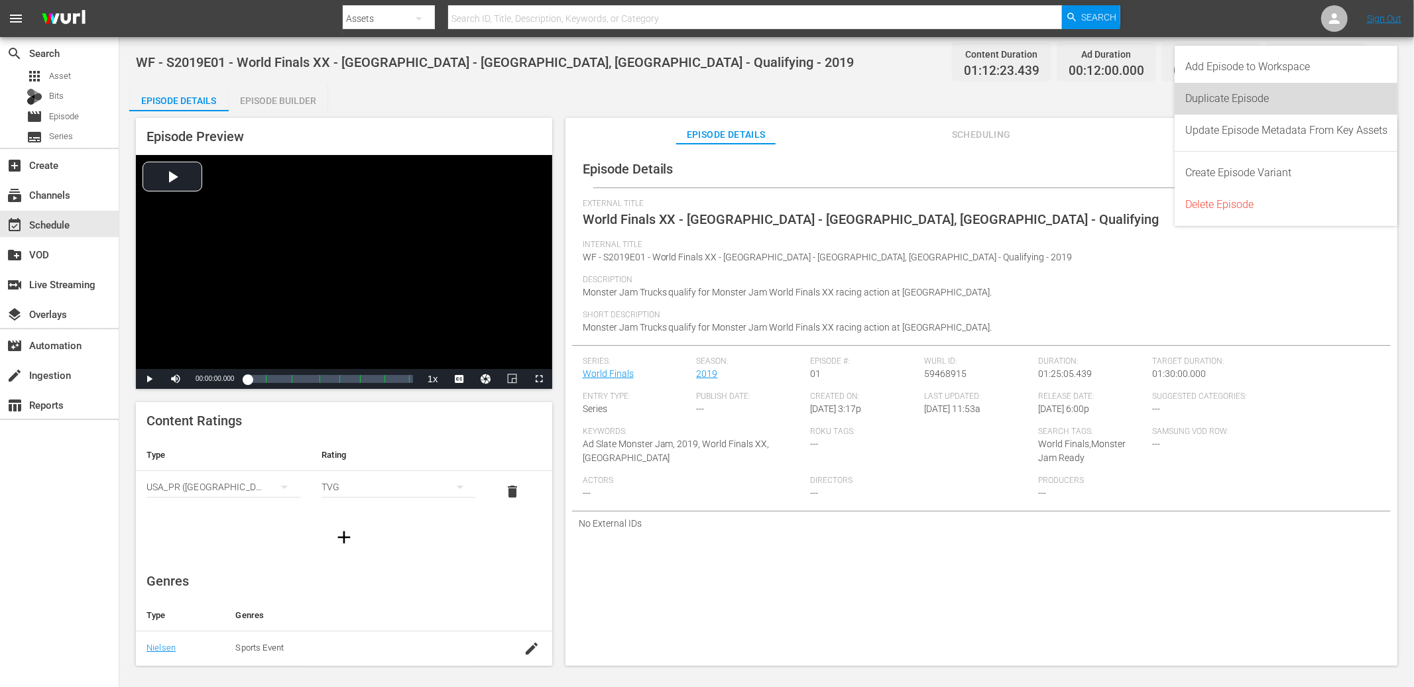
click at [1278, 96] on div "Duplicate Episode" at bounding box center [1286, 99] width 202 height 32
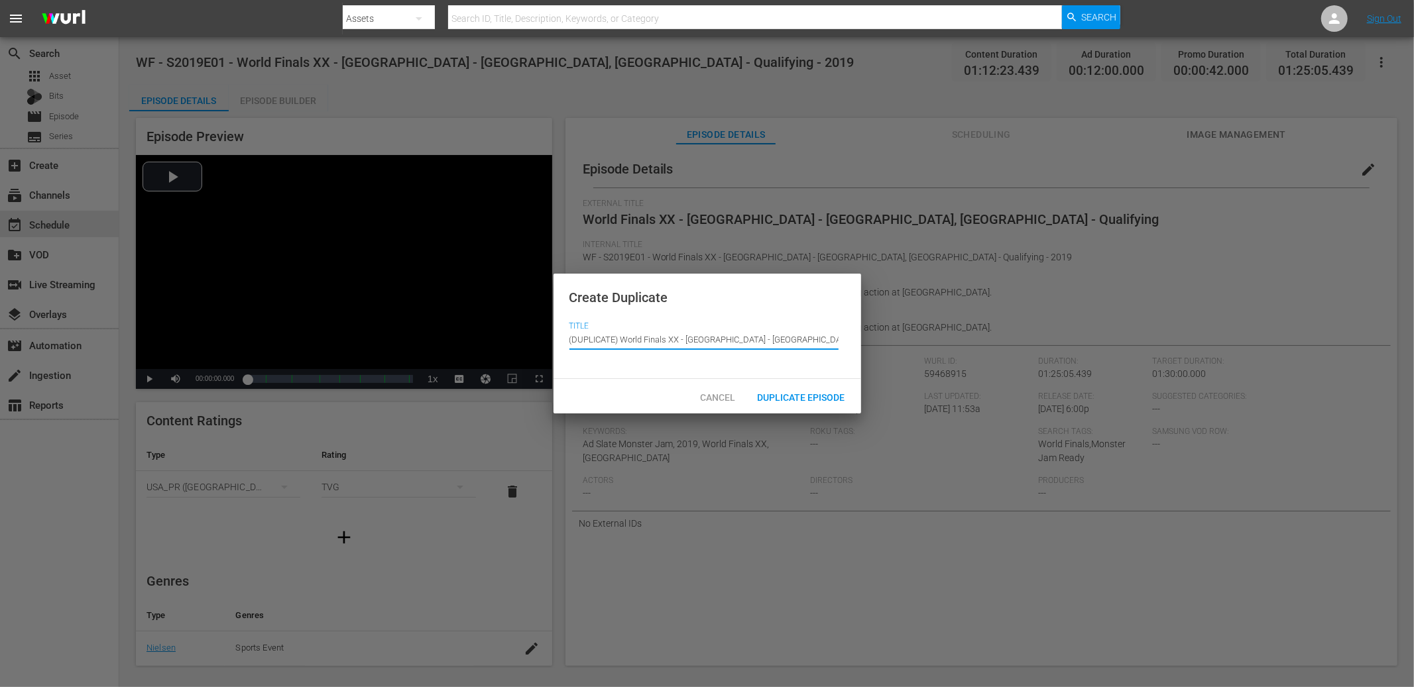
drag, startPoint x: 621, startPoint y: 340, endPoint x: 569, endPoint y: 337, distance: 52.4
click at [569, 337] on input "(DUPLICATE) World Finals XX - Camping World Stadium - Orlando, FL - Qualifying" at bounding box center [703, 339] width 269 height 32
click at [773, 392] on span "Duplicate Episode" at bounding box center [801, 397] width 109 height 11
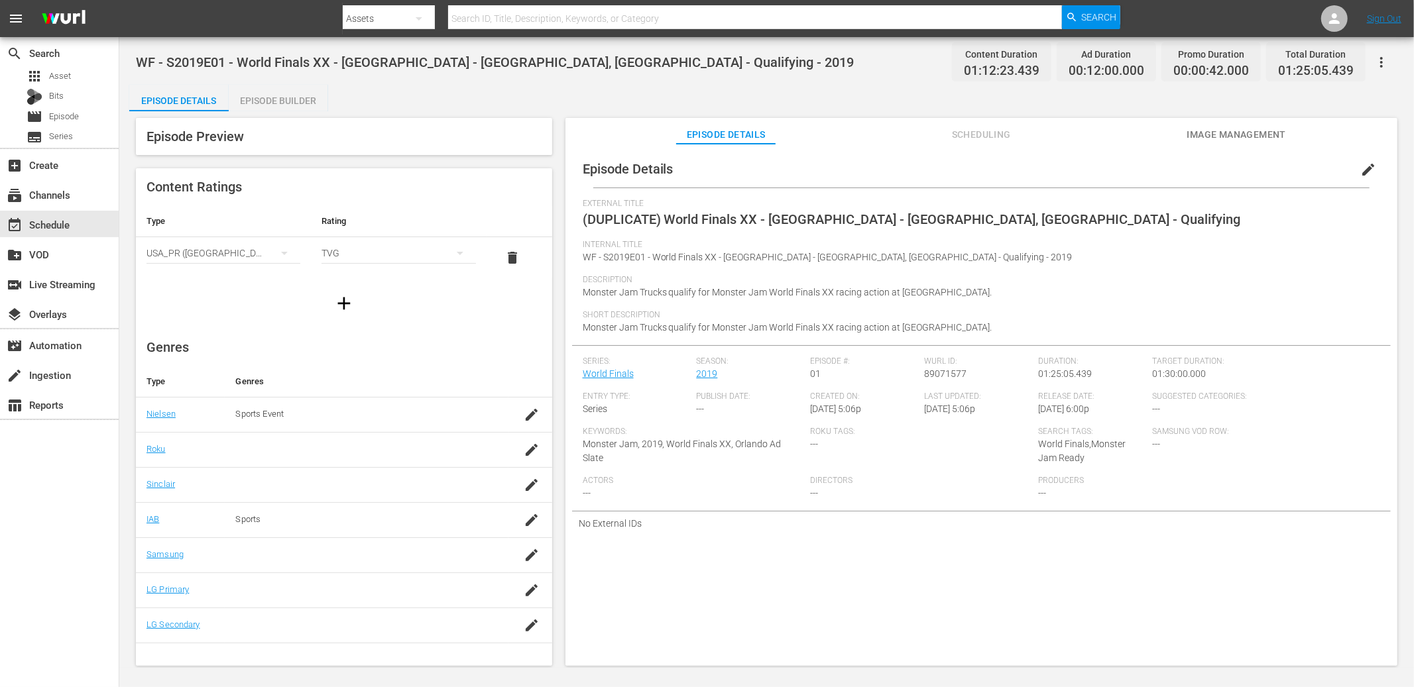
click at [691, 220] on span "(DUPLICATE) World Finals XX - Camping World Stadium - Orlando, FL - Qualifying" at bounding box center [912, 219] width 658 height 16
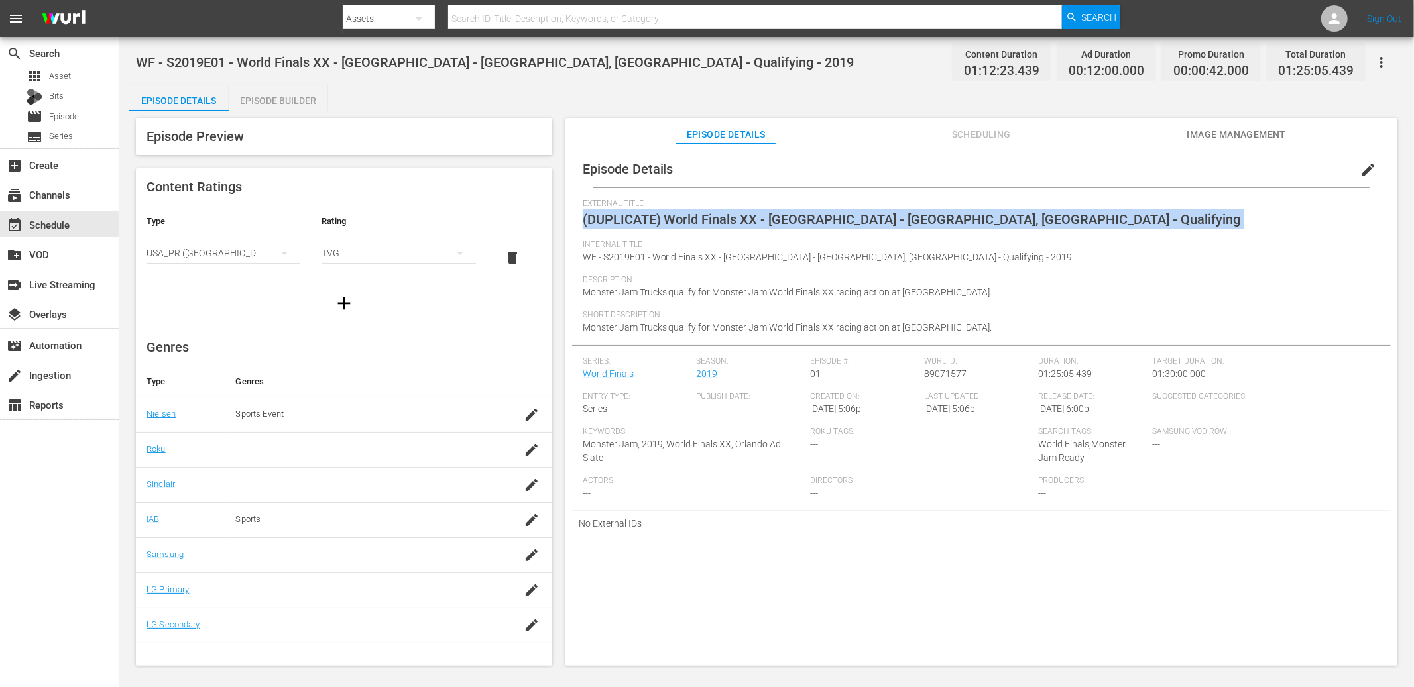
click at [691, 220] on span "(DUPLICATE) World Finals XX - Camping World Stadium - Orlando, FL - Qualifying" at bounding box center [912, 219] width 658 height 16
copy span "(DUPLICATE) World Finals XX - Camping World Stadium - Orlando, FL - Qualifying"
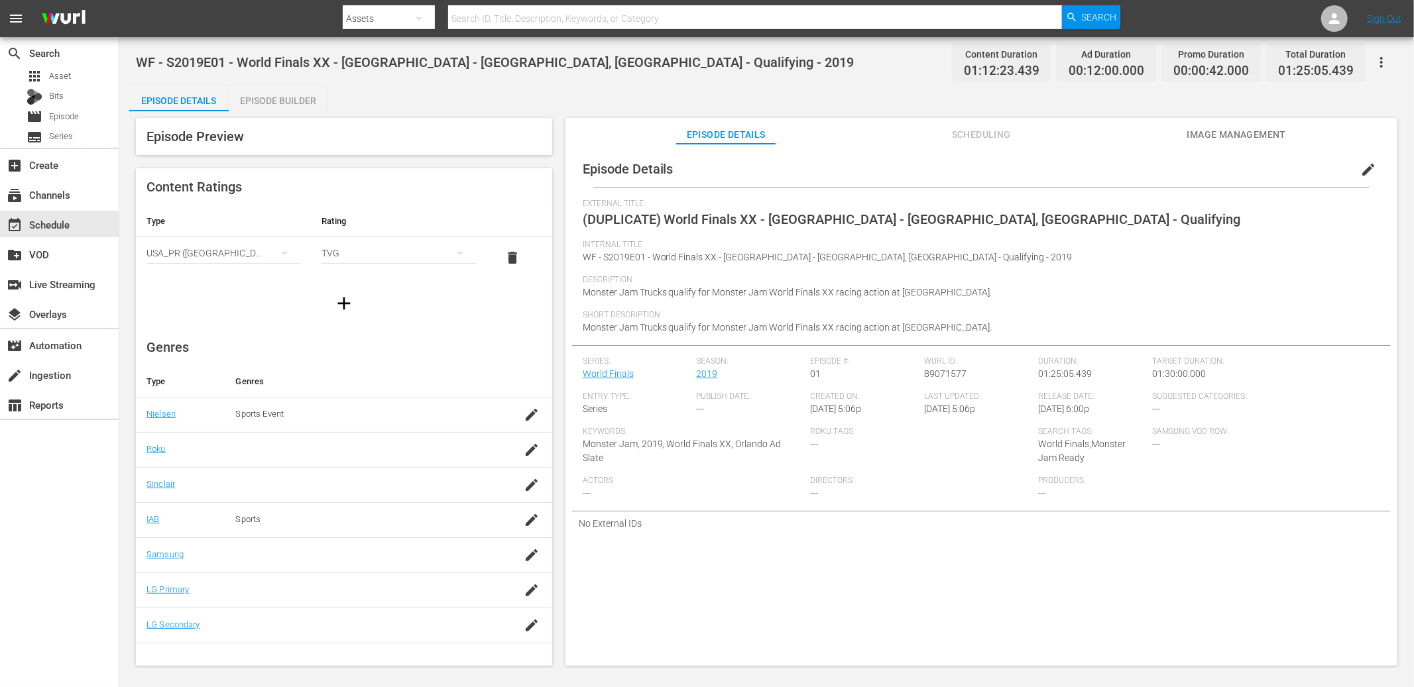
click at [757, 89] on div "Episode Details Episode Builder Episode Preview Content Ratings Type Rating Sel…" at bounding box center [766, 381] width 1274 height 592
click at [52, 198] on div "subscriptions Channels" at bounding box center [37, 193] width 74 height 12
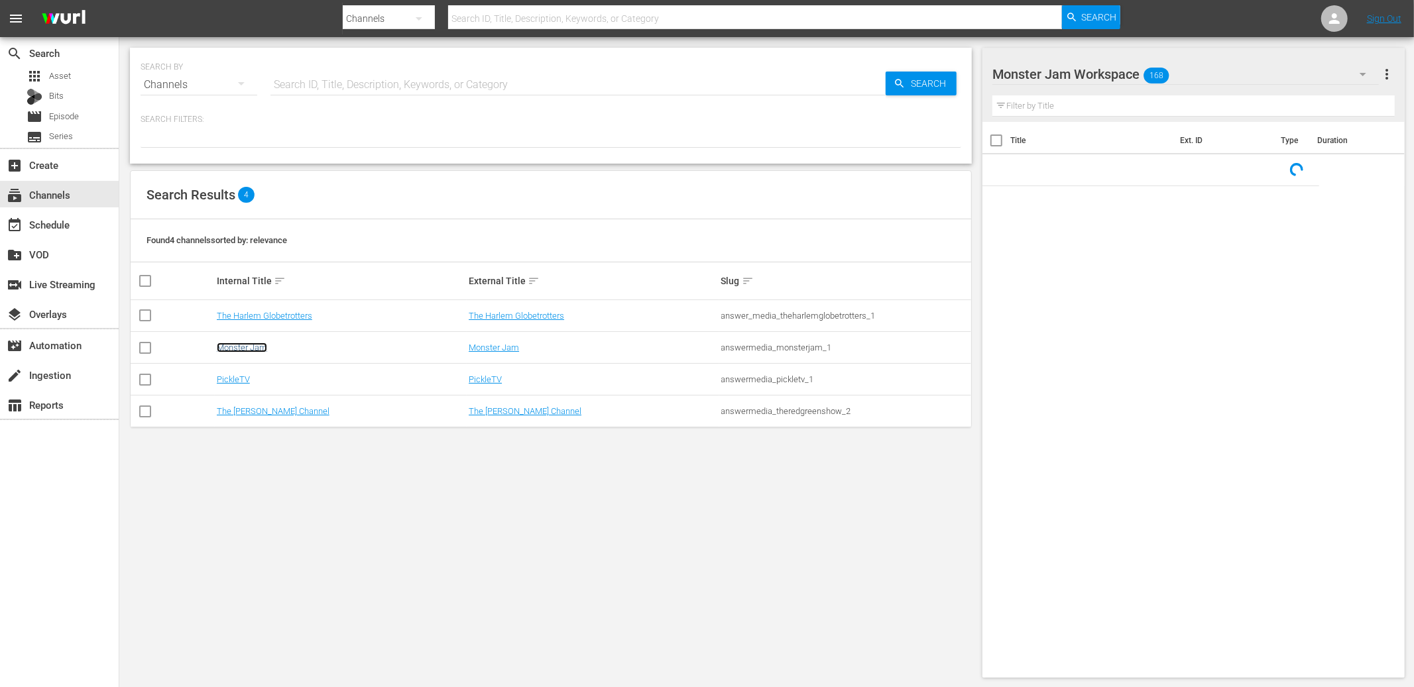
click at [254, 349] on link "Monster Jam" at bounding box center [242, 348] width 50 height 10
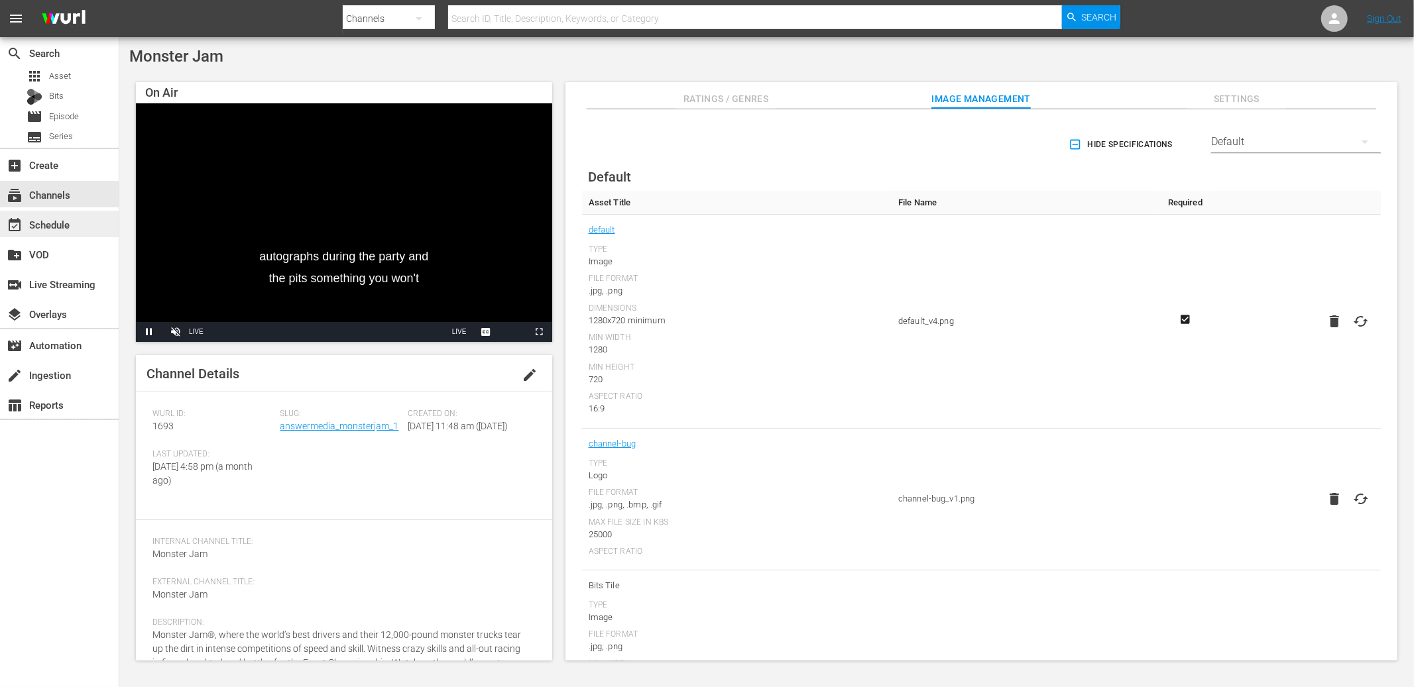
click at [72, 223] on div "event_available Schedule" at bounding box center [37, 223] width 74 height 12
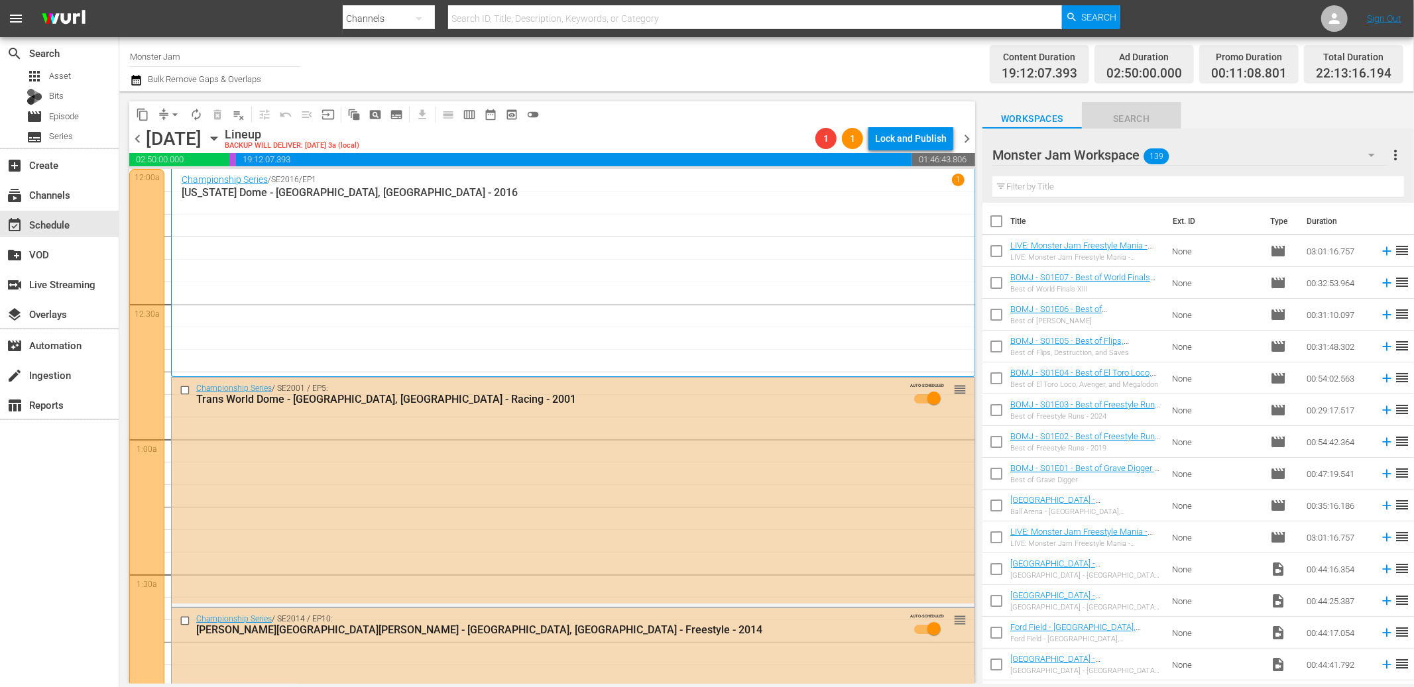
click at [1143, 117] on span "Search" at bounding box center [1131, 119] width 99 height 17
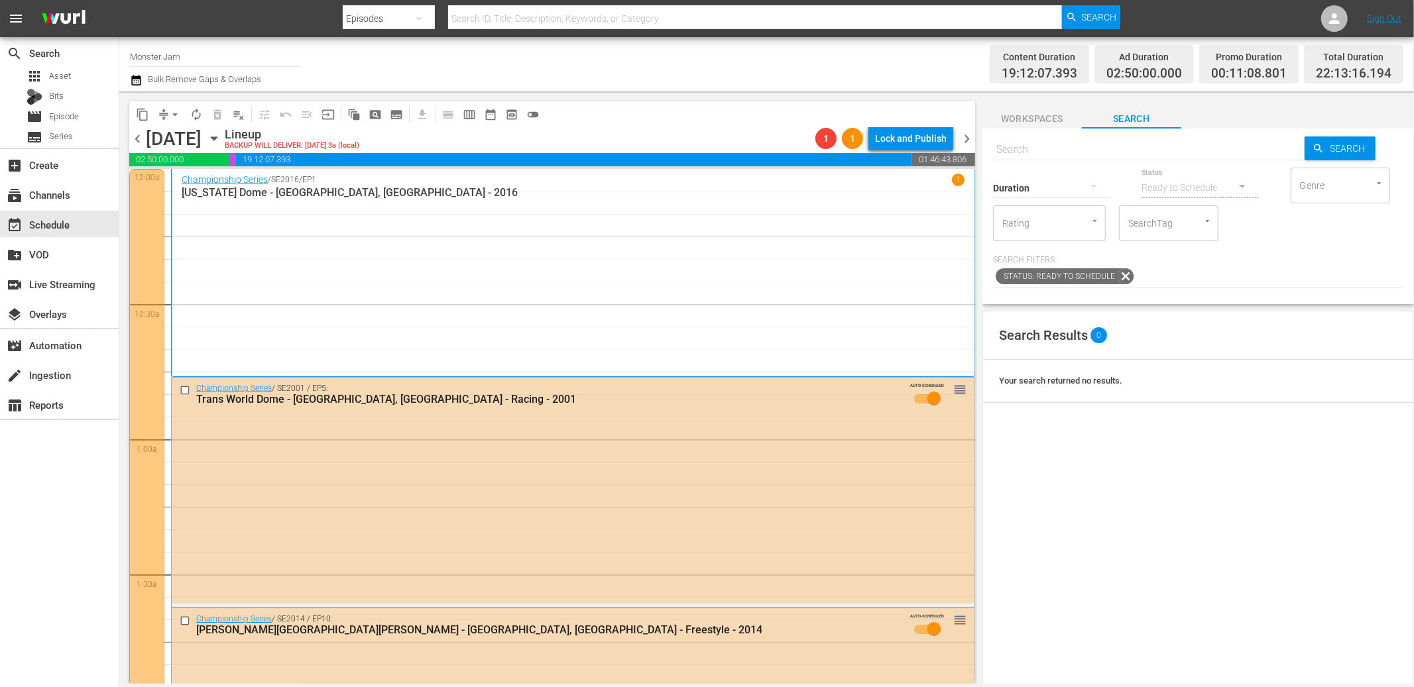
click at [1111, 158] on input "text" at bounding box center [1148, 150] width 311 height 32
paste input "(DUPLICATE) World Finals XX - Camping World Stadium - Orlando, FL - Qualifying"
type input "(DUPLICATE) World Finals XX - Camping World Stadium - Orlando, FL - Qualifying"
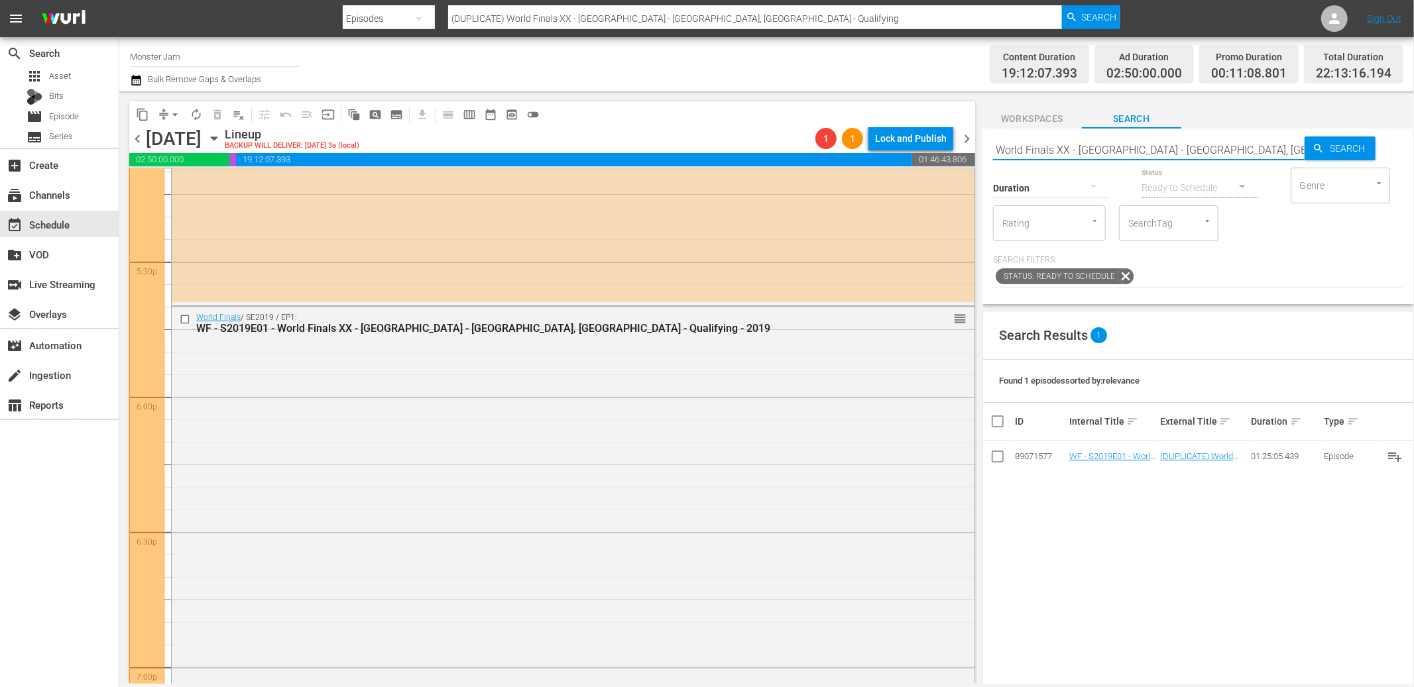
scroll to position [4638, 0]
type input "(DUPLICATE) World Finals XX - Camping World Stadium - Orlando, FL - Qualifying"
click at [186, 319] on input "checkbox" at bounding box center [187, 320] width 14 height 11
click at [221, 113] on span "delete_forever_outlined" at bounding box center [217, 114] width 13 height 13
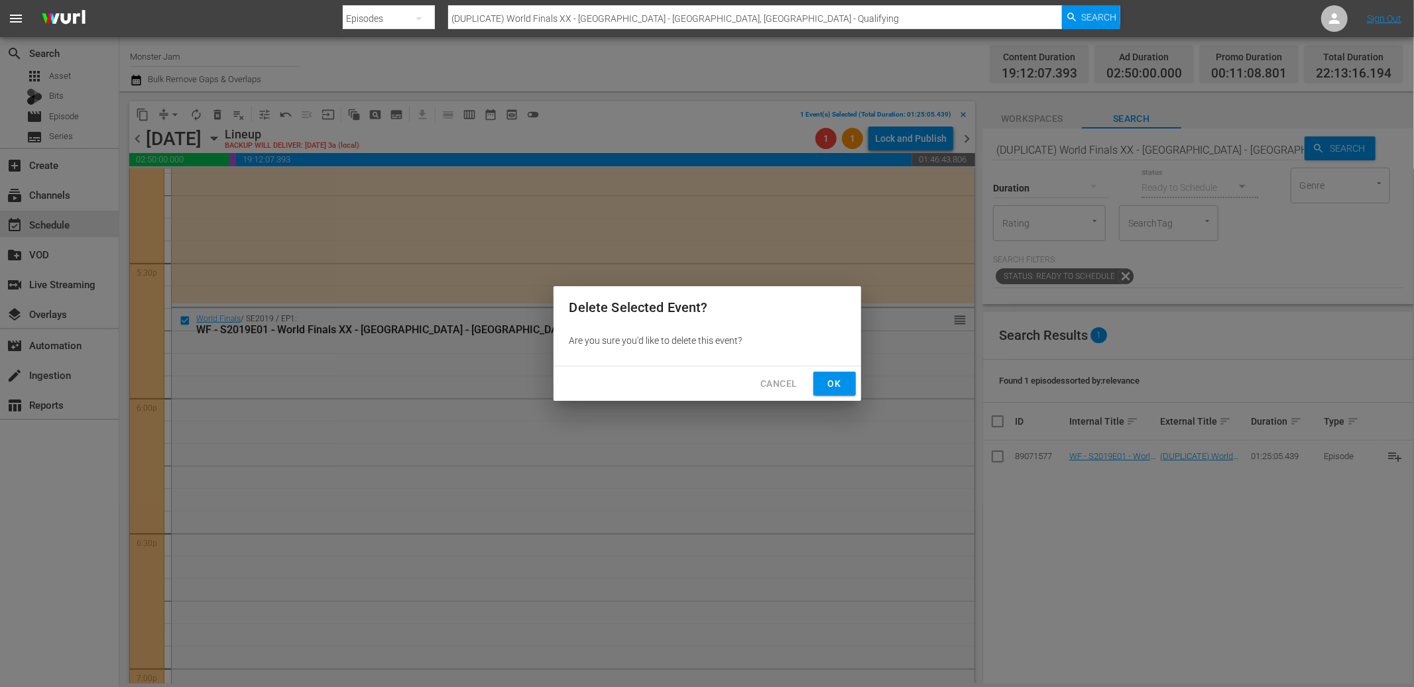
click at [836, 384] on span "Ok" at bounding box center [834, 384] width 21 height 17
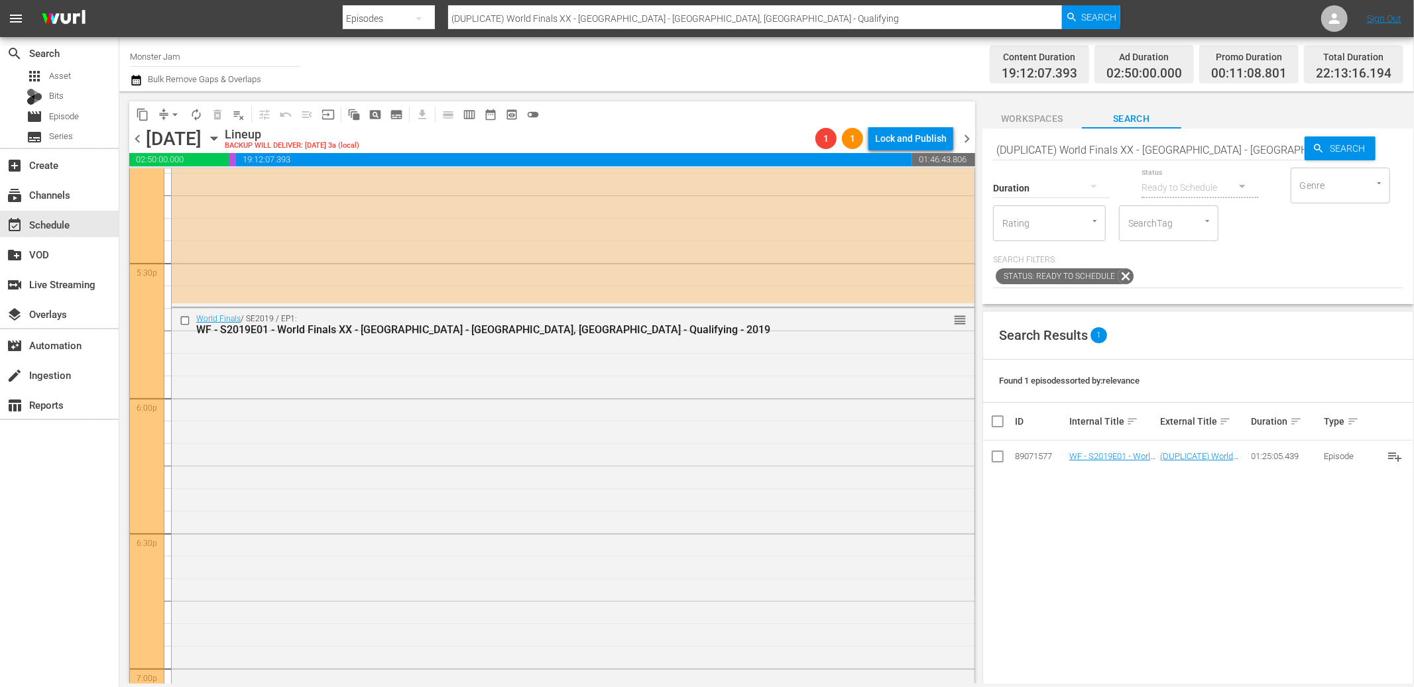
click at [366, 327] on div "WF - S2019E01 - World Finals XX - [GEOGRAPHIC_DATA] - [GEOGRAPHIC_DATA], [GEOGR…" at bounding box center [548, 329] width 704 height 13
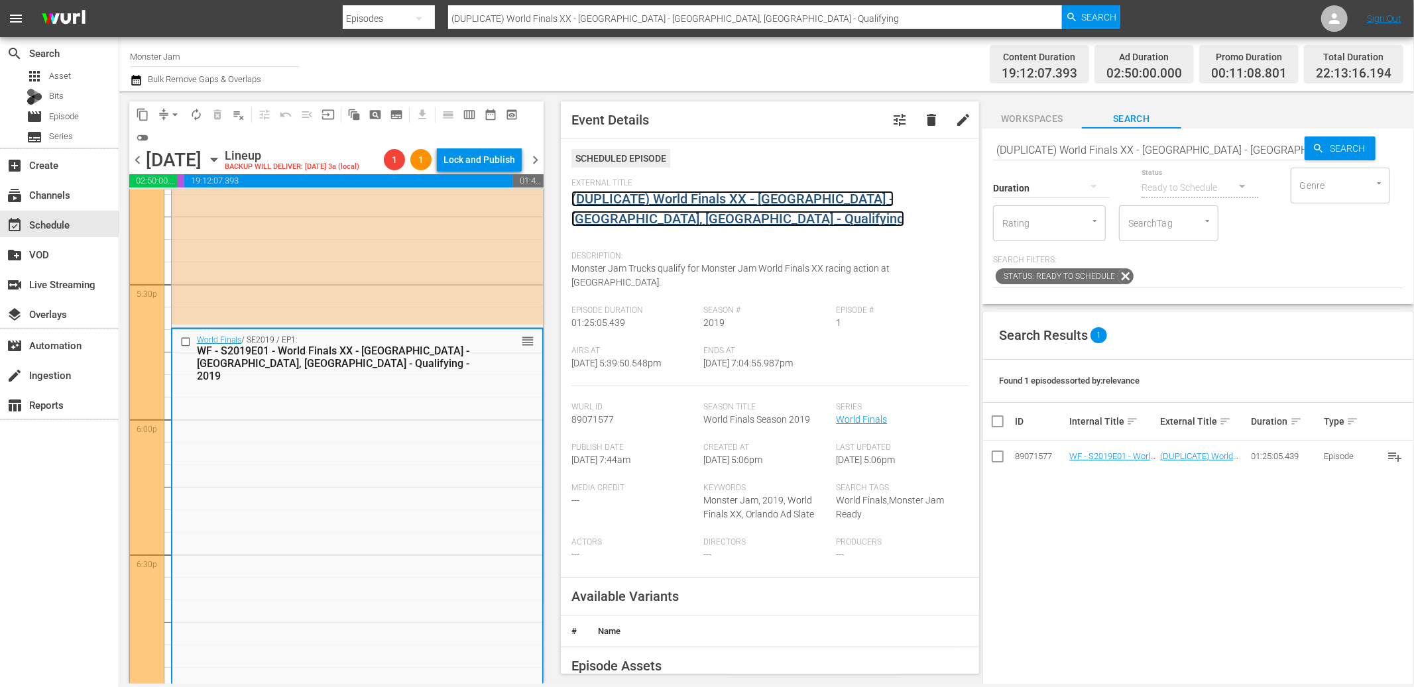
click at [683, 192] on link "(DUPLICATE) World Finals XX - Camping World Stadium - Orlando, FL - Qualifying" at bounding box center [737, 209] width 333 height 36
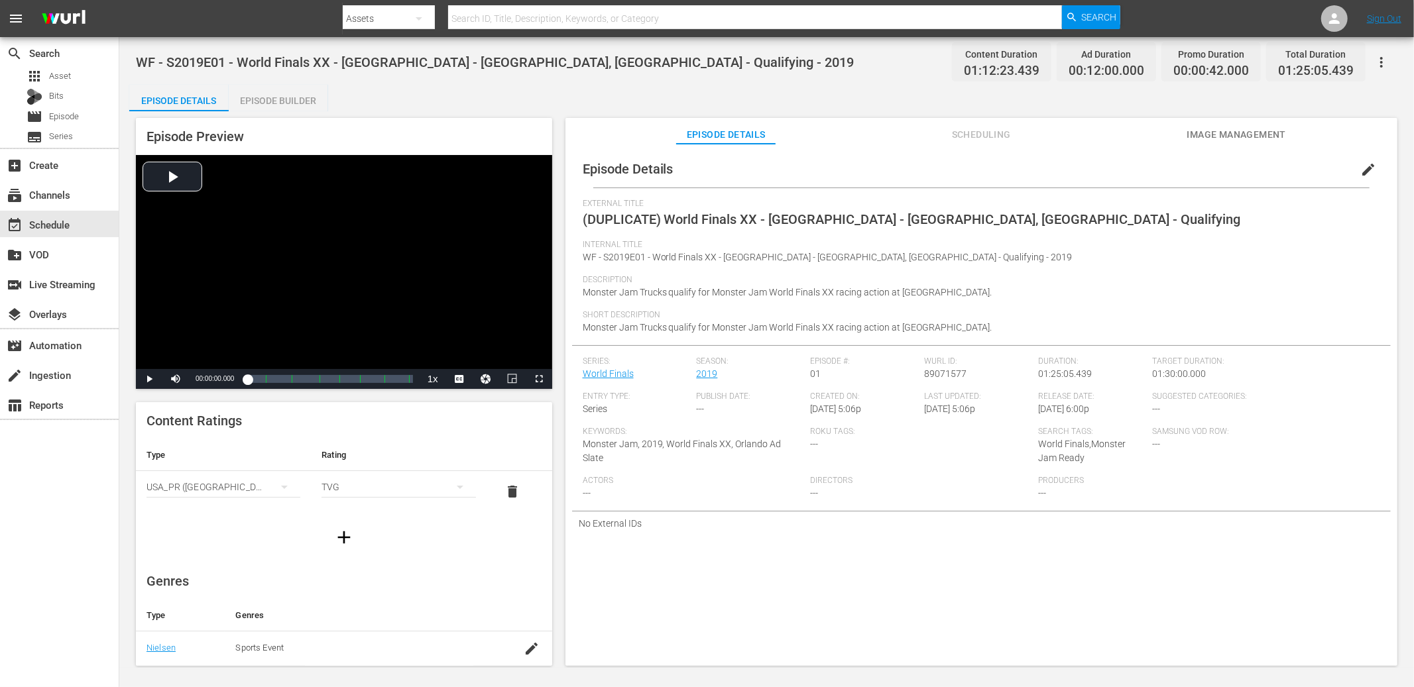
click at [1361, 168] on span "edit" at bounding box center [1368, 170] width 16 height 16
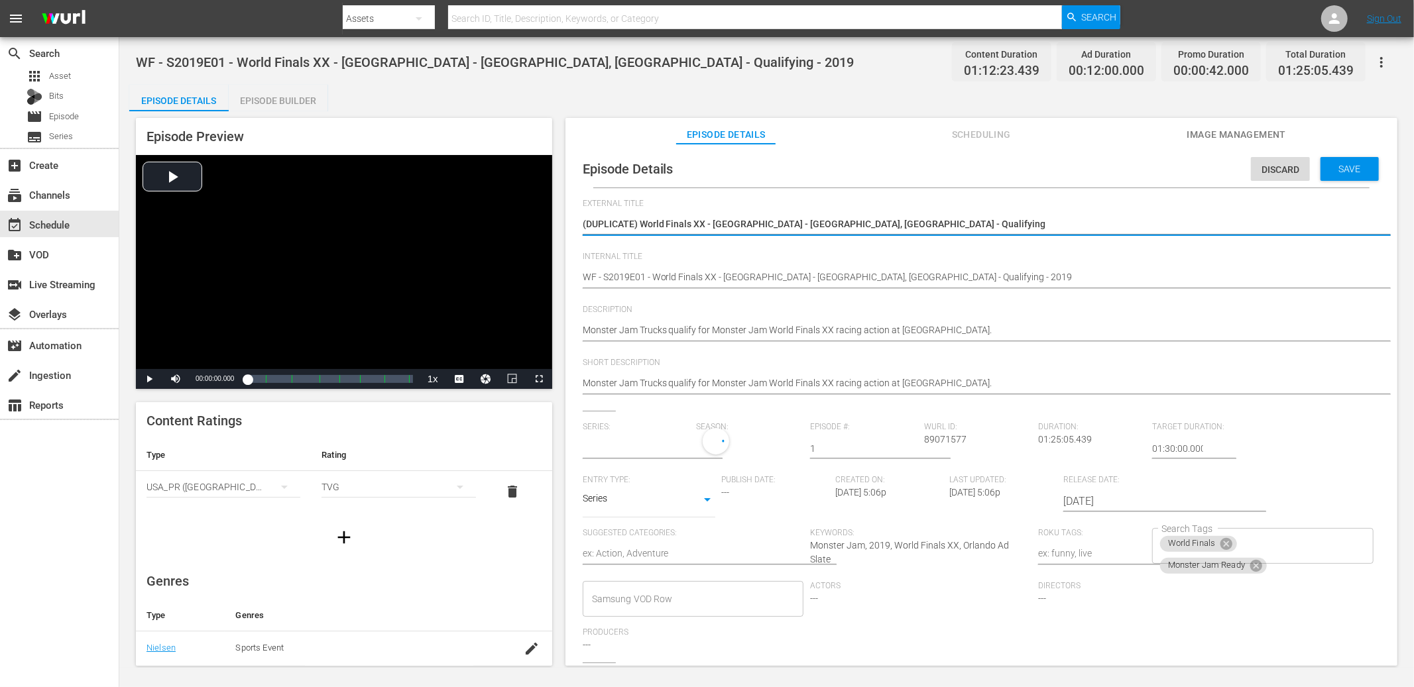
type input "World Finals"
drag, startPoint x: 644, startPoint y: 219, endPoint x: 584, endPoint y: 221, distance: 59.7
click at [584, 221] on textarea "(DUPLICATE) World Finals XX - Camping World Stadium - Orlando, FL - Qualifying" at bounding box center [978, 225] width 791 height 16
type textarea "World Finals XX - [GEOGRAPHIC_DATA] - [GEOGRAPHIC_DATA], [GEOGRAPHIC_DATA] - Qu…"
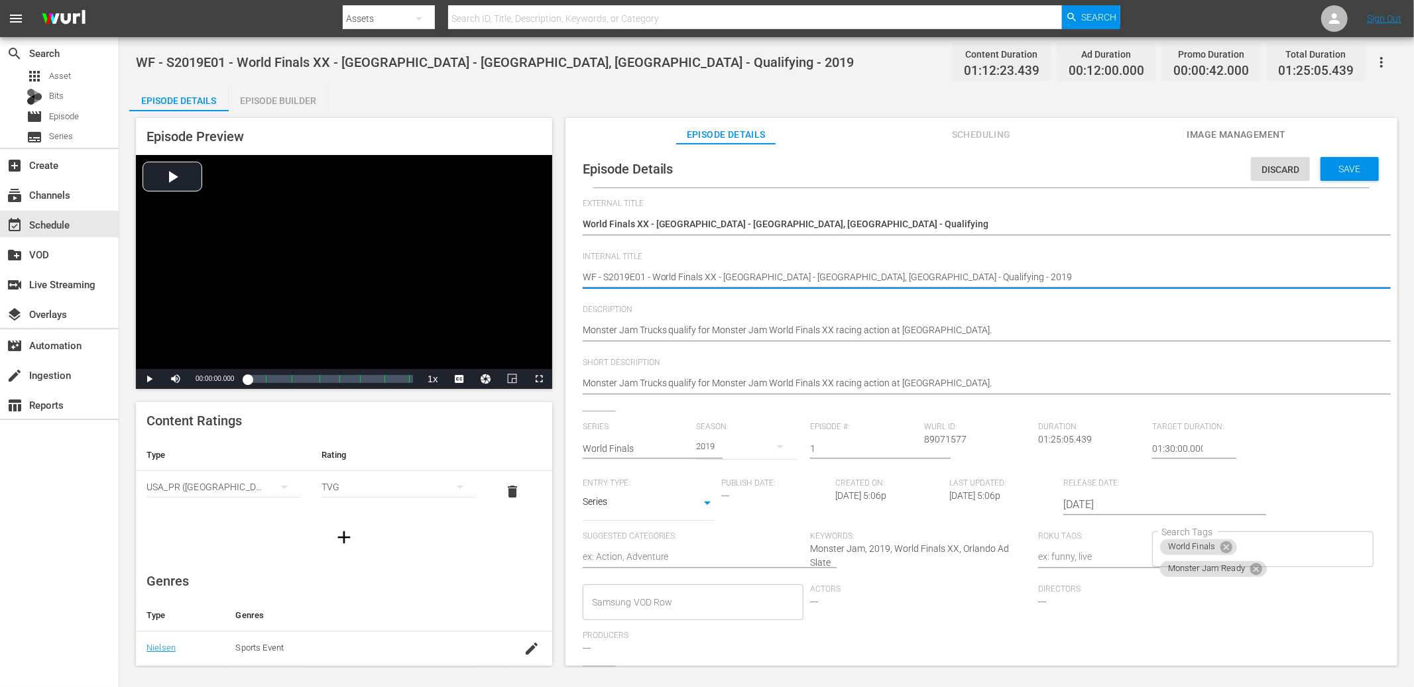
type textarea "DWF - S2019E01 - World Finals XX - Camping World Stadium - Orlando, FL - Qualif…"
type textarea "DUWF - S2019E01 - World Finals XX - Camping World Stadium - Orlando, FL - Quali…"
type textarea "DUPWF - S2019E01 - World Finals XX - Camping World Stadium - Orlando, FL - Qual…"
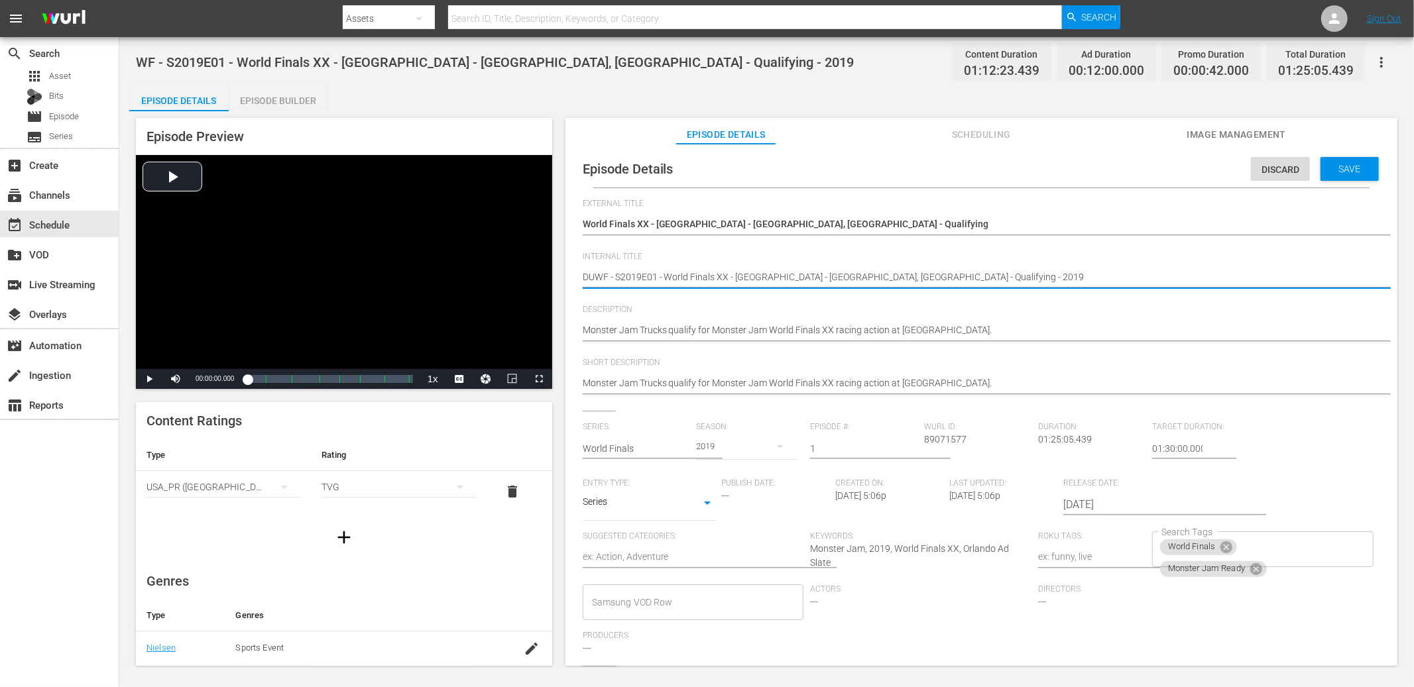
type textarea "DUPWF - S2019E01 - World Finals XX - Camping World Stadium - Orlando, FL - Qual…"
type textarea "DUPLWF - S2019E01 - World Finals XX - Camping World Stadium - Orlando, FL - Qua…"
type textarea "DUPLIWF - S2019E01 - World Finals XX - Camping World Stadium - Orlando, FL - Qu…"
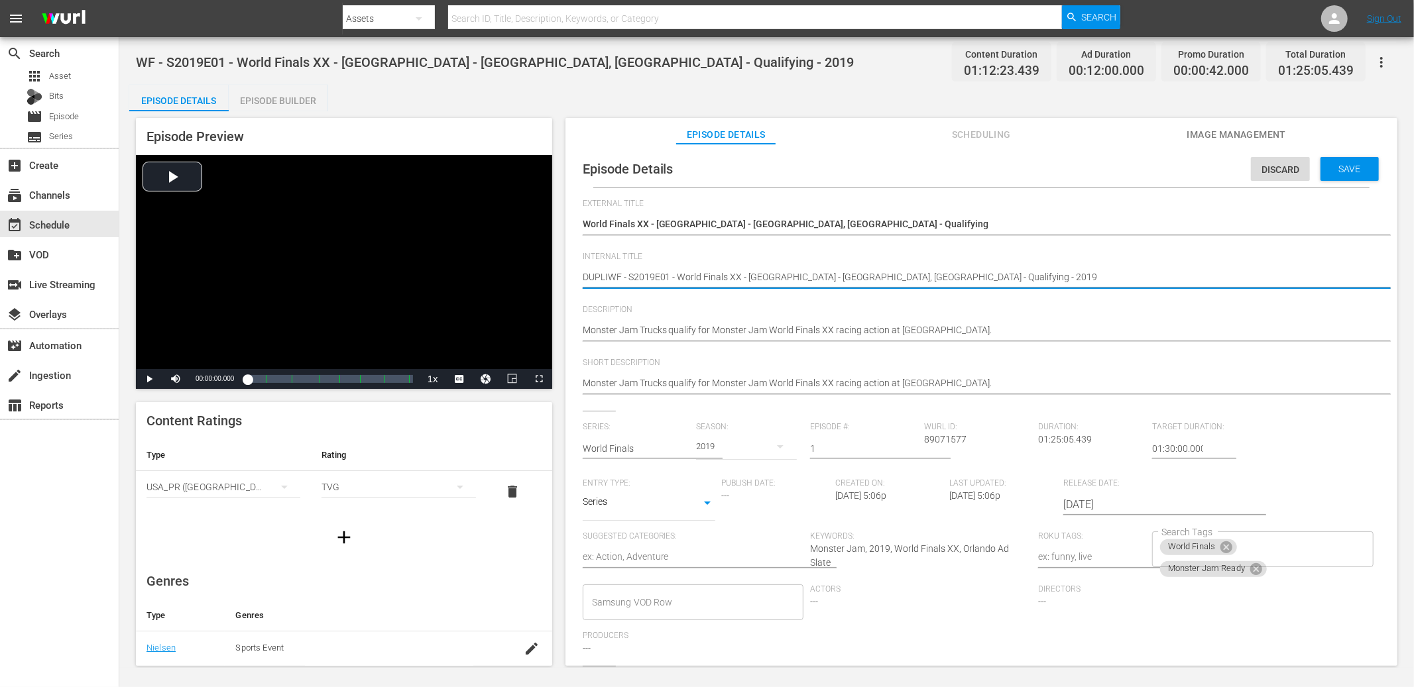
type textarea "DUPLICWF - S2019E01 - World Finals XX - Camping World Stadium - Orlando, FL - Q…"
type textarea "DUPLICSWF - S2019E01 - World Finals XX - Camping World Stadium - Orlando, FL - …"
type textarea "DUPLICSTWF - S2019E01 - World Finals XX - Camping World Stadium - Orlando, FL -…"
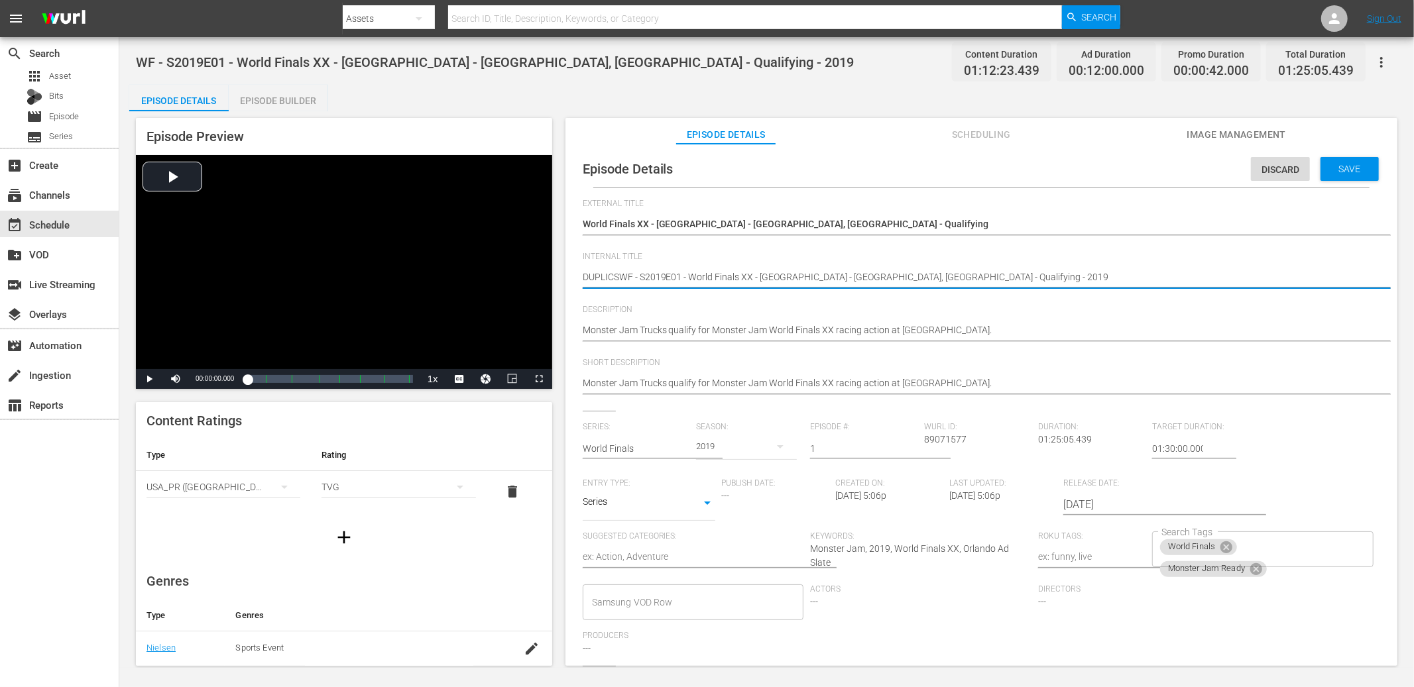
type textarea "DUPLICSTWF - S2019E01 - World Finals XX - Camping World Stadium - Orlando, FL -…"
type textarea "DUPLICSTRWF - S2019E01 - World Finals XX - Camping World Stadium - Orlando, FL …"
type textarea "DUPLICSTWF - S2019E01 - World Finals XX - Camping World Stadium - Orlando, FL -…"
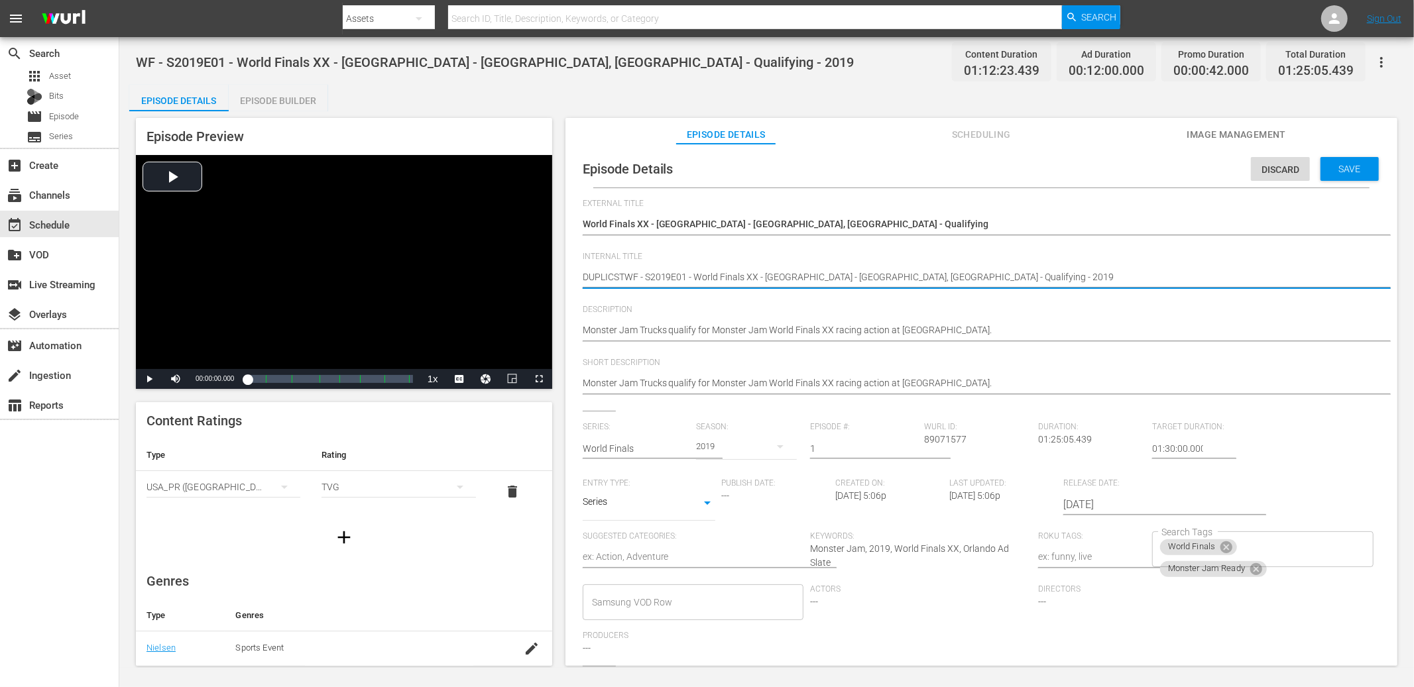
type textarea "DUPLICSWF - S2019E01 - World Finals XX - Camping World Stadium - Orlando, FL - …"
type textarea "DUPLICSAWF - S2019E01 - World Finals XX - Camping World Stadium - Orlando, FL -…"
type textarea "DUPLICSATWF - S2019E01 - World Finals XX - Camping World Stadium - Orlando, FL …"
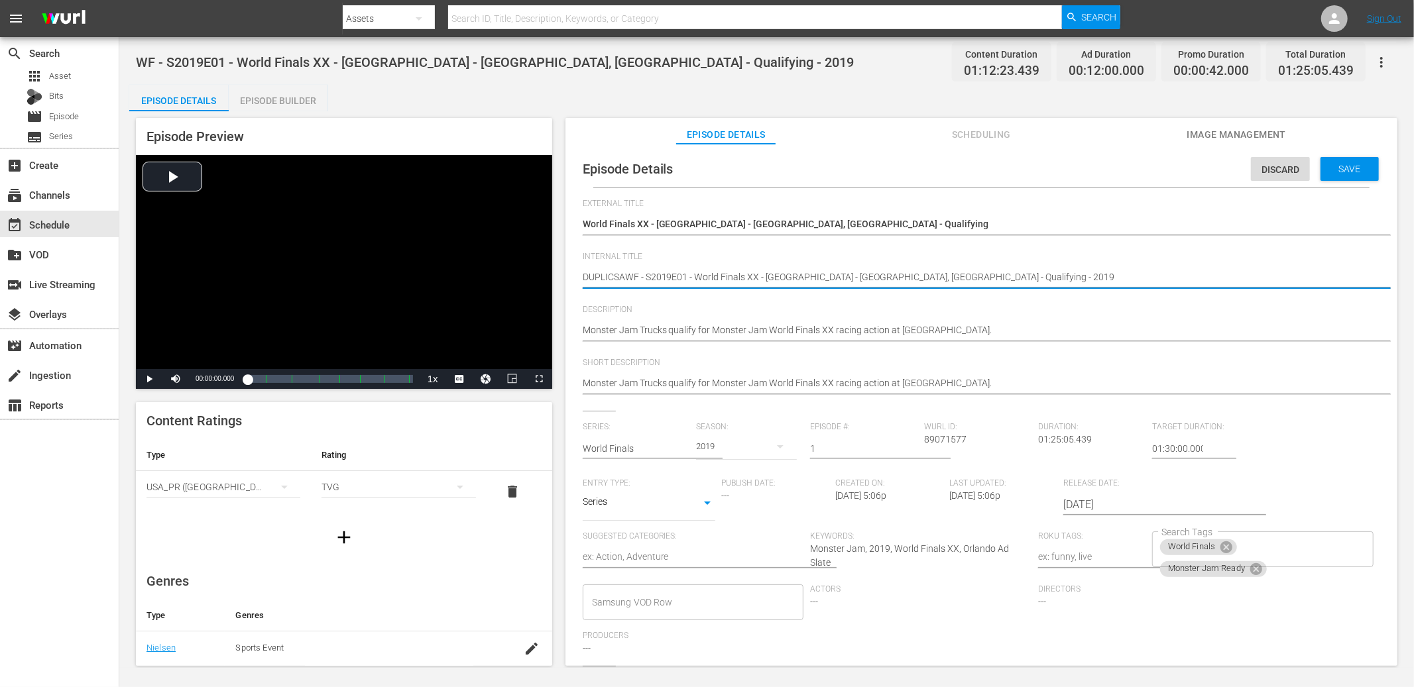
type textarea "DUPLICSATWF - S2019E01 - World Finals XX - Camping World Stadium - Orlando, FL …"
type textarea "DUPLICSATEWF - S2019E01 - World Finals XX - Camping World Stadium - Orlando, FL…"
type textarea "DUPLICSATWF - S2019E01 - World Finals XX - Camping World Stadium - Orlando, FL …"
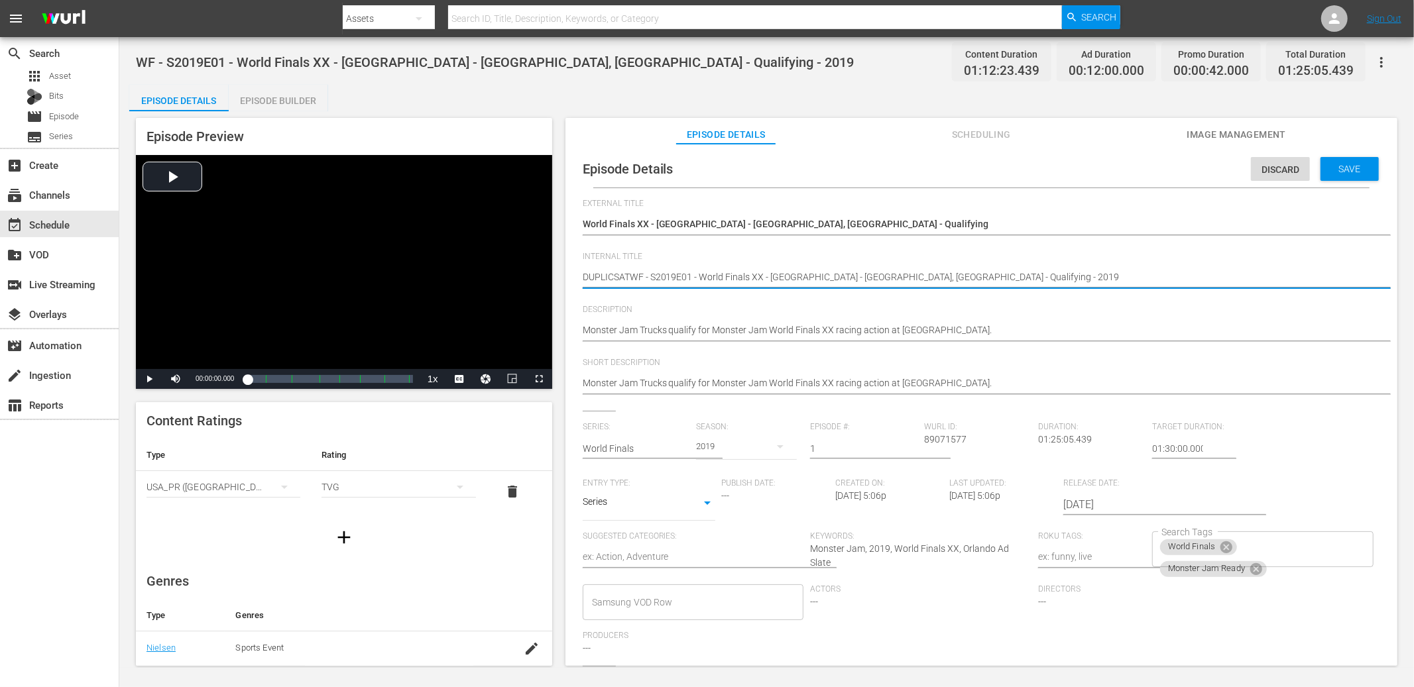
type textarea "DUPLICSAWF - S2019E01 - World Finals XX - Camping World Stadium - Orlando, FL -…"
type textarea "DUPLICSWF - S2019E01 - World Finals XX - Camping World Stadium - Orlando, FL - …"
type textarea "DUPLICWF - S2019E01 - World Finals XX - Camping World Stadium - Orlando, FL - Q…"
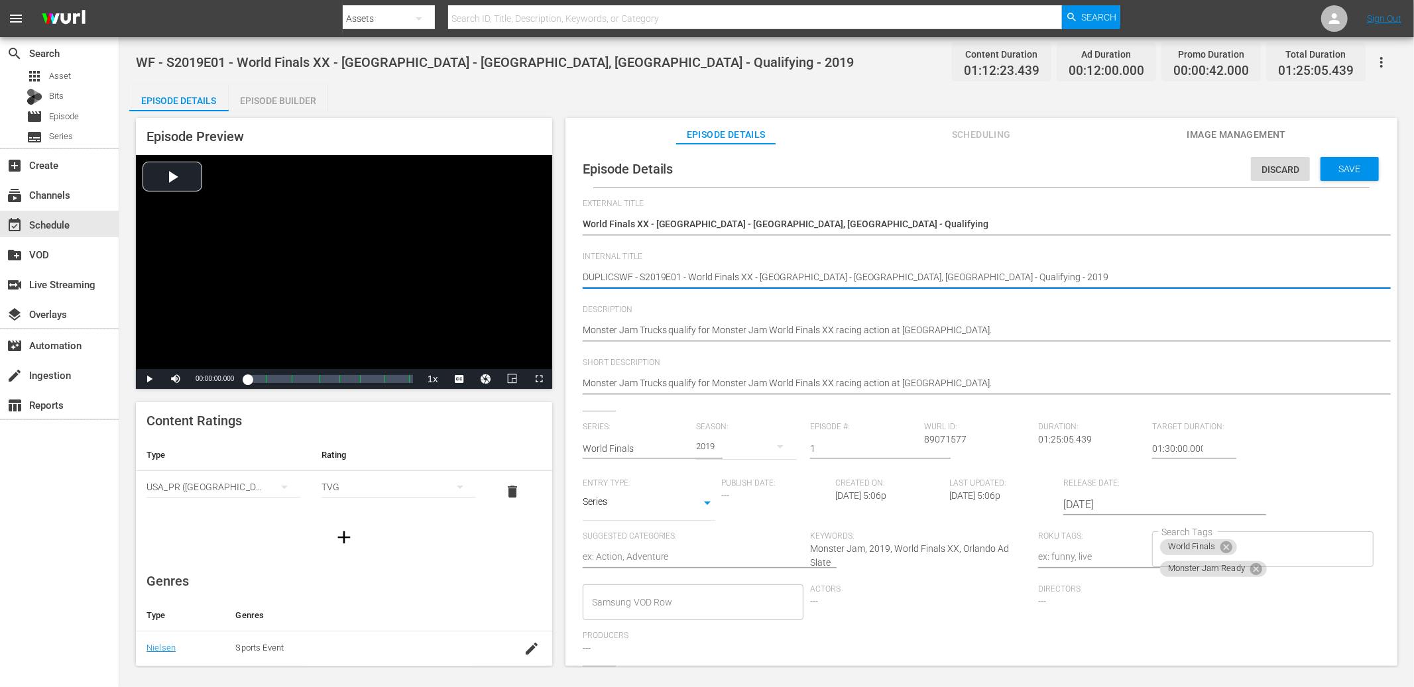
type textarea "DUPLICWF - S2019E01 - World Finals XX - Camping World Stadium - Orlando, FL - Q…"
type textarea "DUPLICAWF - S2019E01 - World Finals XX - Camping World Stadium - Orlando, FL - …"
type textarea "DUPLICATWF - S2019E01 - World Finals XX - Camping World Stadium - Orlando, FL -…"
type textarea "DUPLICATEWF - S2019E01 - World Finals XX - Camping World Stadium - Orlando, FL …"
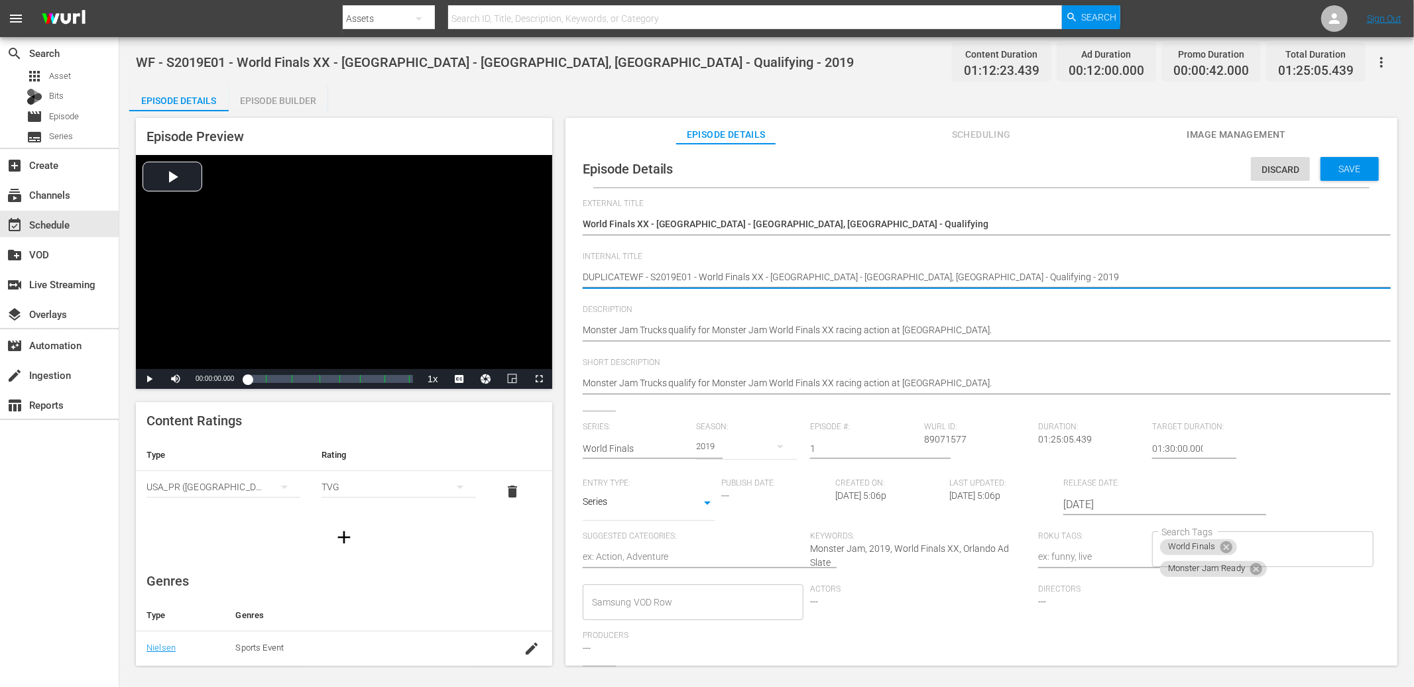
type textarea "DUPLICATE WF - S2019E01 - World Finals XX - Camping World Stadium - Orlando, FL…"
type textarea "DUPLICATE -WF - S2019E01 - World Finals XX - Camping World Stadium - Orlando, F…"
type textarea "DUPLICATE - WF - S2019E01 - World Finals XX - Camping World Stadium - Orlando, …"
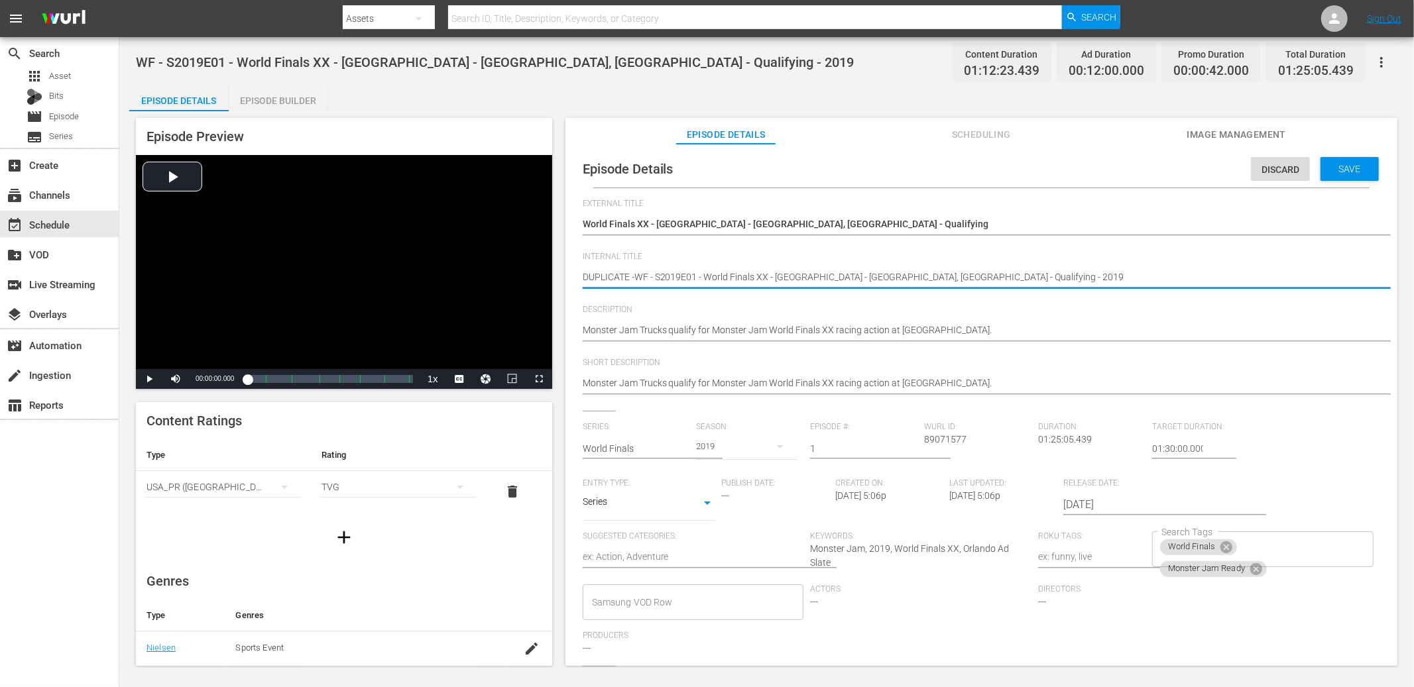
type textarea "DUPLICATE - WF - S2019E01 - World Finals XX - Camping World Stadium - Orlando, …"
type textarea "DUPLICATE - CWF - S2019E01 - World Finals XX - Camping World Stadium - Orlando,…"
type textarea "DUPLICATE - CaWF - S2019E01 - World Finals XX - Camping World Stadium - Orlando…"
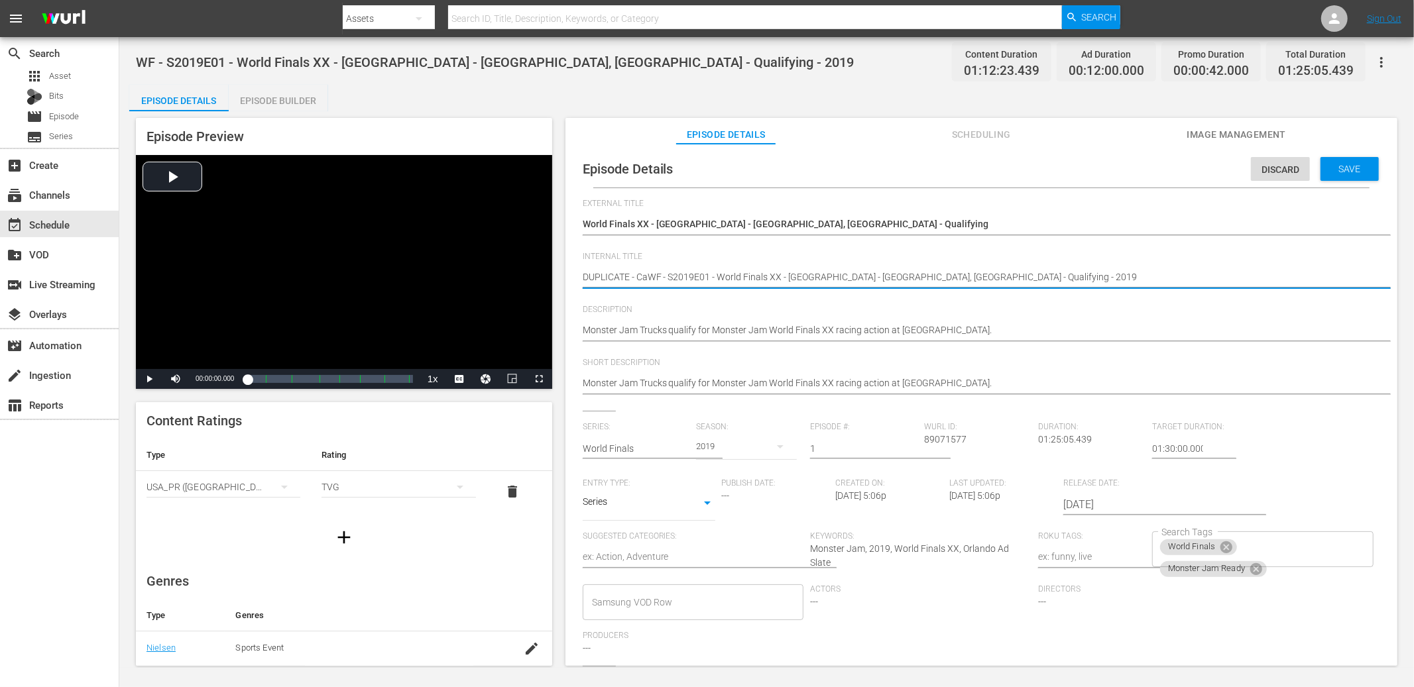
type textarea "DUPLICATE - CanWF - S2019E01 - World Finals XX - Camping World Stadium - Orland…"
type textarea "DUPLICATE - Can WF - S2019E01 - World Finals XX - Camping World Stadium - Orlan…"
type textarea "DUPLICATE - Can DWF - S2019E01 - World Finals XX - Camping World Stadium - Orla…"
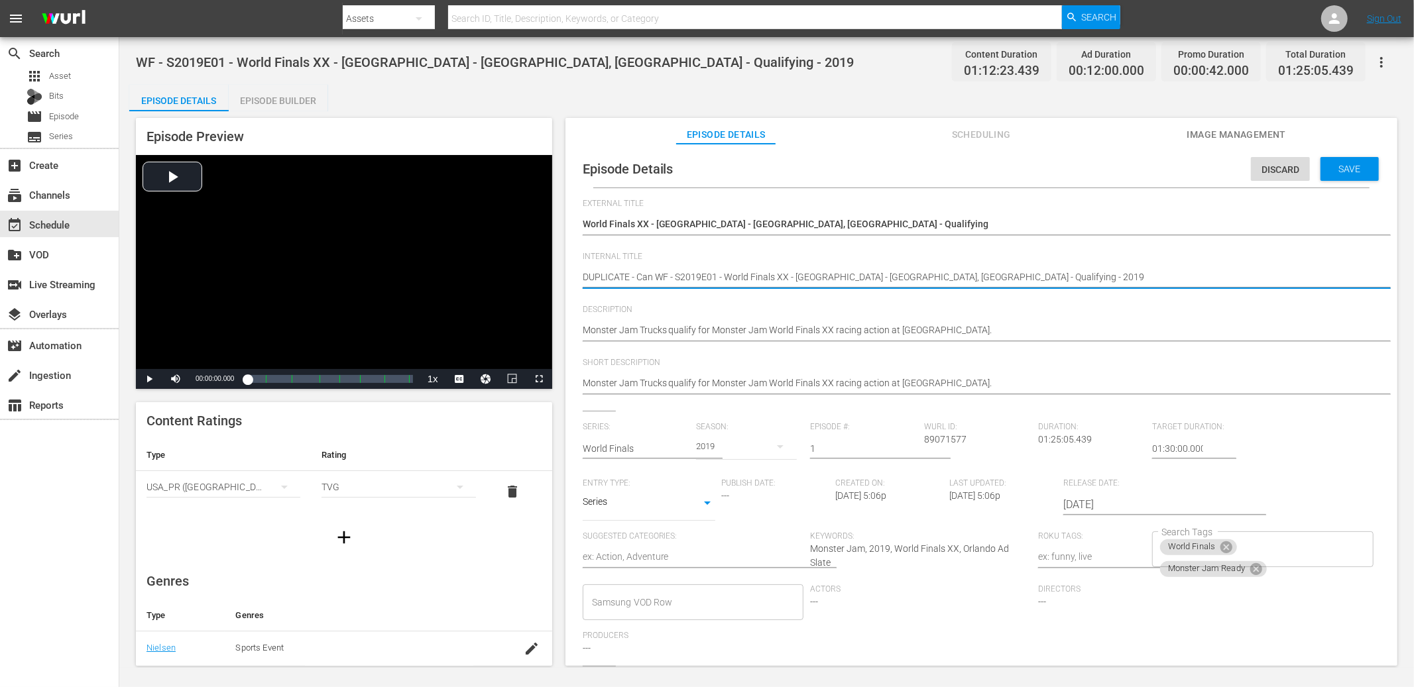
type textarea "DUPLICATE - Can DWF - S2019E01 - World Finals XX - Camping World Stadium - Orla…"
type textarea "DUPLICATE - Can DeWF - S2019E01 - World Finals XX - Camping World Stadium - Orl…"
type textarea "DUPLICATE - Can DelWF - S2019E01 - World Finals XX - Camping World Stadium - Or…"
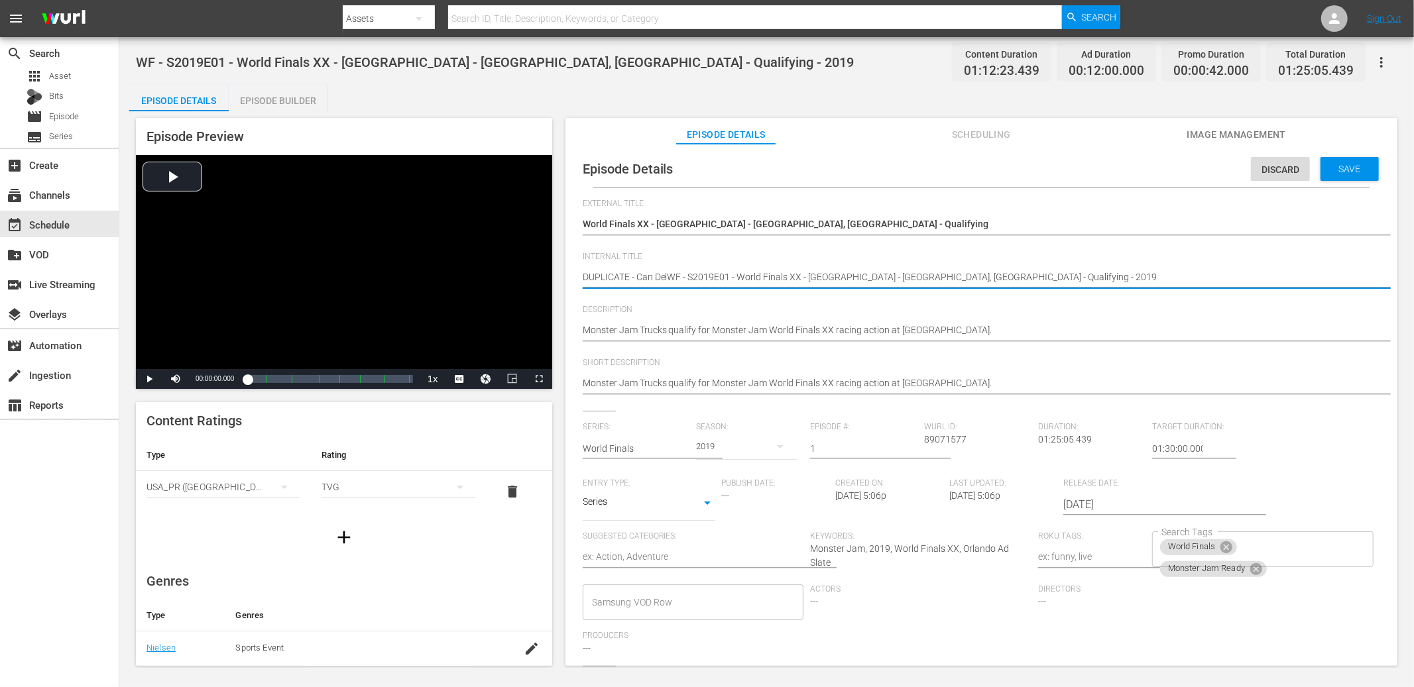
type textarea "DUPLICATE - Can DeleWF - S2019E01 - World Finals XX - Camping World Stadium - O…"
type textarea "DUPLICATE - Can DeletWF - S2019E01 - World Finals XX - Camping World Stadium - …"
type textarea "DUPLICATE - Can DeleteWF - S2019E01 - World Finals XX - Camping World Stadium -…"
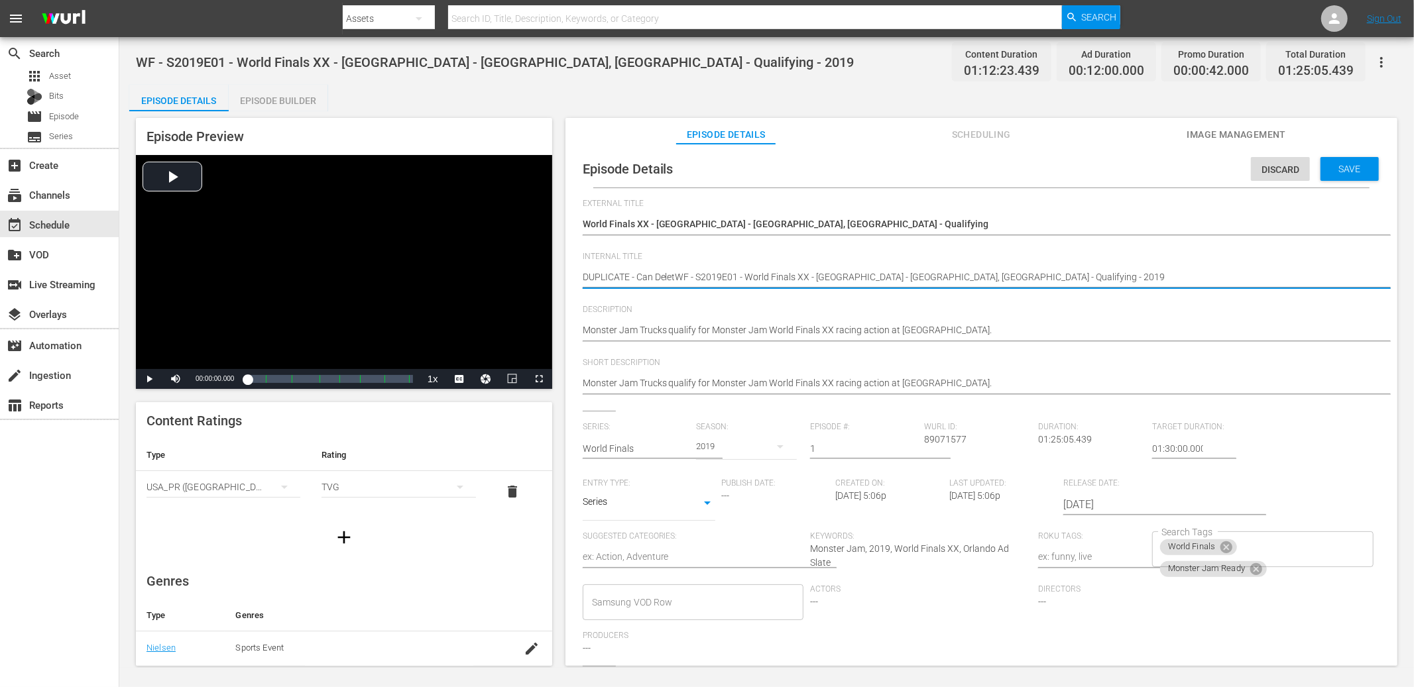
type textarea "DUPLICATE - Can DeleteWF - S2019E01 - World Finals XX - Camping World Stadium -…"
type textarea "DUPLICATE - Can Delete WF - S2019E01 - World Finals XX - Camping World Stadium …"
type textarea "DUPLICATE - Can Delete aWF - S2019E01 - World Finals XX - Camping World Stadium…"
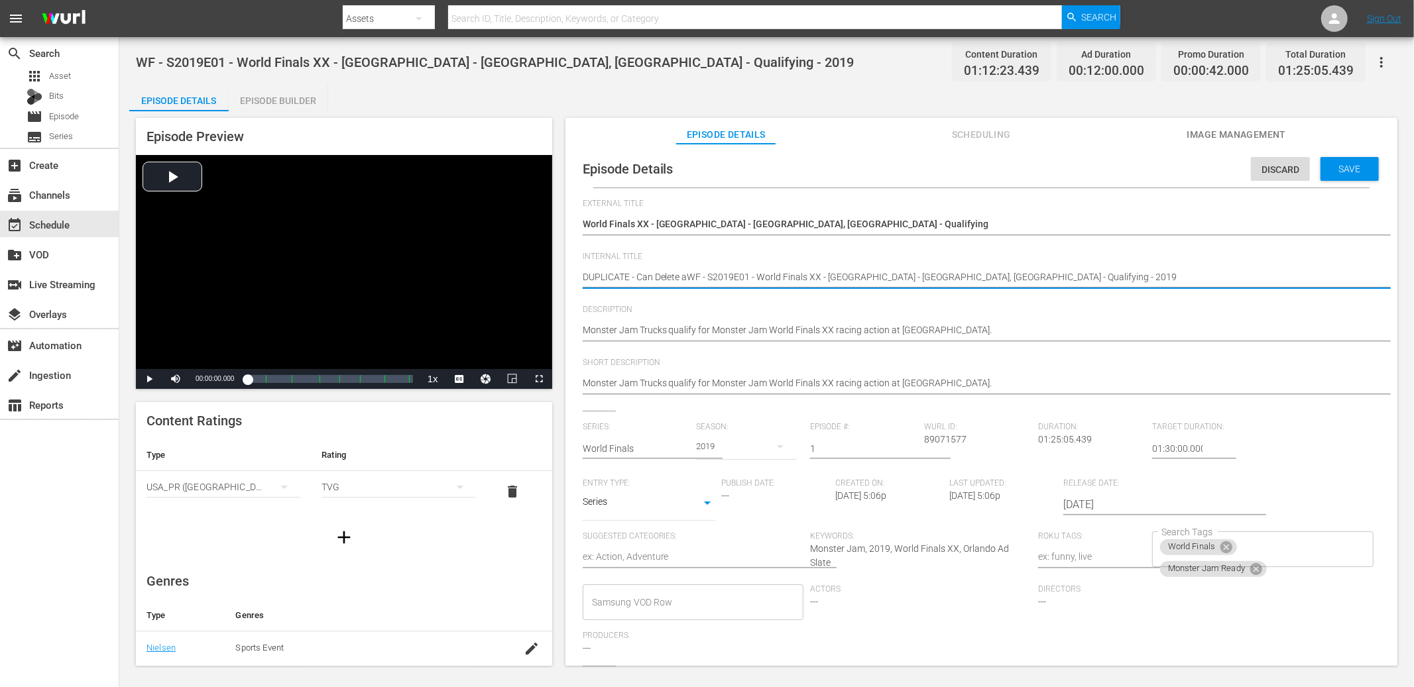
type textarea "DUPLICATE - Can Delete afWF - S2019E01 - World Finals XX - Camping World Stadiu…"
type textarea "DUPLICATE - Can Delete aftWF - S2019E01 - World Finals XX - Camping World Stadi…"
type textarea "DUPLICATE - Can Delete afteWF - S2019E01 - World Finals XX - Camping World Stad…"
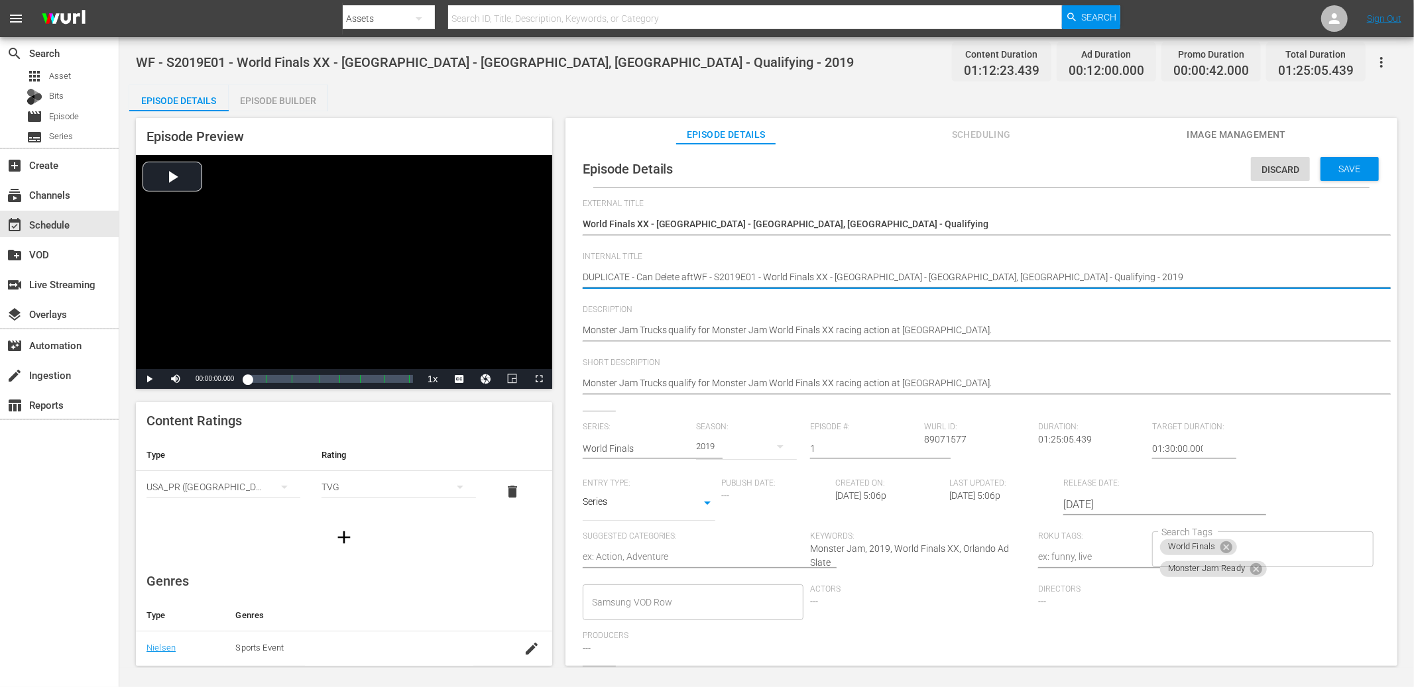
type textarea "DUPLICATE - Can Delete afteWF - S2019E01 - World Finals XX - Camping World Stad…"
type textarea "DUPLICATE - Can Delete afterWF - S2019E01 - World Finals XX - Camping World Sta…"
type textarea "DUPLICATE - Can Delete after WF - S2019E01 - World Finals XX - Camping World St…"
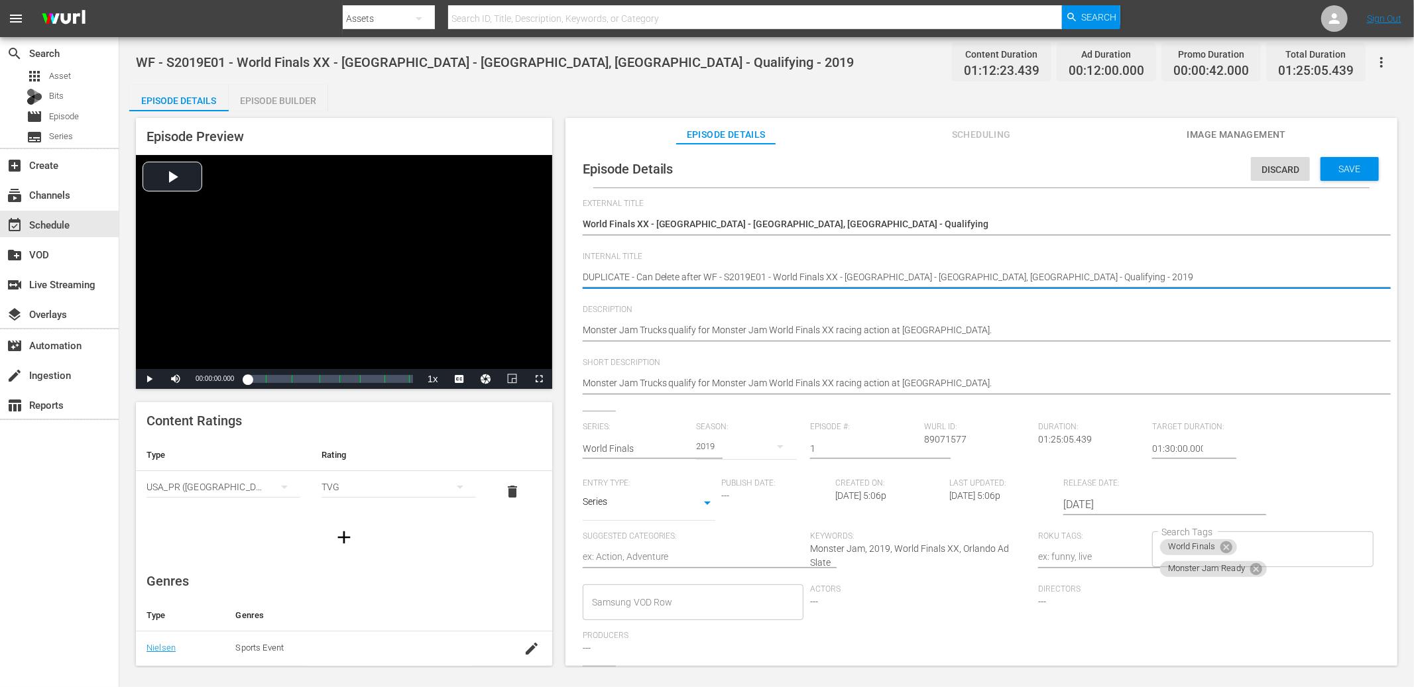
type textarea "DUPLICATE - Can Delete after 9WF - S2019E01 - World Finals XX - Camping World S…"
type textarea "DUPLICATE - Can Delete after WF - S2019E01 - World Finals XX - Camping World St…"
type textarea "DUPLICATE - Can Delete after 8WF - S2019E01 - World Finals XX - Camping World S…"
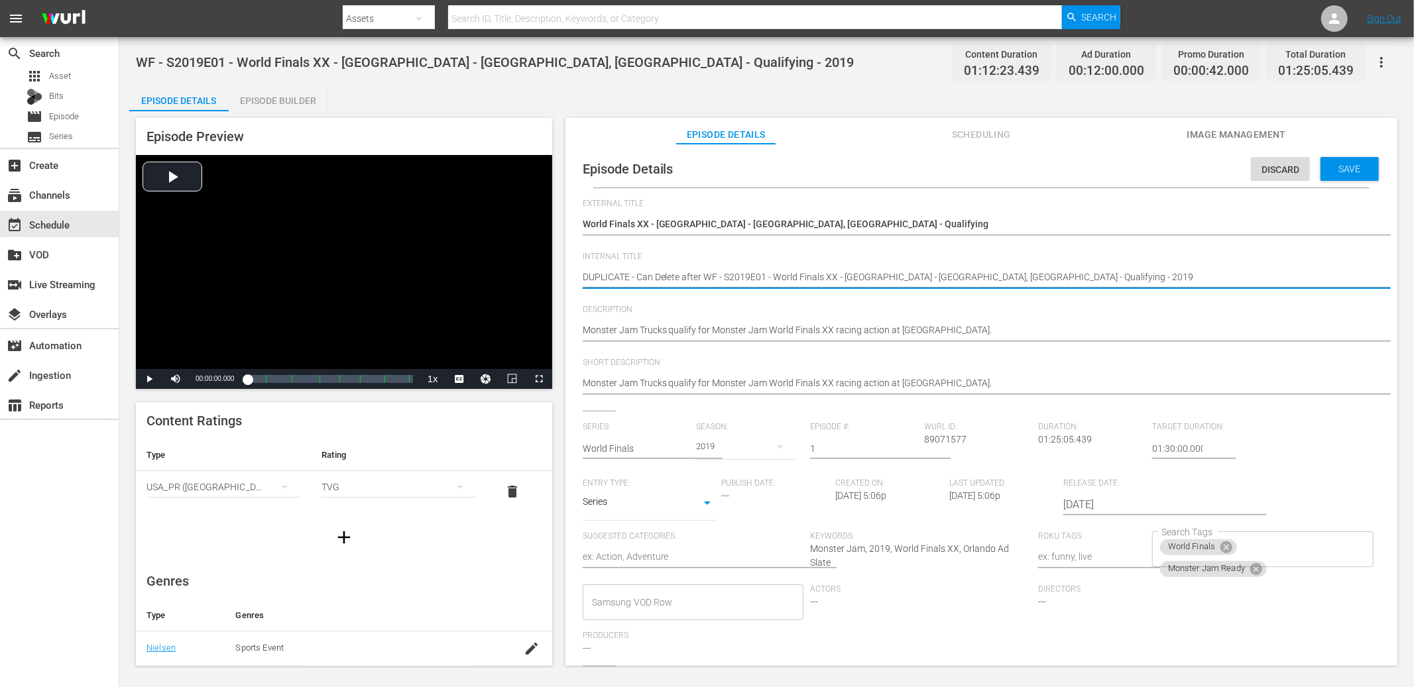
type textarea "DUPLICATE - Can Delete after 8WF - S2019E01 - World Finals XX - Camping World S…"
type textarea "DUPLICATE - Can Delete after 8/WF - S2019E01 - World Finals XX - Camping World …"
type textarea "DUPLICATE - Can Delete after 8WF - S2019E01 - World Finals XX - Camping World S…"
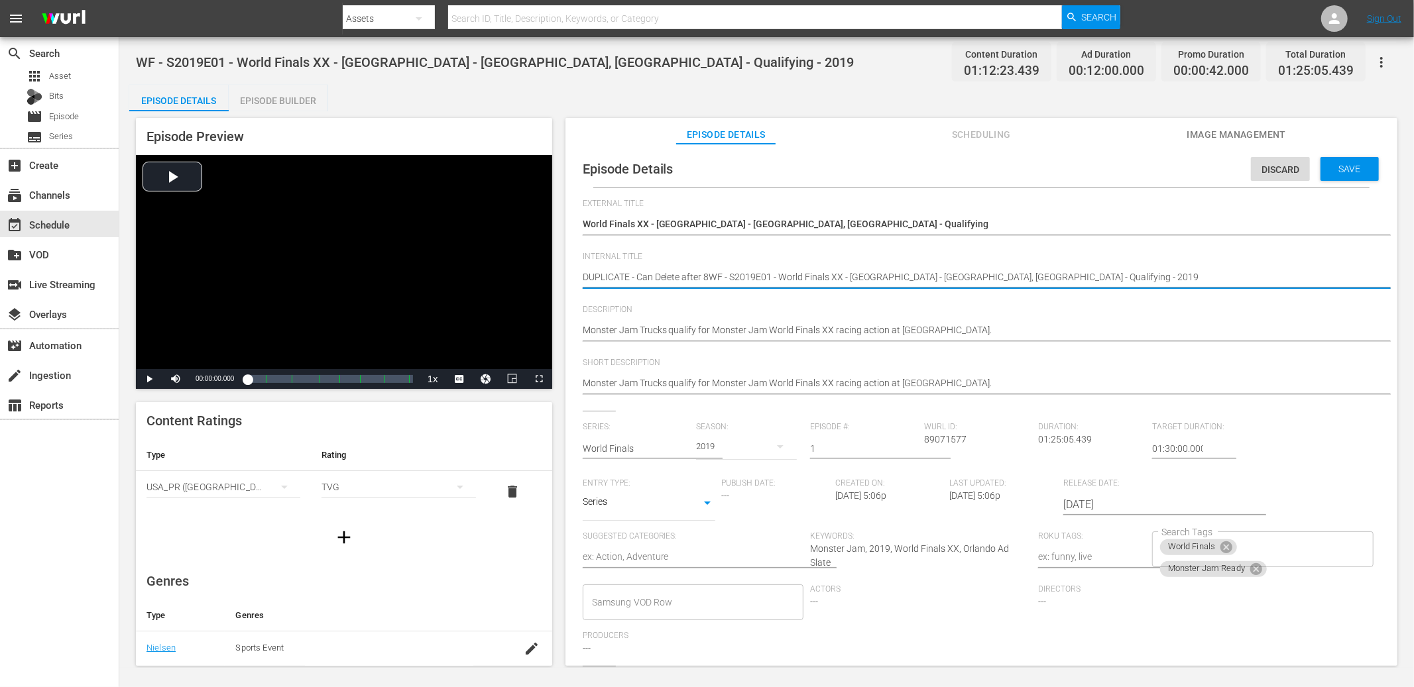
type textarea "DUPLICATE - Can Delete after WF - S2019E01 - World Finals XX - Camping World St…"
type textarea "DUPLICATE - Can Delete afterWF - S2019E01 - World Finals XX - Camping World Sta…"
type textarea "DUPLICATE - Can Delete after WF - S2019E01 - World Finals XX - Camping World St…"
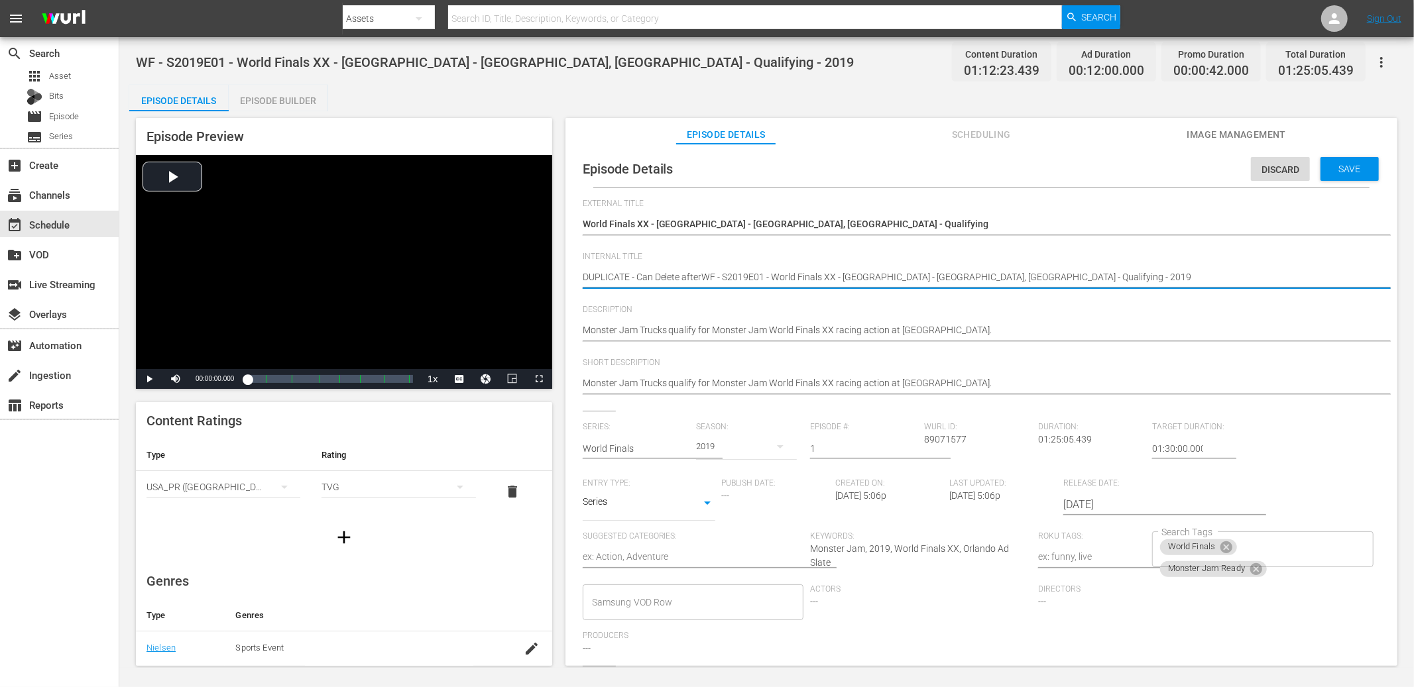
type textarea "DUPLICATE - Can Delete after WF - S2019E01 - World Finals XX - Camping World St…"
type textarea "DUPLICATE - Can Delete after 9WF - S2019E01 - World Finals XX - Camping World S…"
type textarea "DUPLICATE - Can Delete after 9/WF - S2019E01 - World Finals XX - Camping World …"
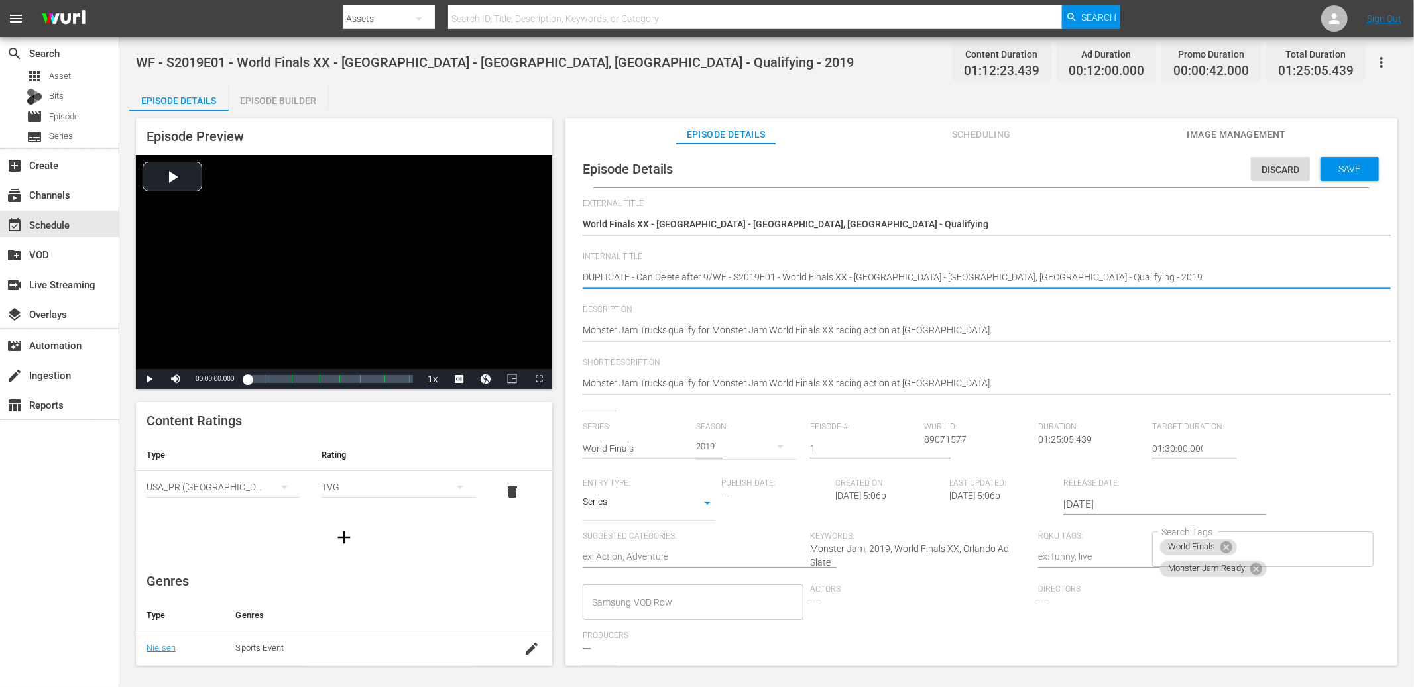
type textarea "DUPLICATE - Can Delete after 9/6WF - S2019E01 - World Finals XX - Camping World…"
type textarea "DUPLICATE - Can Delete after 9/6/WF - S2019E01 - World Finals XX - Camping Worl…"
type textarea "DUPLICATE - Can Delete after 9/6/2WF - S2019E01 - World Finals XX - Camping Wor…"
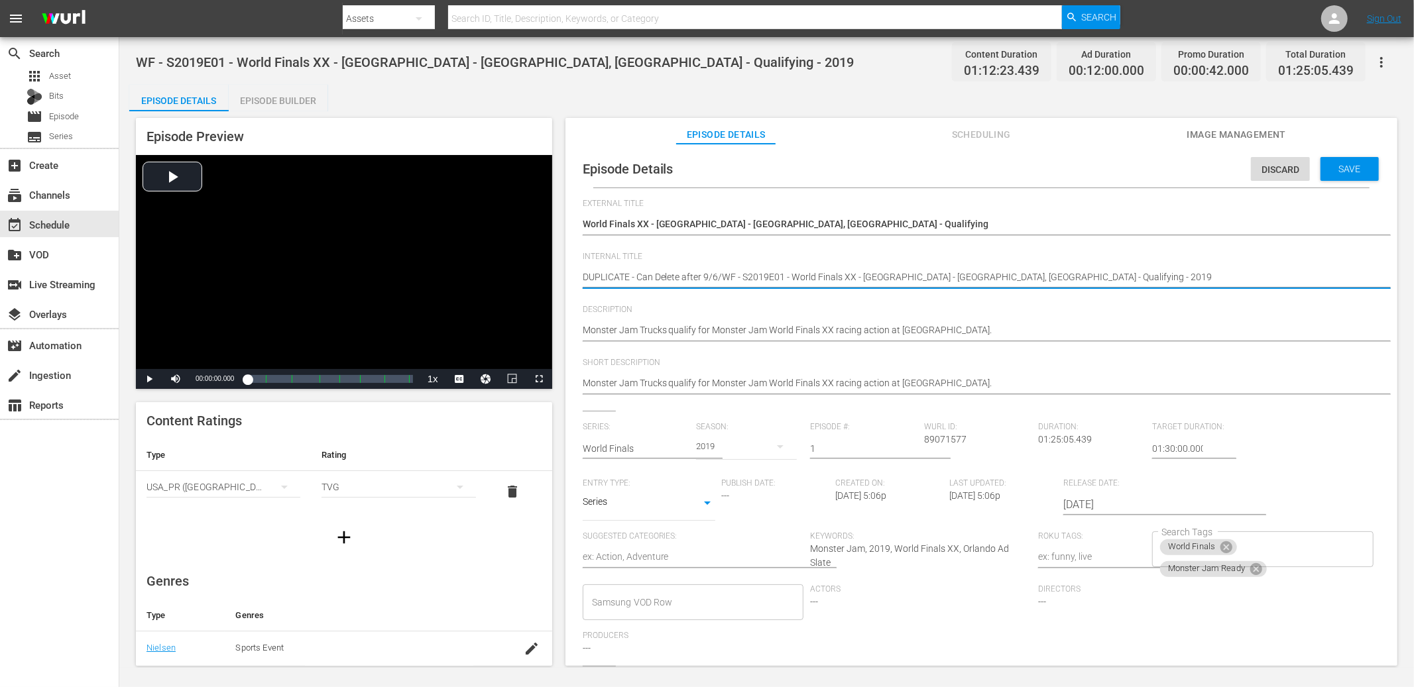
type textarea "DUPLICATE - Can Delete after 9/6/2WF - S2019E01 - World Finals XX - Camping Wor…"
type textarea "DUPLICATE - Can Delete after 9/6/20WF - S2019E01 - World Finals XX - Camping Wo…"
type textarea "DUPLICATE - Can Delete after 9/6/202WF - S2019E01 - World Finals XX - Camping W…"
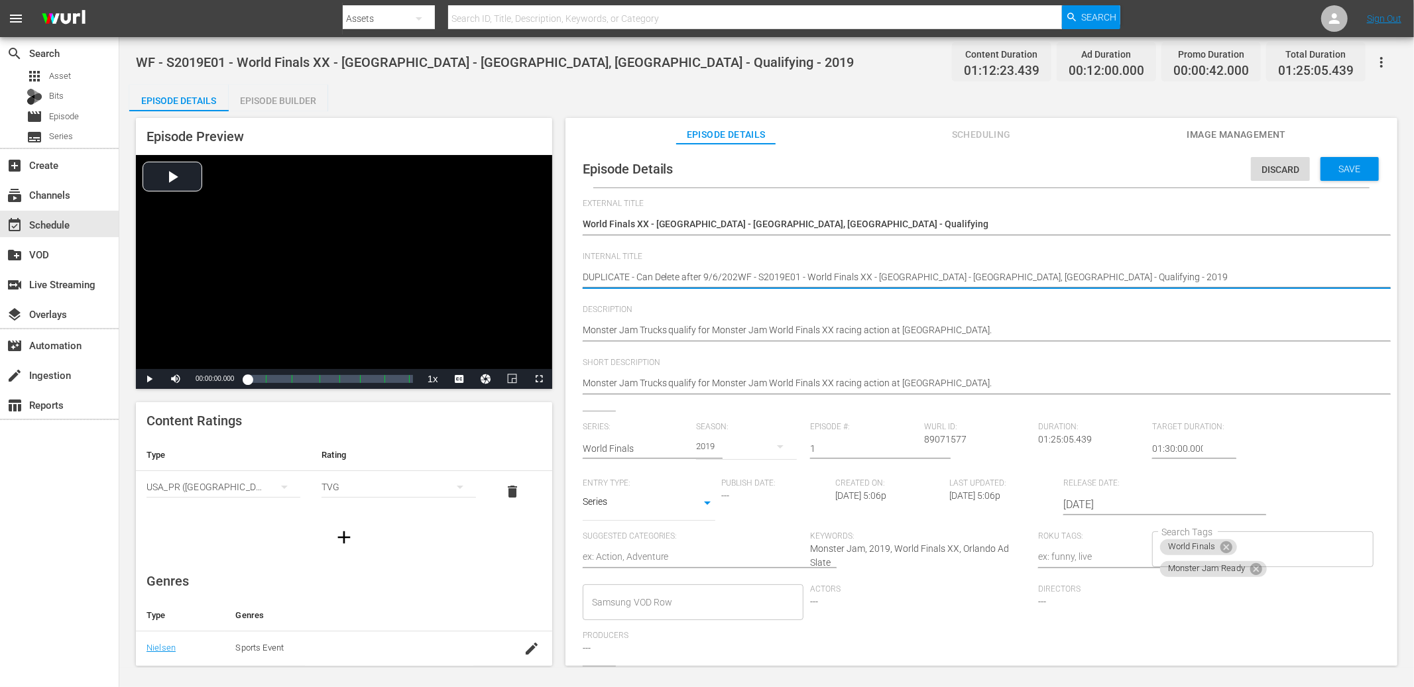
type textarea "DUPLICATE - Can Delete after 9/6/2025WF - S2019E01 - World Finals XX - Camping …"
type textarea "DUPLICATE - Can Delete after 9/6/2025 WF - S2019E01 - World Finals XX - Camping…"
type textarea "DUPLICATE - Can Delete after 9/6/2025 -WF - S2019E01 - World Finals XX - Campin…"
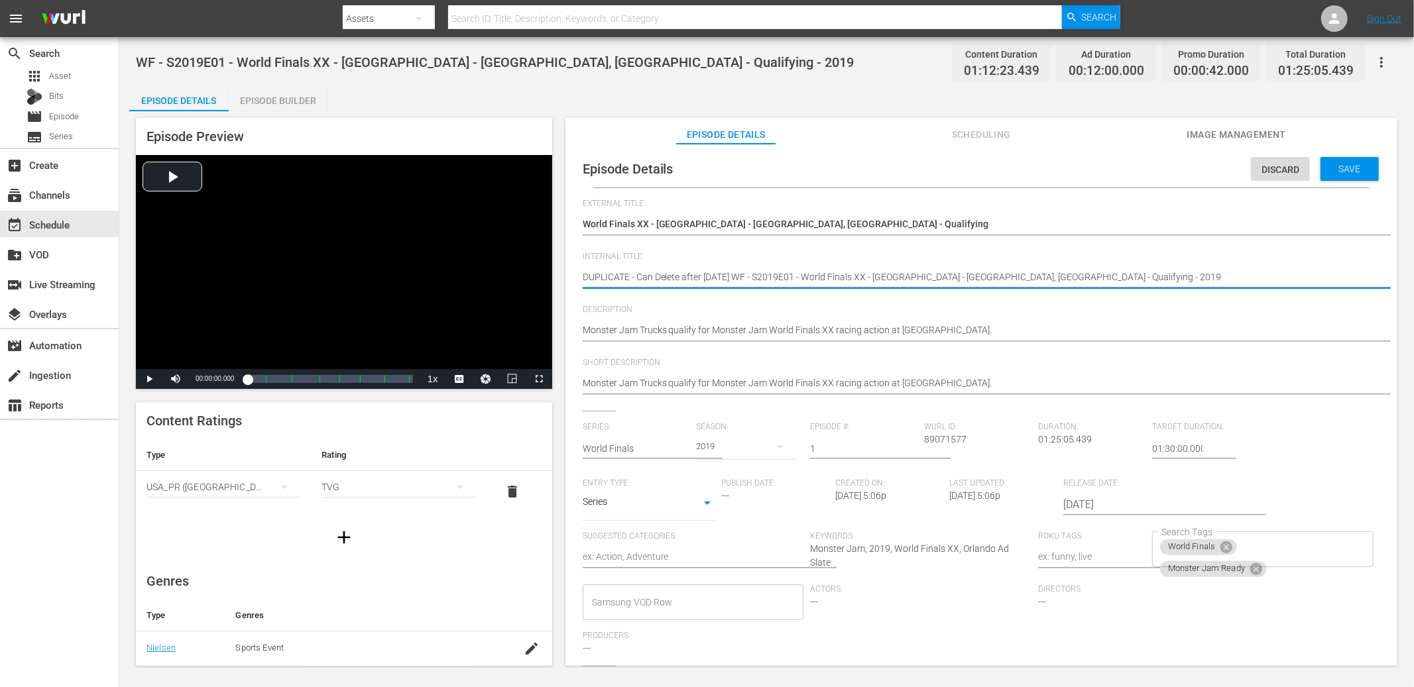
type textarea "DUPLICATE - Can Delete after 9/6/2025 -WF - S2019E01 - World Finals XX - Campin…"
type textarea "DUPLICATE - Can Delete after 9/6/2025 - WF - S2019E01 - World Finals XX - Campi…"
click at [302, 103] on div "Episode Builder" at bounding box center [278, 101] width 99 height 32
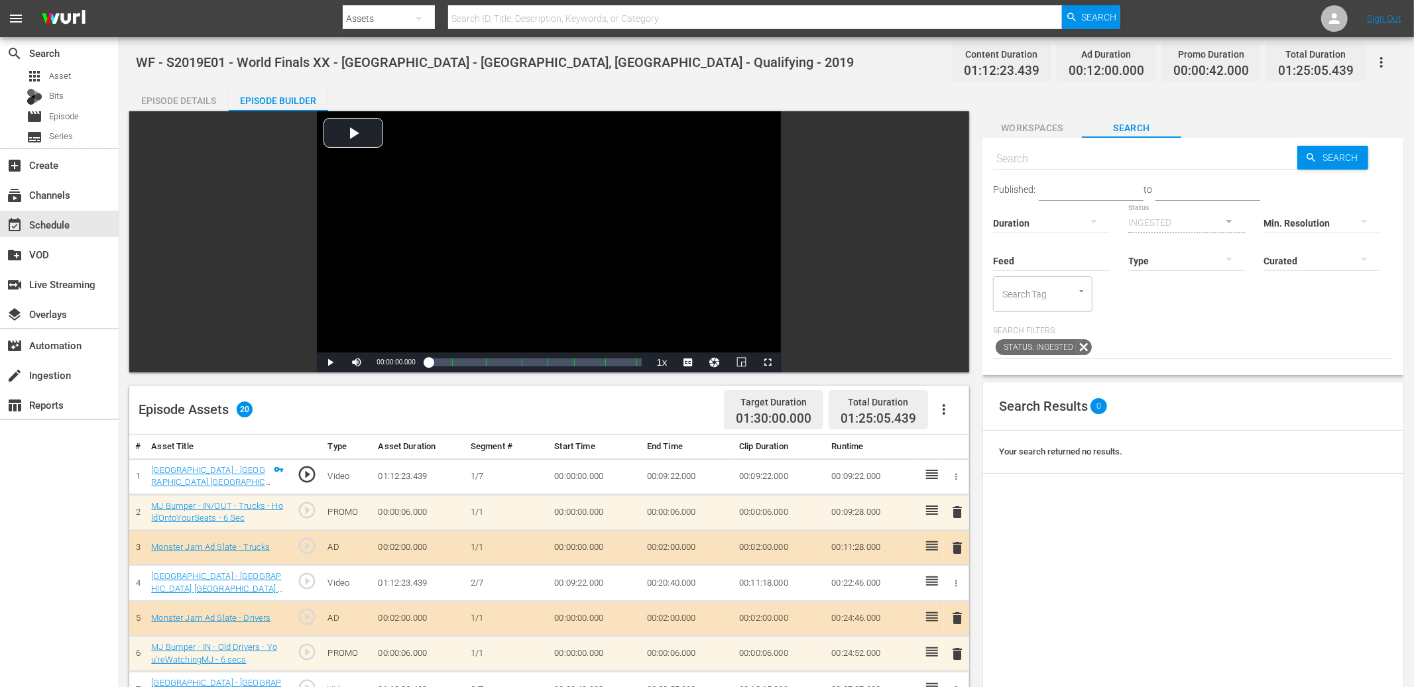
click at [1063, 123] on span "Workspaces" at bounding box center [1031, 128] width 99 height 17
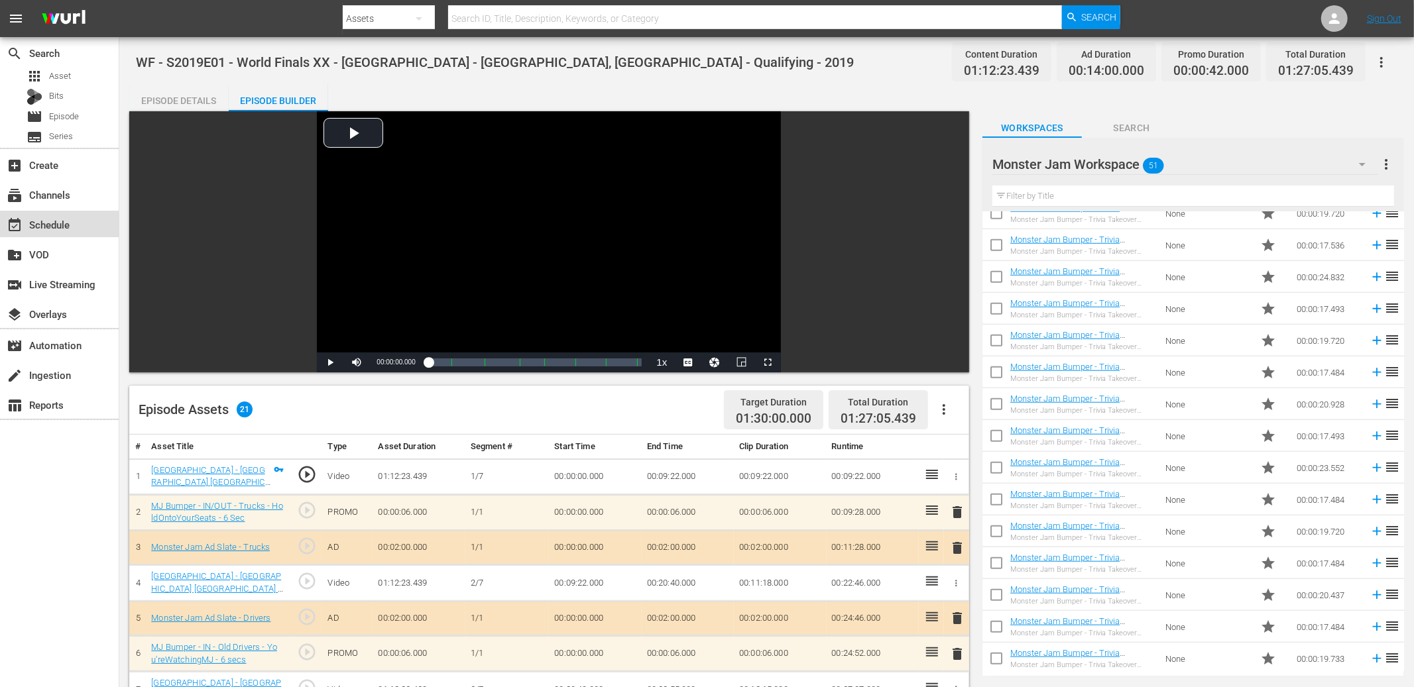
click at [81, 216] on div "event_available Schedule" at bounding box center [59, 224] width 119 height 27
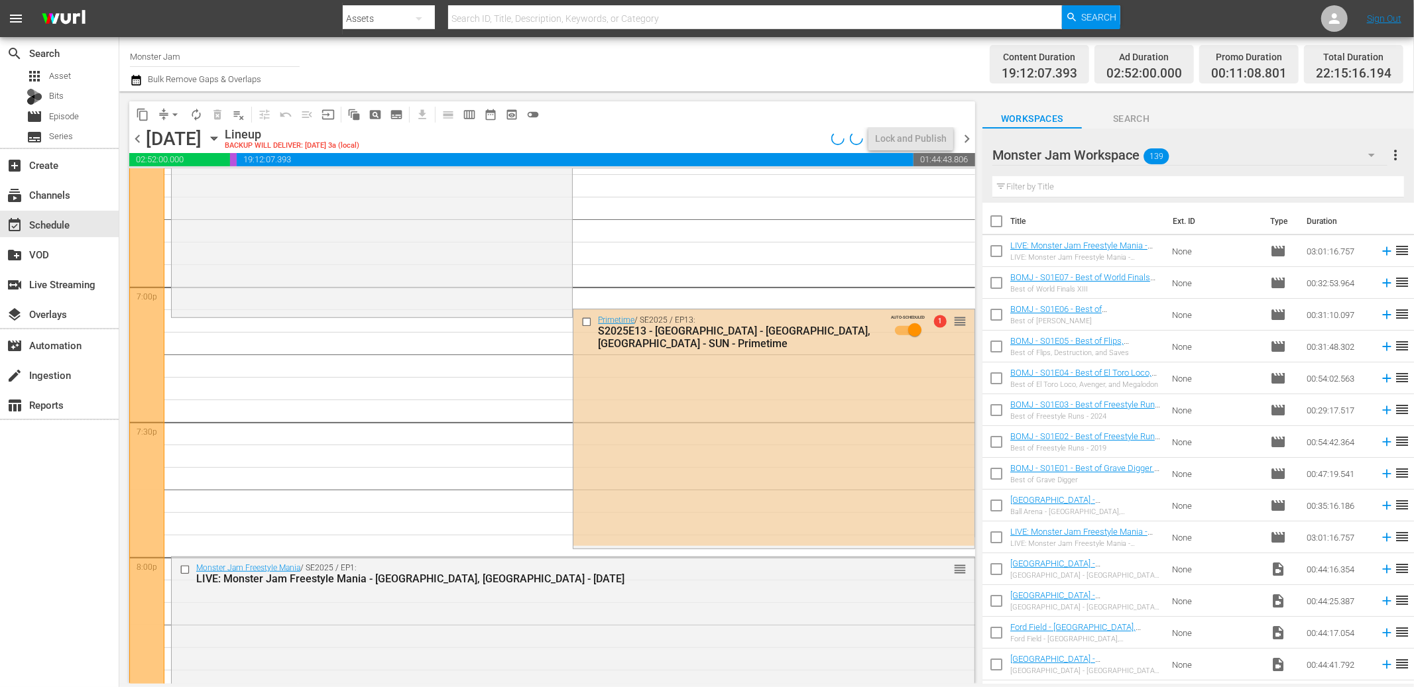
scroll to position [5023, 0]
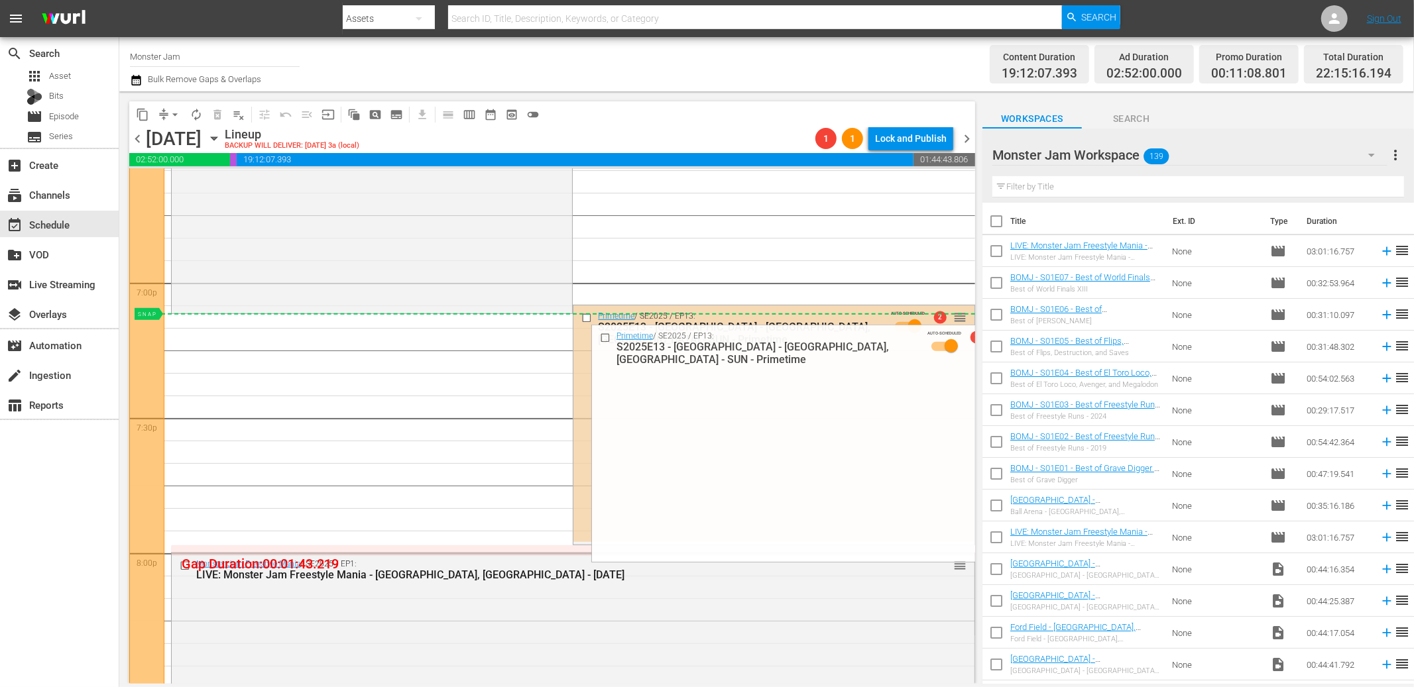
drag, startPoint x: 963, startPoint y: 315, endPoint x: 944, endPoint y: 319, distance: 18.8
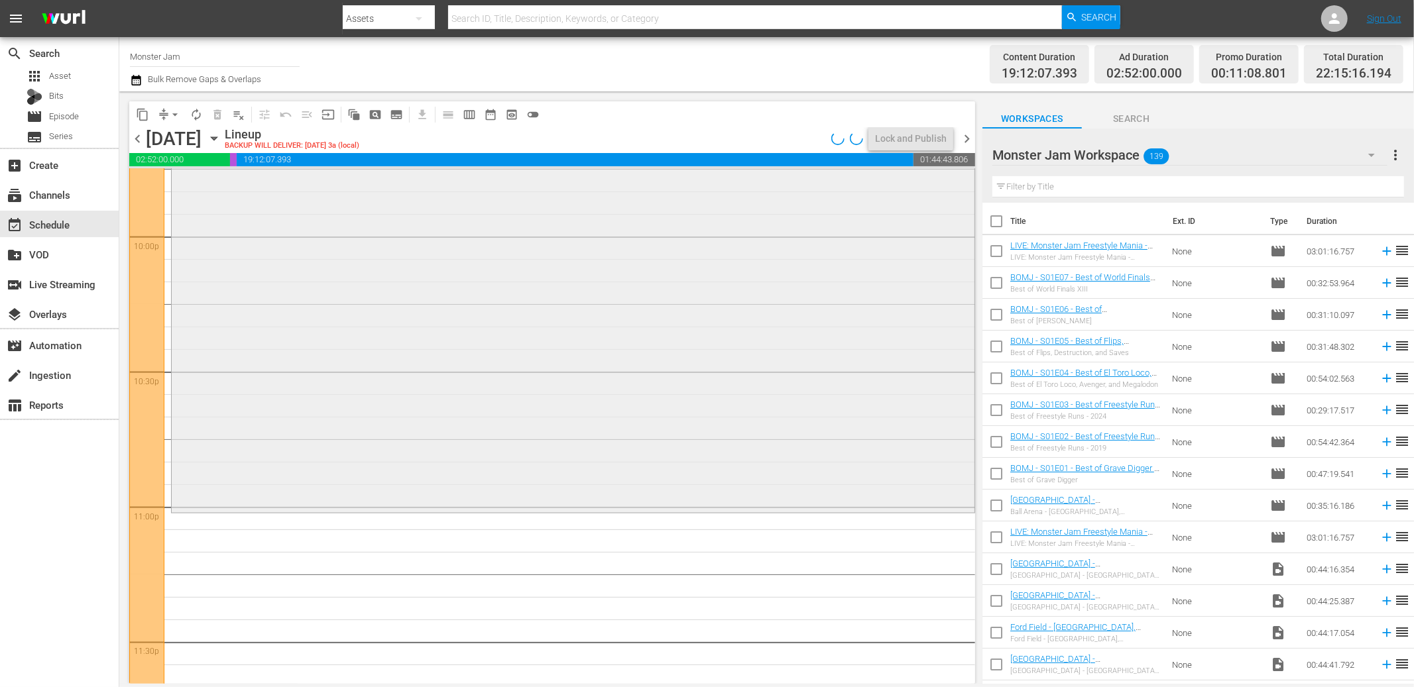
scroll to position [5974, 0]
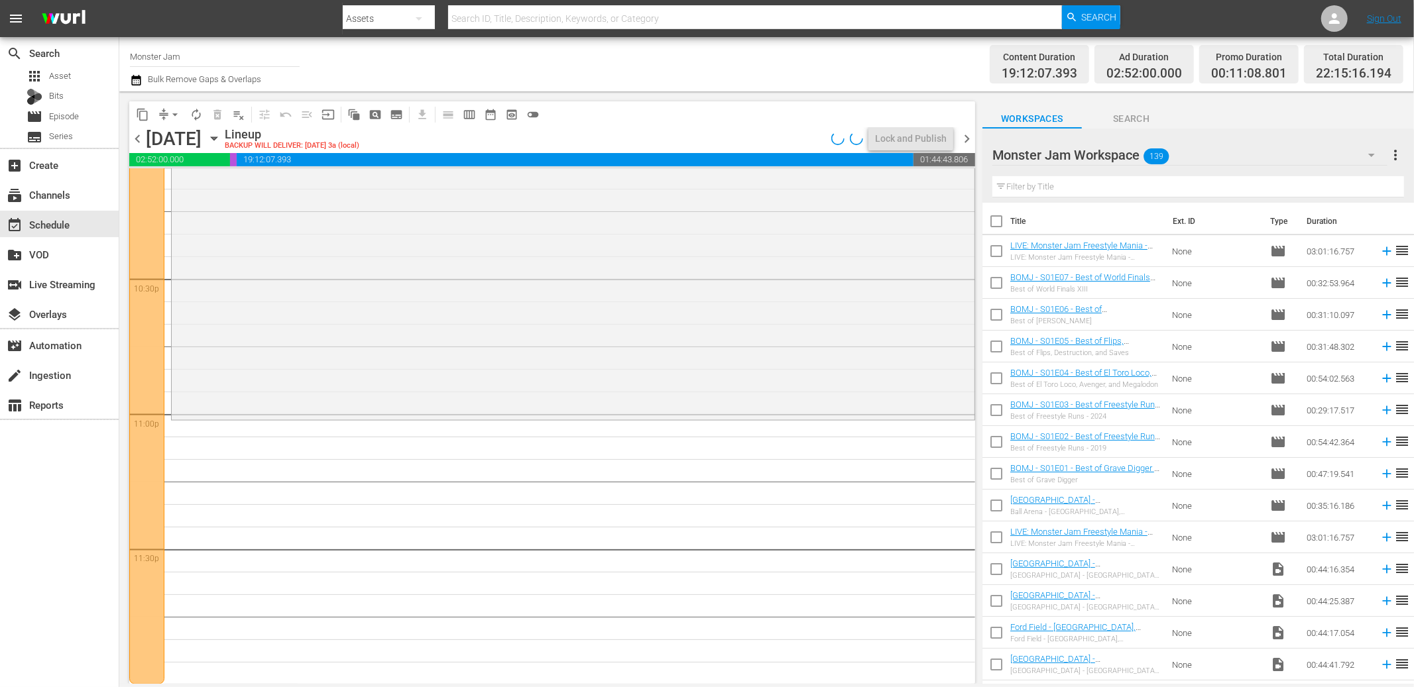
click at [1025, 183] on input "text" at bounding box center [1198, 186] width 412 height 21
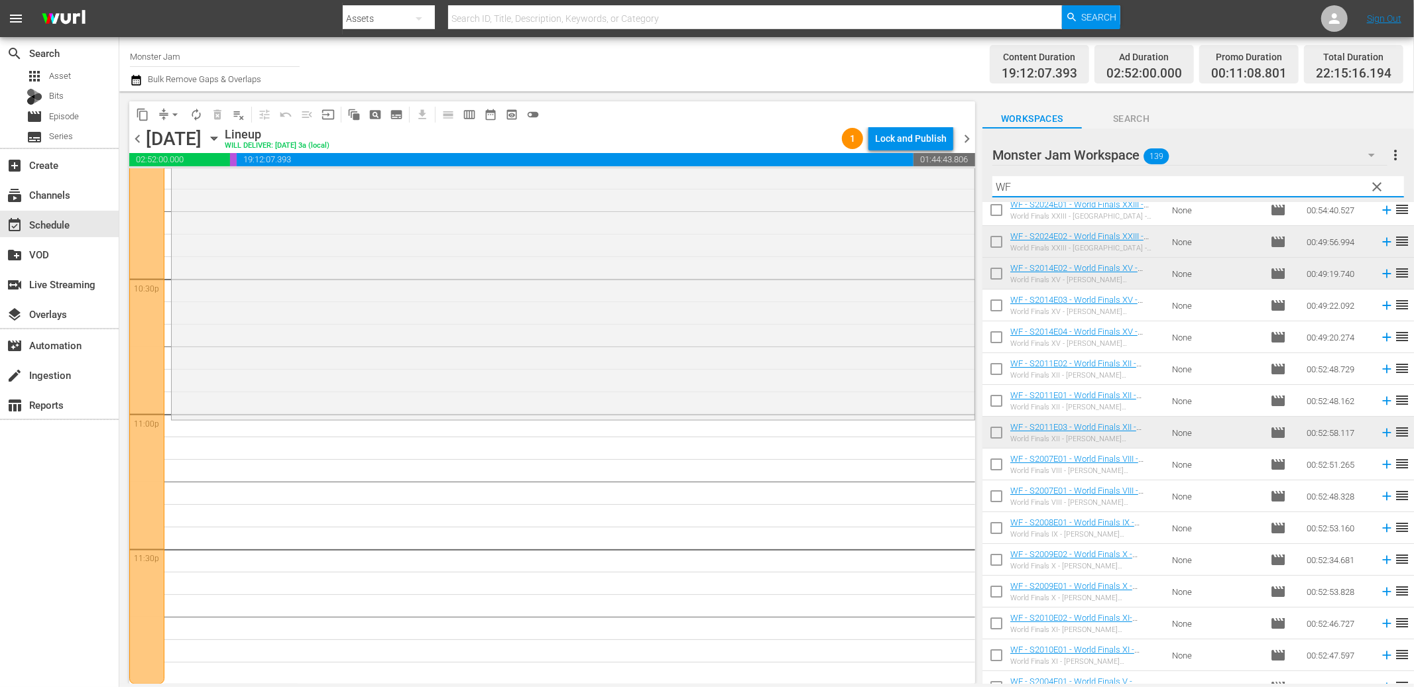
scroll to position [0, 0]
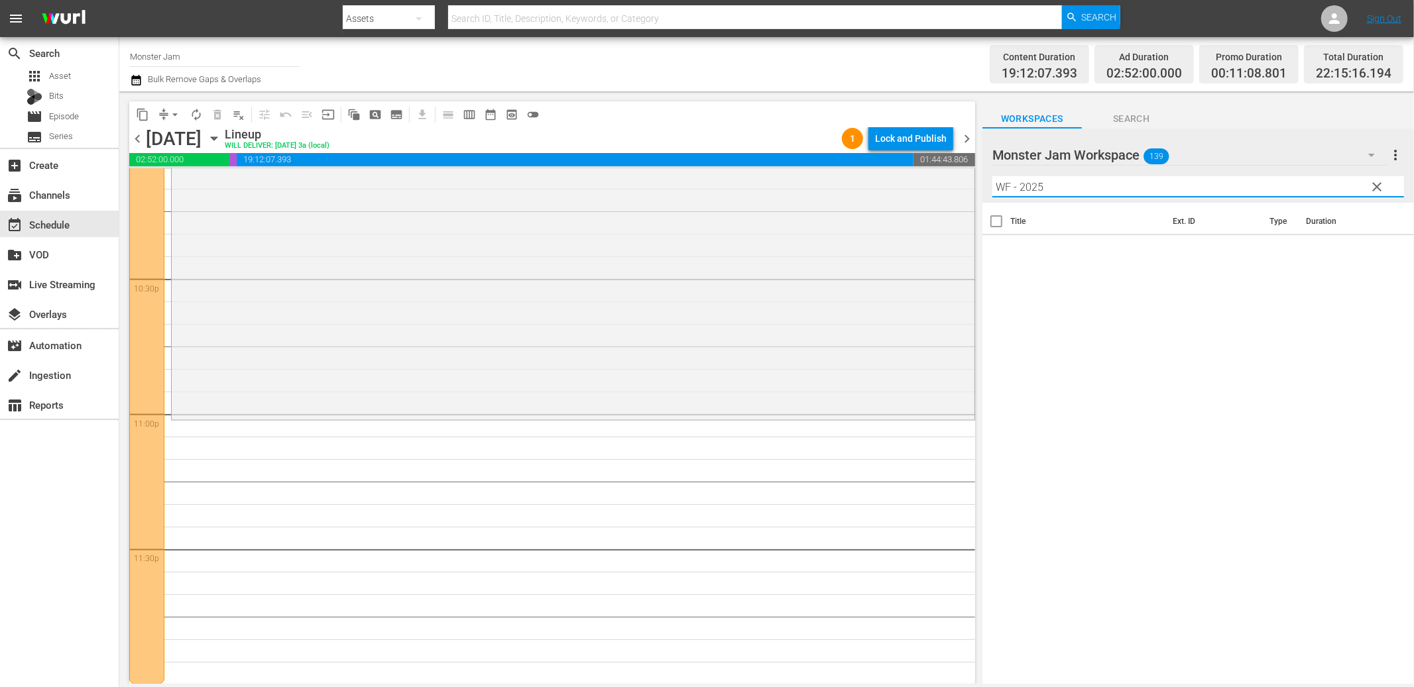
type input "WF - 2025"
drag, startPoint x: 1042, startPoint y: 183, endPoint x: 926, endPoint y: 183, distance: 116.0
click at [926, 183] on div "content_copy compress arrow_drop_down autorenew_outlined delete_forever_outline…" at bounding box center [766, 387] width 1294 height 592
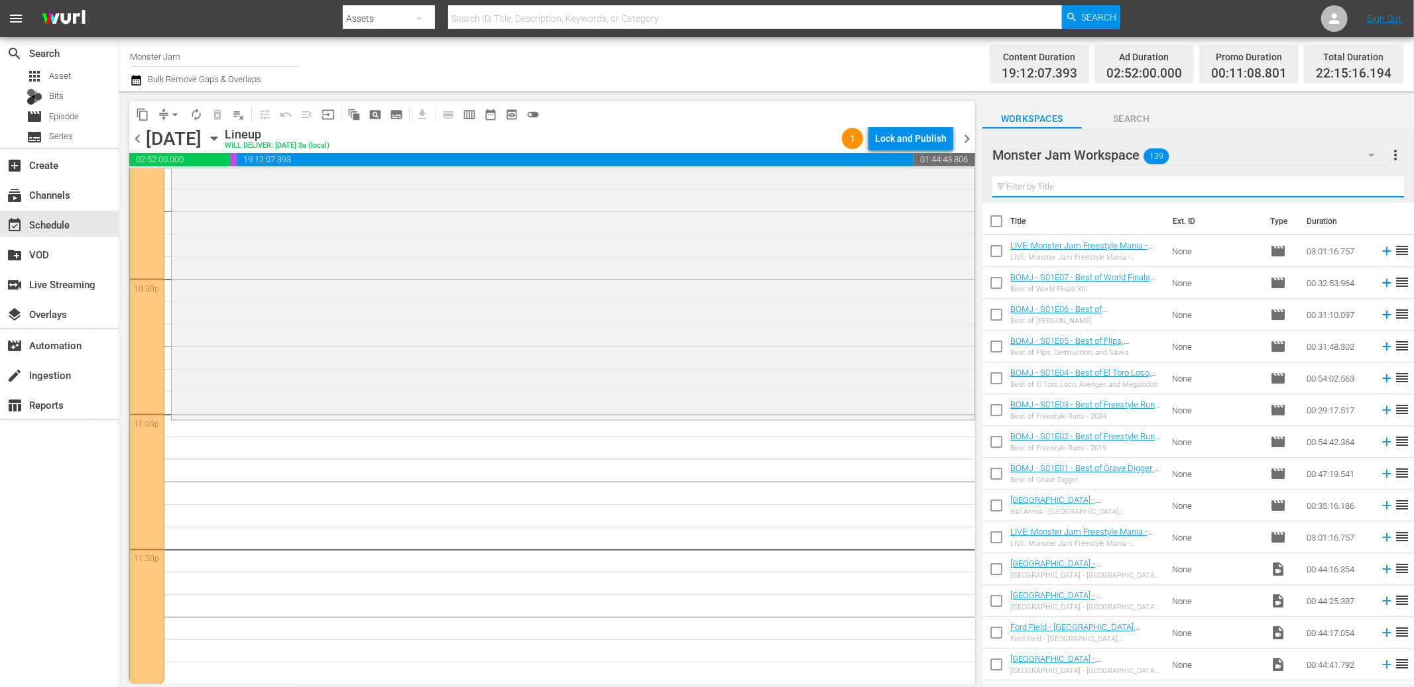
click at [1144, 118] on span "Search" at bounding box center [1131, 119] width 99 height 17
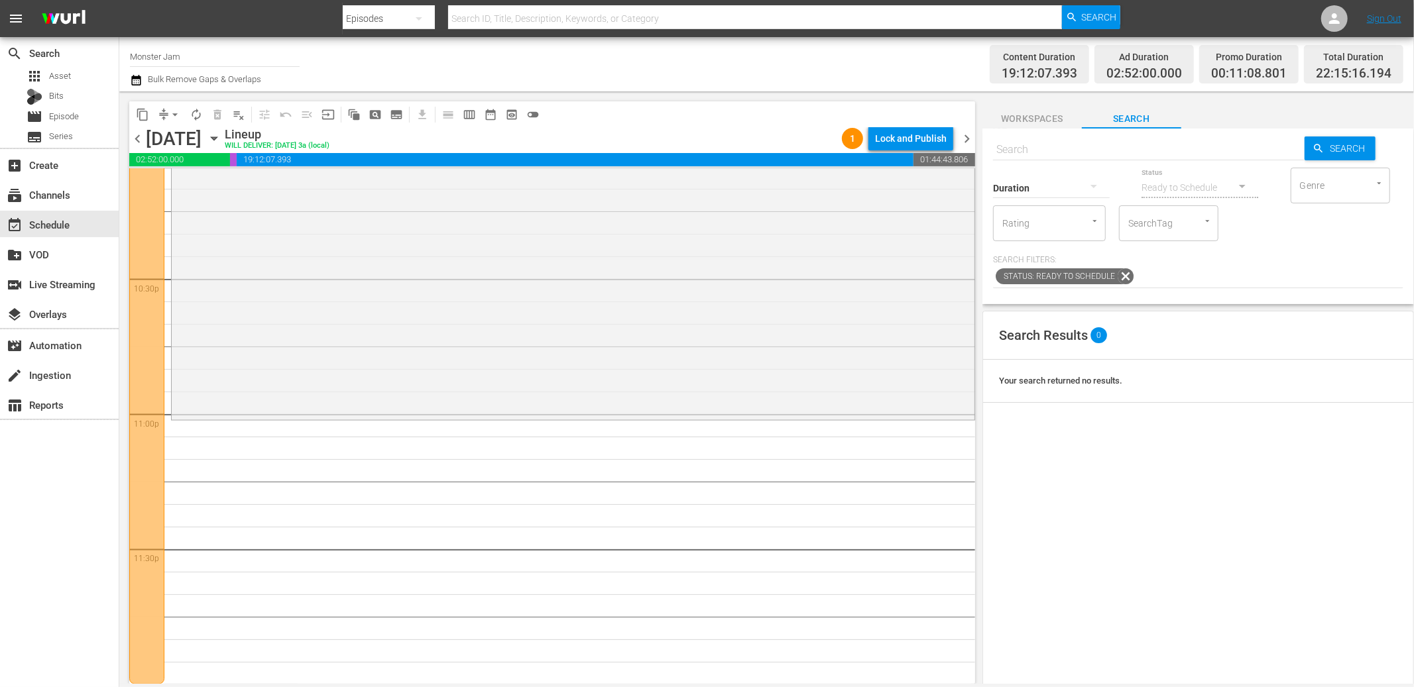
click at [1065, 150] on input "text" at bounding box center [1148, 150] width 311 height 32
type input "WF -"
type input "2"
type input "WF - 2025"
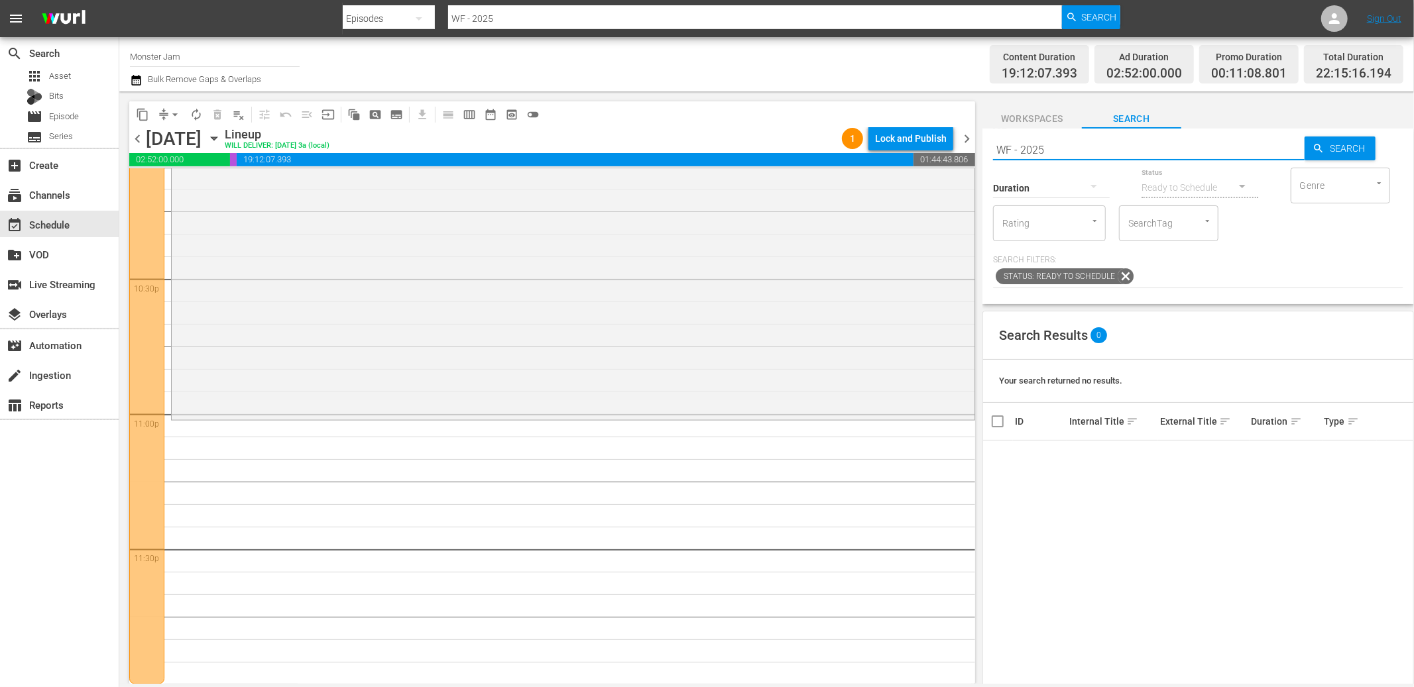
drag, startPoint x: 1057, startPoint y: 149, endPoint x: 968, endPoint y: 146, distance: 89.5
click at [968, 146] on div "content_copy compress arrow_drop_down autorenew_outlined delete_forever_outline…" at bounding box center [766, 387] width 1294 height 592
type input "p"
click at [1156, 223] on input "SearchTag" at bounding box center [1150, 223] width 50 height 24
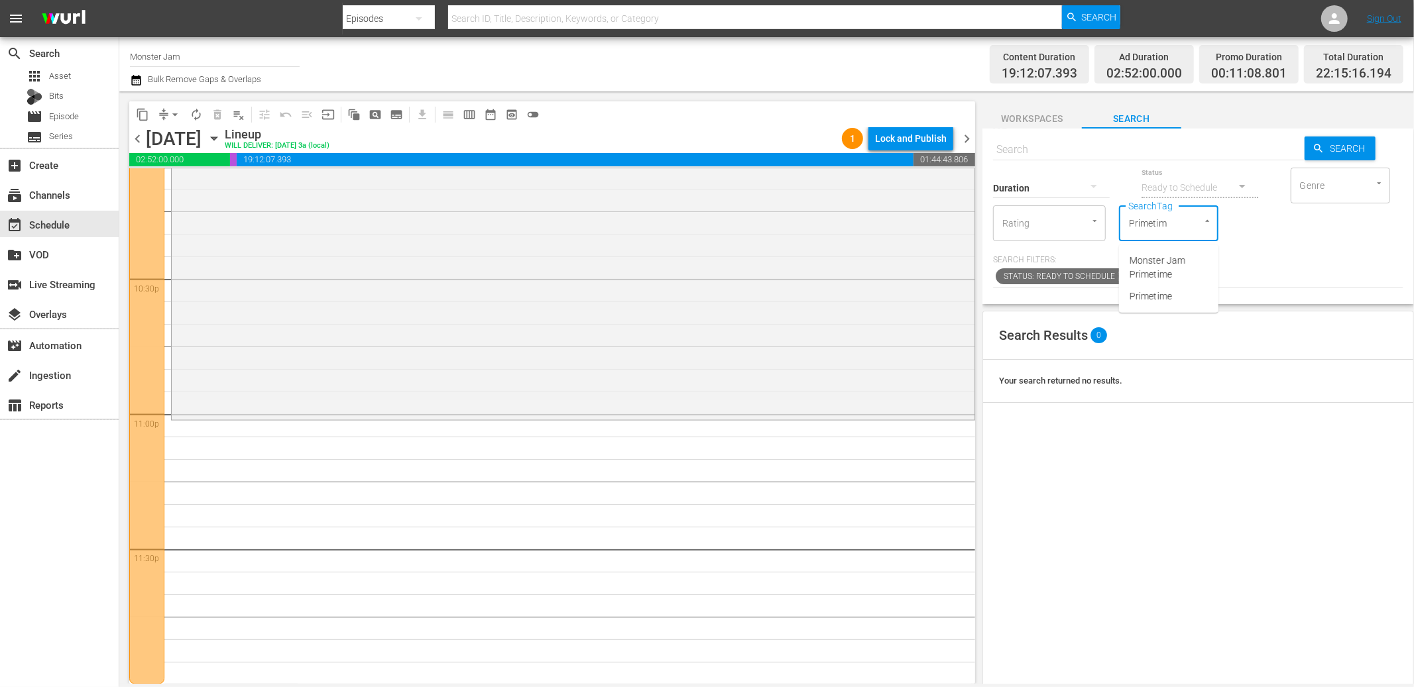
type input "Primetime"
click at [1173, 268] on span "Monster Jam Primetime" at bounding box center [1168, 268] width 78 height 28
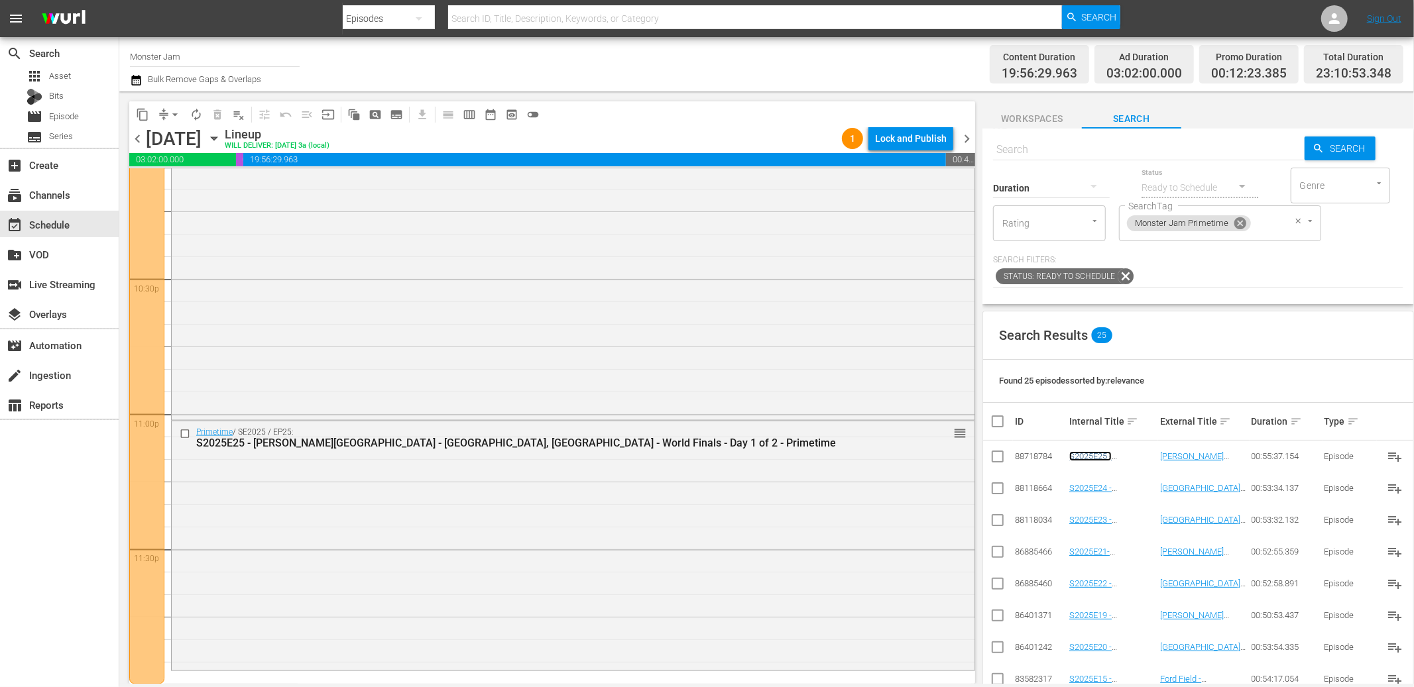
click at [1243, 227] on icon at bounding box center [1239, 223] width 12 height 12
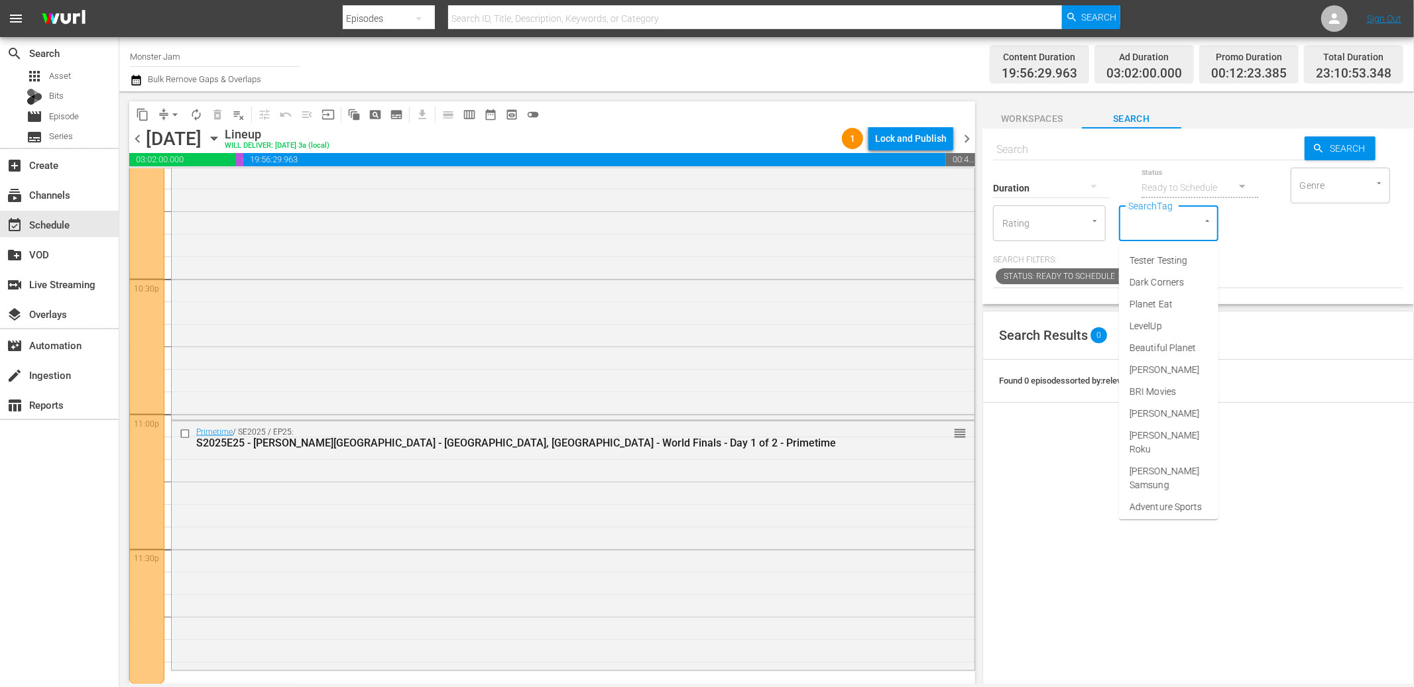
click at [1175, 224] on div "SearchTag" at bounding box center [1168, 223] width 99 height 36
type input "World Finals"
click at [1172, 252] on li "World Finals" at bounding box center [1168, 261] width 99 height 22
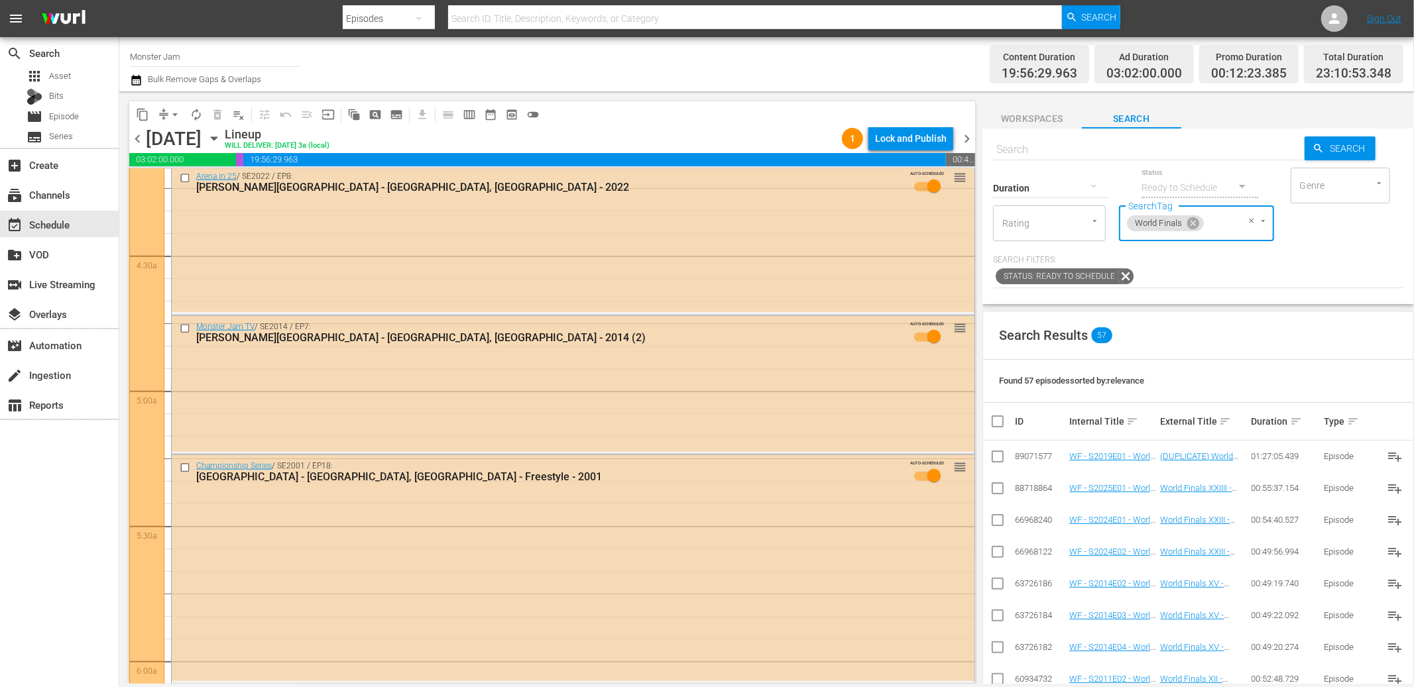
scroll to position [0, 0]
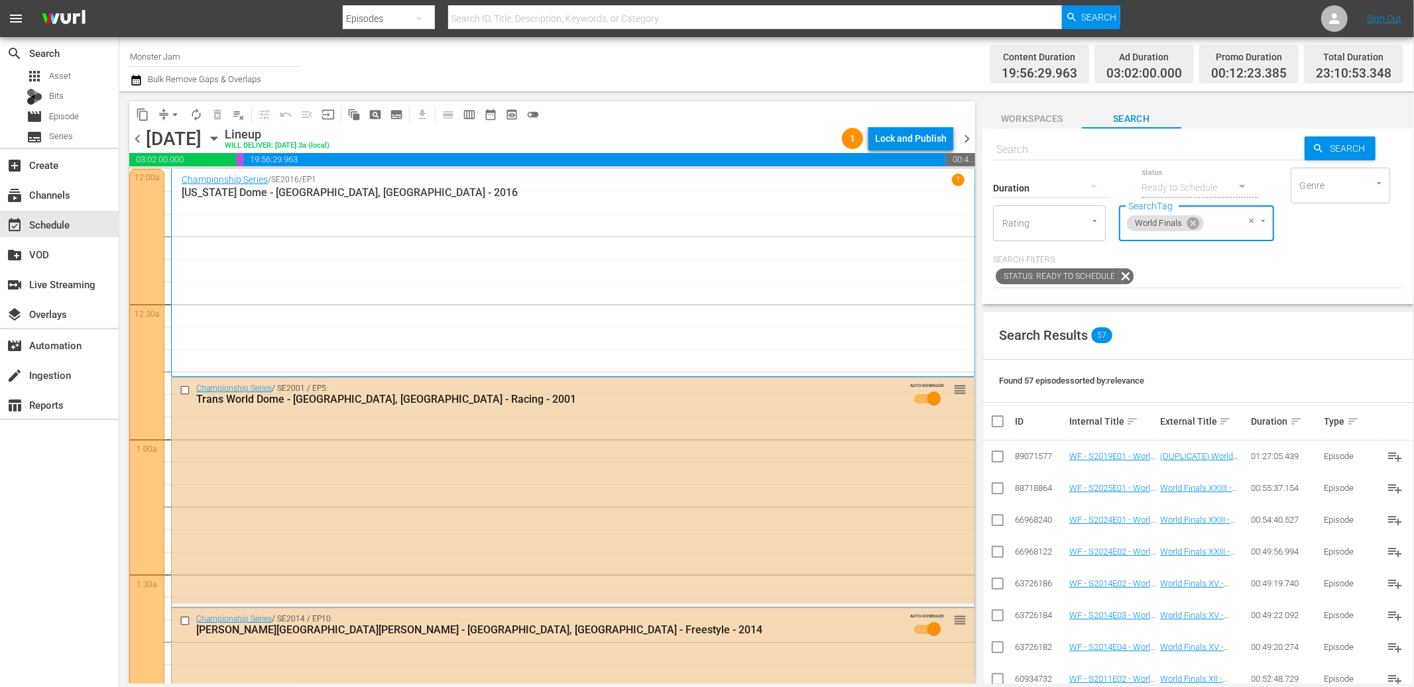
click at [972, 138] on span "chevron_right" at bounding box center [966, 139] width 17 height 17
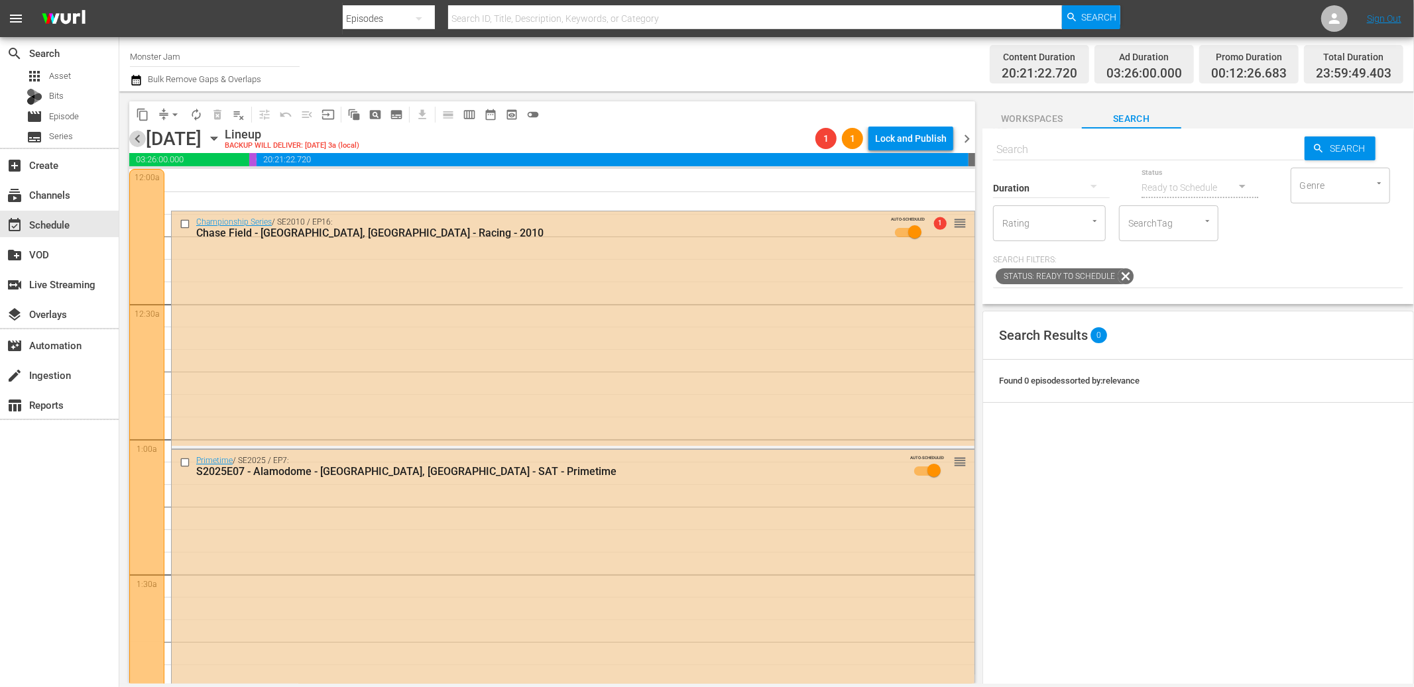
click at [139, 139] on span "chevron_left" at bounding box center [137, 139] width 17 height 17
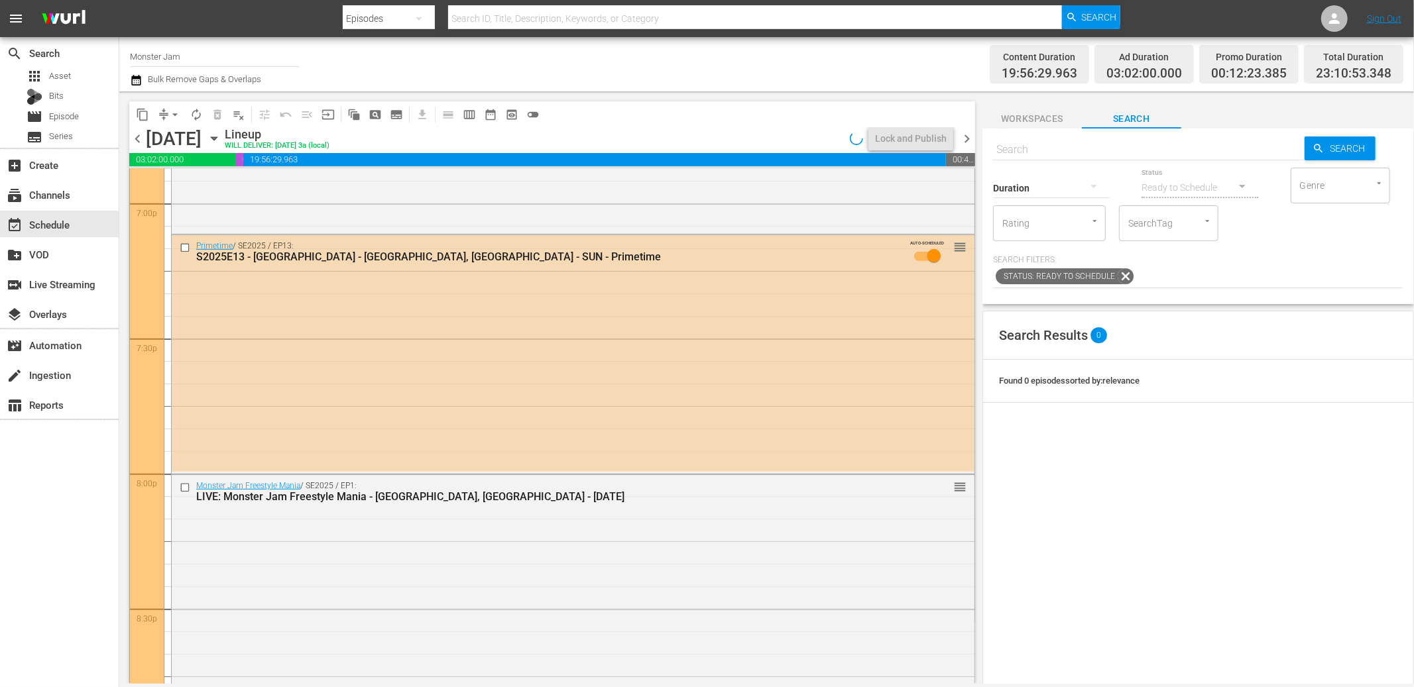
scroll to position [5974, 0]
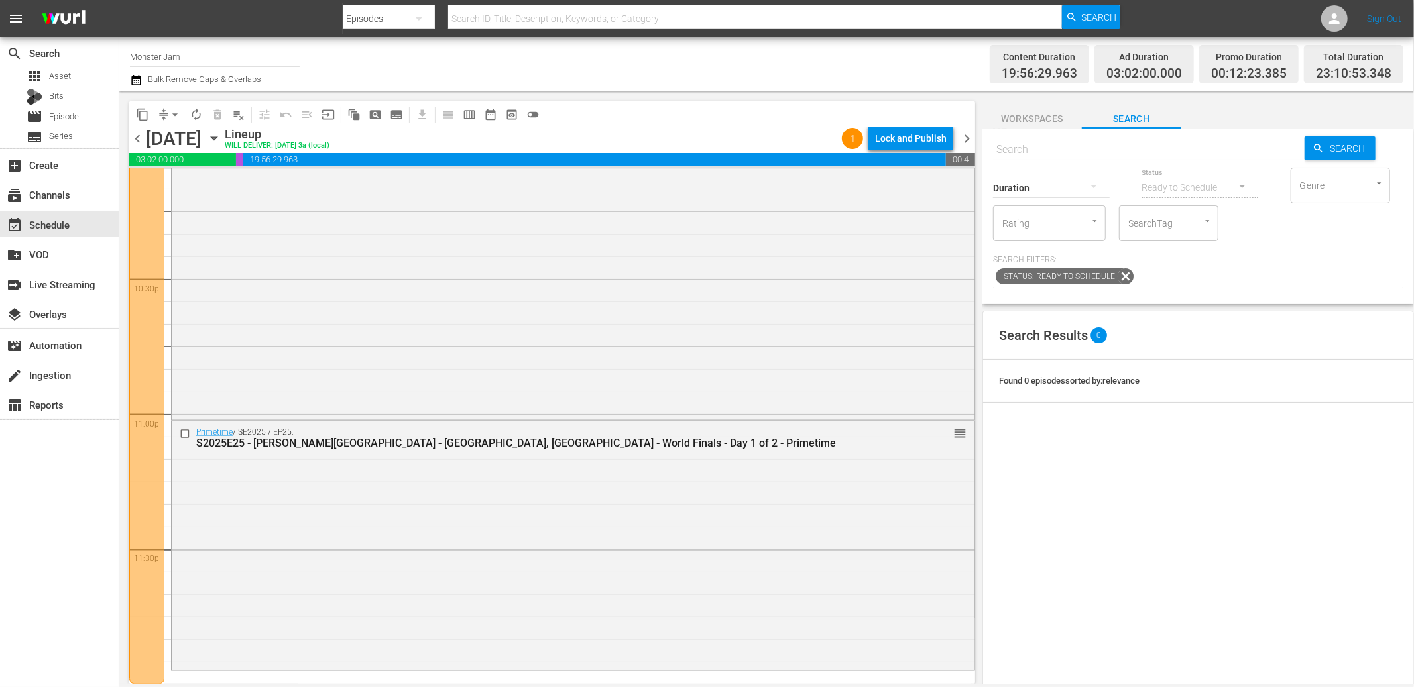
click at [1056, 145] on input "text" at bounding box center [1148, 150] width 311 height 32
type input "AIT"
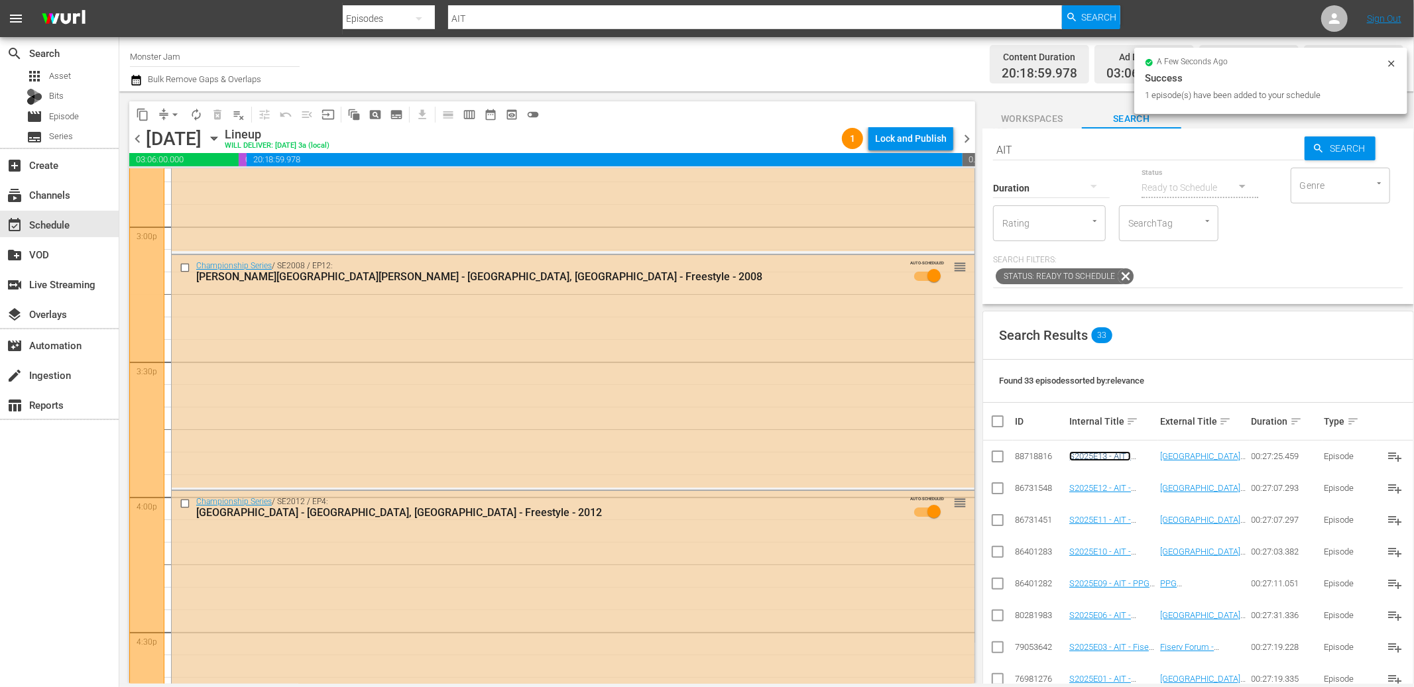
scroll to position [3277, 0]
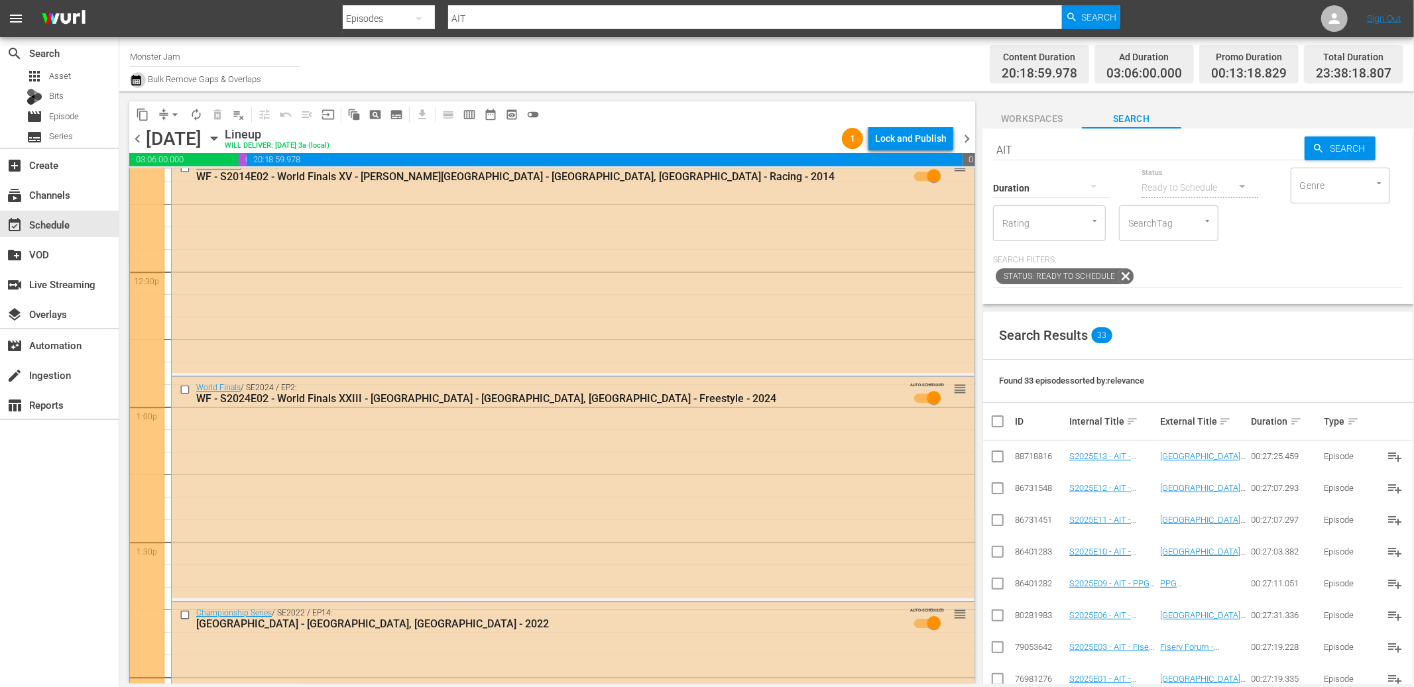
click at [133, 82] on icon "button" at bounding box center [136, 80] width 13 height 16
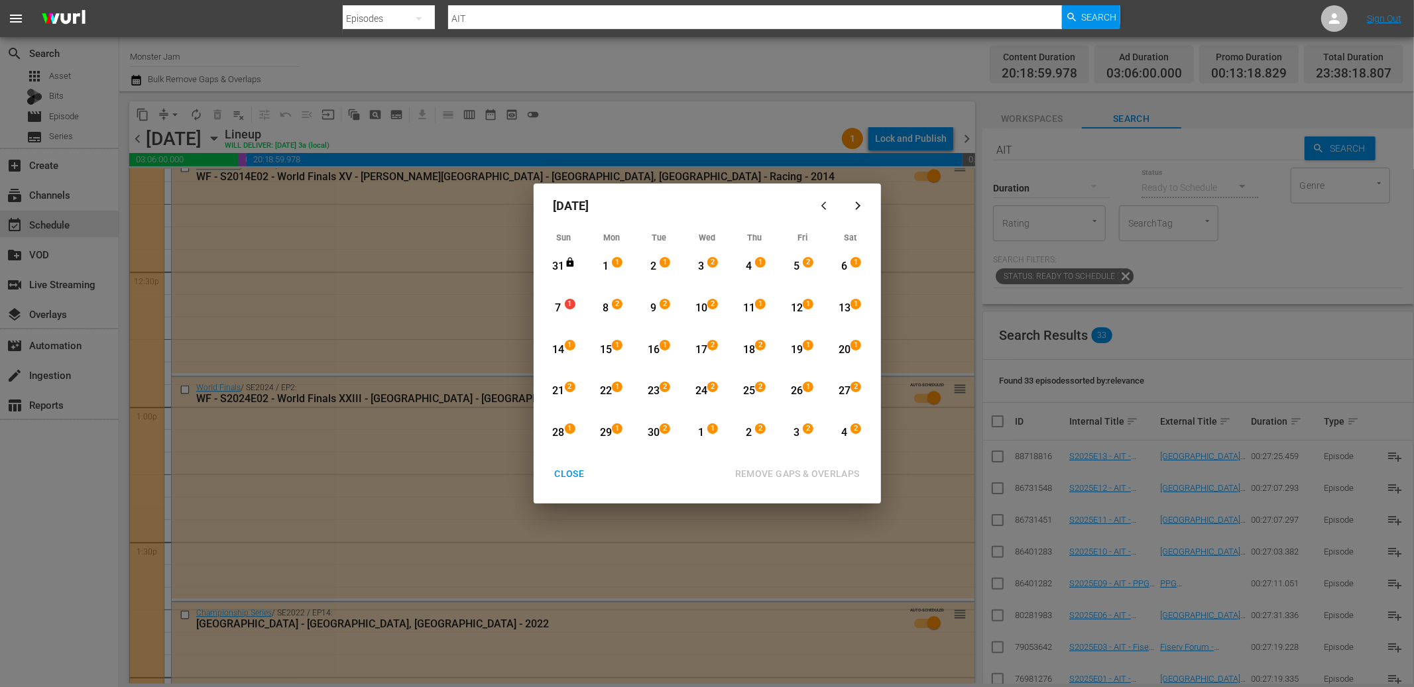
click at [556, 308] on div "7" at bounding box center [558, 308] width 17 height 15
click at [850, 311] on div "13" at bounding box center [844, 308] width 17 height 15
click at [846, 347] on div "20" at bounding box center [844, 350] width 17 height 15
click at [565, 310] on div "7" at bounding box center [558, 308] width 17 height 15
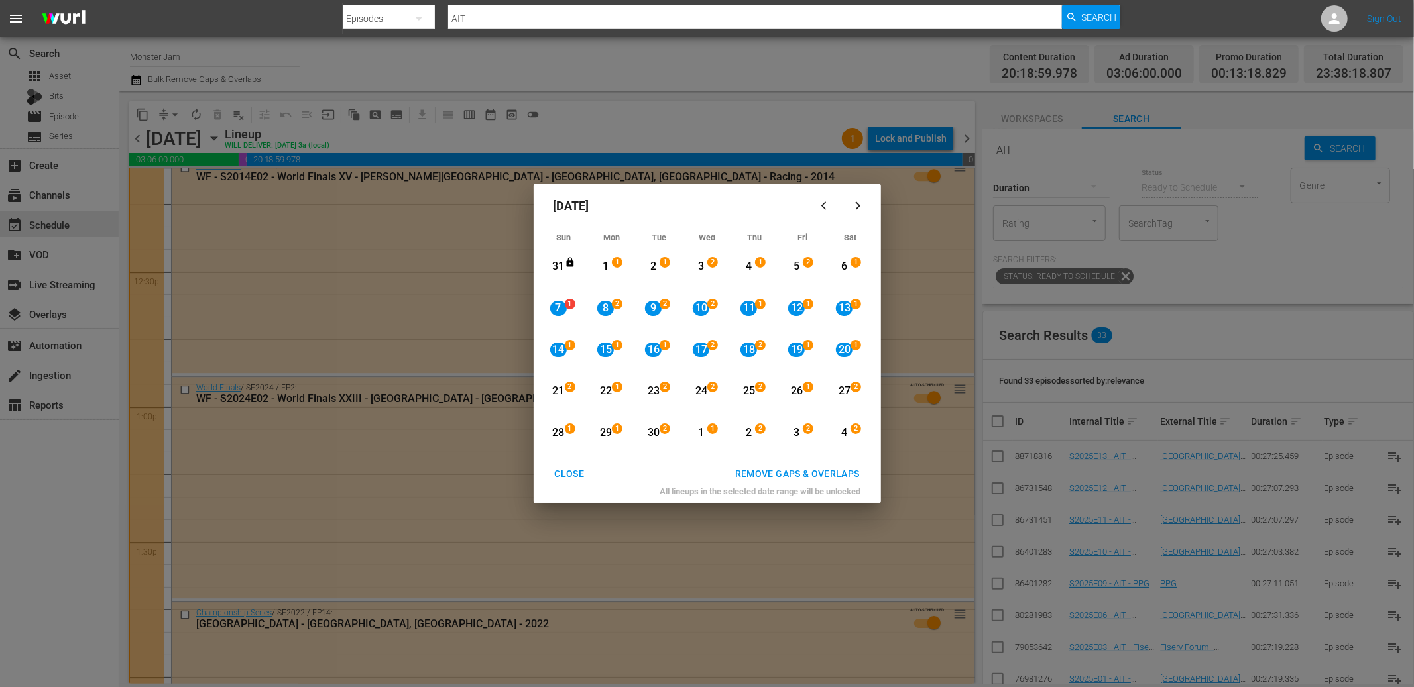
click at [828, 278] on div "6 1 View Lineup" at bounding box center [849, 266] width 46 height 39
click at [844, 353] on div "20" at bounding box center [844, 350] width 17 height 15
click at [828, 467] on div "REMOVE GAPS & OVERLAPS" at bounding box center [797, 474] width 146 height 17
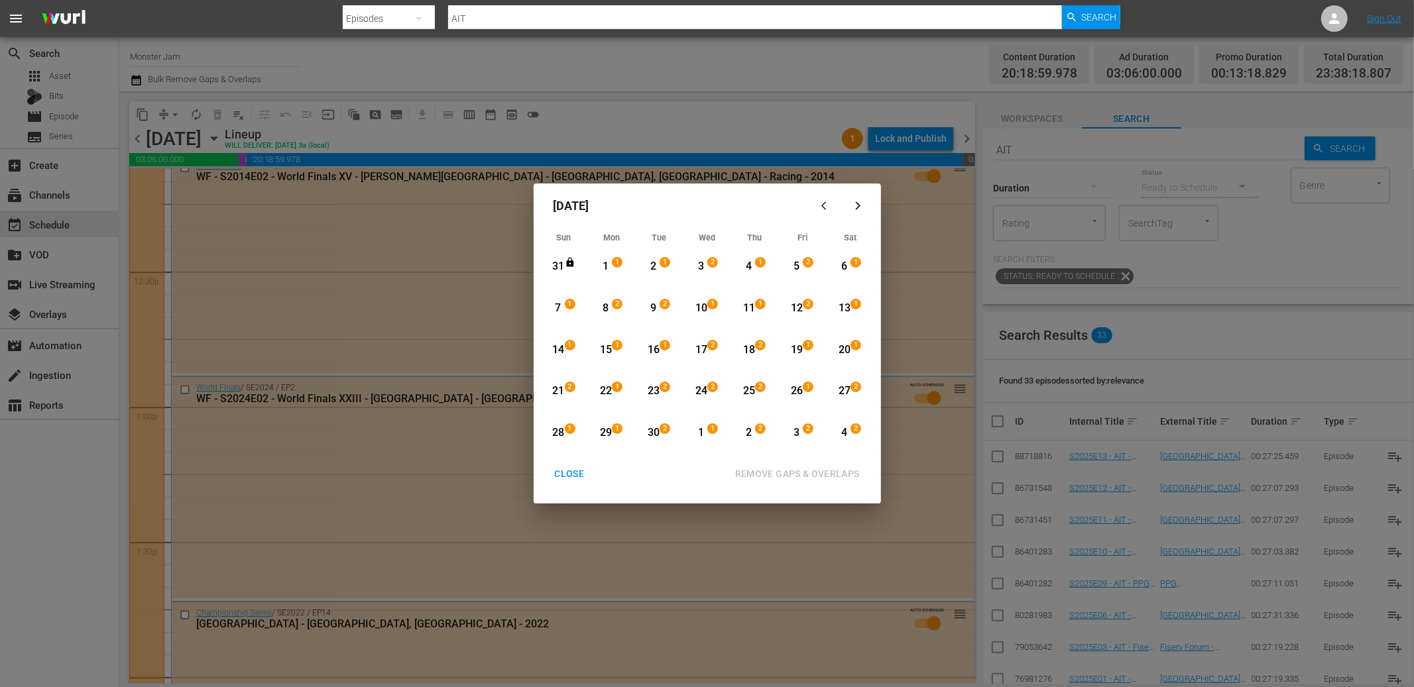
click at [552, 349] on div "14" at bounding box center [558, 350] width 17 height 15
click at [558, 433] on div "28" at bounding box center [558, 432] width 17 height 15
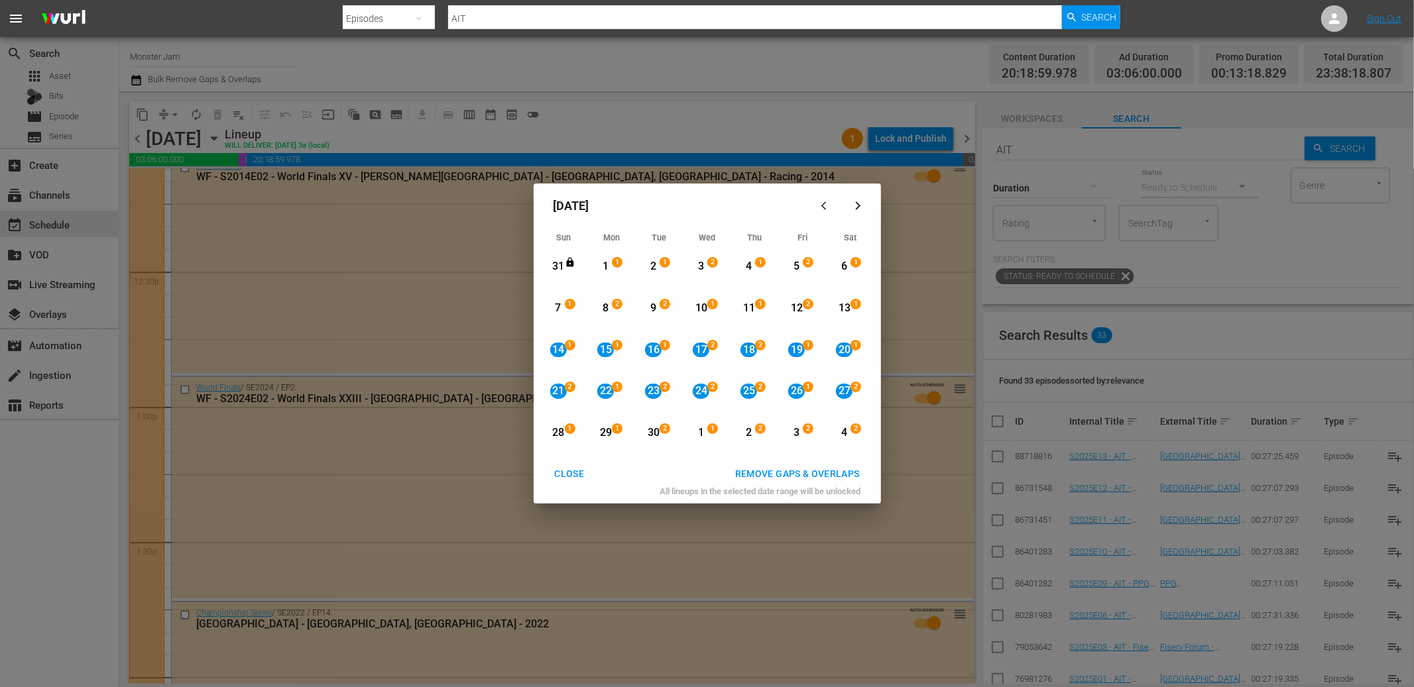
click at [771, 473] on div "REMOVE GAPS & OVERLAPS" at bounding box center [797, 474] width 146 height 17
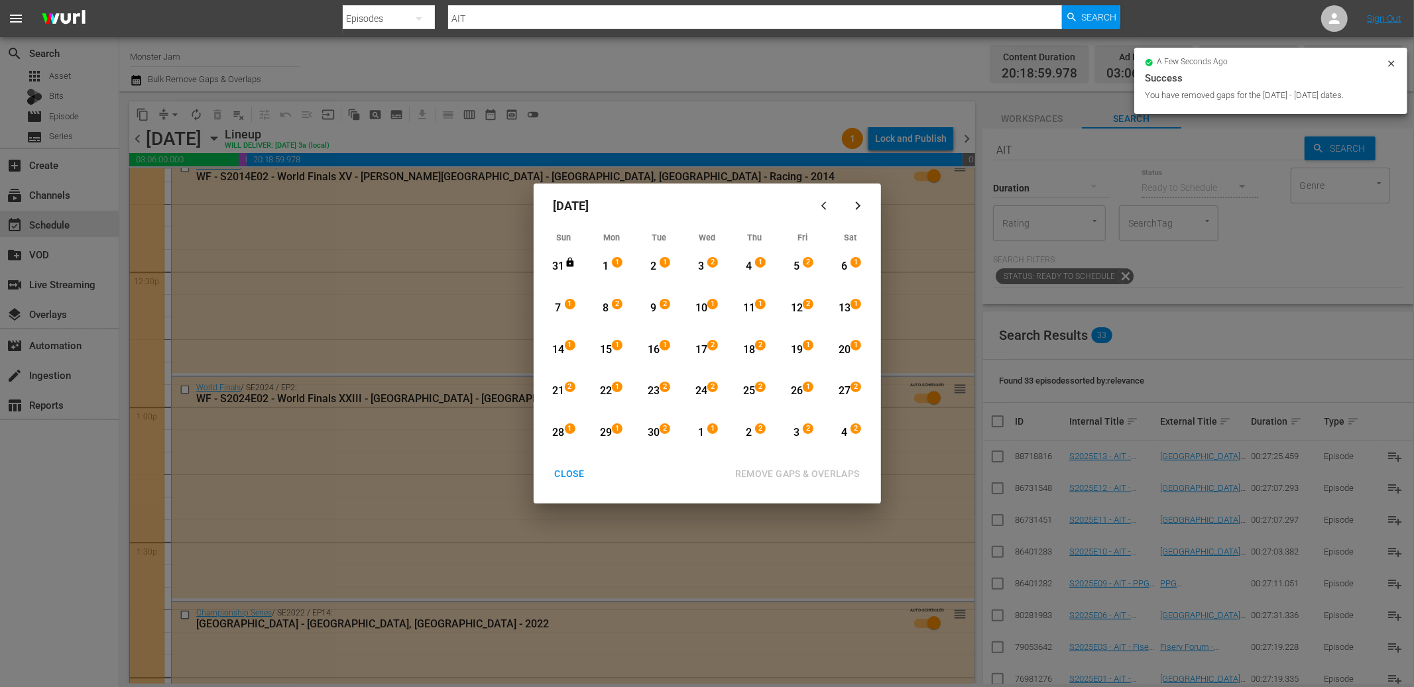
click at [974, 341] on div "September 2025 Sun Mon Tue Wed Thu Fri Sat 31 View Lineup 1 1 View Lineup 2 1 V…" at bounding box center [707, 343] width 1414 height 687
drag, startPoint x: 586, startPoint y: 435, endPoint x: 566, endPoint y: 432, distance: 20.1
click at [586, 434] on div "28 1 View Lineup" at bounding box center [564, 433] width 46 height 39
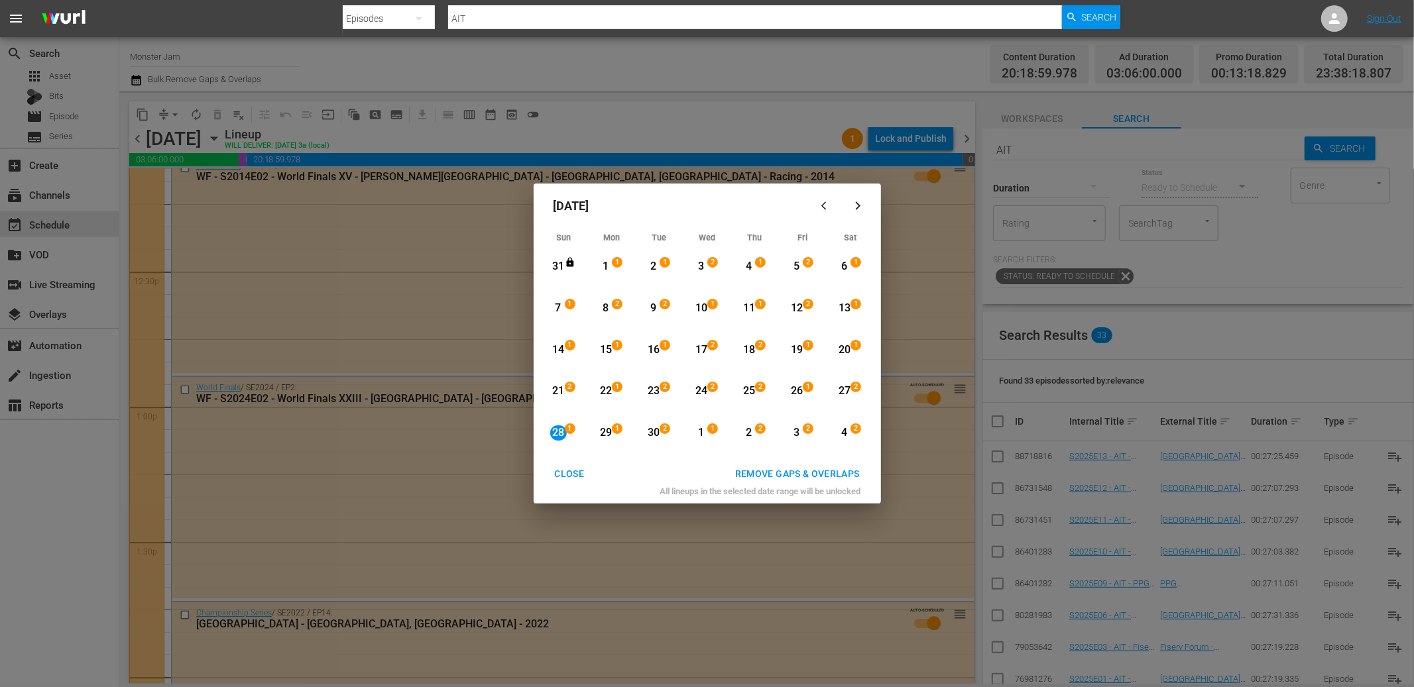
click at [847, 427] on div "4" at bounding box center [844, 432] width 17 height 15
click at [840, 476] on div "REMOVE GAPS & OVERLAPS" at bounding box center [797, 474] width 146 height 17
click at [567, 478] on div "CLOSE" at bounding box center [569, 474] width 51 height 17
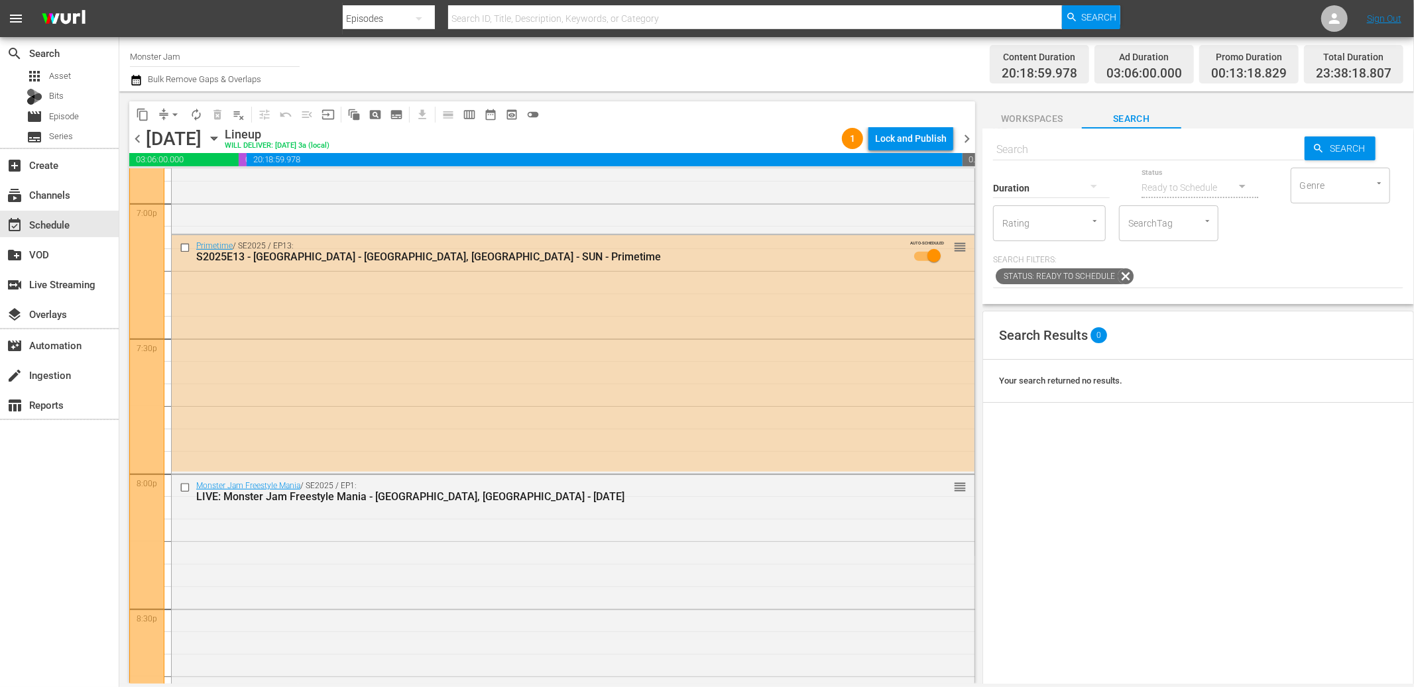
scroll to position [5104, 0]
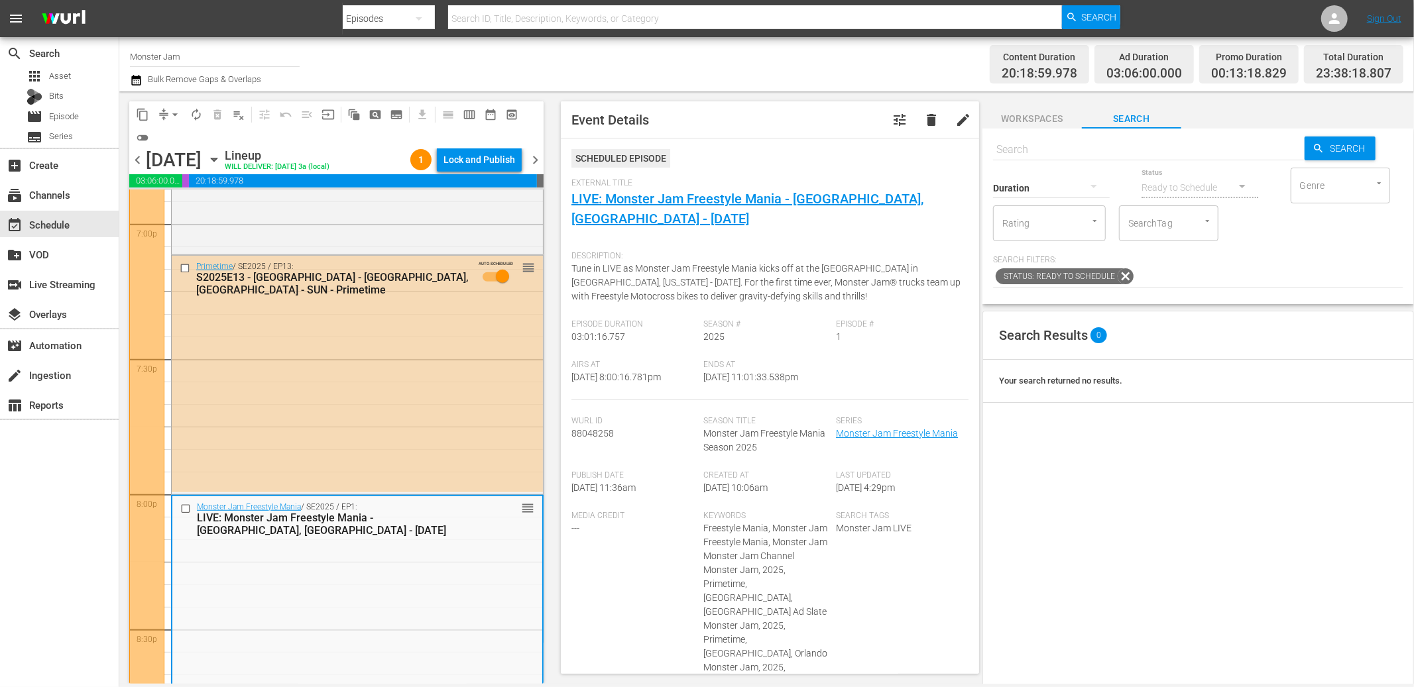
click at [556, 100] on span "Event Details tune delete edit Scheduled Episode External Title LIVE: Monster J…" at bounding box center [766, 387] width 431 height 592
click at [57, 226] on div "event_available Schedule" at bounding box center [37, 223] width 74 height 12
click at [132, 76] on icon "button" at bounding box center [135, 80] width 9 height 11
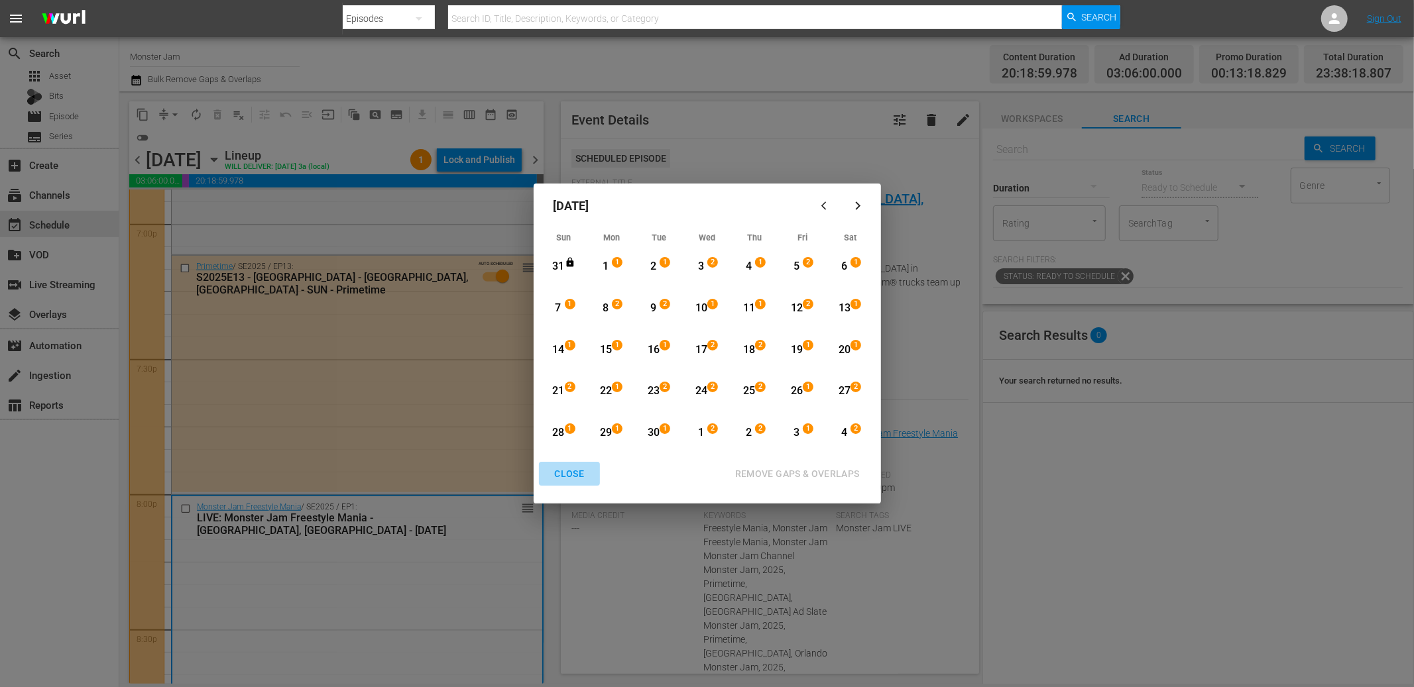
click at [564, 473] on div "CLOSE" at bounding box center [569, 474] width 51 height 17
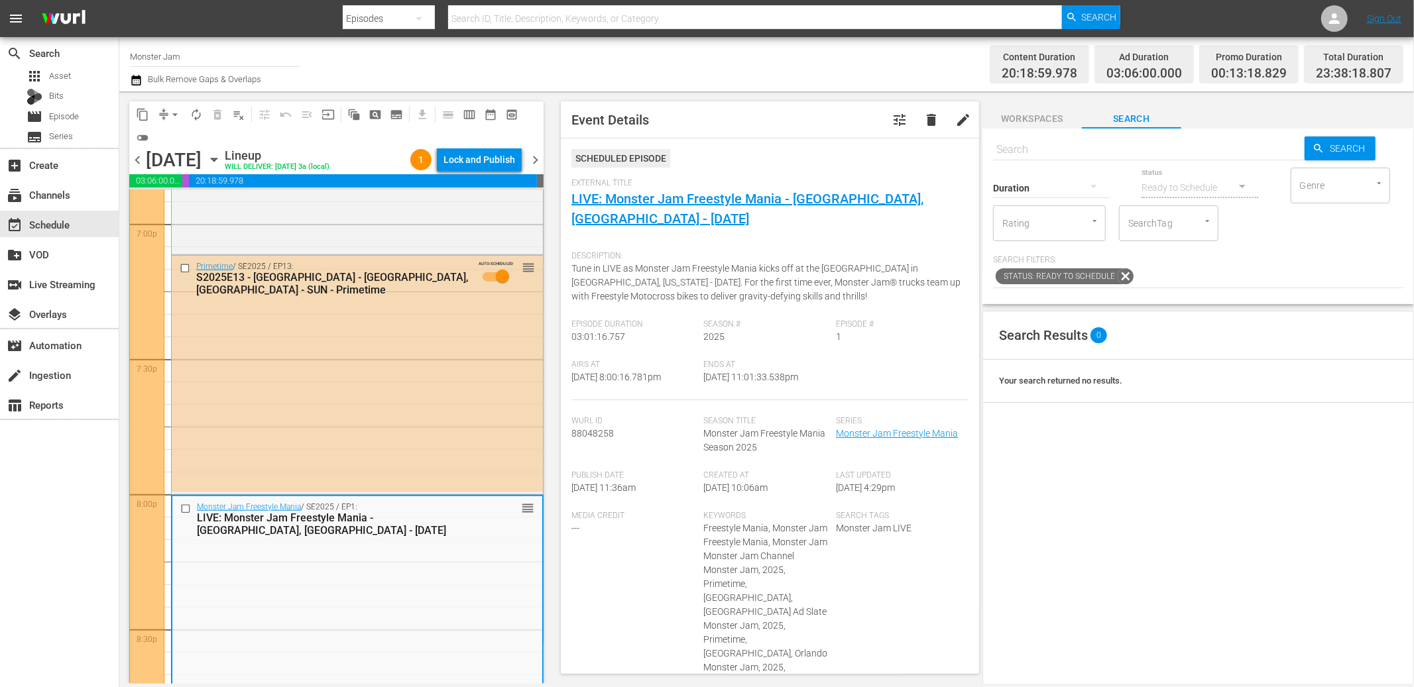
click at [549, 130] on div "content_copy compress arrow_drop_down autorenew_outlined delete_forever_outline…" at bounding box center [334, 387] width 431 height 592
